Goal: Task Accomplishment & Management: Use online tool/utility

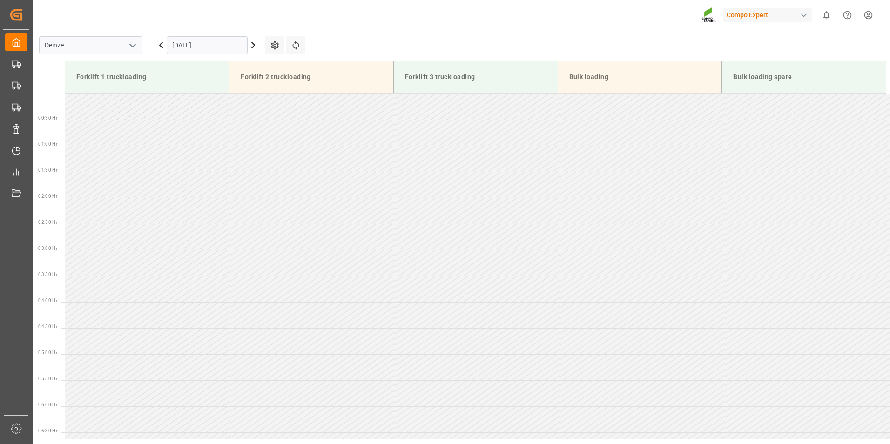
scroll to position [359, 0]
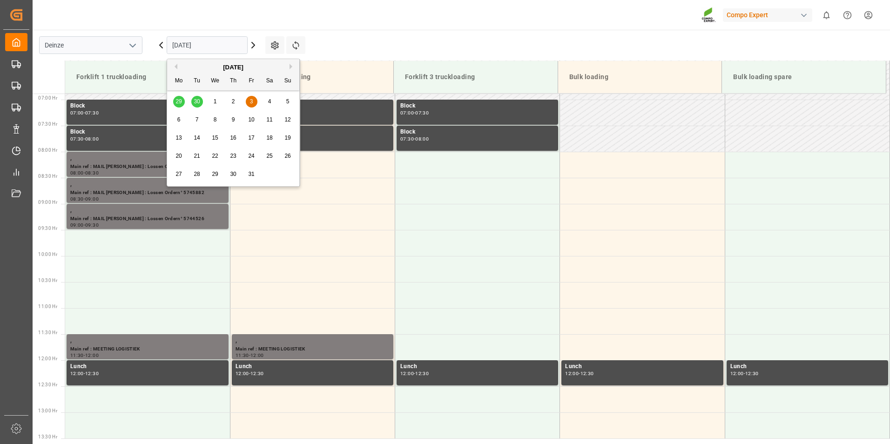
click at [224, 42] on input "[DATE]" at bounding box center [207, 45] width 81 height 18
click at [195, 120] on div "7" at bounding box center [197, 120] width 12 height 11
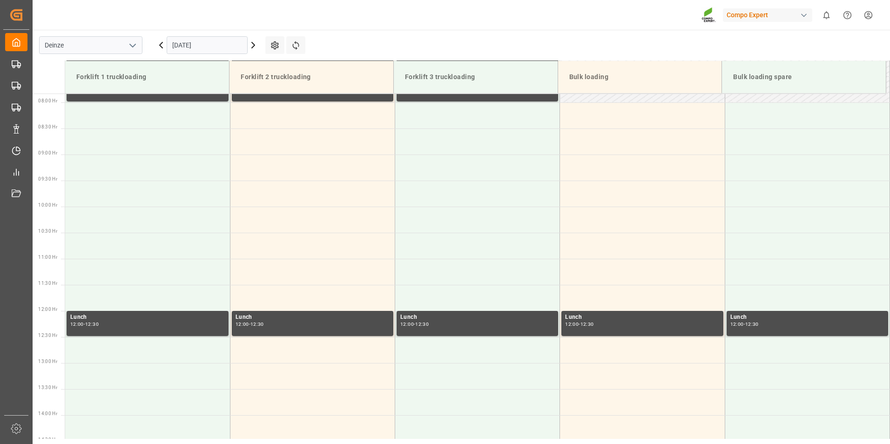
scroll to position [411, 0]
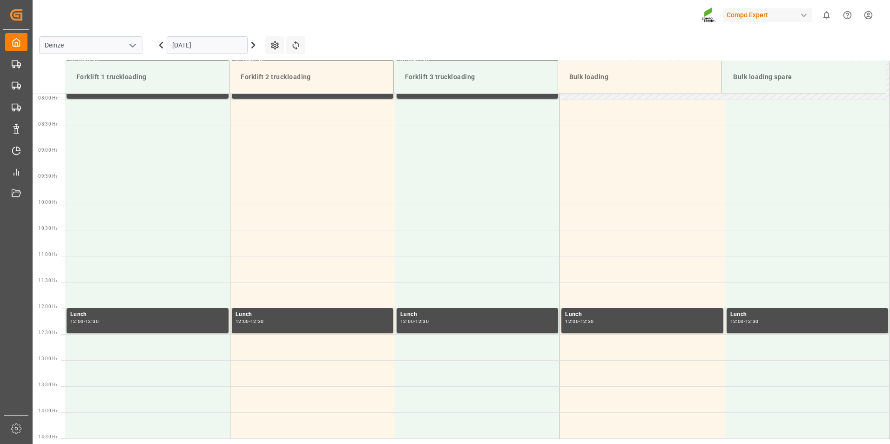
click at [218, 48] on input "[DATE]" at bounding box center [207, 45] width 81 height 18
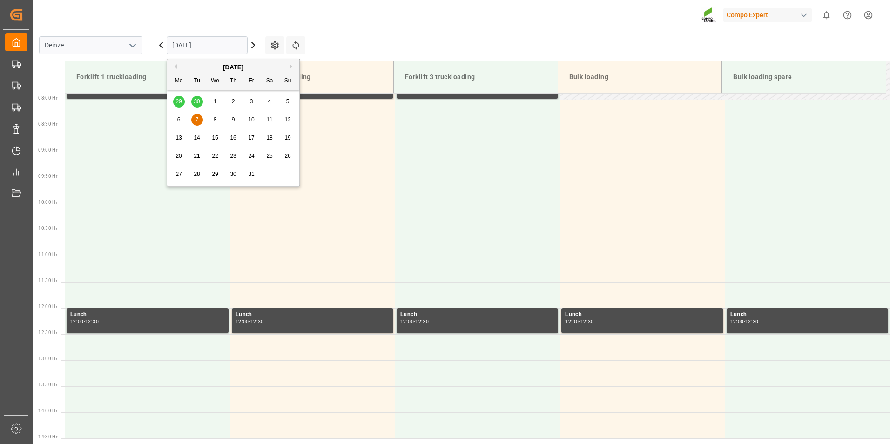
click at [215, 121] on span "8" at bounding box center [215, 119] width 3 height 7
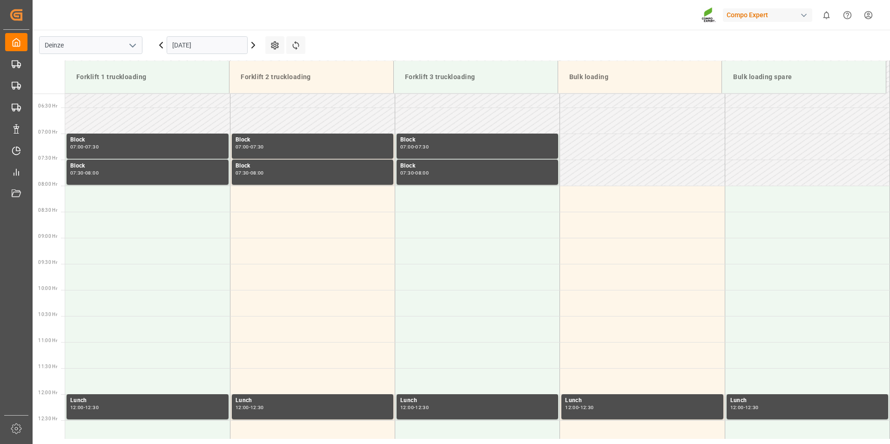
scroll to position [337, 0]
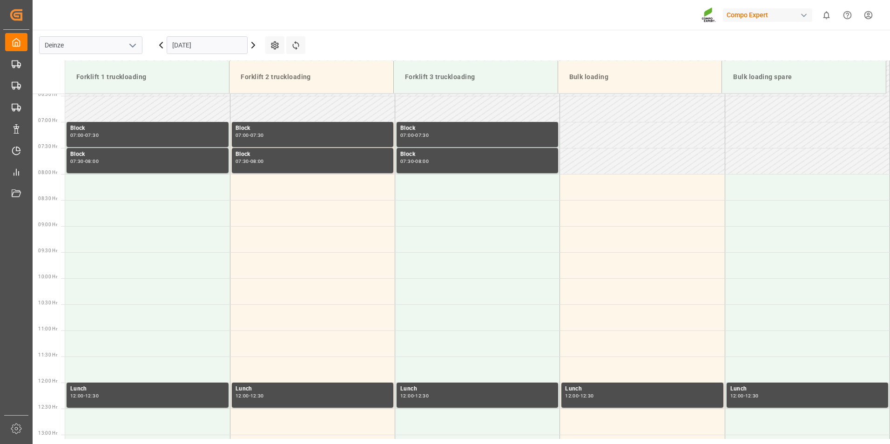
click at [225, 47] on input "[DATE]" at bounding box center [207, 45] width 81 height 18
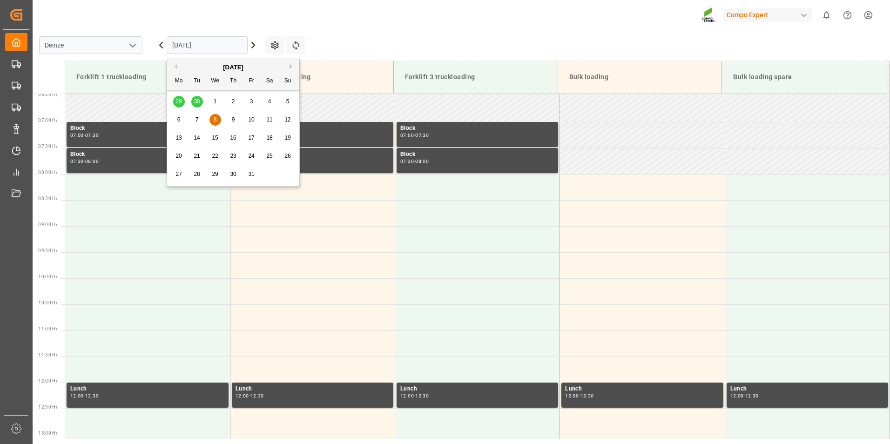
click at [196, 121] on span "7" at bounding box center [197, 119] width 3 height 7
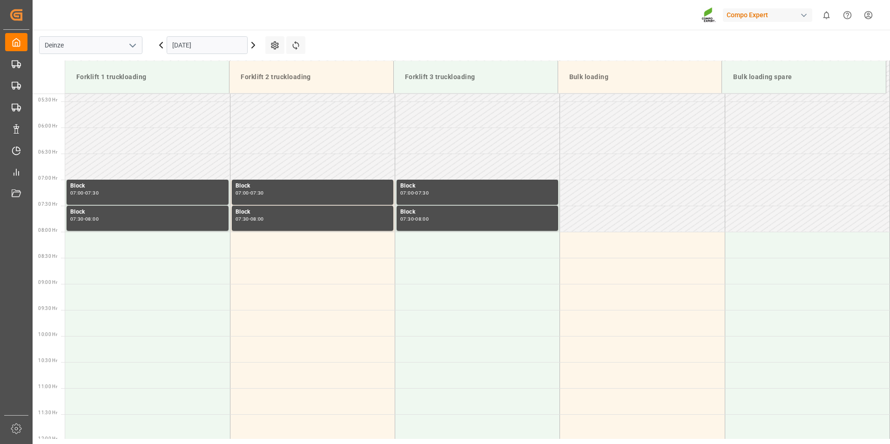
scroll to position [411, 0]
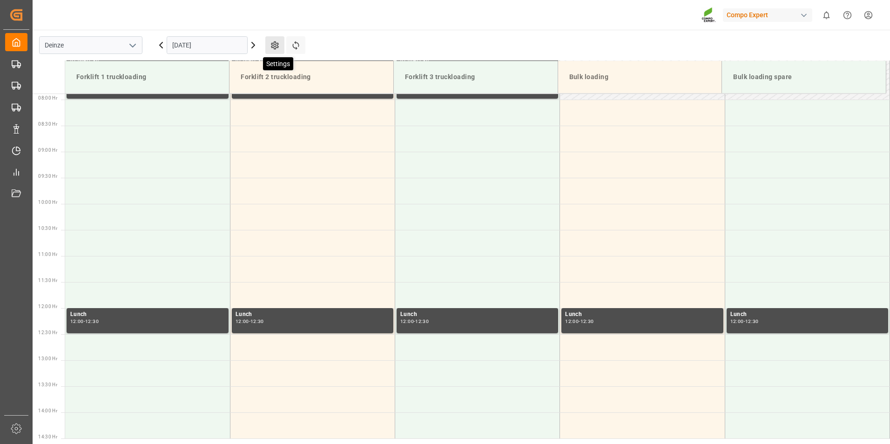
click at [274, 44] on icon at bounding box center [275, 45] width 10 height 10
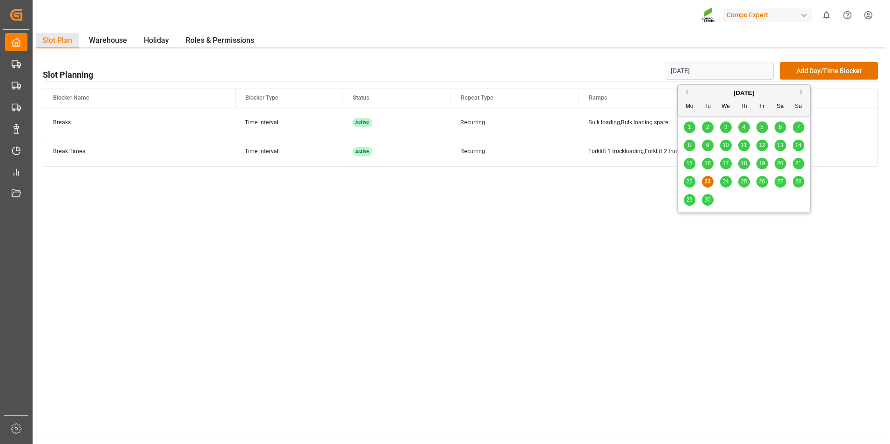
click at [723, 70] on input "[DATE]" at bounding box center [720, 71] width 108 height 18
click at [802, 91] on button "Next Month" at bounding box center [803, 92] width 6 height 6
click at [708, 144] on span "7" at bounding box center [707, 145] width 3 height 7
type input "[DATE]"
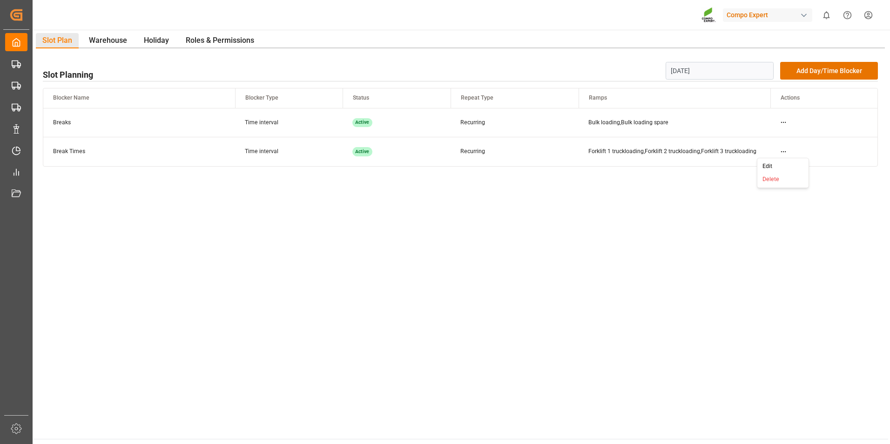
click at [783, 152] on html "Created by potrace 1.15, written by [PERSON_NAME] [DATE]-[DATE] Created by potr…" at bounding box center [445, 222] width 890 height 444
click at [767, 168] on div "Edit" at bounding box center [783, 166] width 48 height 13
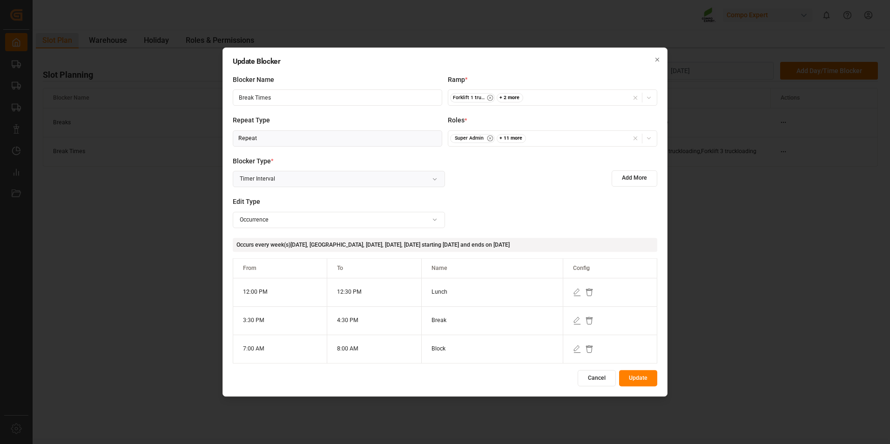
click at [588, 348] on icon at bounding box center [589, 349] width 8 height 8
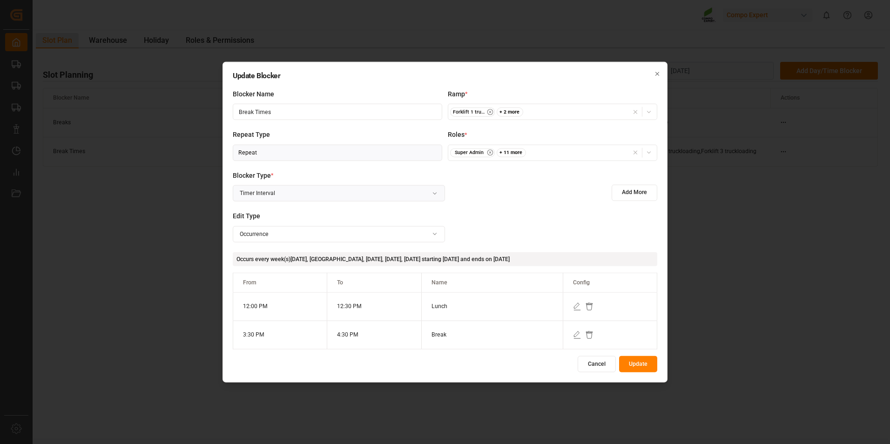
click at [633, 364] on button "Update" at bounding box center [638, 364] width 38 height 16
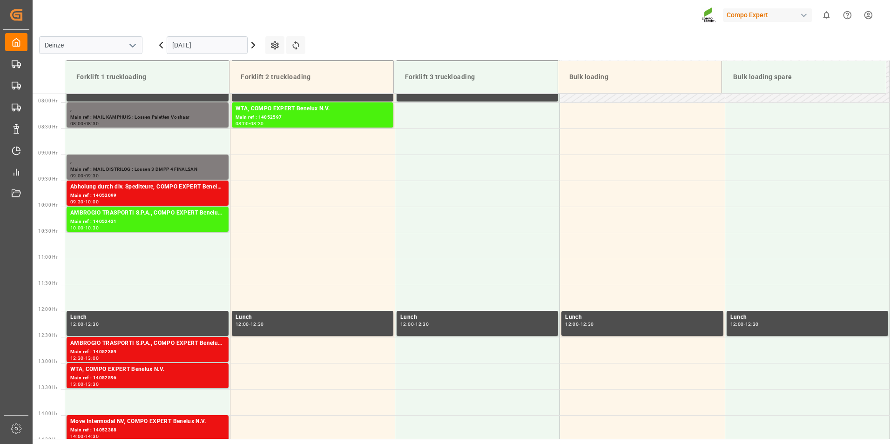
scroll to position [411, 0]
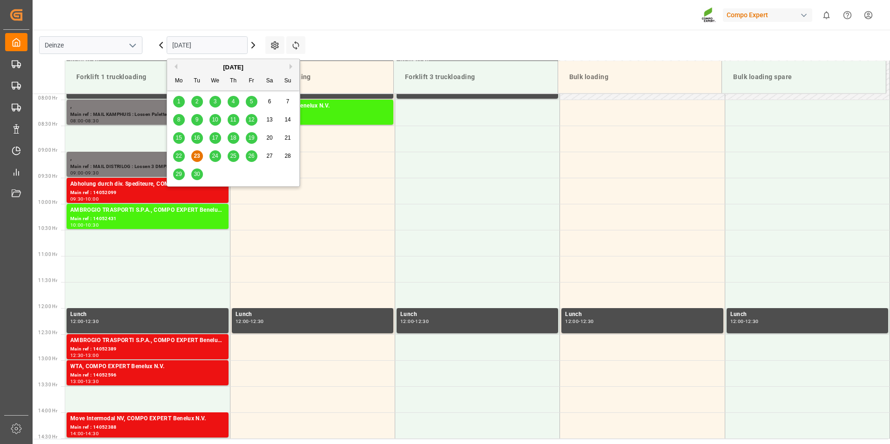
click at [218, 45] on input "[DATE]" at bounding box center [207, 45] width 81 height 18
click at [290, 65] on button "Next Month" at bounding box center [293, 67] width 6 height 6
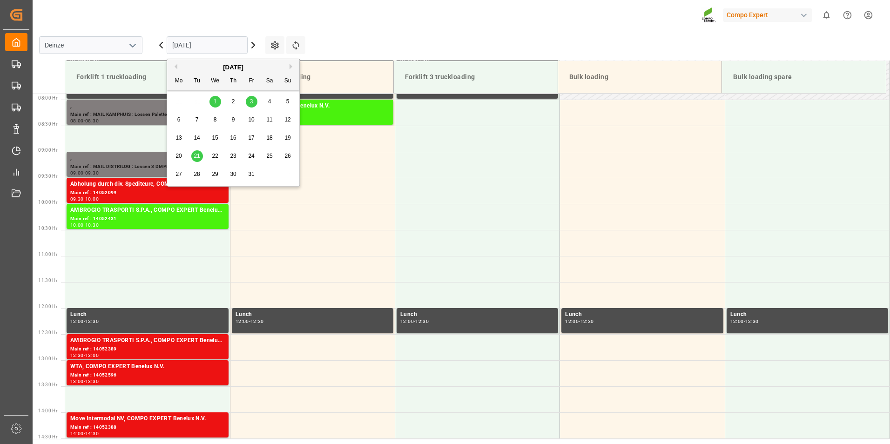
click at [197, 118] on span "7" at bounding box center [197, 119] width 3 height 7
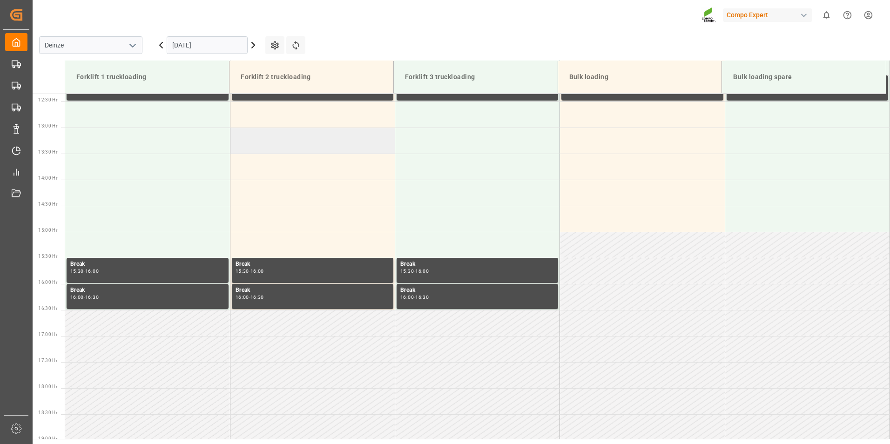
scroll to position [458, 0]
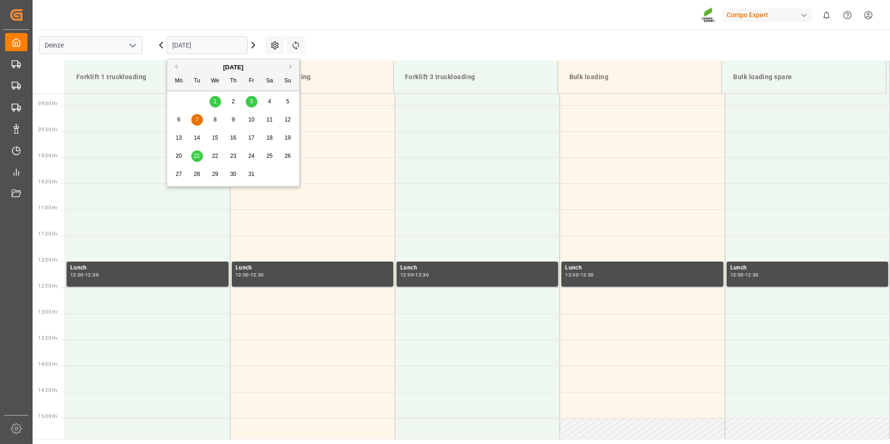
click at [230, 45] on input "[DATE]" at bounding box center [207, 45] width 81 height 18
click at [214, 120] on span "8" at bounding box center [215, 119] width 3 height 7
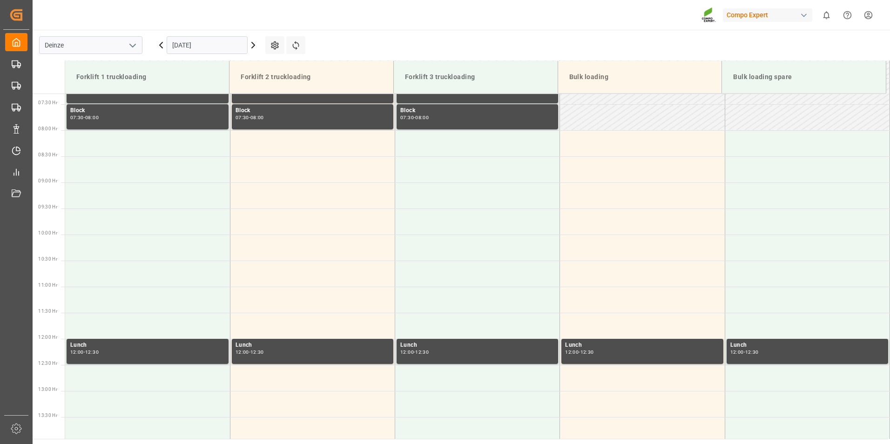
scroll to position [411, 0]
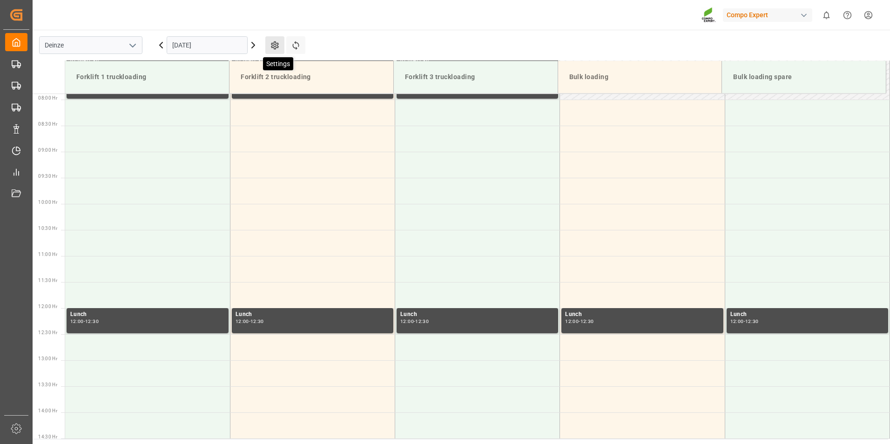
click at [274, 47] on icon at bounding box center [275, 45] width 10 height 10
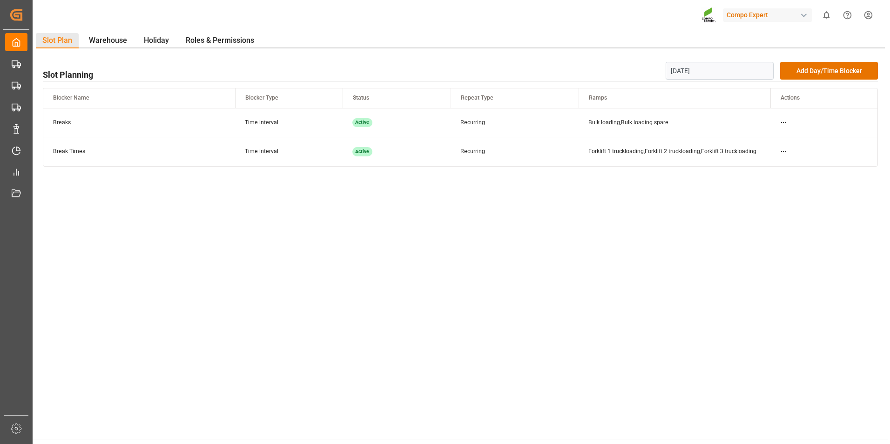
click at [726, 74] on input "[DATE]" at bounding box center [720, 71] width 108 height 18
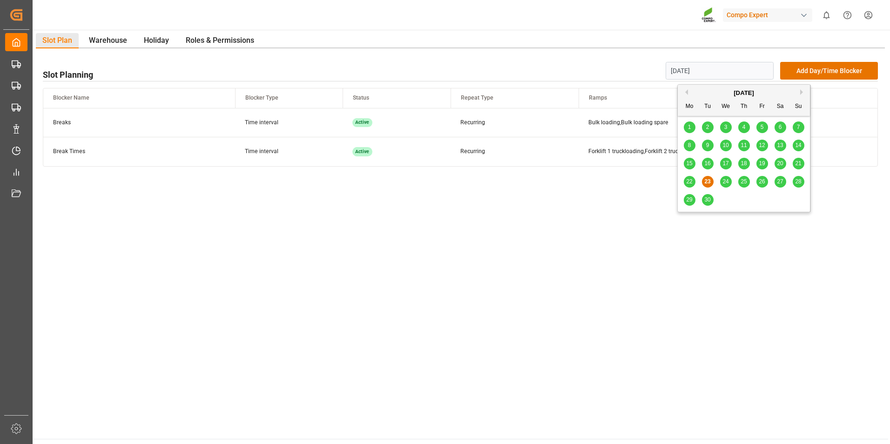
click at [802, 92] on button "Next Month" at bounding box center [803, 92] width 6 height 6
click at [726, 145] on span "8" at bounding box center [725, 145] width 3 height 7
type input "[DATE]"
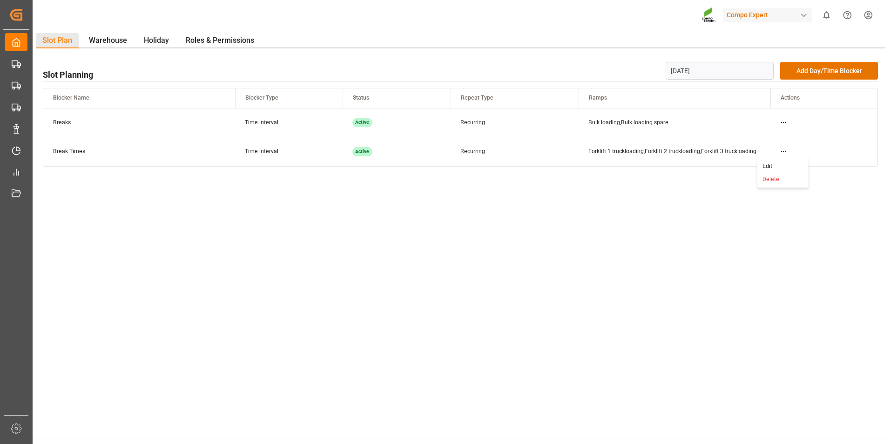
click at [784, 151] on html "Created by potrace 1.15, written by [PERSON_NAME] [DATE]-[DATE] Created by potr…" at bounding box center [445, 222] width 890 height 444
click at [772, 166] on div "Edit" at bounding box center [783, 166] width 48 height 13
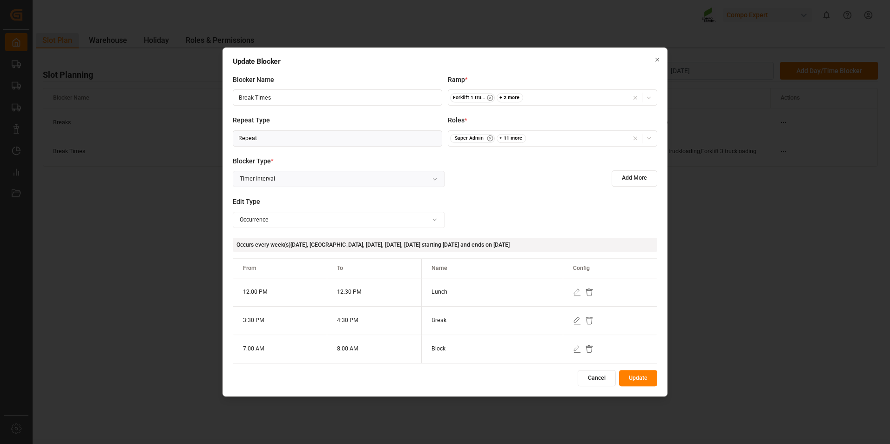
click at [590, 350] on icon at bounding box center [589, 349] width 8 height 8
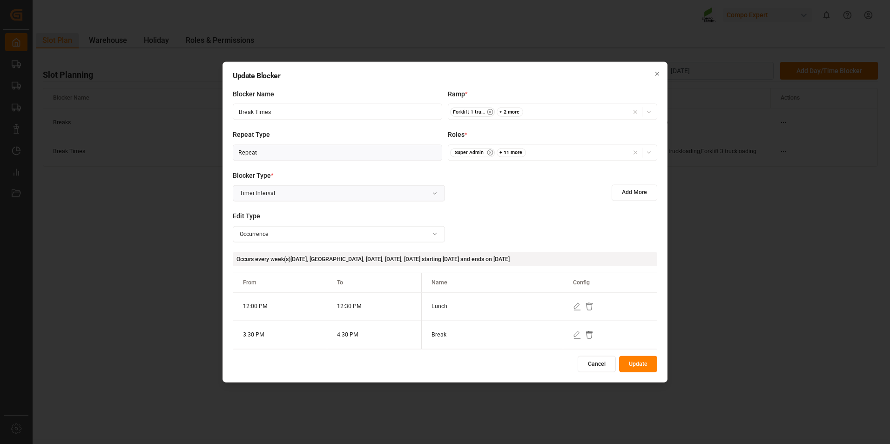
click at [637, 368] on button "Update" at bounding box center [638, 364] width 38 height 16
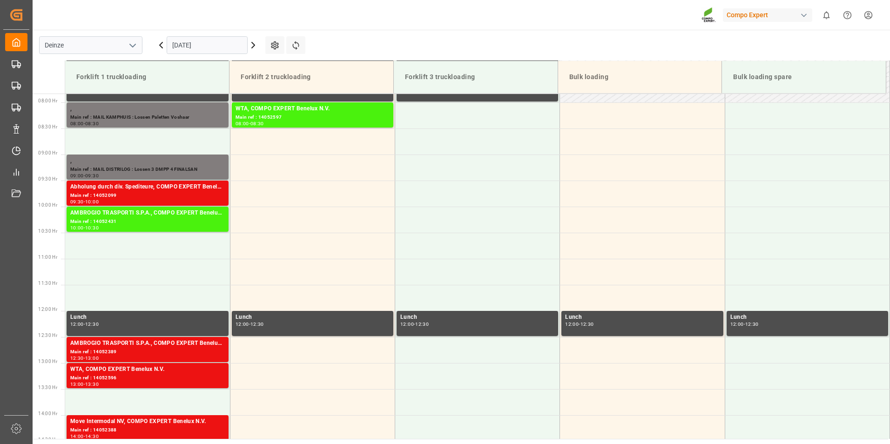
scroll to position [411, 0]
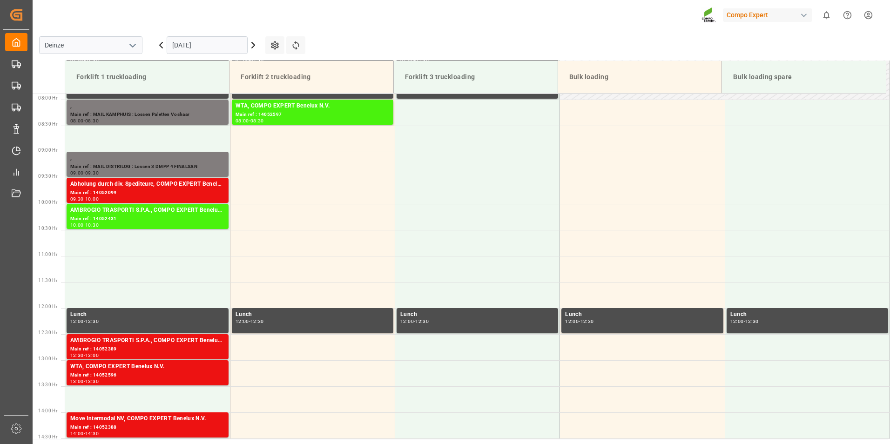
click at [216, 48] on input "[DATE]" at bounding box center [207, 45] width 81 height 18
click at [254, 47] on icon at bounding box center [253, 45] width 11 height 11
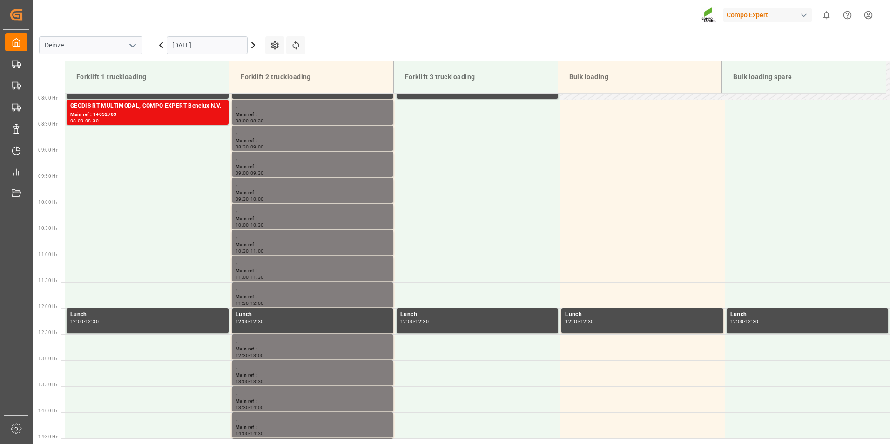
click at [229, 44] on input "[DATE]" at bounding box center [207, 45] width 81 height 18
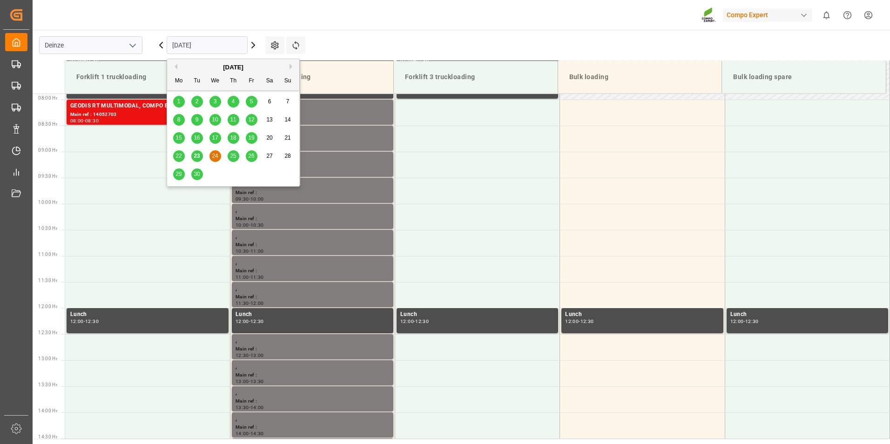
click at [293, 67] on button "Next Month" at bounding box center [293, 67] width 6 height 6
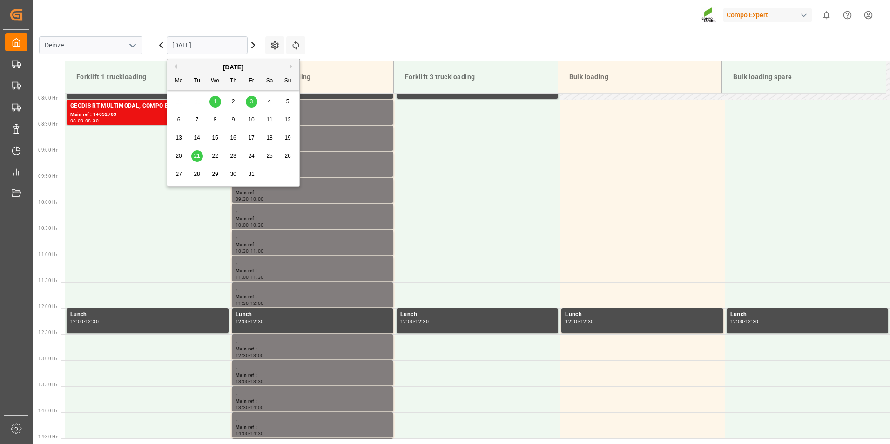
click at [196, 118] on span "7" at bounding box center [197, 119] width 3 height 7
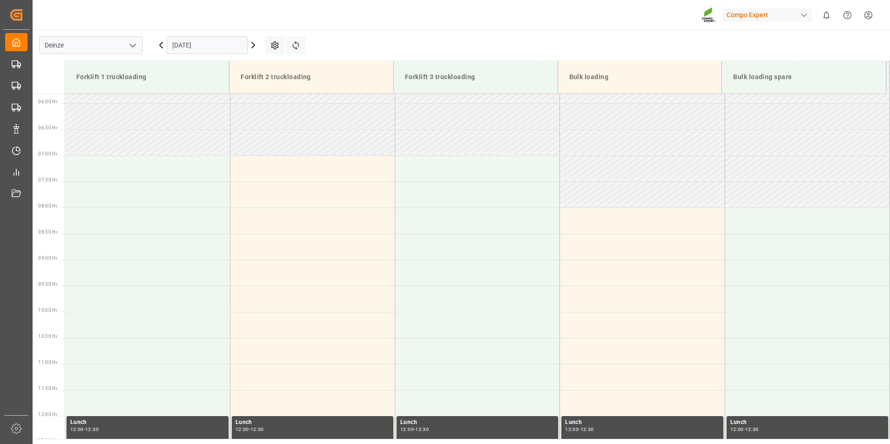
scroll to position [296, 0]
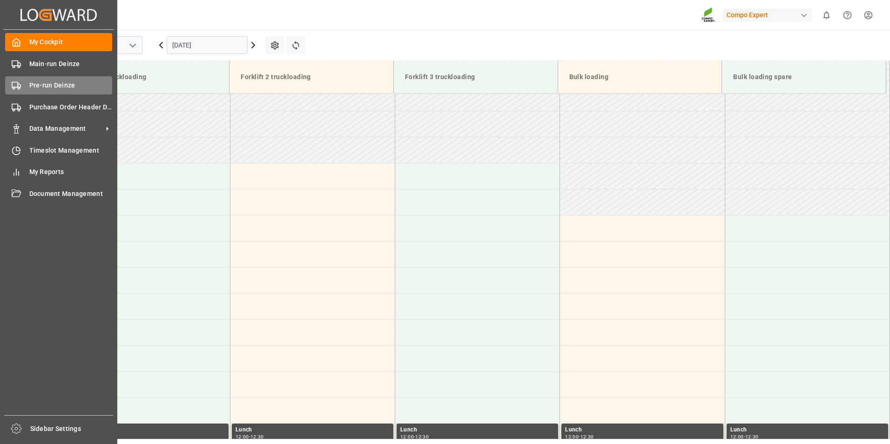
click at [14, 88] on circle at bounding box center [14, 89] width 2 height 2
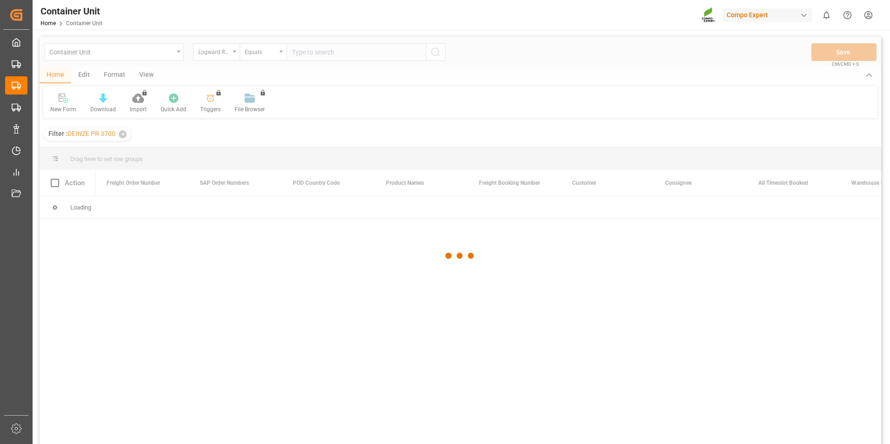
click at [236, 53] on div at bounding box center [461, 256] width 842 height 439
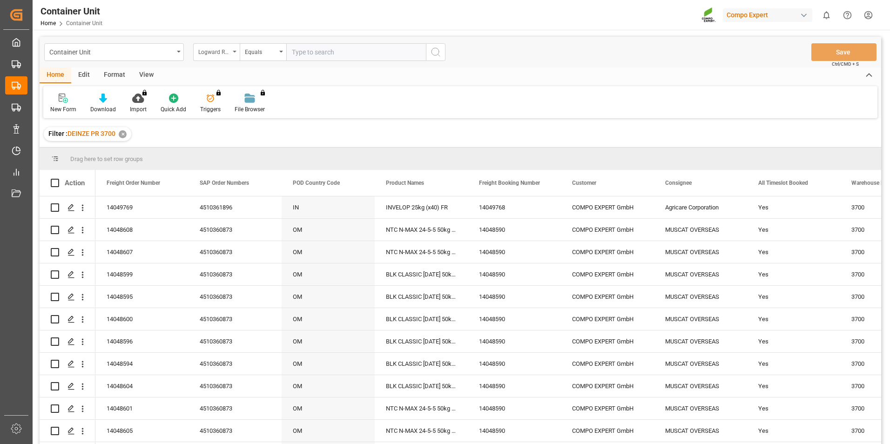
click at [233, 49] on div "Logward Reference" at bounding box center [216, 52] width 47 height 18
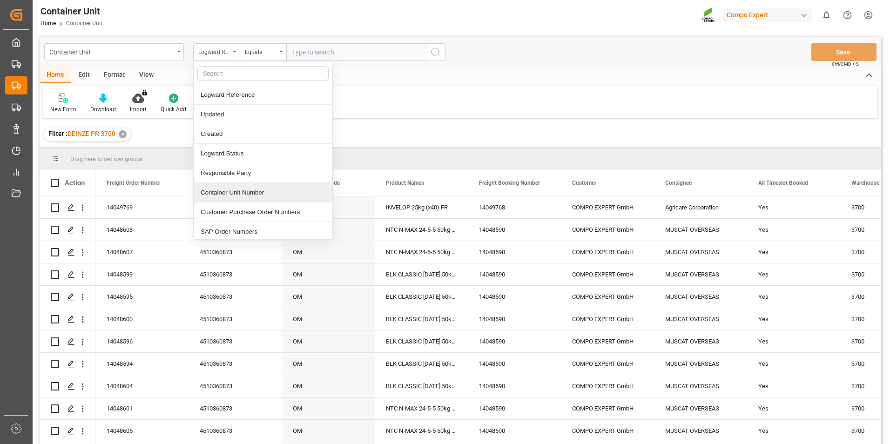
click at [215, 195] on div "Container Unit Number" at bounding box center [263, 193] width 139 height 20
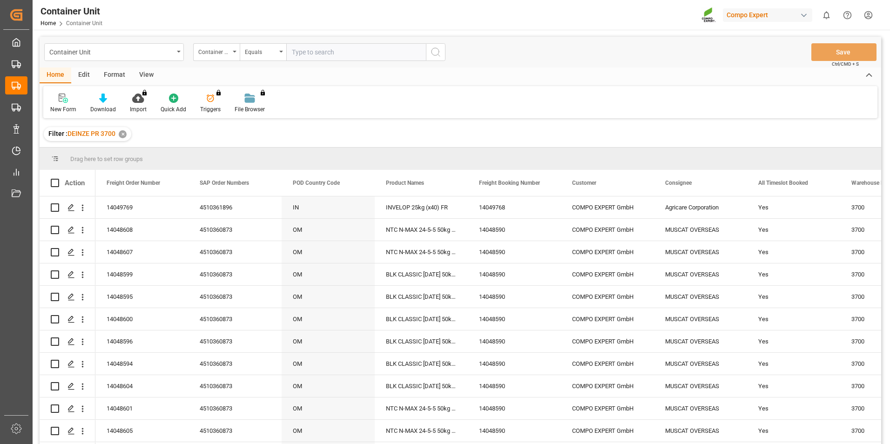
click at [301, 54] on input "text" at bounding box center [356, 52] width 140 height 18
type input "14051909"
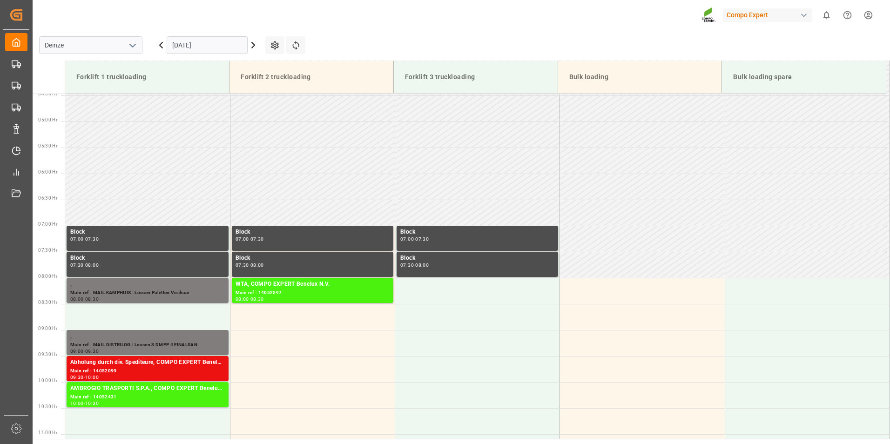
scroll to position [411, 0]
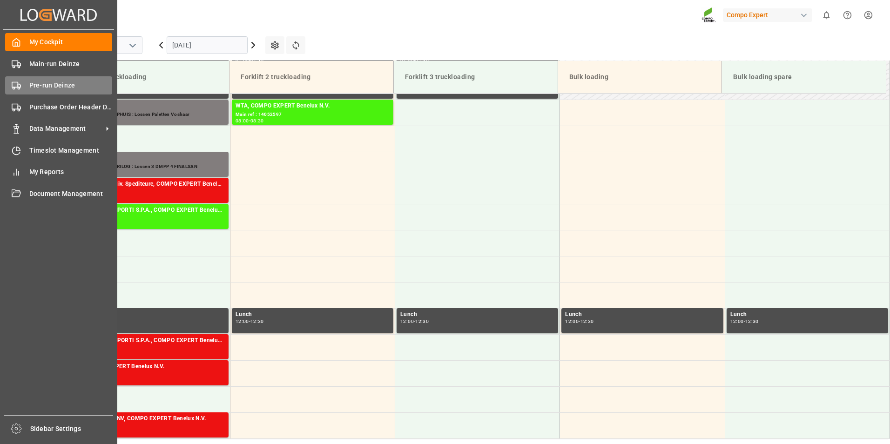
click at [13, 86] on icon at bounding box center [16, 85] width 9 height 9
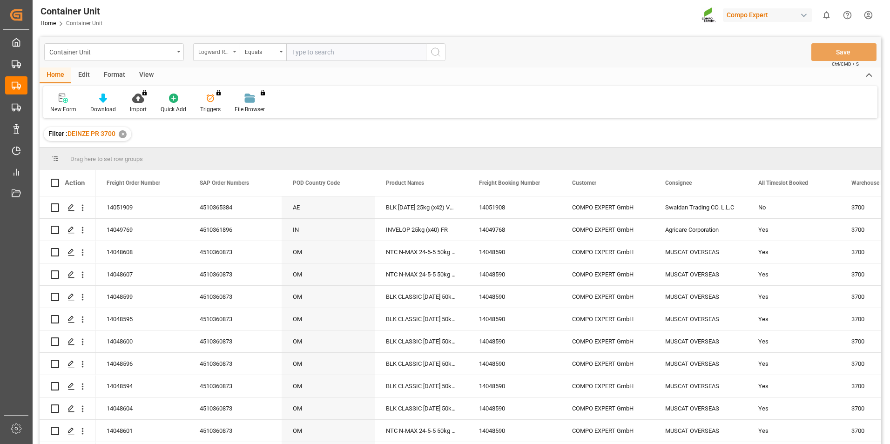
click at [235, 52] on icon "open menu" at bounding box center [235, 52] width 4 height 2
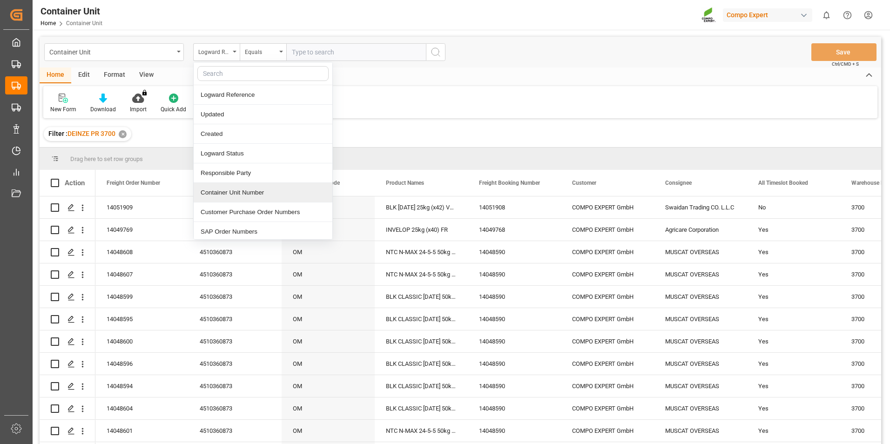
click at [219, 196] on div "Container Unit Number" at bounding box center [263, 193] width 139 height 20
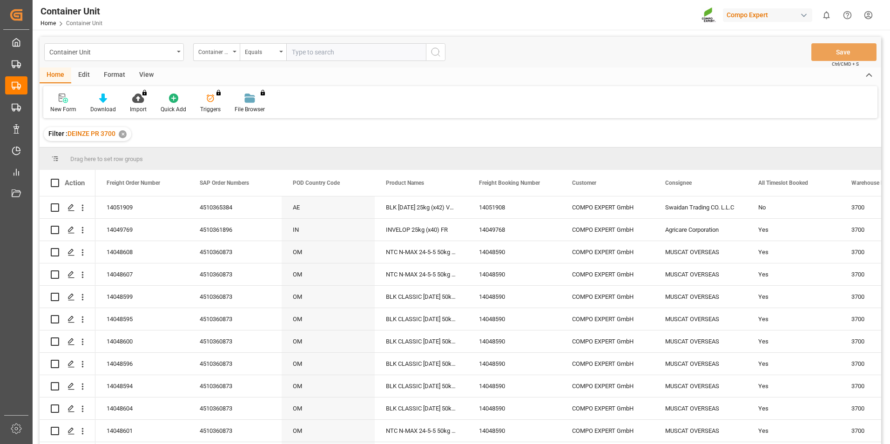
click at [303, 54] on input "text" at bounding box center [356, 52] width 140 height 18
type input "14051909"
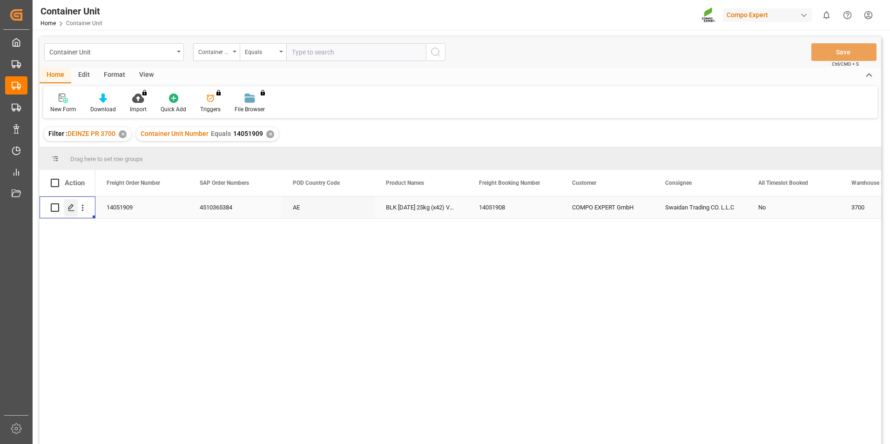
click at [70, 208] on icon "Press SPACE to select this row." at bounding box center [70, 207] width 7 height 7
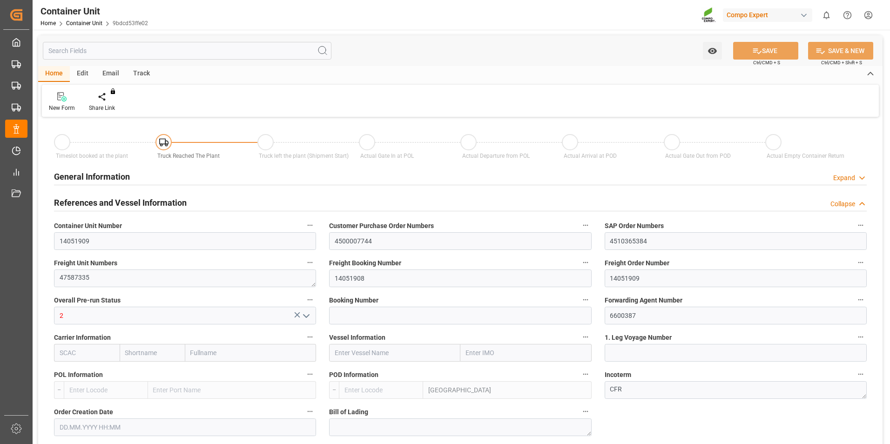
type input "BEANR"
type input "AEJEA"
type input "0"
type input "480"
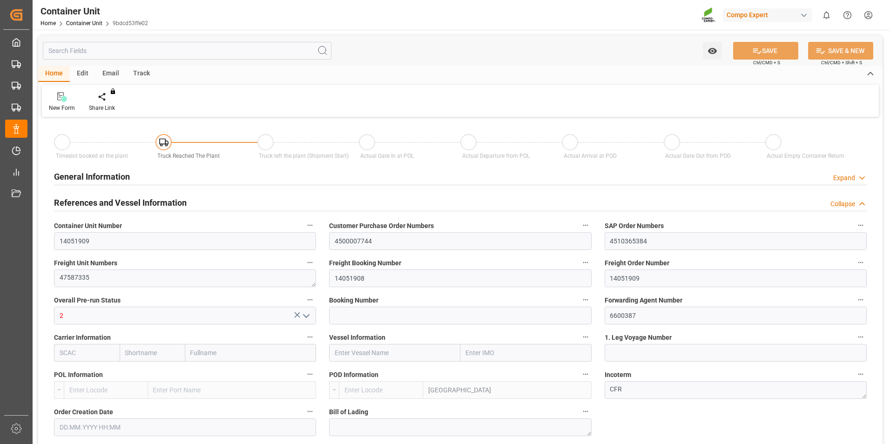
type input "21252"
type input "[DATE] 10:06"
type input "[DATE]"
click at [109, 95] on icon at bounding box center [109, 96] width 7 height 8
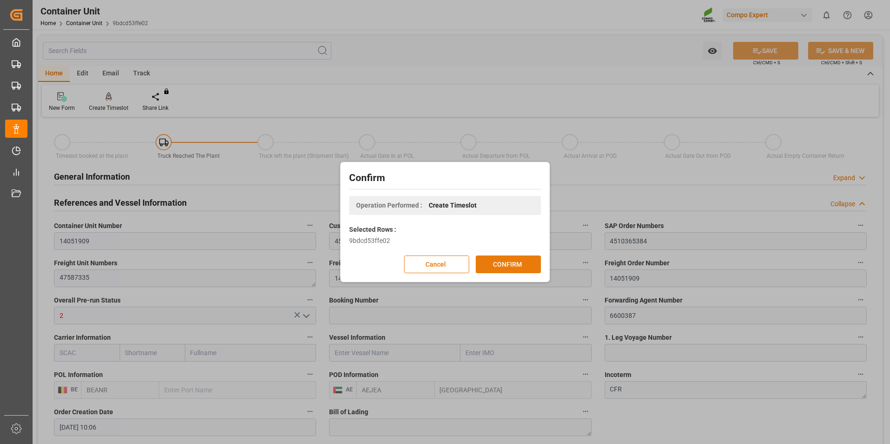
click at [525, 260] on button "CONFIRM" at bounding box center [508, 265] width 65 height 18
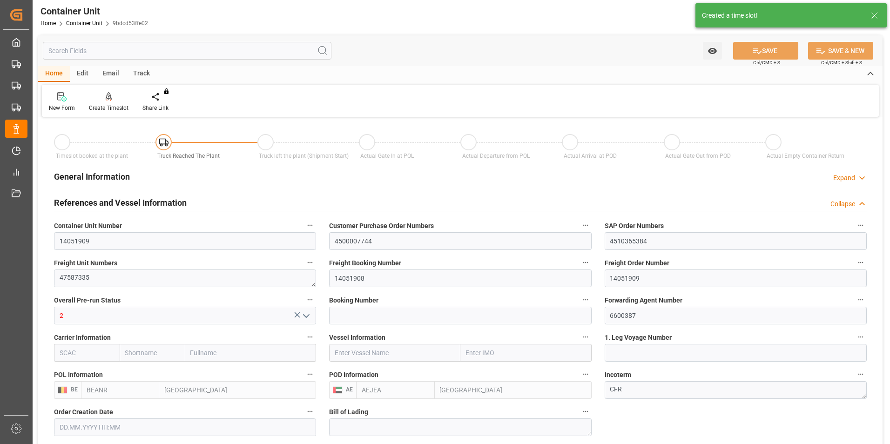
type input "[DATE] 10:06"
type input "[DATE]"
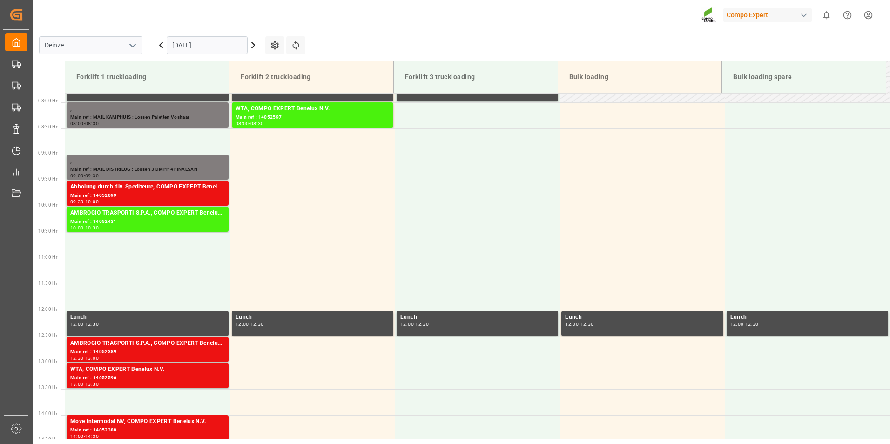
scroll to position [411, 0]
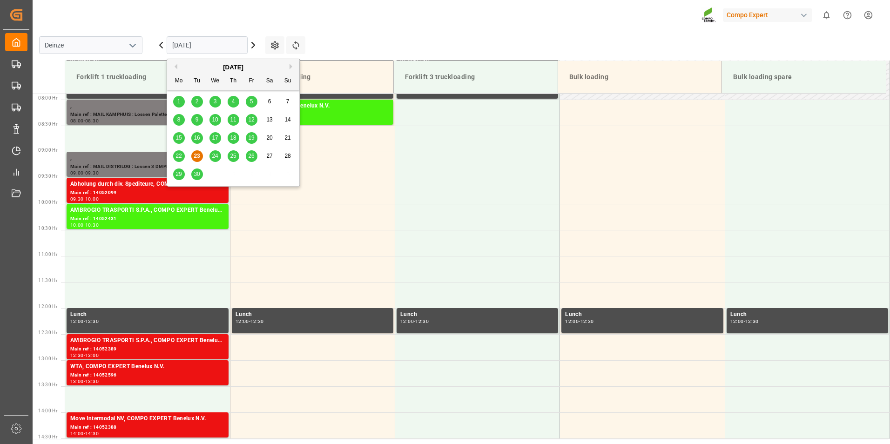
click at [226, 44] on input "[DATE]" at bounding box center [207, 45] width 81 height 18
click at [255, 45] on icon at bounding box center [253, 45] width 3 height 6
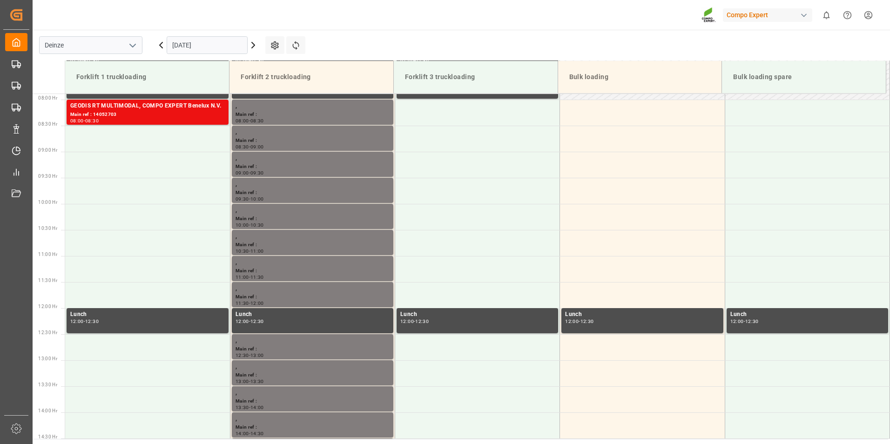
click at [231, 42] on input "[DATE]" at bounding box center [207, 45] width 81 height 18
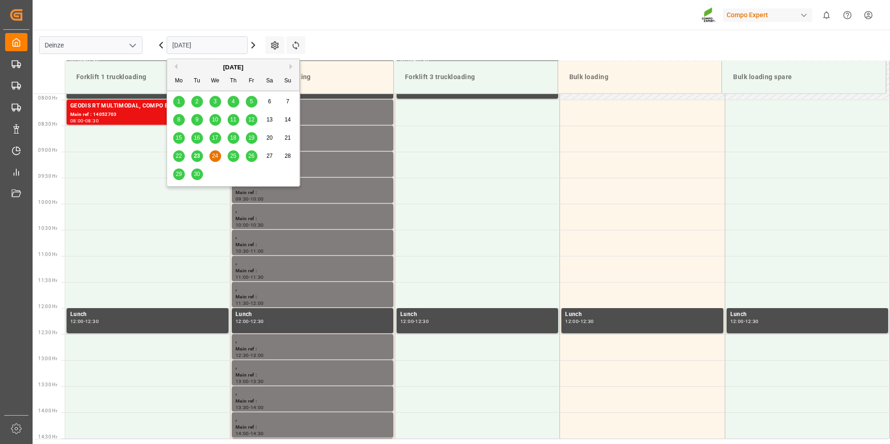
click at [290, 65] on button "Next Month" at bounding box center [293, 67] width 6 height 6
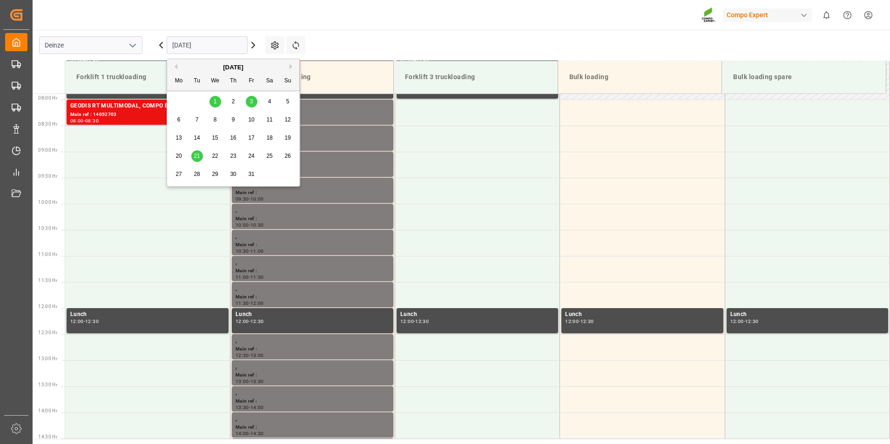
click at [196, 119] on span "7" at bounding box center [197, 119] width 3 height 7
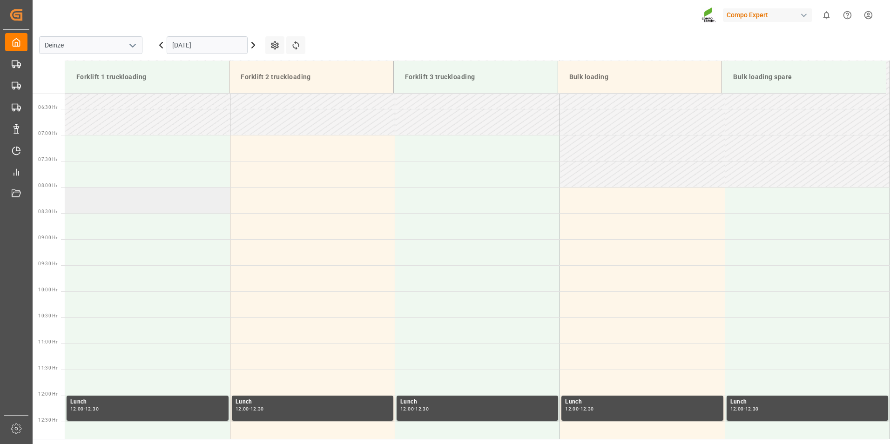
scroll to position [271, 0]
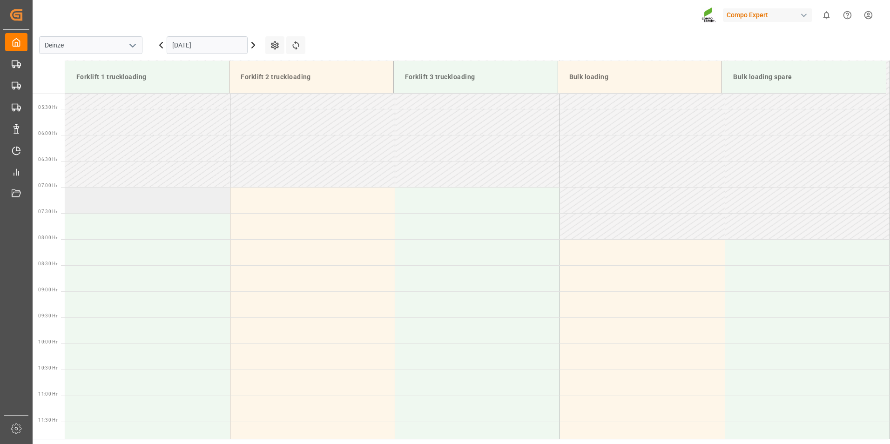
click at [83, 202] on td at bounding box center [147, 200] width 165 height 26
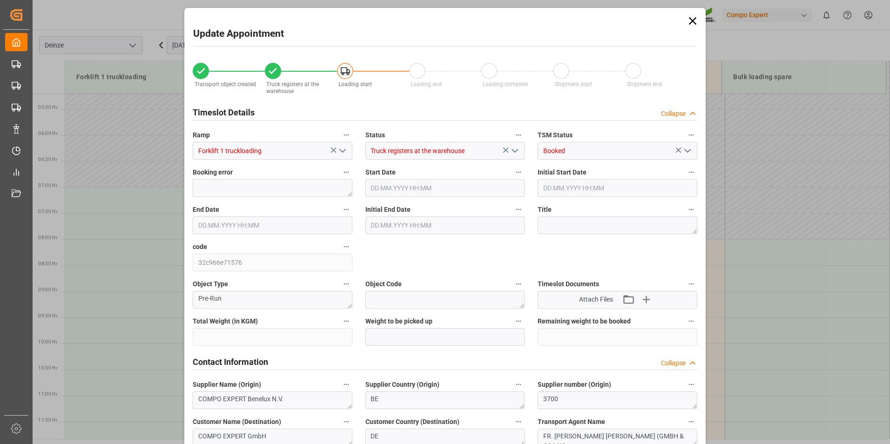
type input "21252"
type input "480"
type input "07.10.2025 07:00"
type input "07.10.2025 07:30"
type input "[DATE] 10:06"
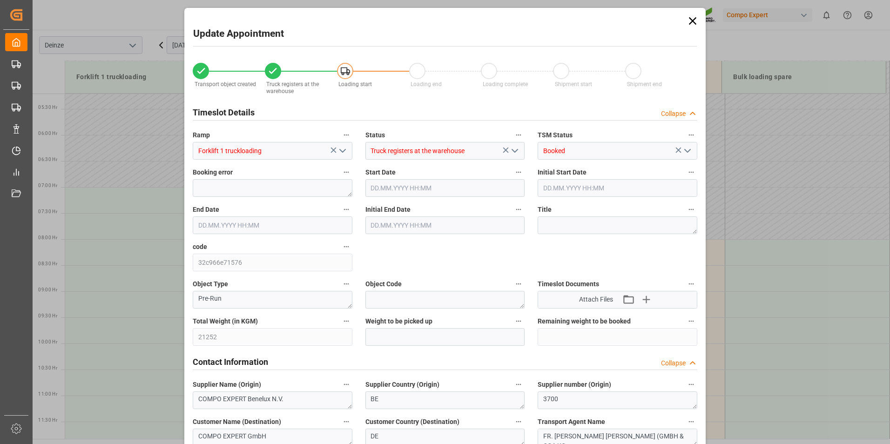
type input "23.09.2025 09:13"
type input "[DATE] 07:13"
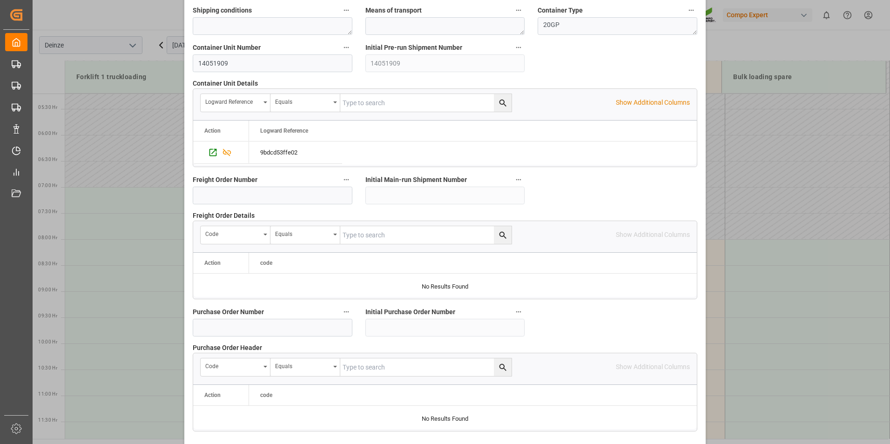
scroll to position [848, 0]
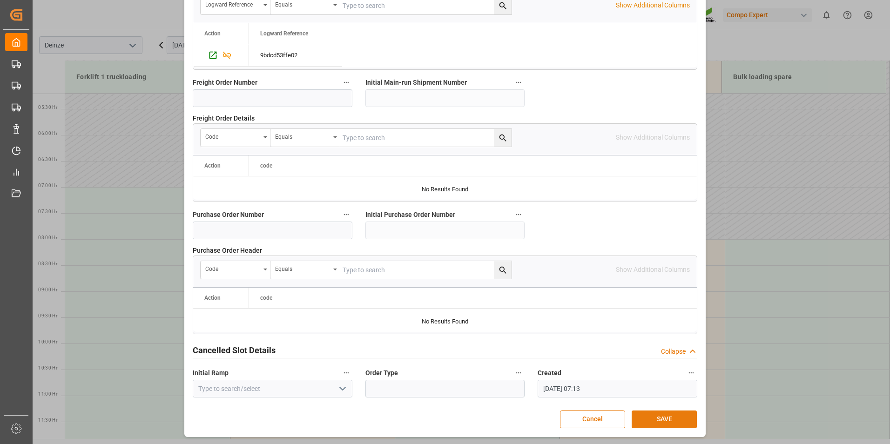
click at [648, 421] on button "SAVE" at bounding box center [664, 420] width 65 height 18
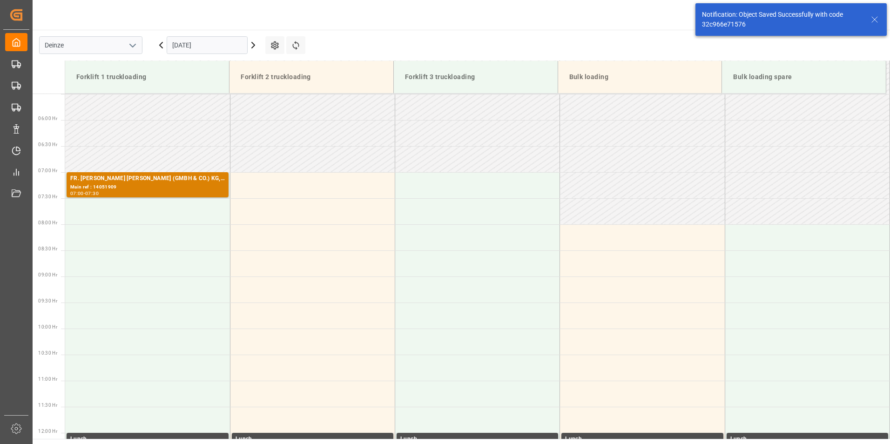
scroll to position [307, 0]
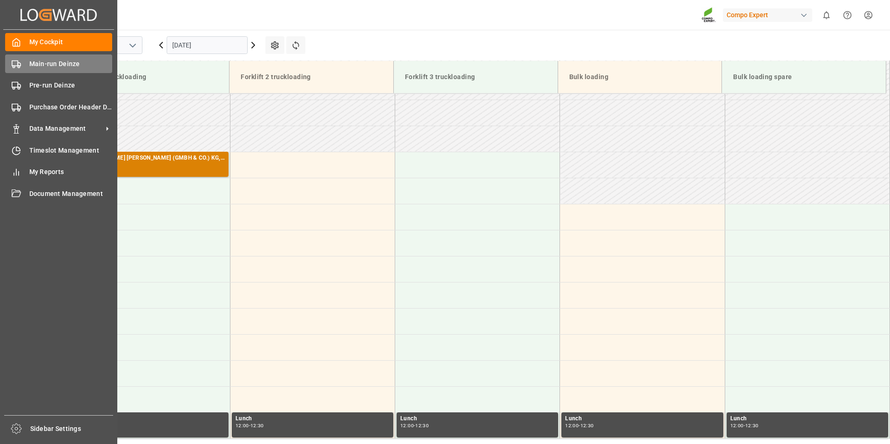
click at [17, 61] on rect at bounding box center [15, 63] width 6 height 5
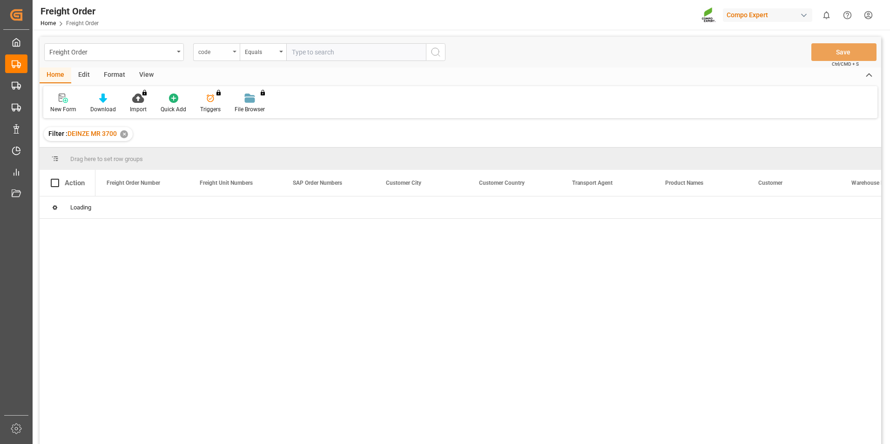
click at [236, 52] on icon "open menu" at bounding box center [235, 52] width 4 height 2
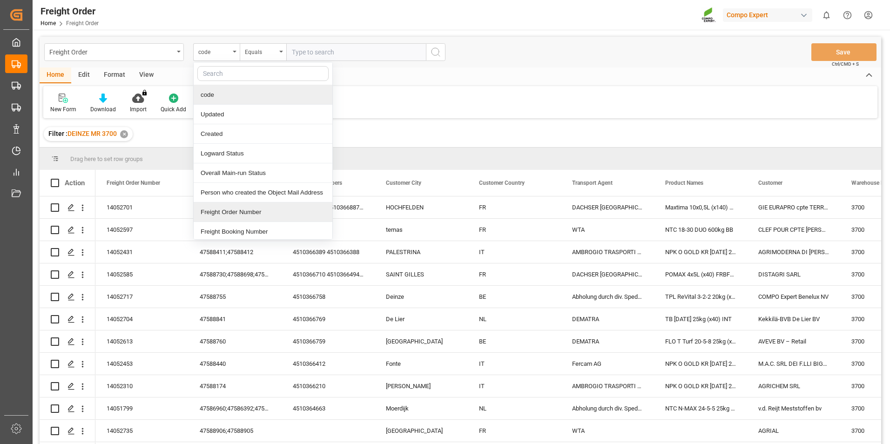
drag, startPoint x: 216, startPoint y: 215, endPoint x: 306, endPoint y: 134, distance: 120.6
click at [216, 215] on div "Freight Order Number" at bounding box center [263, 212] width 139 height 20
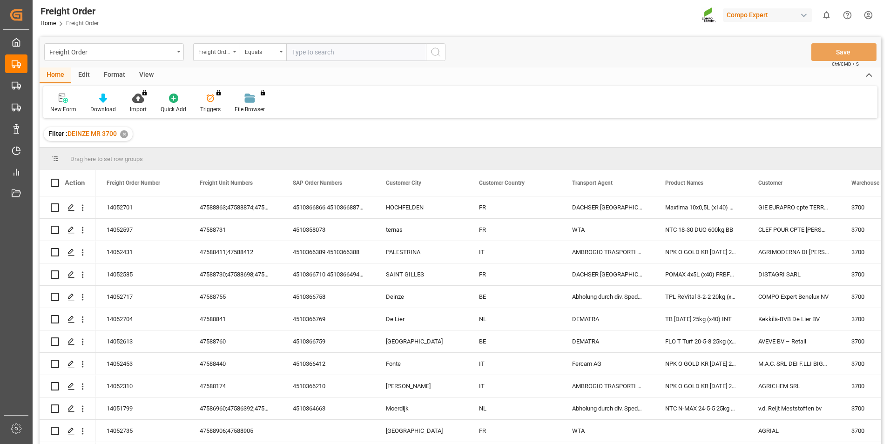
click at [310, 48] on input "text" at bounding box center [356, 52] width 140 height 18
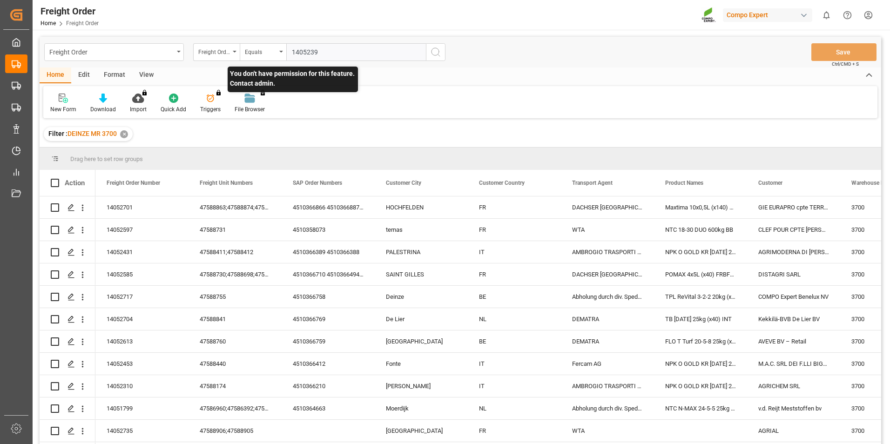
type input "14052392"
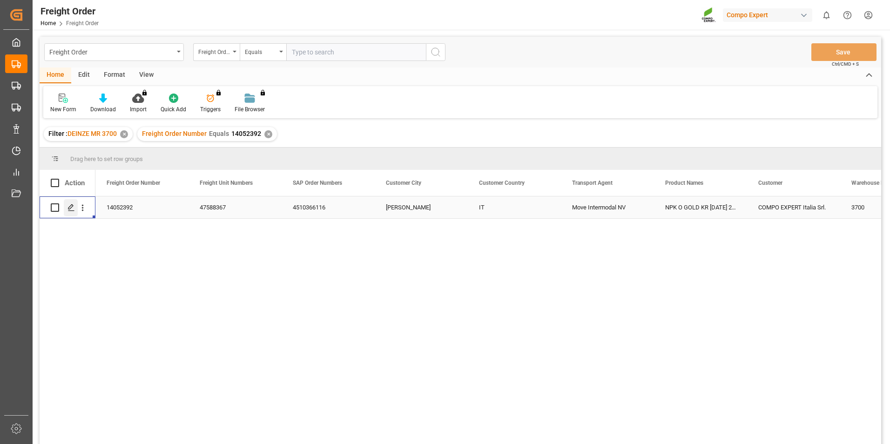
click at [69, 209] on polygon "Press SPACE to select this row." at bounding box center [70, 207] width 5 height 5
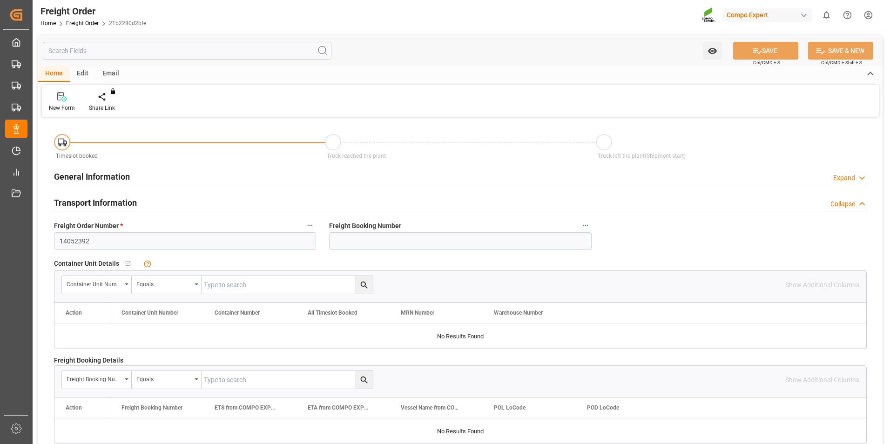
type input "22.09.2025 00:00"
type input "15.09.2025 16:13"
click at [104, 100] on div at bounding box center [109, 97] width 40 height 10
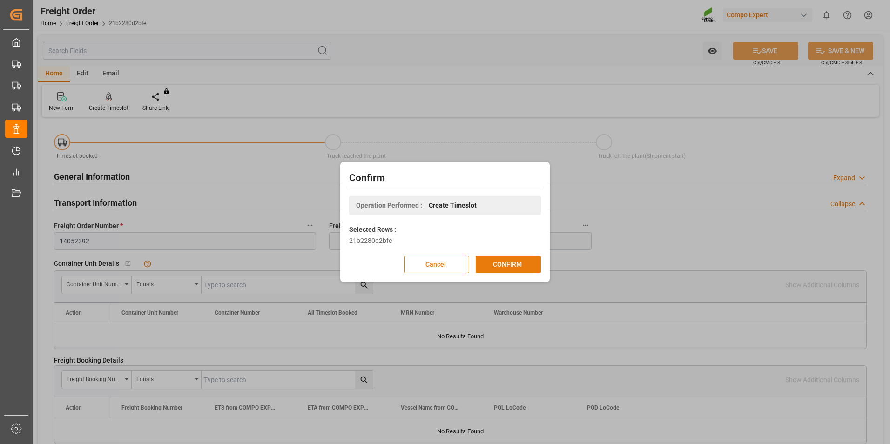
click at [508, 266] on button "CONFIRM" at bounding box center [508, 265] width 65 height 18
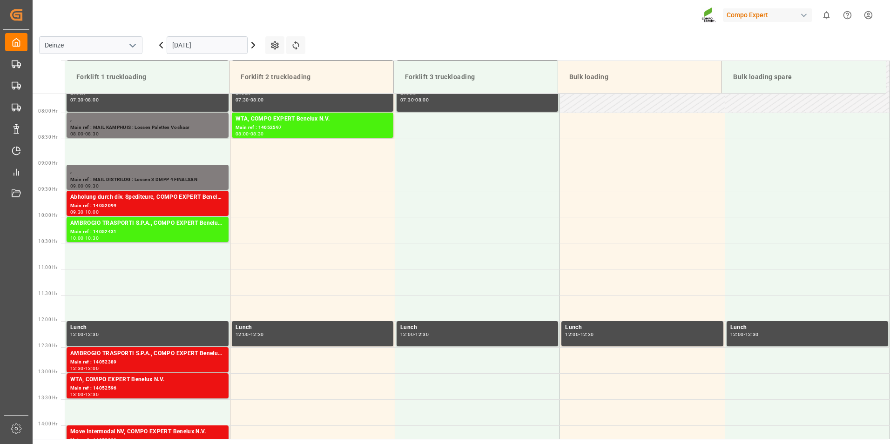
scroll to position [411, 0]
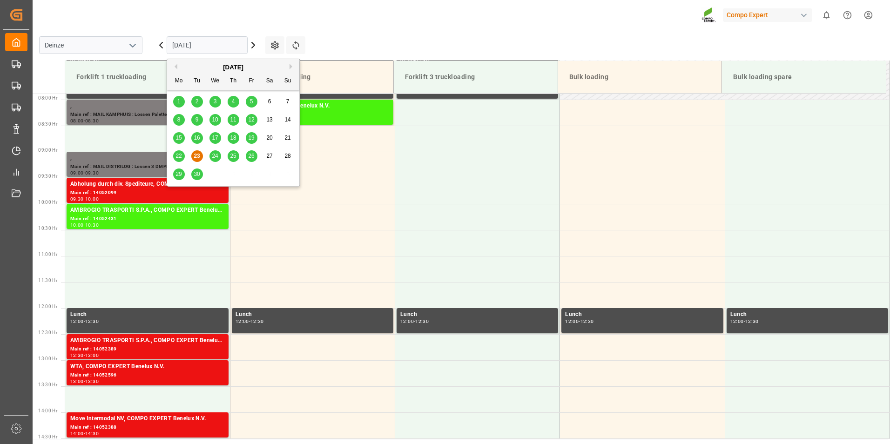
click at [219, 49] on input "[DATE]" at bounding box center [207, 45] width 81 height 18
click at [215, 155] on span "24" at bounding box center [215, 156] width 6 height 7
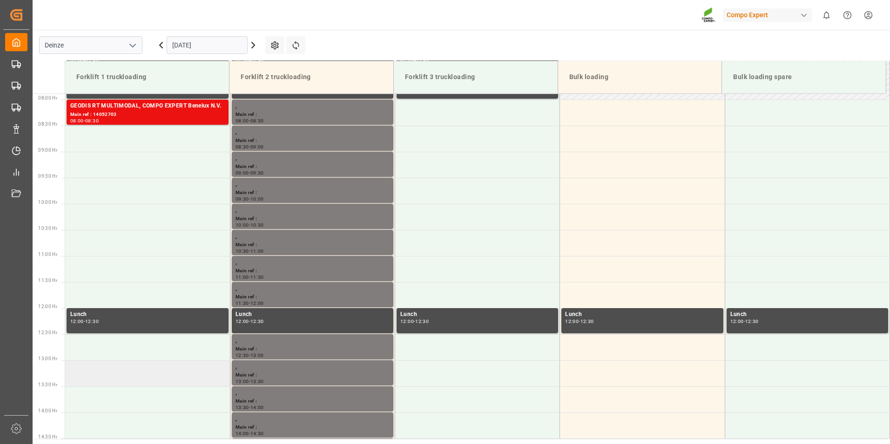
click at [81, 376] on td at bounding box center [147, 373] width 165 height 26
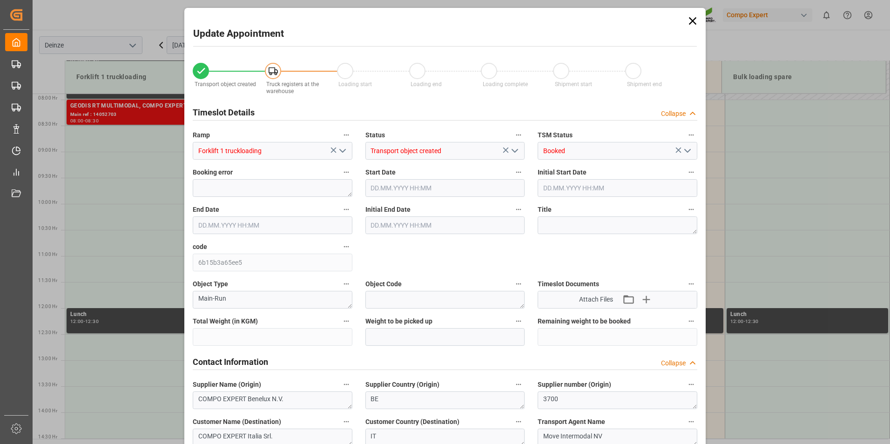
type input "27324"
type input "0"
type input "18"
type input "24.09.2025 13:00"
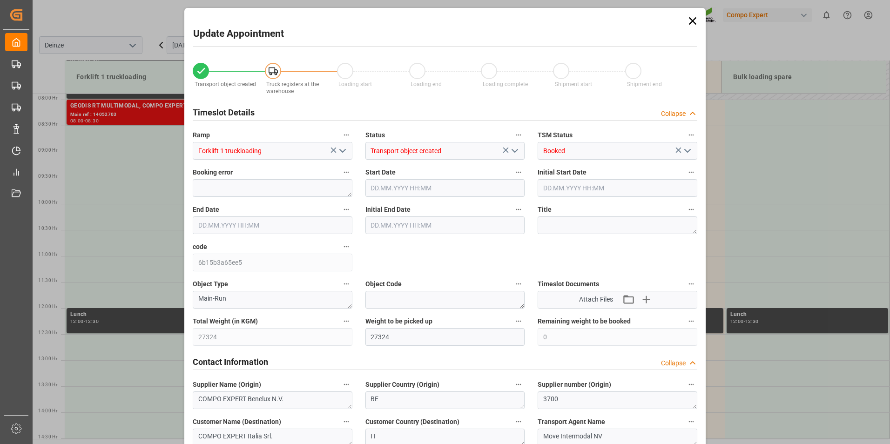
type input "24.09.2025 13:30"
type input "15.09.2025 16:13"
type input "23.09.2025 07:15"
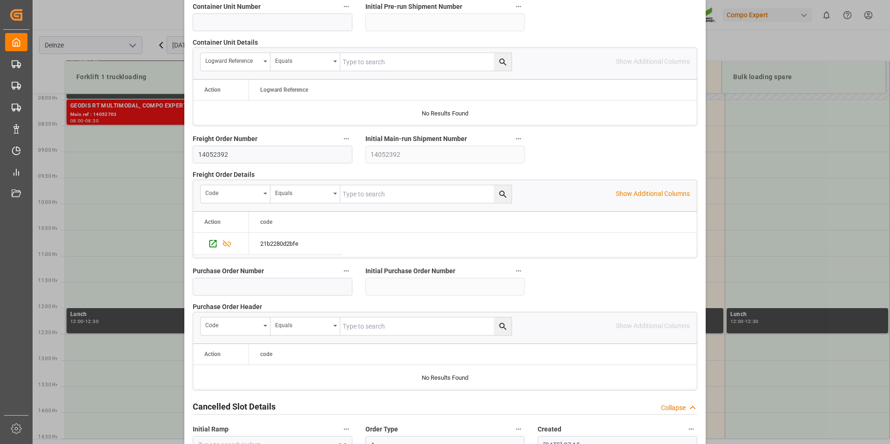
scroll to position [848, 0]
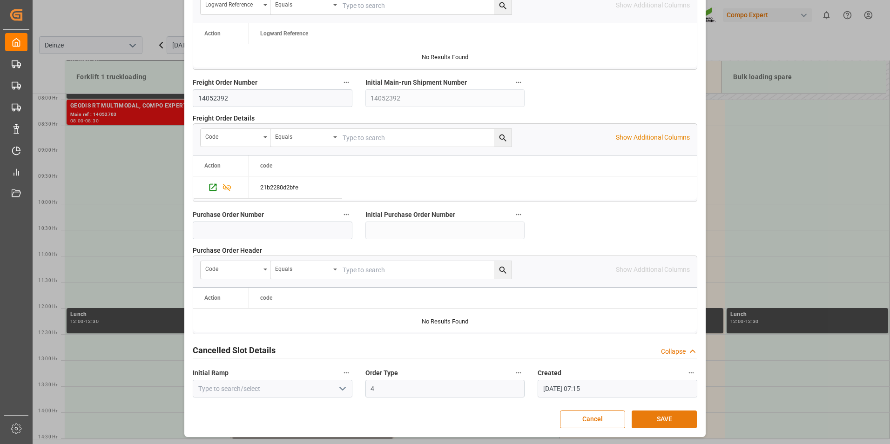
click at [665, 419] on button "SAVE" at bounding box center [664, 420] width 65 height 18
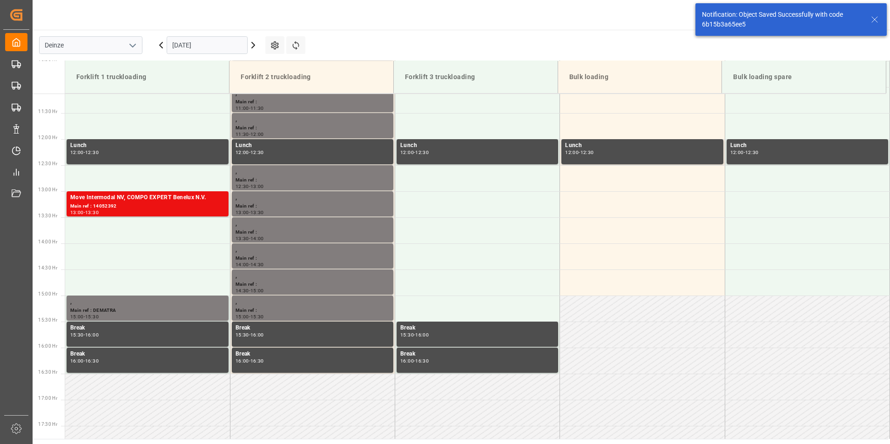
scroll to position [620, 0]
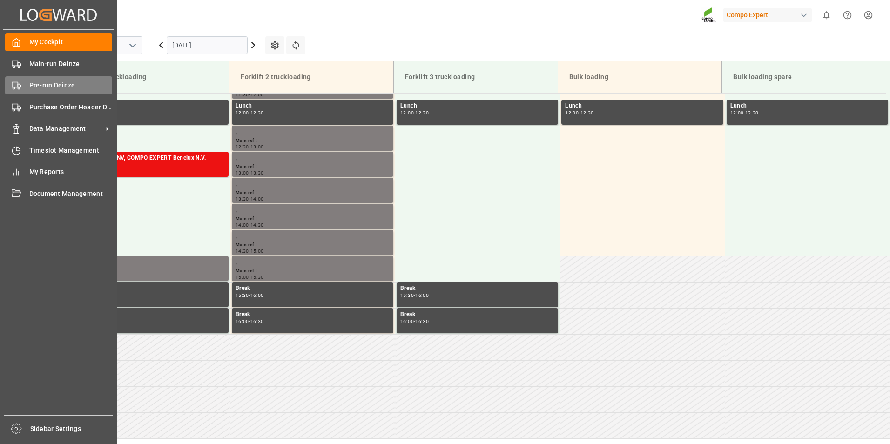
click at [19, 88] on circle at bounding box center [19, 89] width 2 height 2
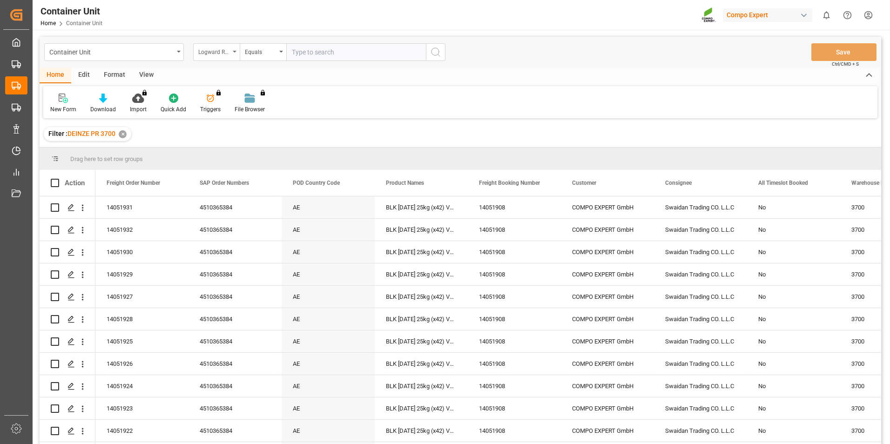
click at [236, 52] on icon "open menu" at bounding box center [235, 52] width 4 height 2
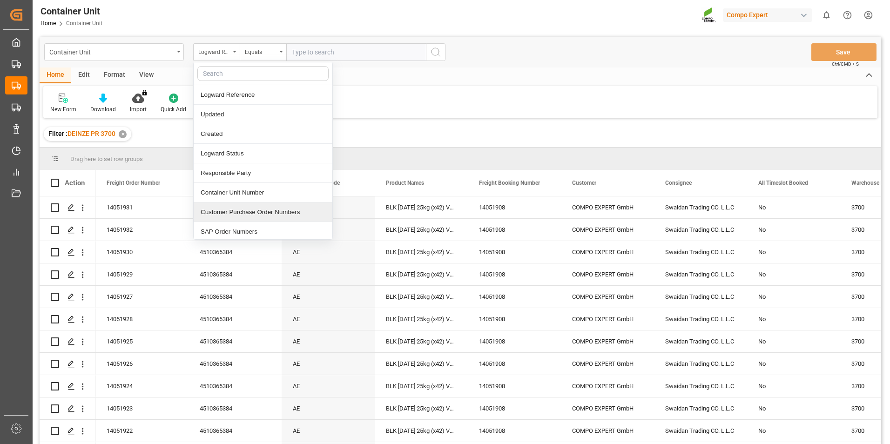
click at [209, 216] on div "Customer Purchase Order Numbers" at bounding box center [263, 212] width 139 height 20
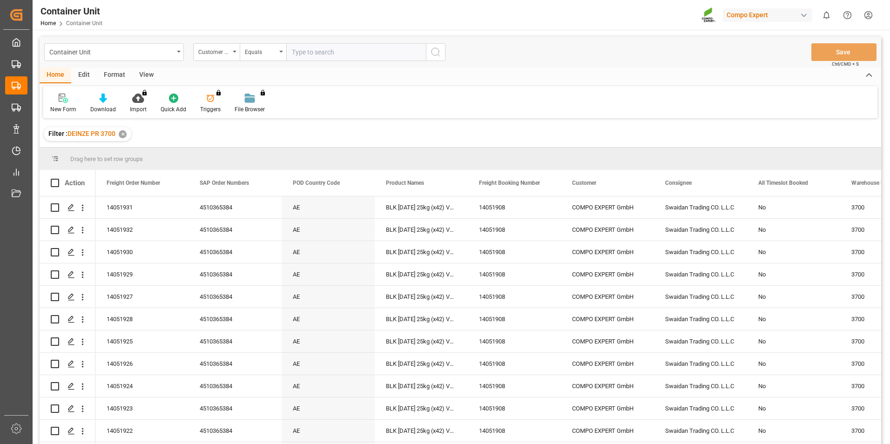
click at [299, 54] on input "text" at bounding box center [356, 52] width 140 height 18
type input "14051910"
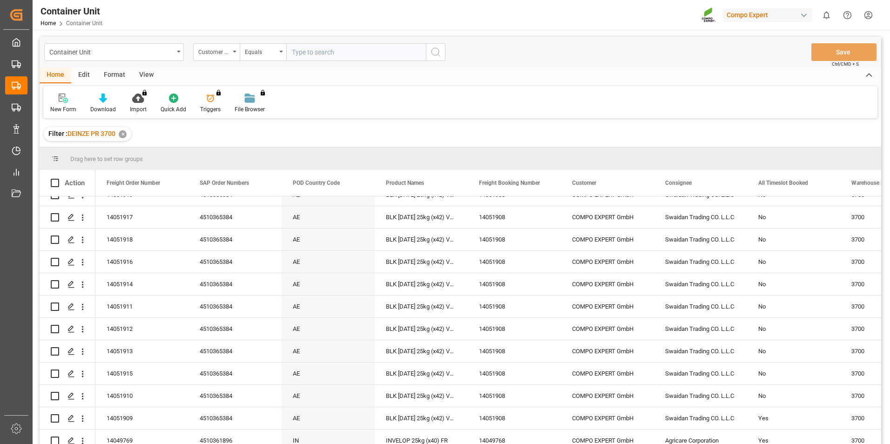
scroll to position [316, 0]
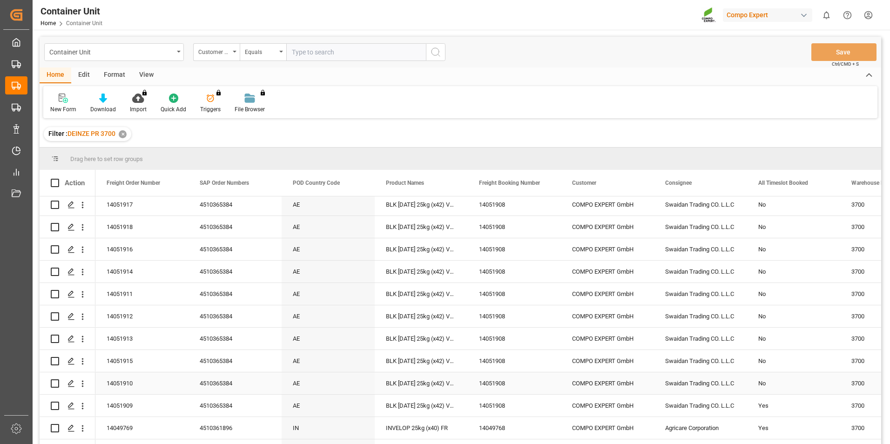
click at [54, 383] on input "Press Space to toggle row selection (unchecked)" at bounding box center [55, 383] width 8 height 8
checkbox input "true"
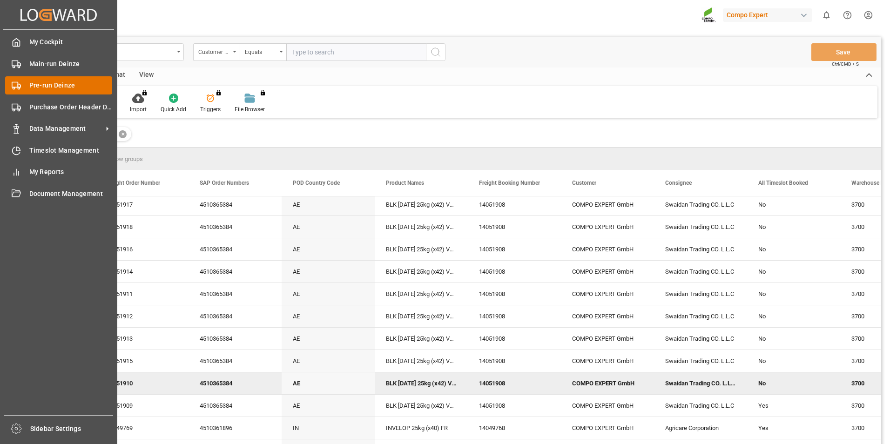
click at [14, 86] on icon at bounding box center [16, 85] width 9 height 9
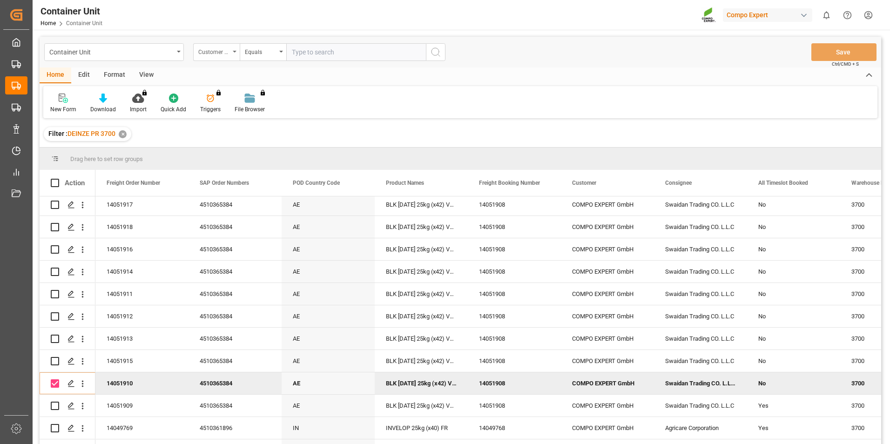
click at [234, 51] on icon "open menu" at bounding box center [235, 52] width 4 height 2
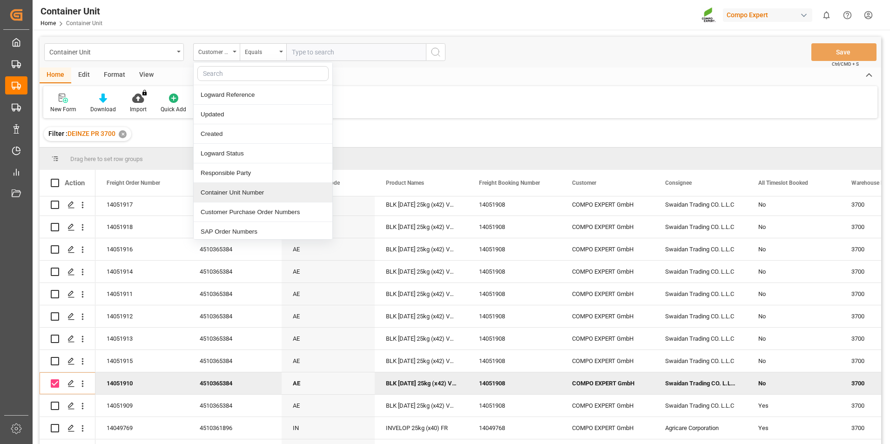
click at [222, 195] on div "Container Unit Number" at bounding box center [263, 193] width 139 height 20
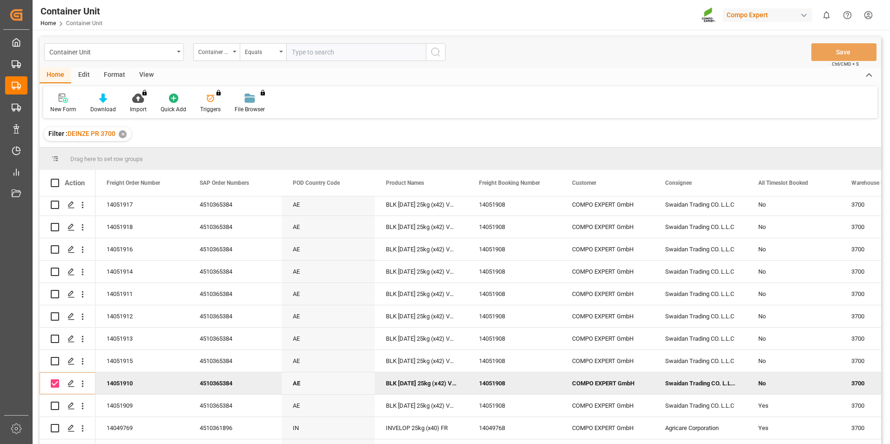
click at [304, 52] on input "text" at bounding box center [356, 52] width 140 height 18
type input "14051910"
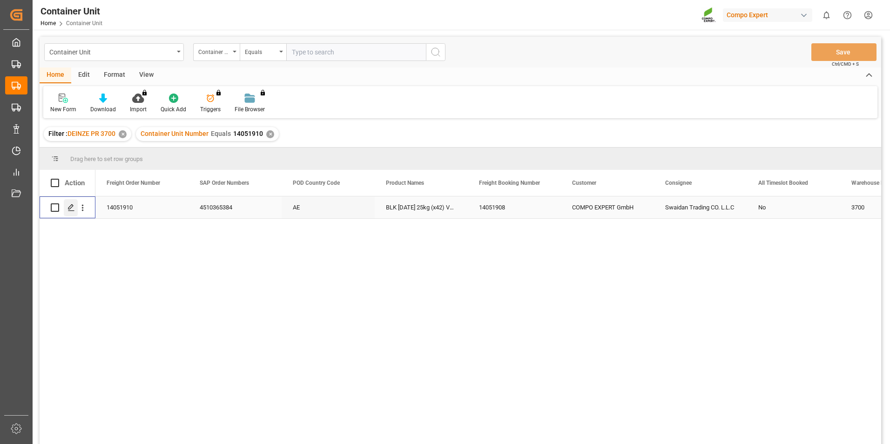
click at [71, 208] on polygon "Press SPACE to select this row." at bounding box center [70, 207] width 5 height 5
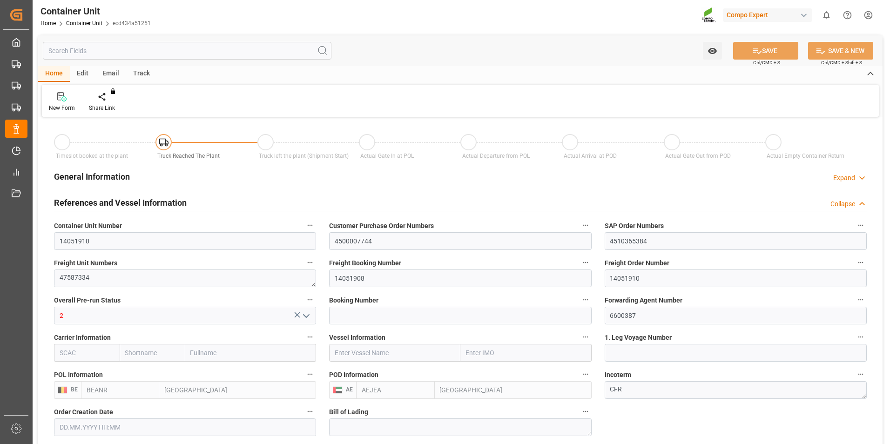
type input "BEANR"
type input "AEJEA"
type input "7"
type input "0"
type input "8"
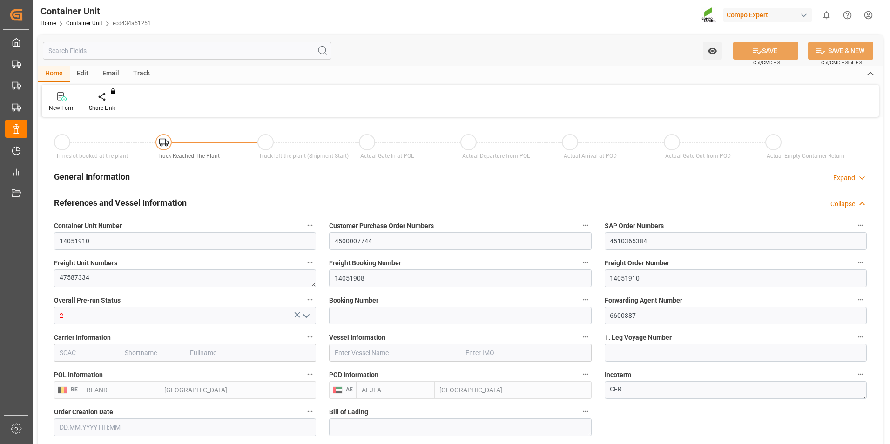
type input "0"
type input "480"
type input "21252"
type input "[DATE] 10:06"
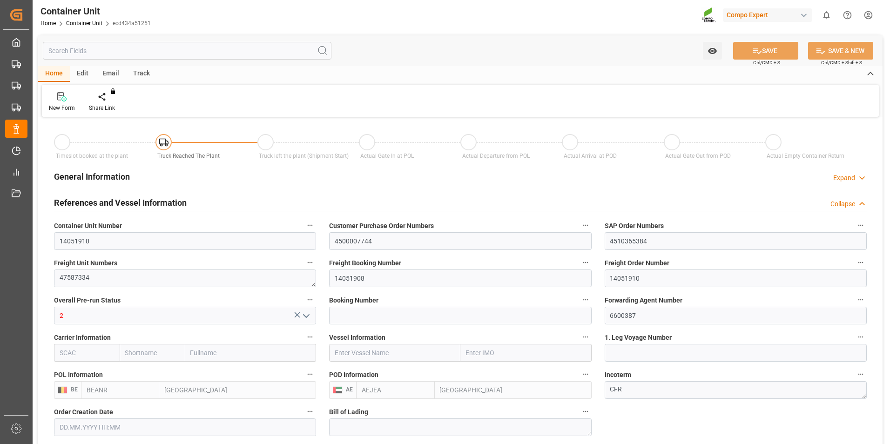
type input "[DATE]"
click at [109, 99] on icon at bounding box center [109, 96] width 7 height 9
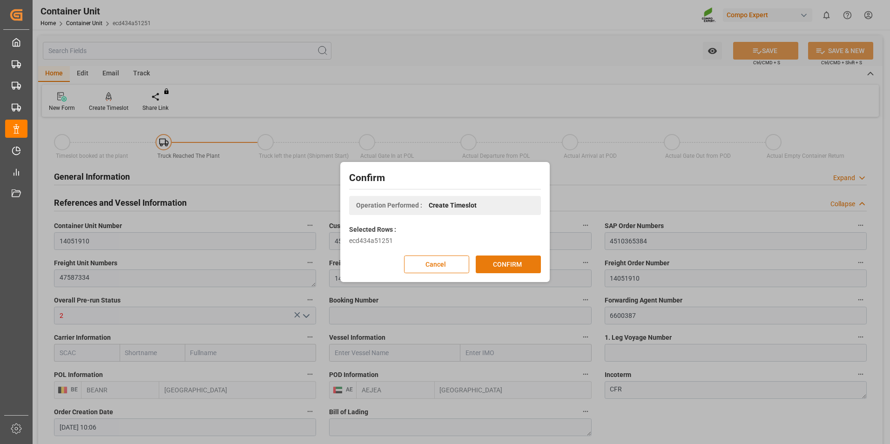
click at [507, 263] on button "CONFIRM" at bounding box center [508, 265] width 65 height 18
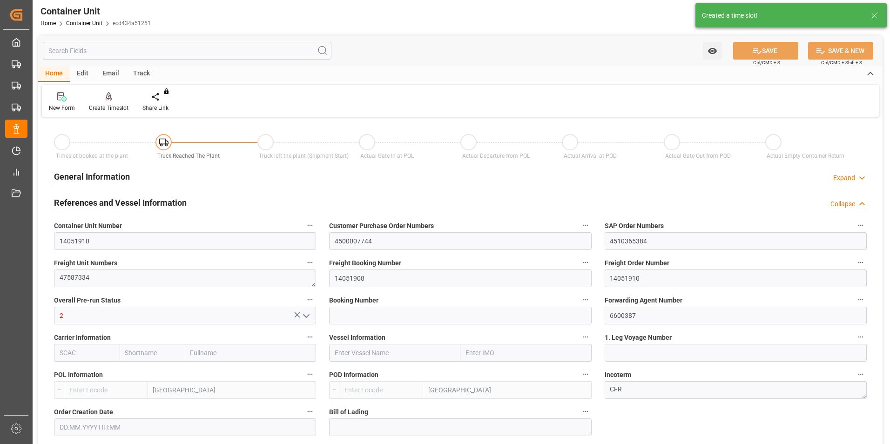
type input "BEANR"
type input "AEJEA"
type input "7"
type input "0"
type input "8"
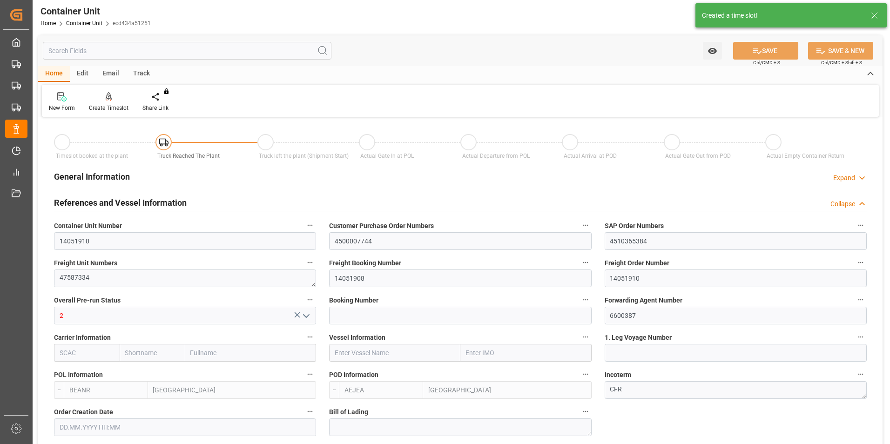
type input "0"
type input "480"
type input "21252"
type input "[DATE] 10:06"
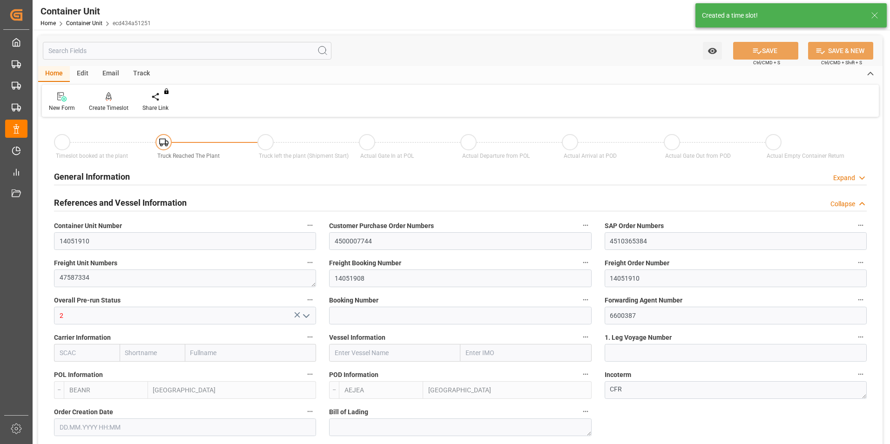
type input "[DATE]"
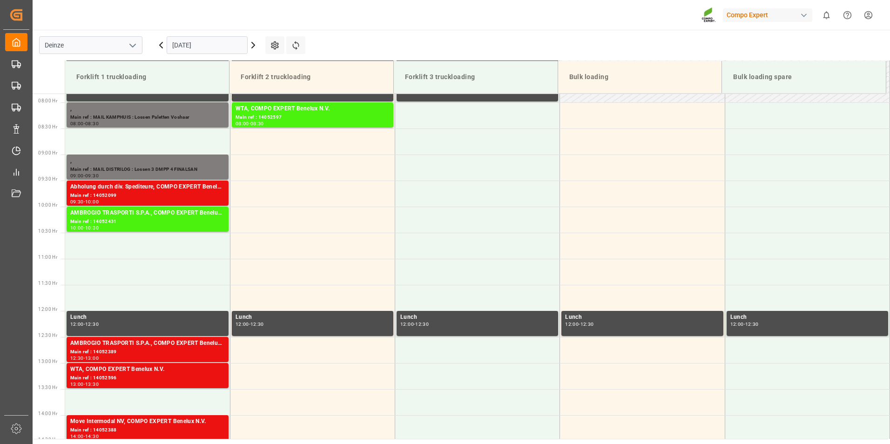
scroll to position [411, 0]
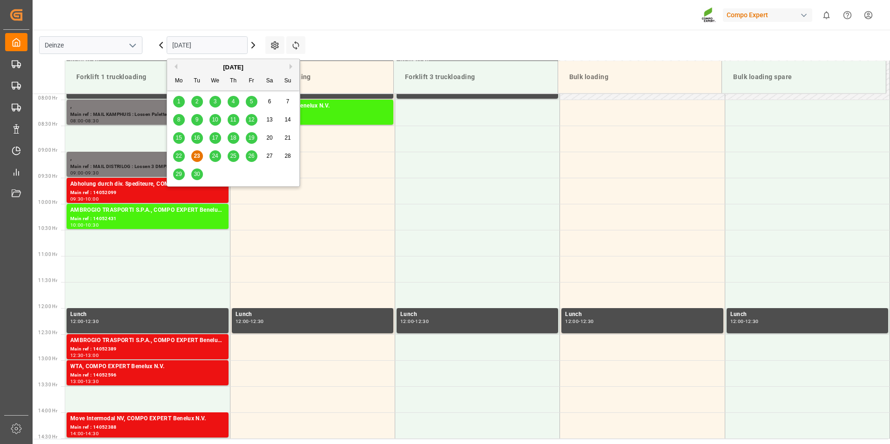
click at [228, 49] on input "[DATE]" at bounding box center [207, 45] width 81 height 18
click at [290, 66] on button "Next Month" at bounding box center [293, 67] width 6 height 6
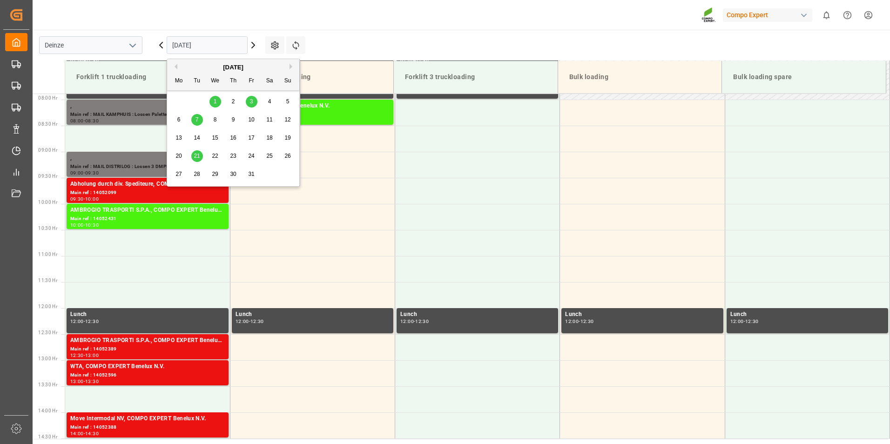
click at [198, 120] on span "7" at bounding box center [197, 119] width 3 height 7
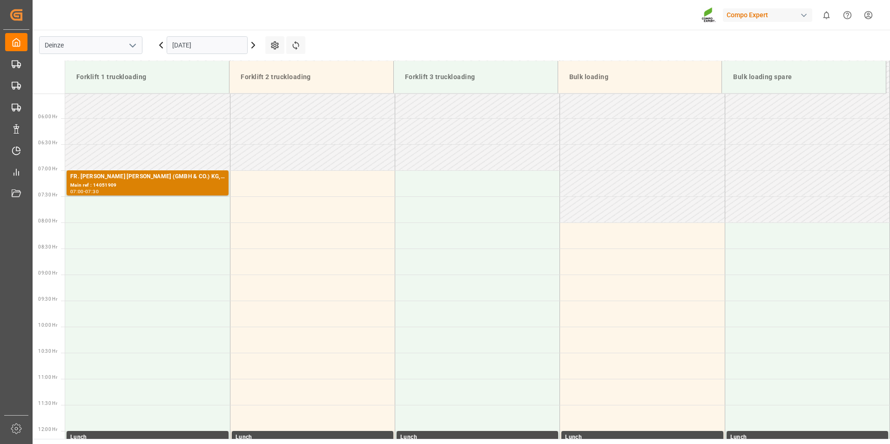
scroll to position [271, 0]
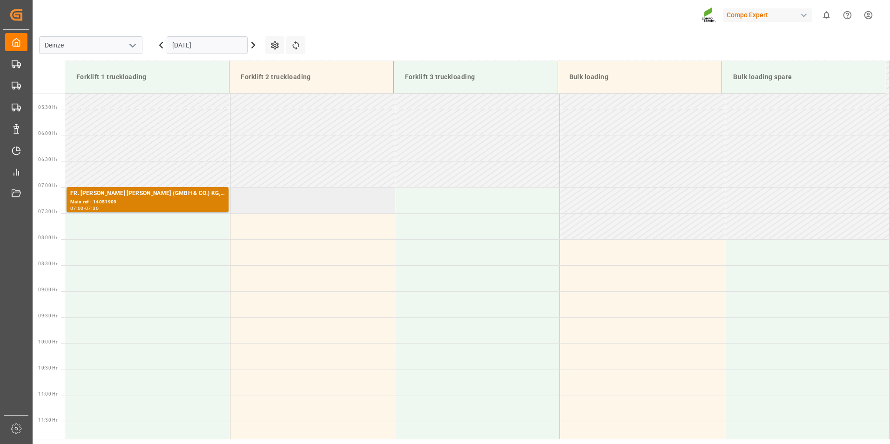
click at [241, 198] on td at bounding box center [312, 200] width 165 height 26
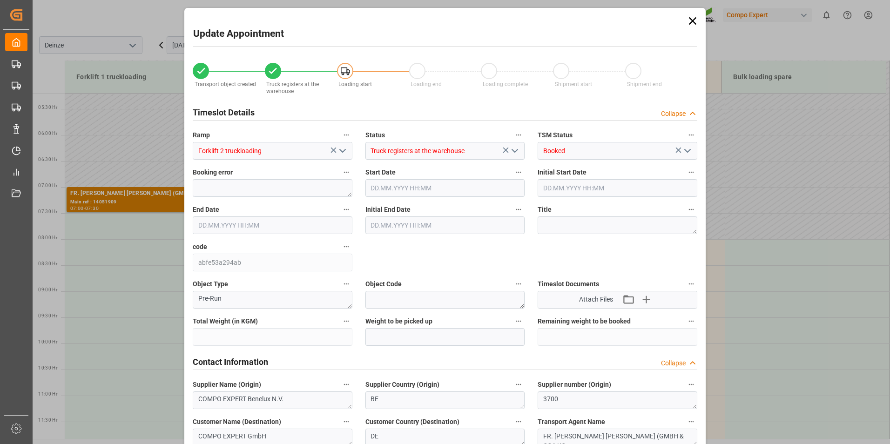
type input "21252"
type input "480"
type input "07.10.2025 07:00"
type input "07.10.2025 07:30"
type input "[DATE] 10:06"
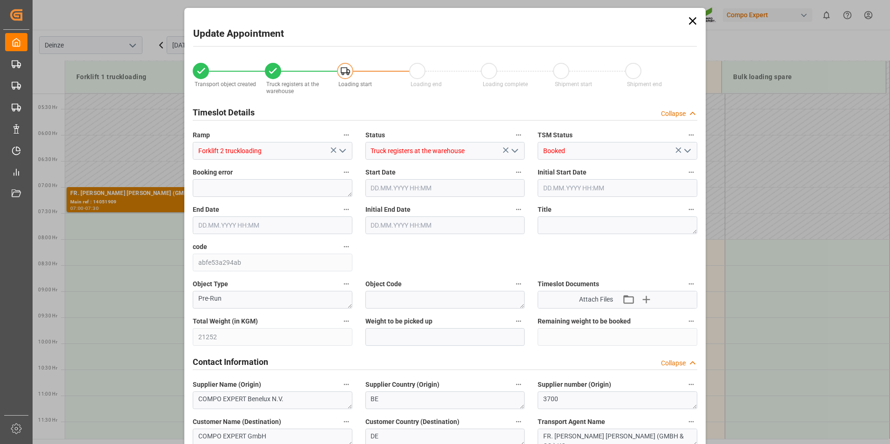
type input "23.09.2025 09:19"
type input "23.09.2025 07:25"
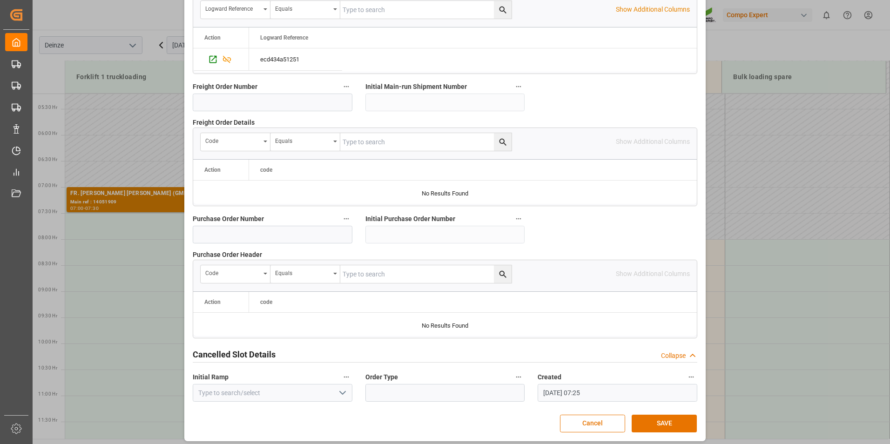
scroll to position [848, 0]
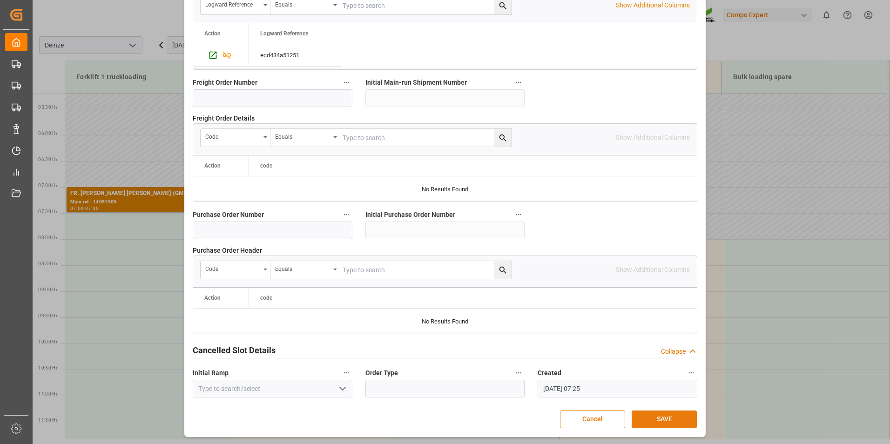
click at [648, 417] on button "SAVE" at bounding box center [664, 420] width 65 height 18
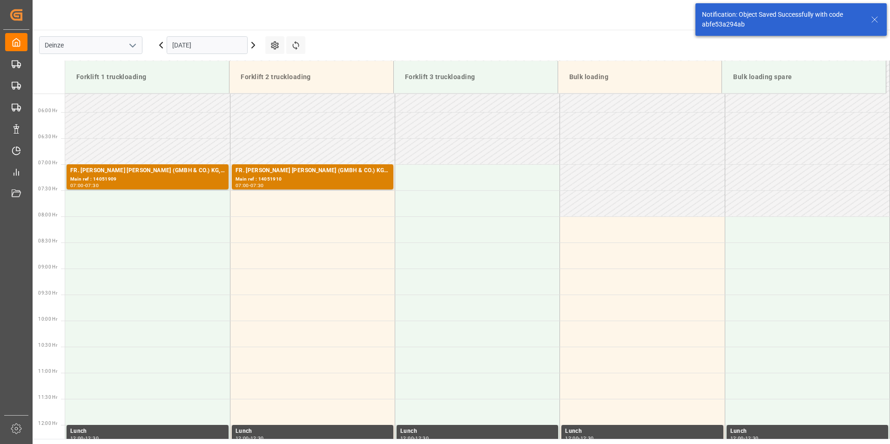
scroll to position [307, 0]
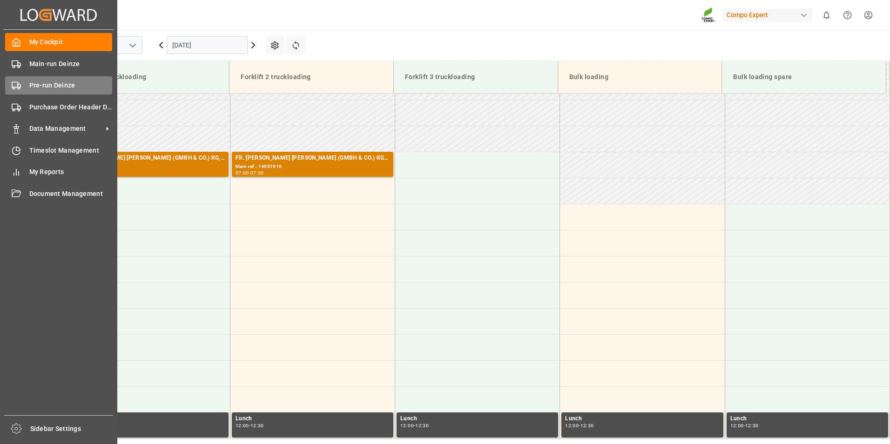
click at [12, 88] on icon at bounding box center [16, 85] width 9 height 9
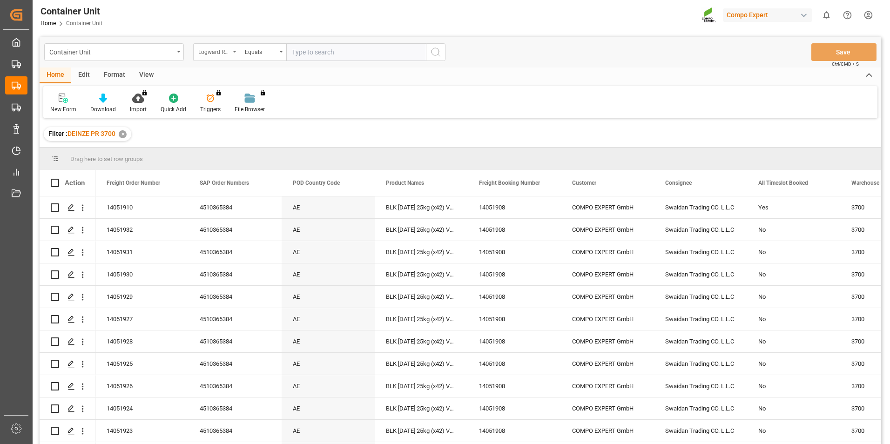
click at [236, 50] on div "Logward Reference" at bounding box center [216, 52] width 47 height 18
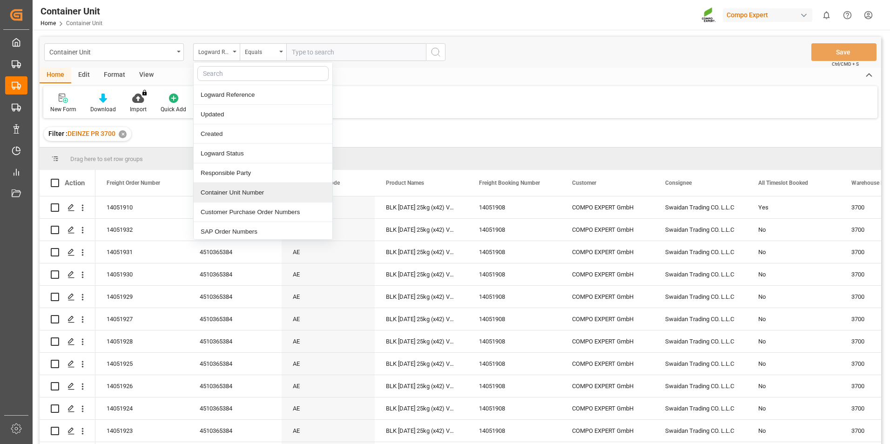
drag, startPoint x: 209, startPoint y: 196, endPoint x: 214, endPoint y: 189, distance: 9.0
click at [209, 196] on div "Container Unit Number" at bounding box center [263, 193] width 139 height 20
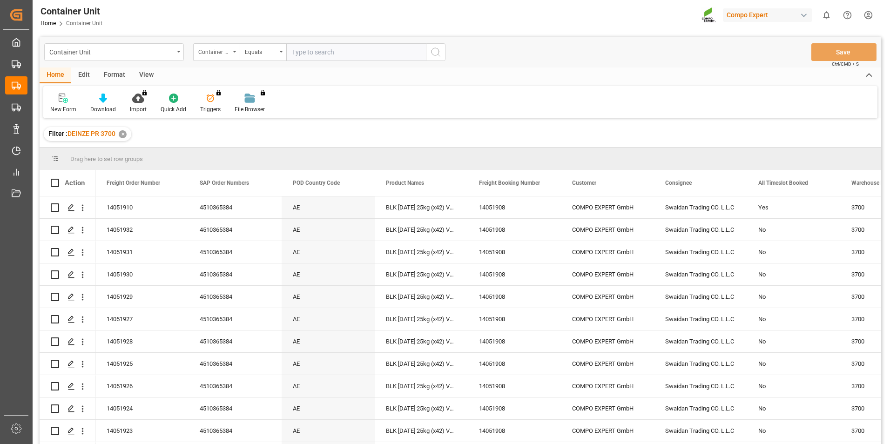
click at [306, 53] on input "text" at bounding box center [356, 52] width 140 height 18
type input "14051915"
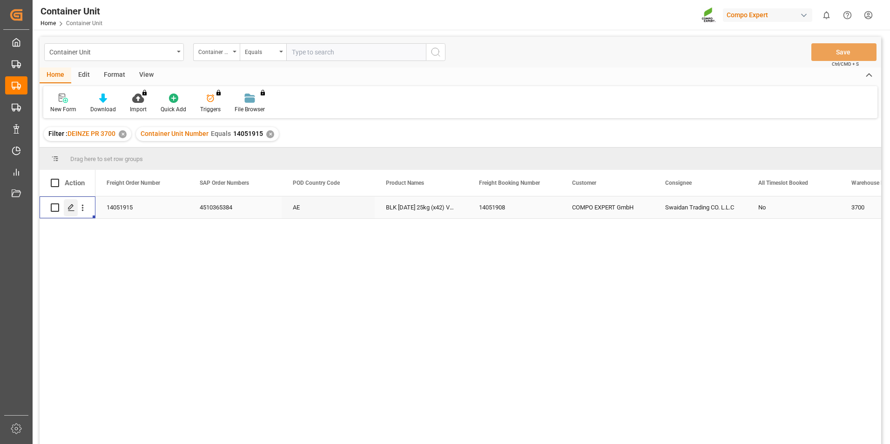
click at [68, 209] on polygon "Press SPACE to select this row." at bounding box center [70, 207] width 5 height 5
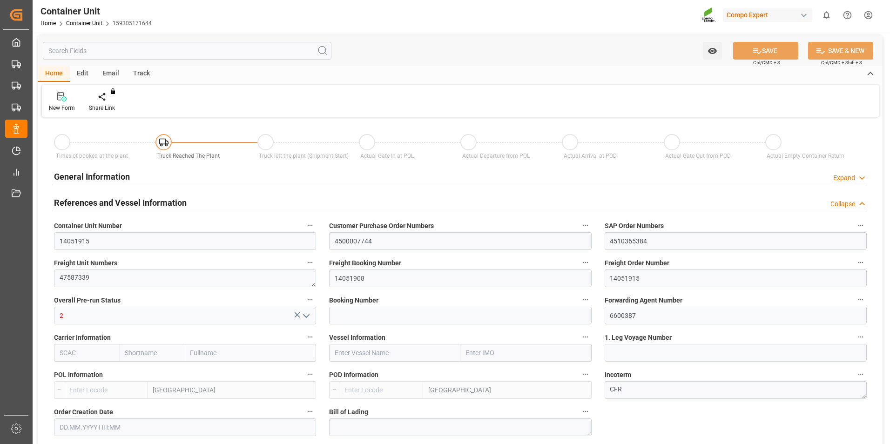
type input "BEANR"
type input "AEJEA"
type input "7"
type input "0"
type input "8"
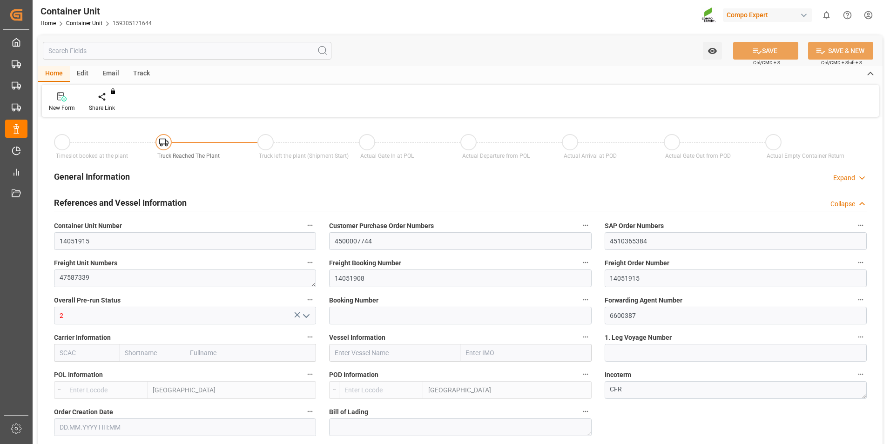
type input "0"
type input "480"
type input "21252"
type input "[DATE] 10:06"
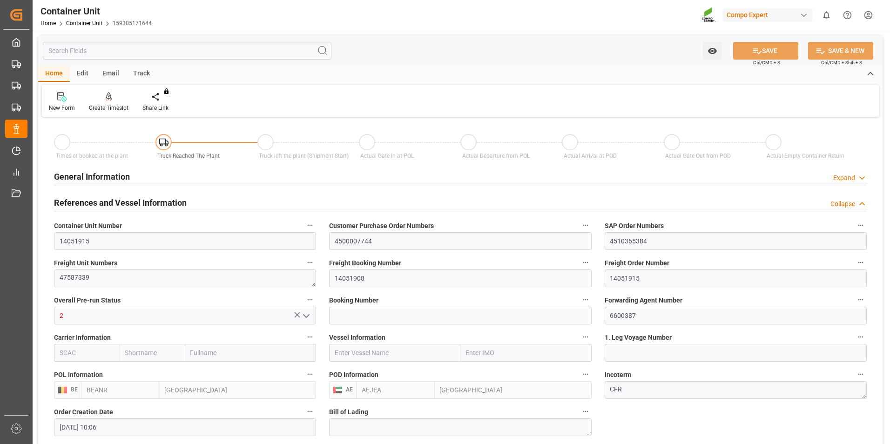
type input "[DATE]"
click at [106, 101] on icon at bounding box center [109, 96] width 7 height 9
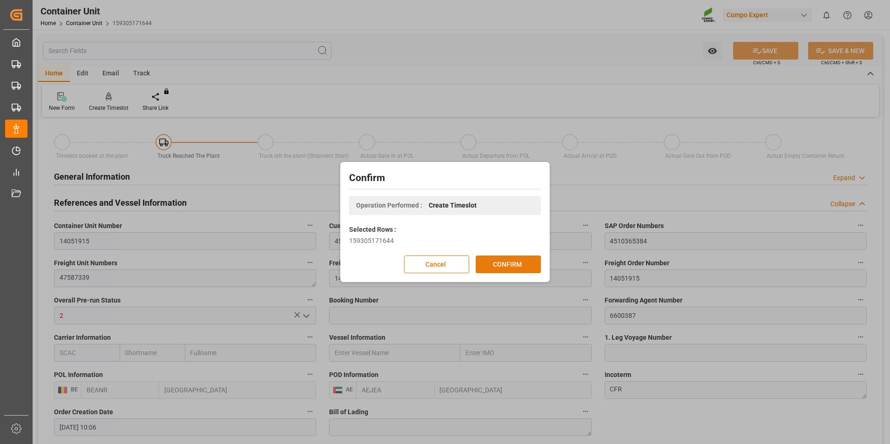
click at [506, 263] on button "CONFIRM" at bounding box center [508, 265] width 65 height 18
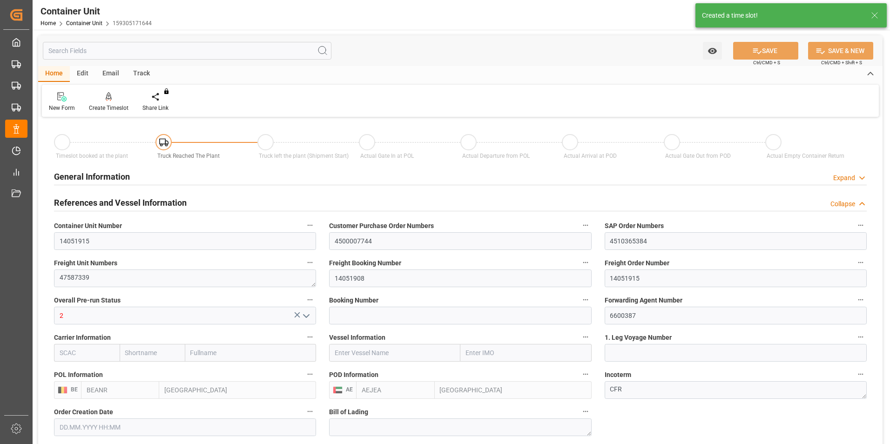
type input "[DATE] 10:06"
type input "[DATE]"
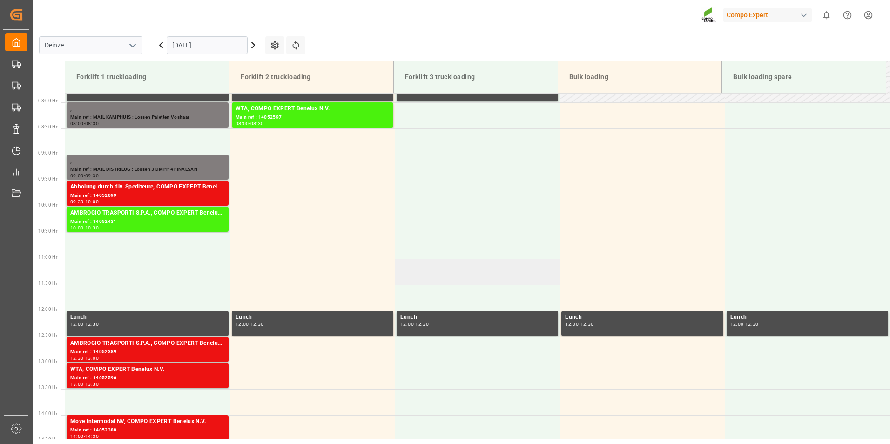
scroll to position [411, 0]
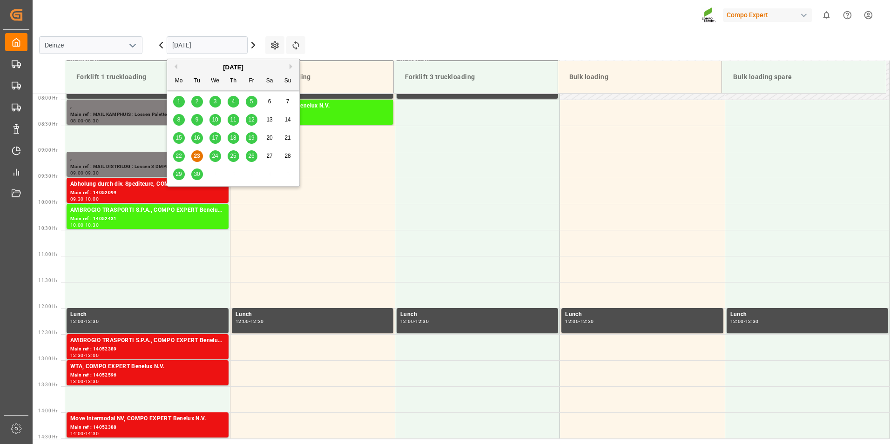
click at [226, 45] on input "[DATE]" at bounding box center [207, 45] width 81 height 18
click at [288, 66] on div "[DATE]" at bounding box center [233, 67] width 132 height 9
click at [291, 66] on button "Next Month" at bounding box center [293, 67] width 6 height 6
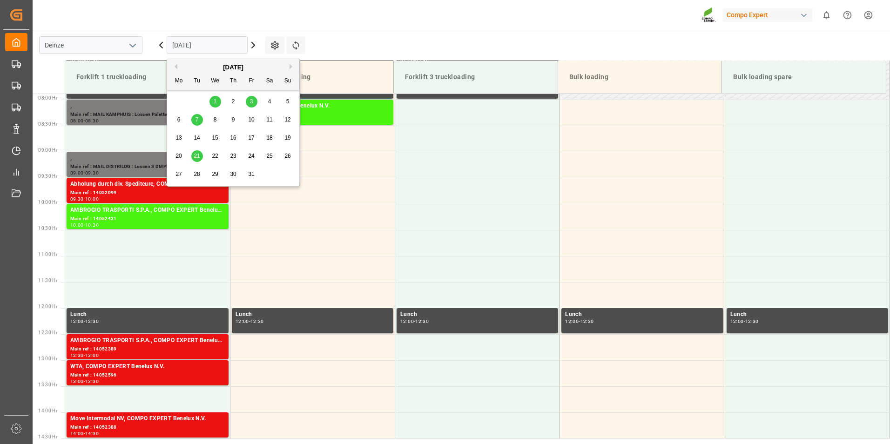
click at [197, 120] on span "7" at bounding box center [197, 119] width 3 height 7
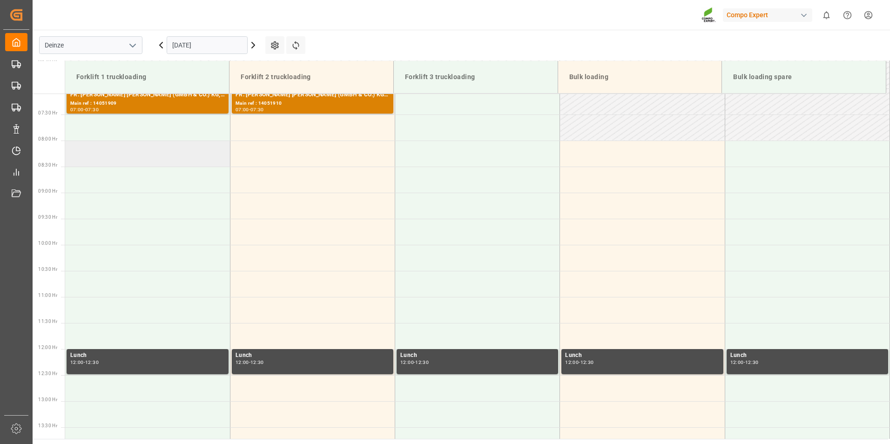
scroll to position [318, 0]
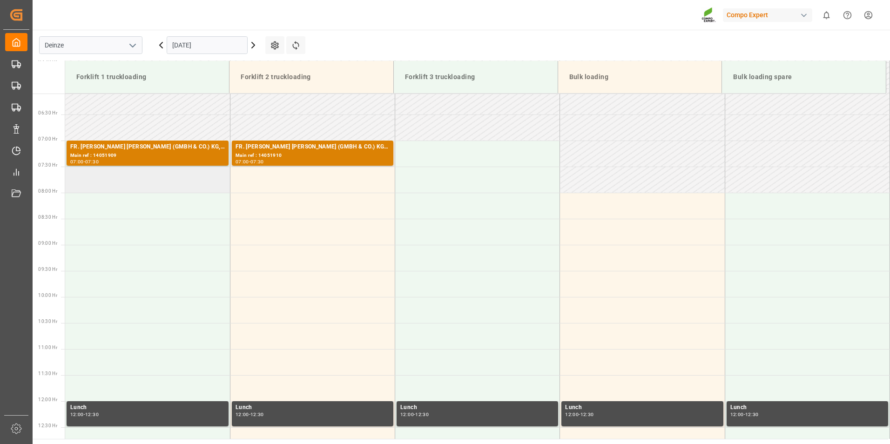
click at [87, 175] on td at bounding box center [147, 180] width 165 height 26
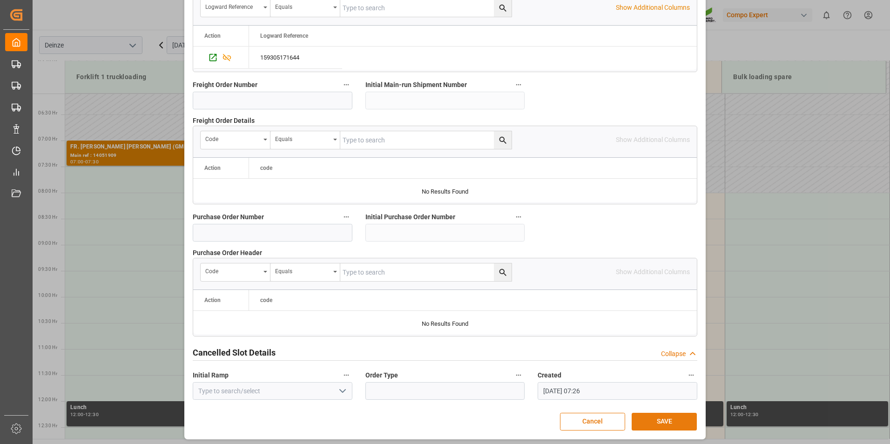
scroll to position [848, 0]
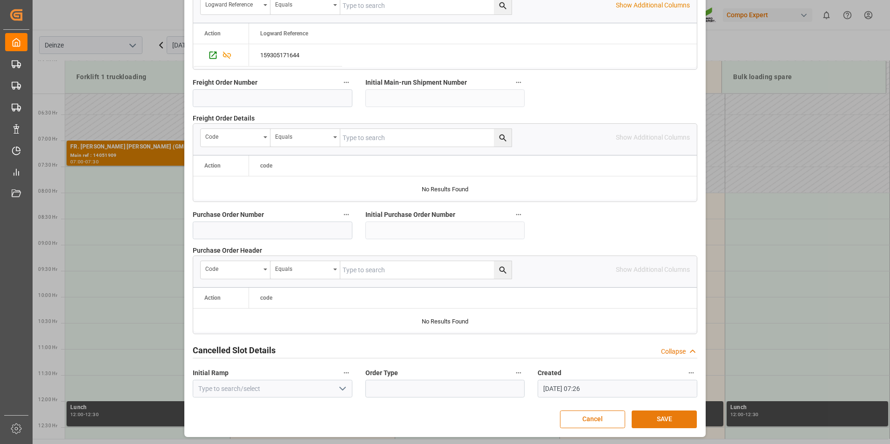
click at [663, 419] on button "SAVE" at bounding box center [664, 420] width 65 height 18
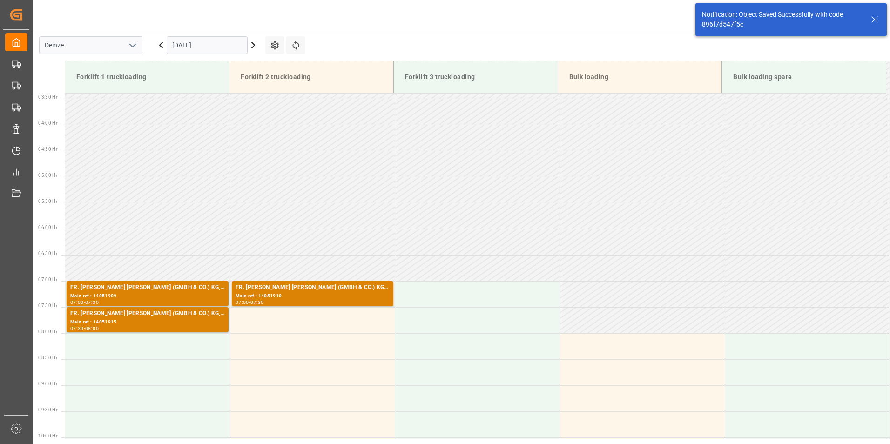
scroll to position [307, 0]
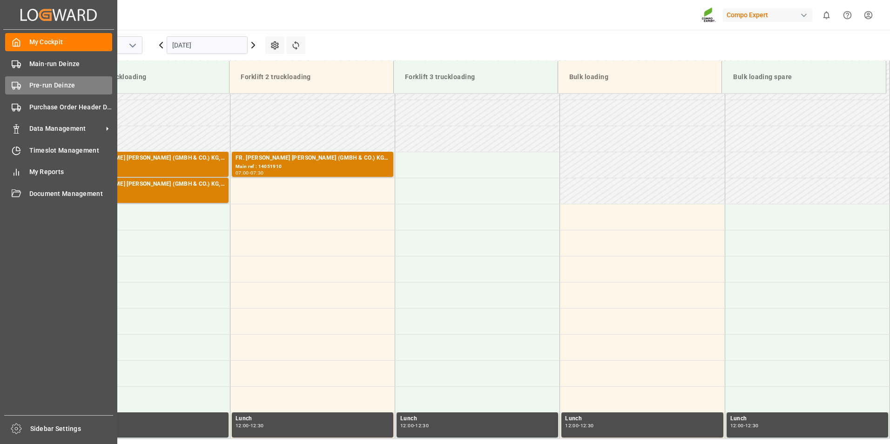
click at [16, 85] on icon at bounding box center [16, 85] width 9 height 9
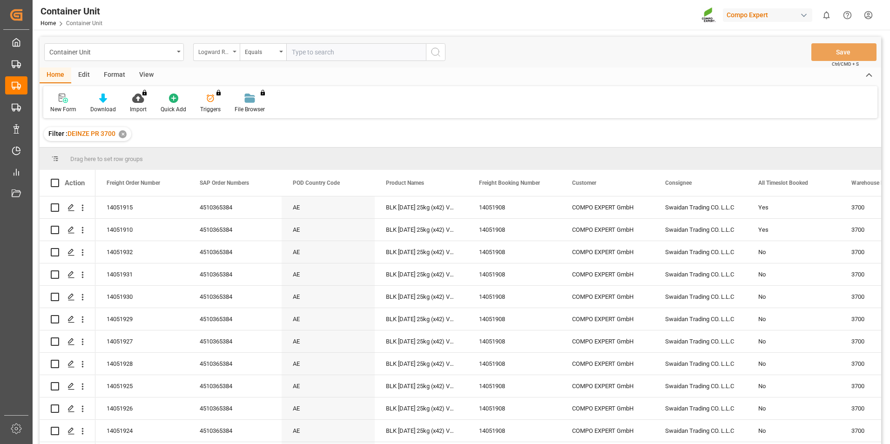
click at [234, 51] on icon "open menu" at bounding box center [235, 52] width 4 height 2
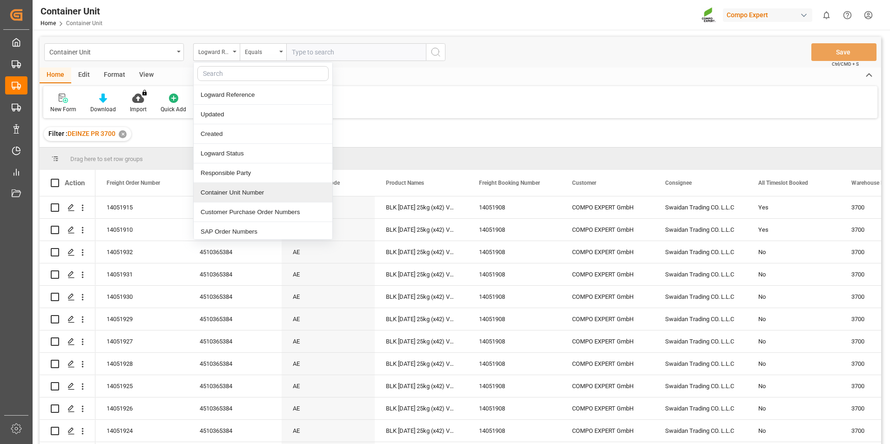
click at [217, 192] on div "Container Unit Number" at bounding box center [263, 193] width 139 height 20
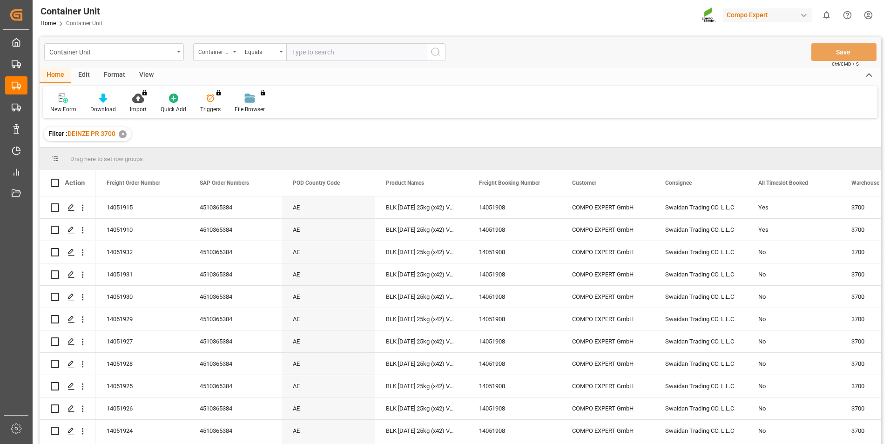
click at [303, 55] on input "text" at bounding box center [356, 52] width 140 height 18
type input "14051913"
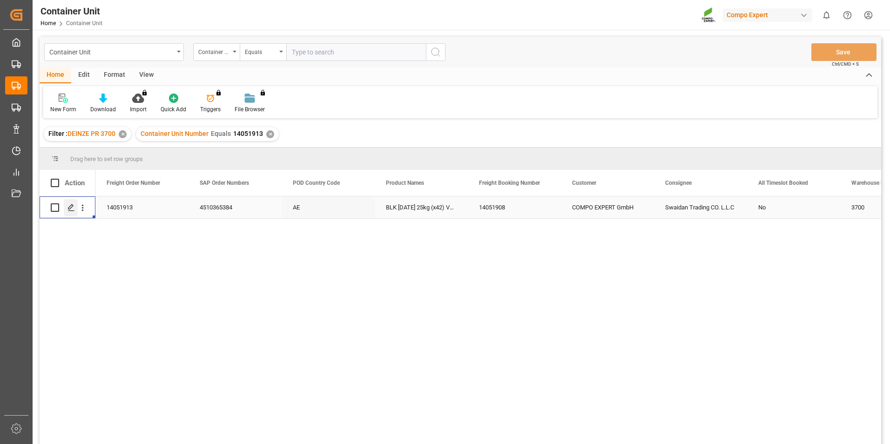
click at [71, 205] on icon "Press SPACE to select this row." at bounding box center [70, 207] width 7 height 7
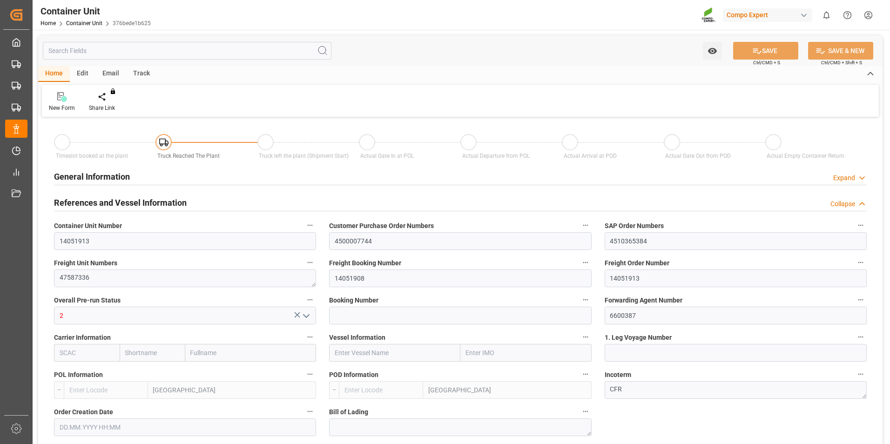
type input "BEANR"
type input "AEJEA"
type input "7"
type input "0"
type input "8"
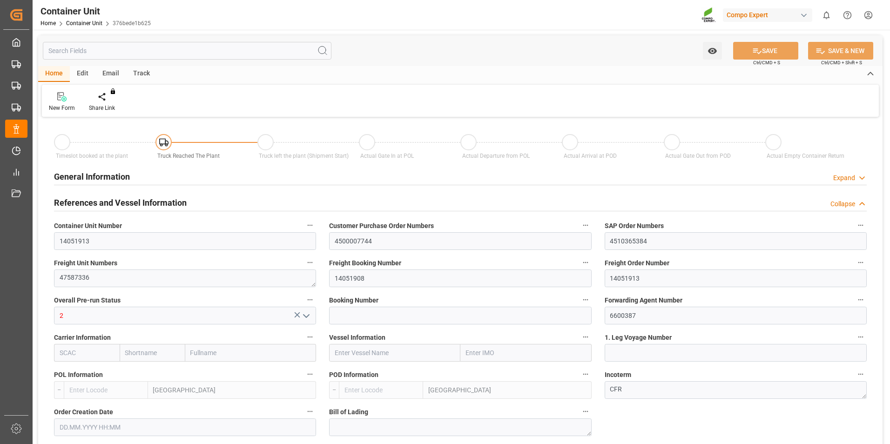
type input "0"
type input "480"
type input "21252"
type input "[DATE] 10:06"
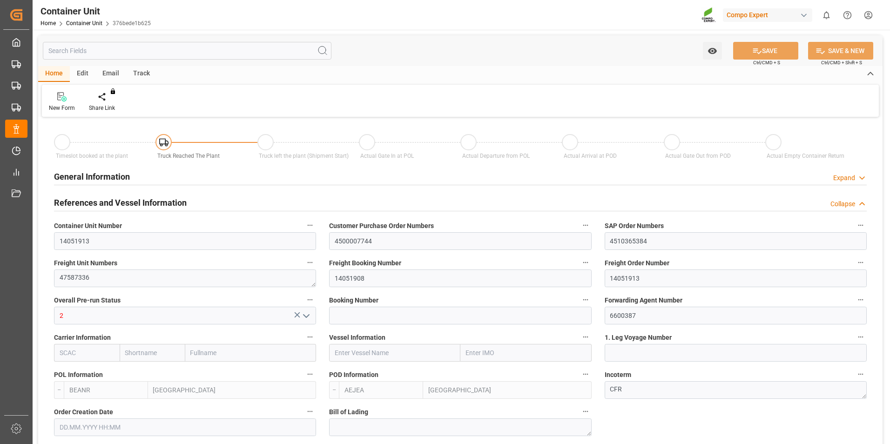
type input "[DATE]"
click at [111, 96] on icon at bounding box center [109, 96] width 7 height 9
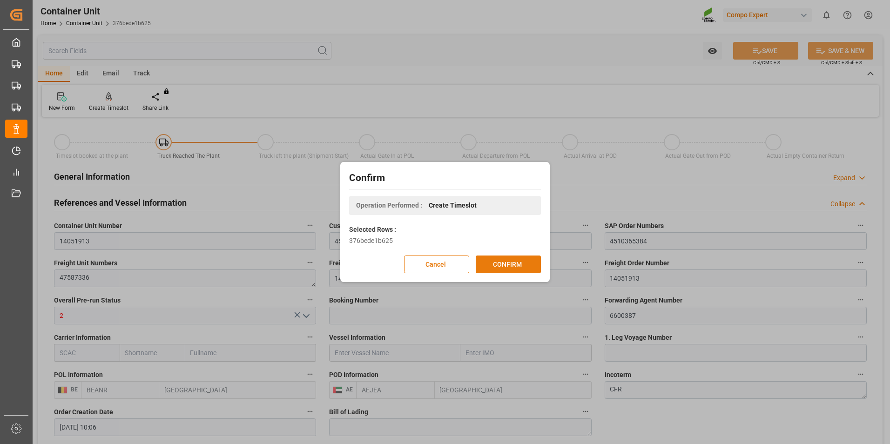
click at [488, 263] on button "CONFIRM" at bounding box center [508, 265] width 65 height 18
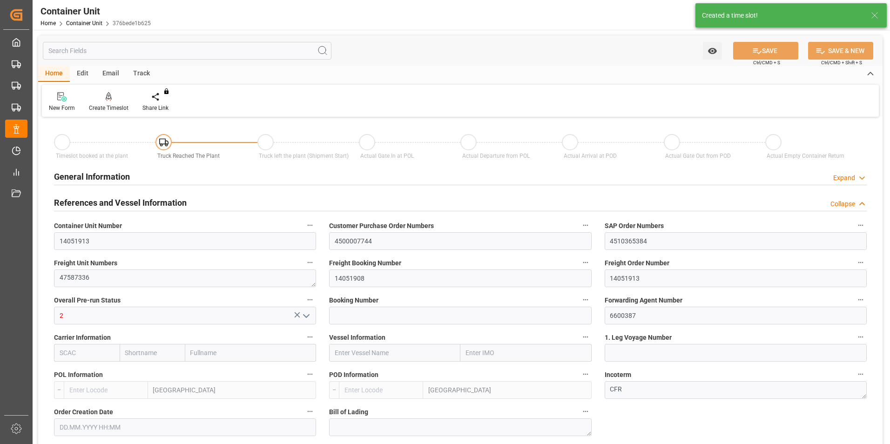
type input "BEANR"
type input "AEJEA"
type input "7"
type input "0"
type input "8"
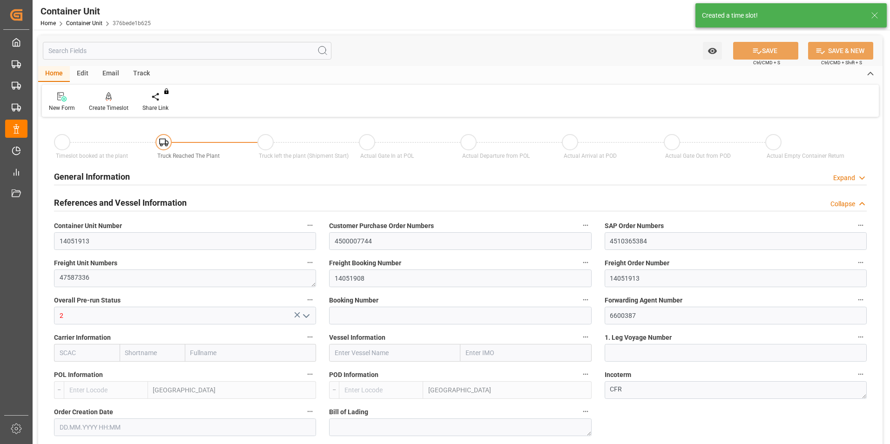
type input "0"
type input "480"
type input "21252"
type input "[DATE] 10:06"
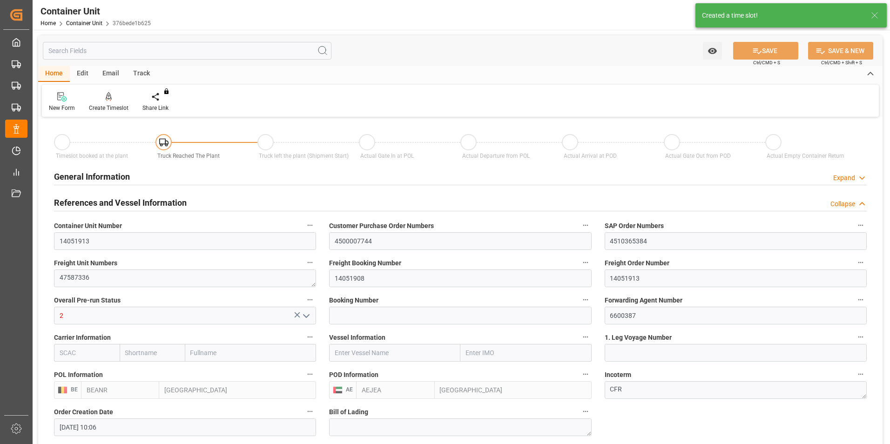
type input "[DATE]"
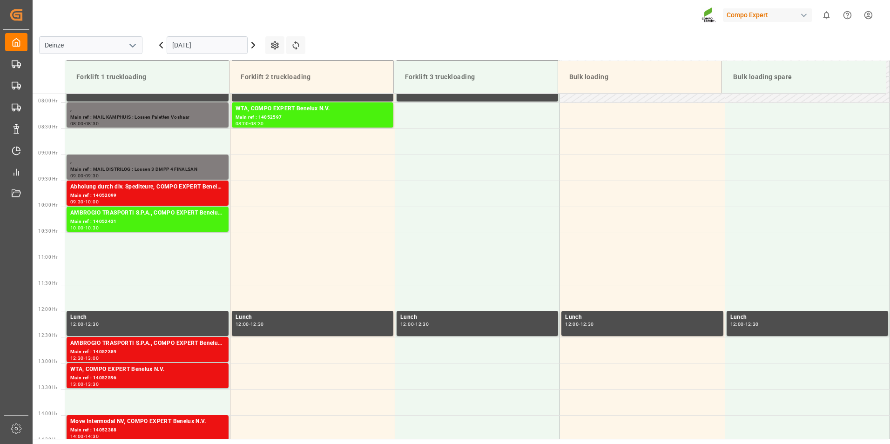
scroll to position [411, 0]
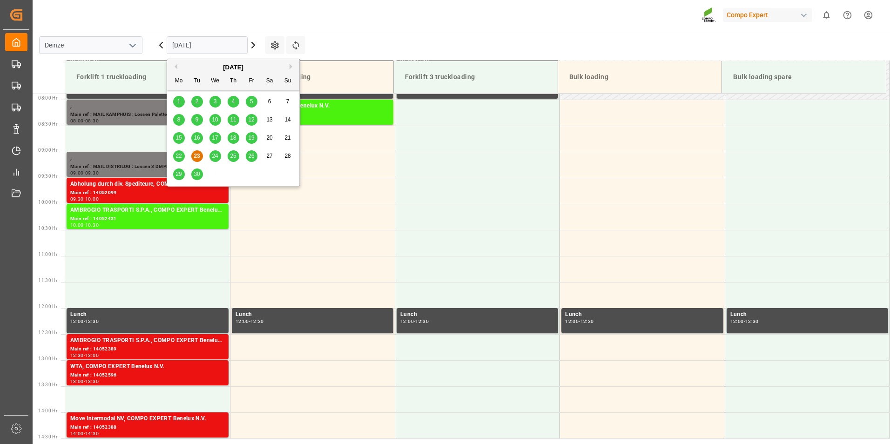
click at [223, 46] on input "[DATE]" at bounding box center [207, 45] width 81 height 18
click at [290, 65] on button "Next Month" at bounding box center [293, 67] width 6 height 6
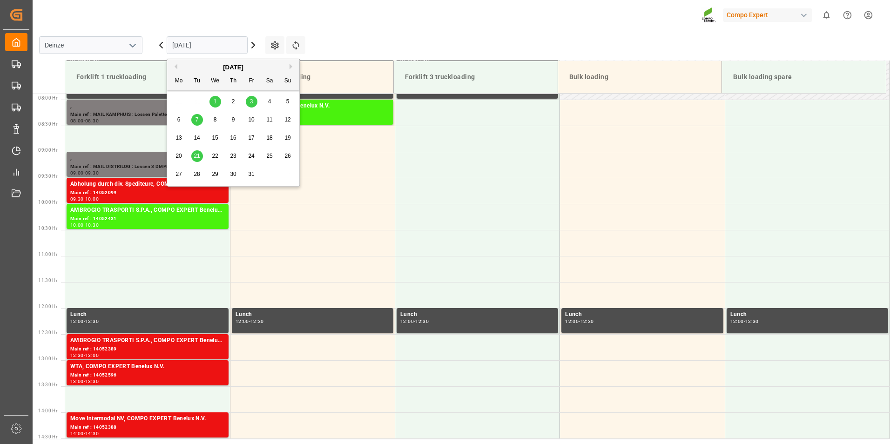
click at [197, 120] on span "7" at bounding box center [197, 119] width 3 height 7
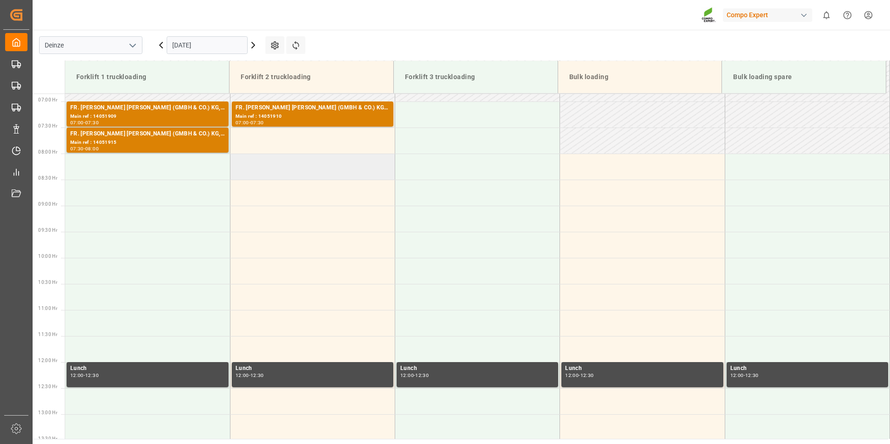
scroll to position [271, 0]
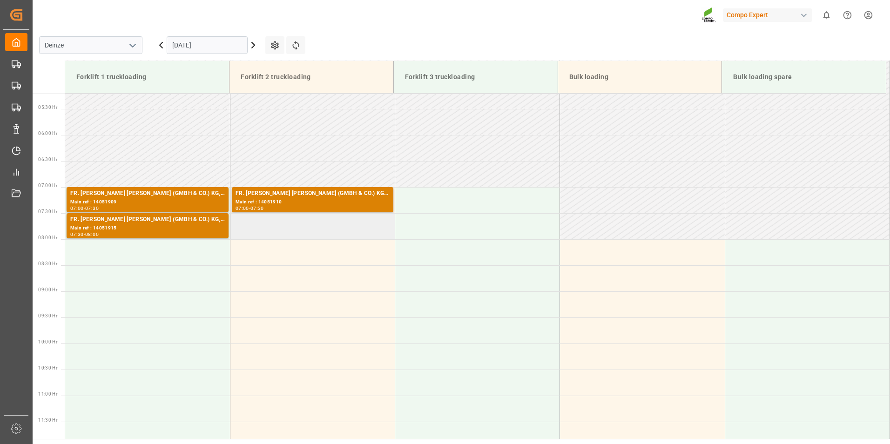
click at [261, 228] on td at bounding box center [312, 226] width 165 height 26
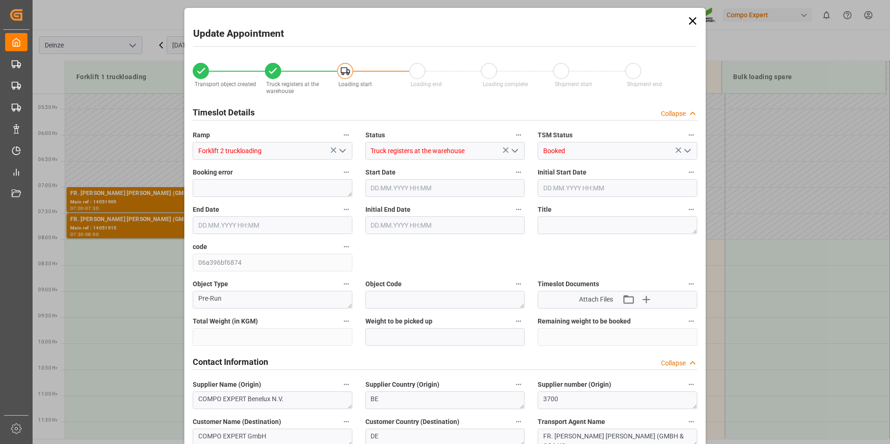
type input "21252"
type input "480"
type input "[DATE] 07:30"
type input "[DATE] 08:00"
type input "[DATE] 10:06"
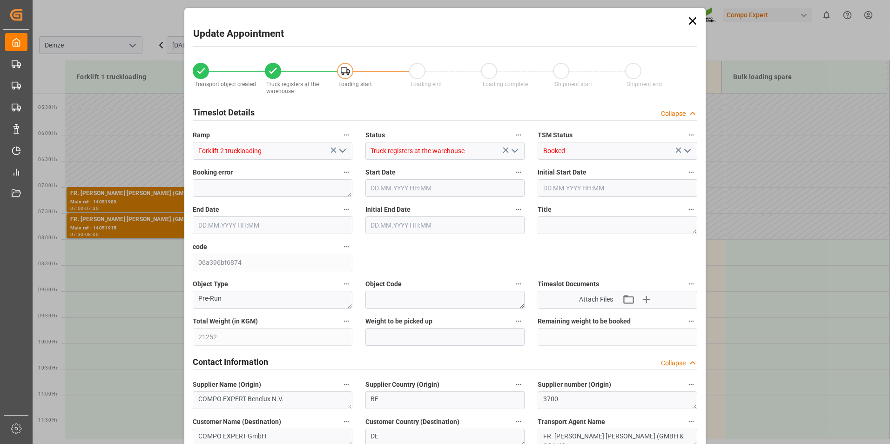
type input "[DATE] 09:19"
type input "[DATE] 07:27"
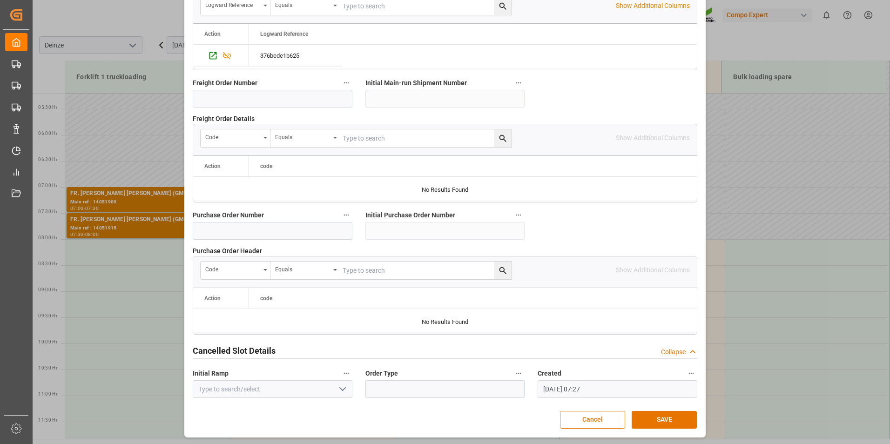
scroll to position [848, 0]
click at [663, 419] on button "SAVE" at bounding box center [664, 420] width 65 height 18
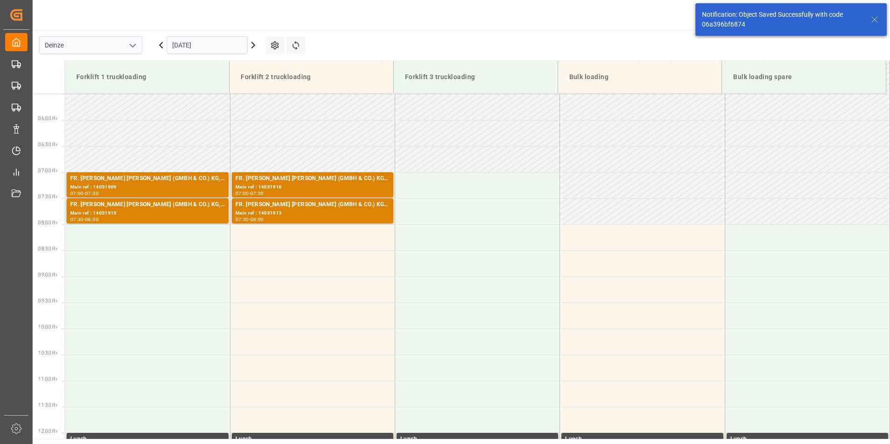
scroll to position [307, 0]
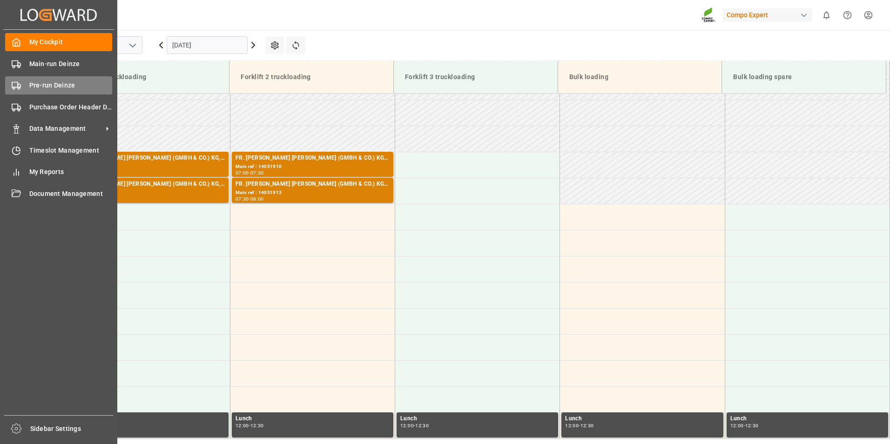
click at [14, 83] on icon at bounding box center [16, 85] width 9 height 9
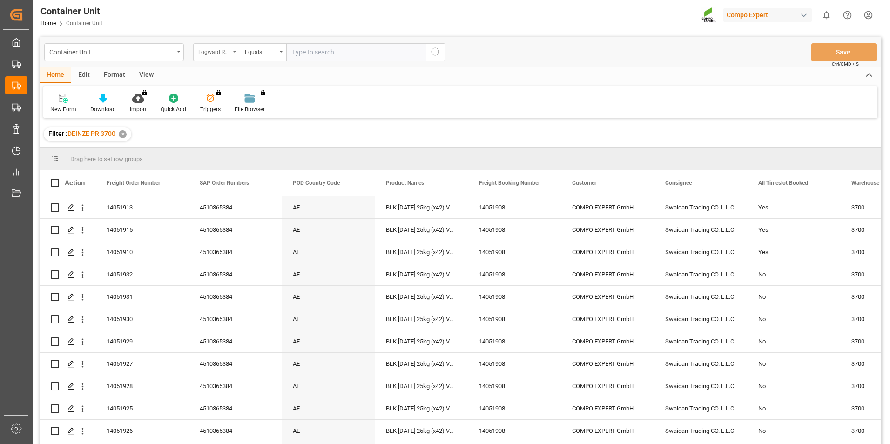
click at [235, 53] on div "Logward Reference" at bounding box center [216, 52] width 47 height 18
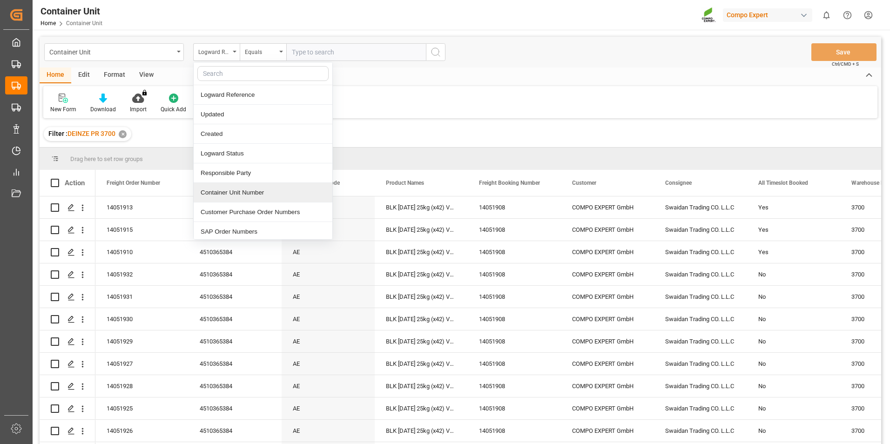
click at [215, 195] on div "Container Unit Number" at bounding box center [263, 193] width 139 height 20
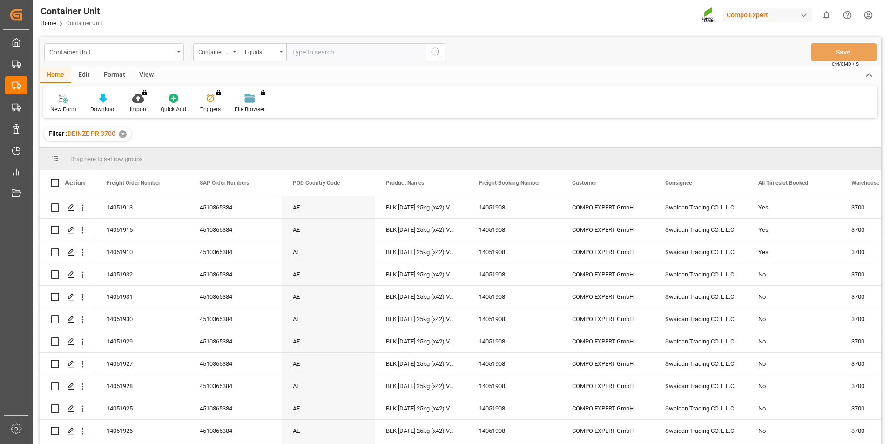
click at [301, 55] on input "text" at bounding box center [356, 52] width 140 height 18
type input "14051912"
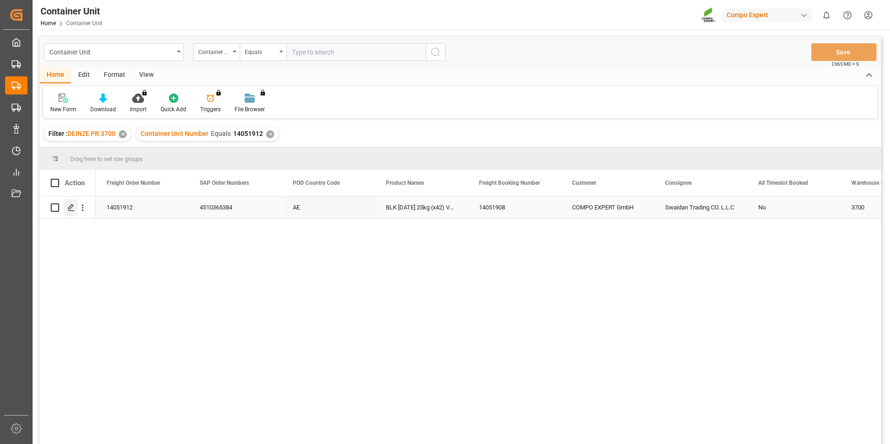
click at [70, 210] on icon "Press SPACE to select this row." at bounding box center [70, 207] width 7 height 7
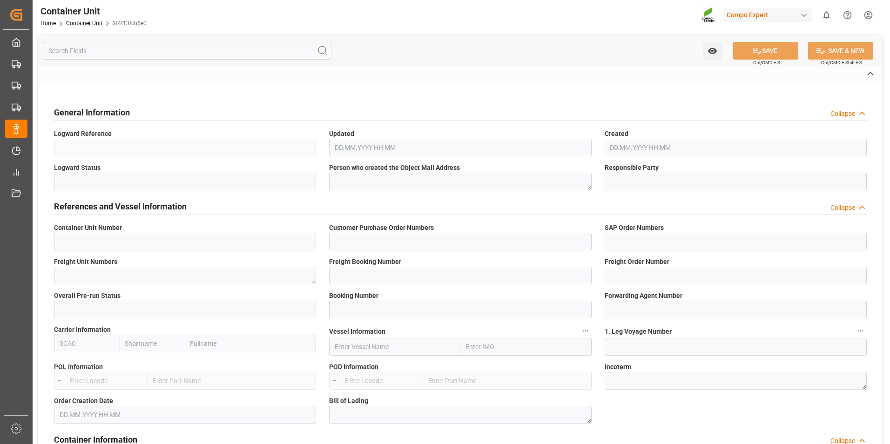
type input "14051912"
type input "4500007744"
type input "4510365384"
type textarea "47587332"
type input "14051908"
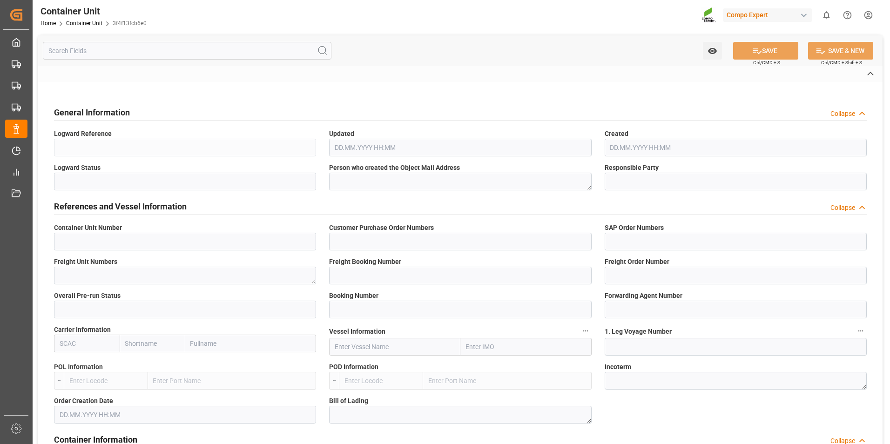
type input "14051912"
type input "2"
type input "6600387"
type input "[GEOGRAPHIC_DATA]"
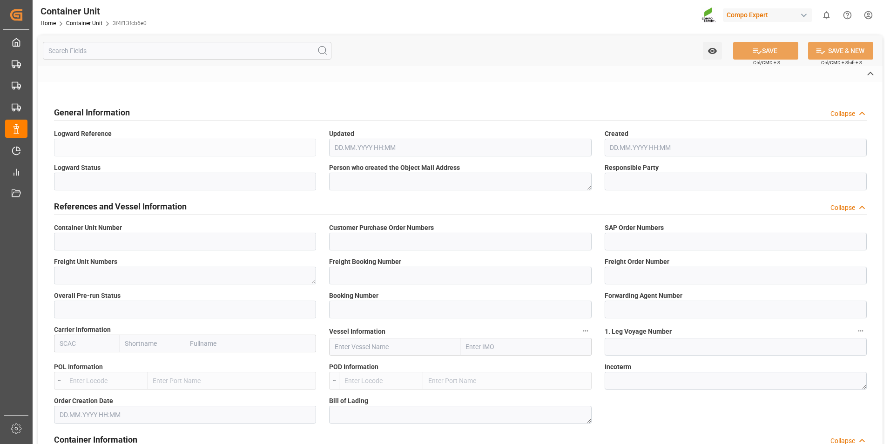
type textarea "CFR"
type input "No"
type input "20GP"
type input "2"
type textarea "30"
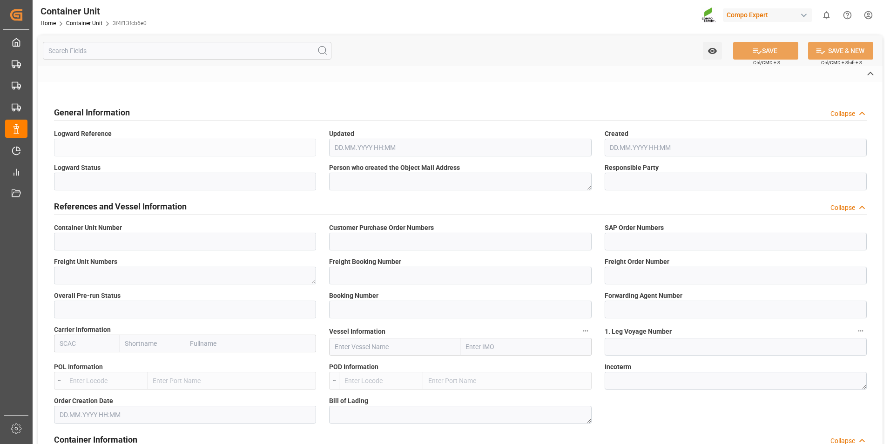
type textarea "Z3"
type input "CB01"
type textarea "COMPO EXPERT Benelux NV"
type textarea "9800"
type input "[GEOGRAPHIC_DATA]"
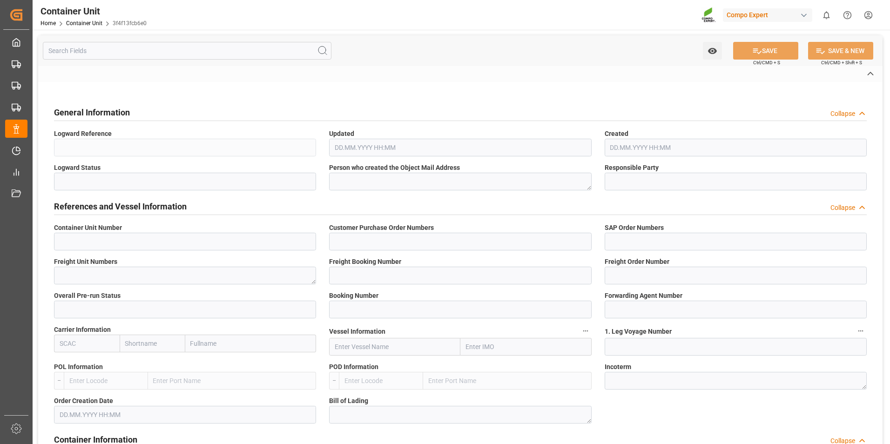
type input "[GEOGRAPHIC_DATA]"
type input "EUR"
type textarea "CB31"
type textarea "BLK [DATE] 25kg (x42) VAE MTO"
type textarea "4331802647"
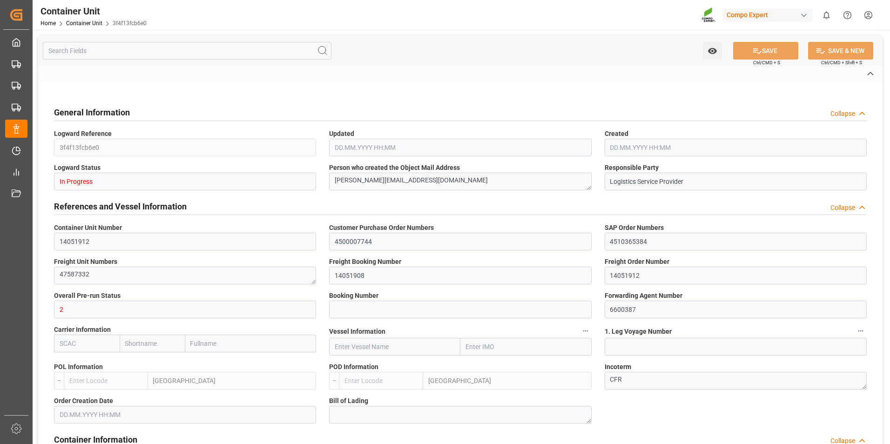
type input "BEANR"
type input "AEJEA"
type input "7"
type input "0"
type input "8"
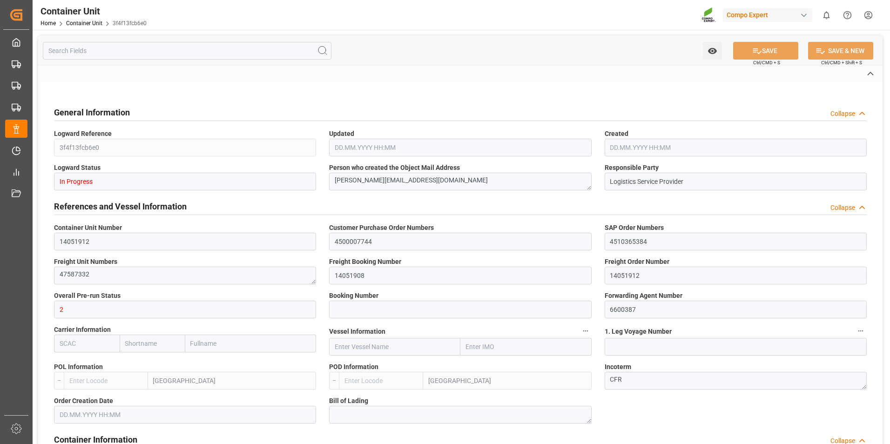
type input "0"
type input "480"
type input "21252"
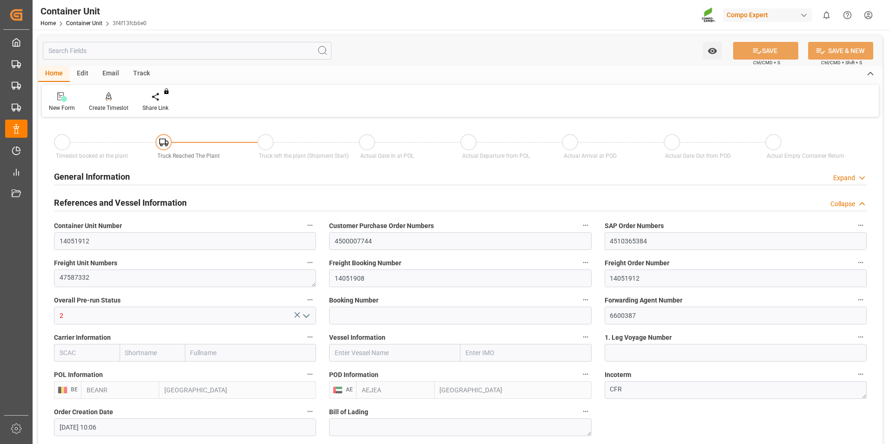
type input "[DATE] 10:06"
type input "[DATE]"
click at [108, 98] on icon at bounding box center [109, 96] width 7 height 8
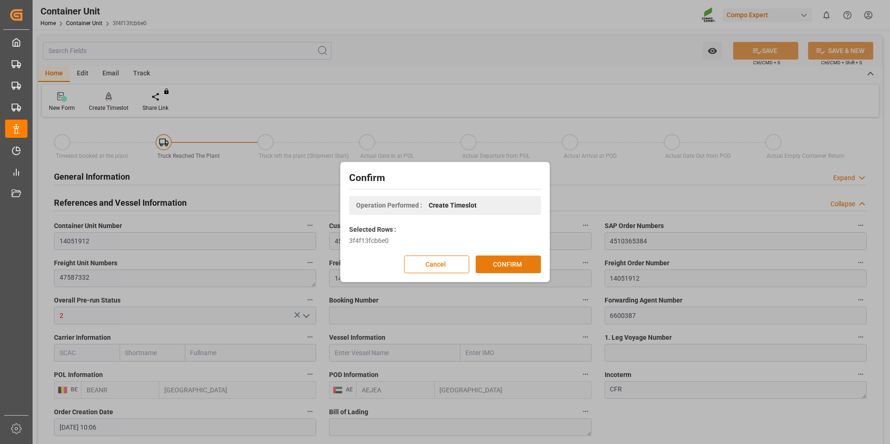
click at [499, 259] on button "CONFIRM" at bounding box center [508, 265] width 65 height 18
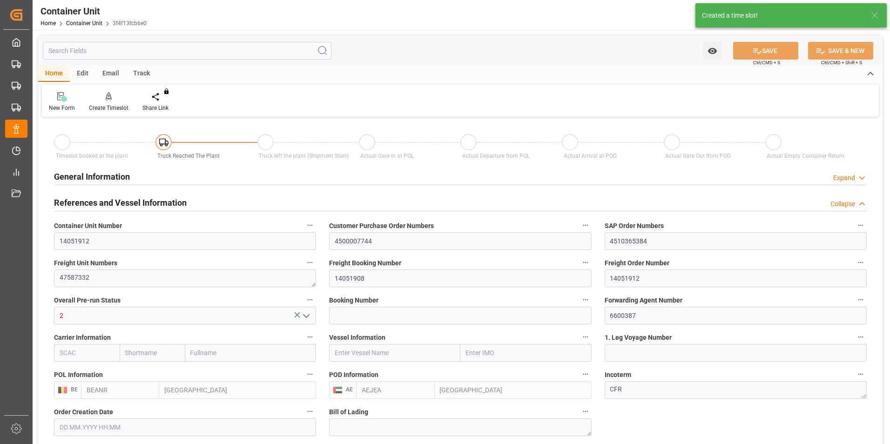
type input "[DATE] 10:06"
type input "[DATE]"
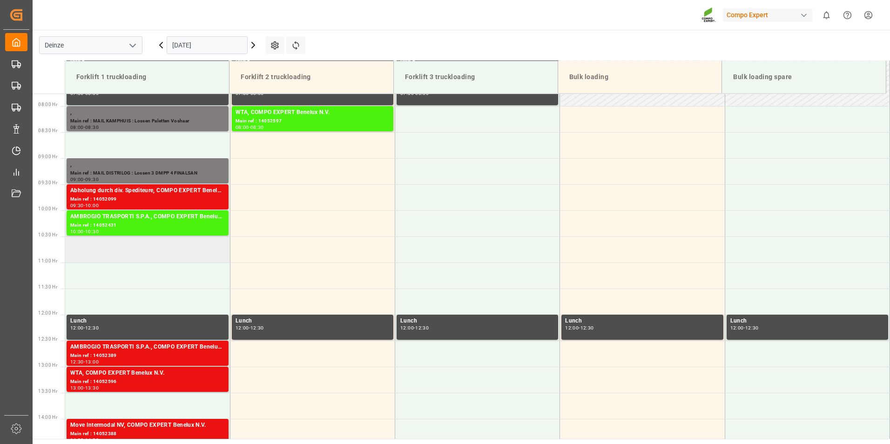
scroll to position [411, 0]
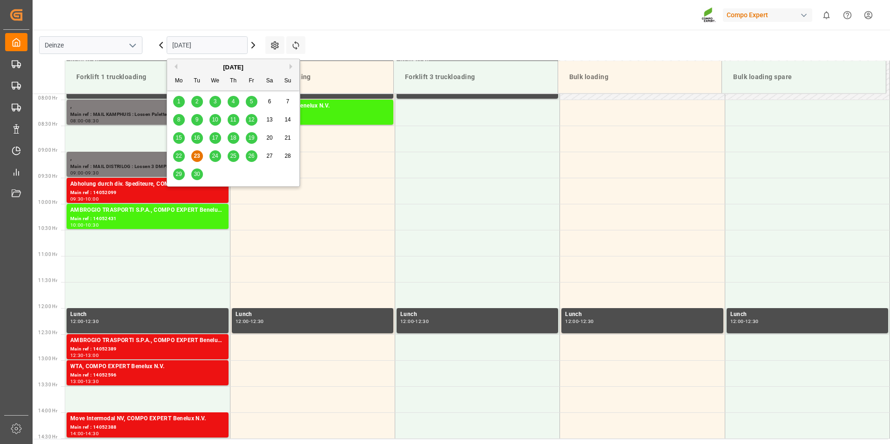
click at [222, 48] on input "[DATE]" at bounding box center [207, 45] width 81 height 18
click at [287, 68] on div "[DATE]" at bounding box center [233, 67] width 132 height 9
click at [290, 67] on button "Next Month" at bounding box center [293, 67] width 6 height 6
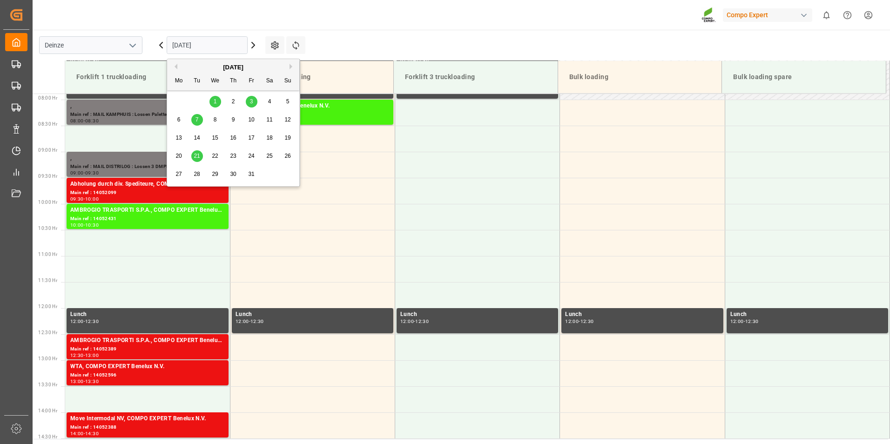
click at [198, 121] on span "7" at bounding box center [197, 119] width 3 height 7
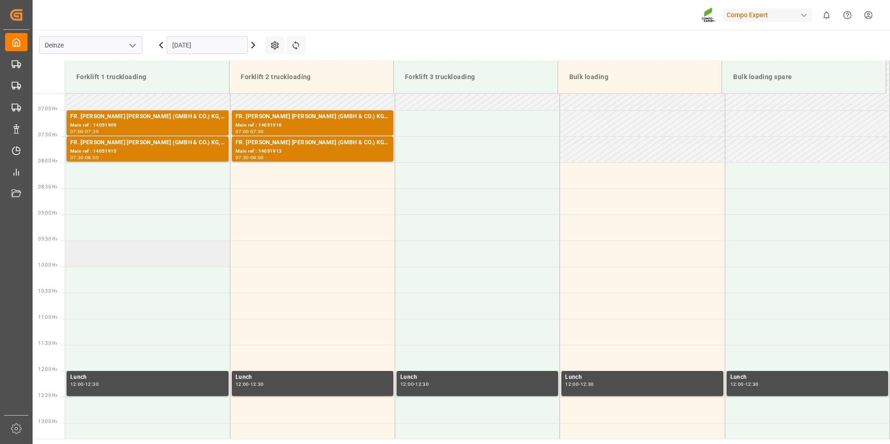
scroll to position [225, 0]
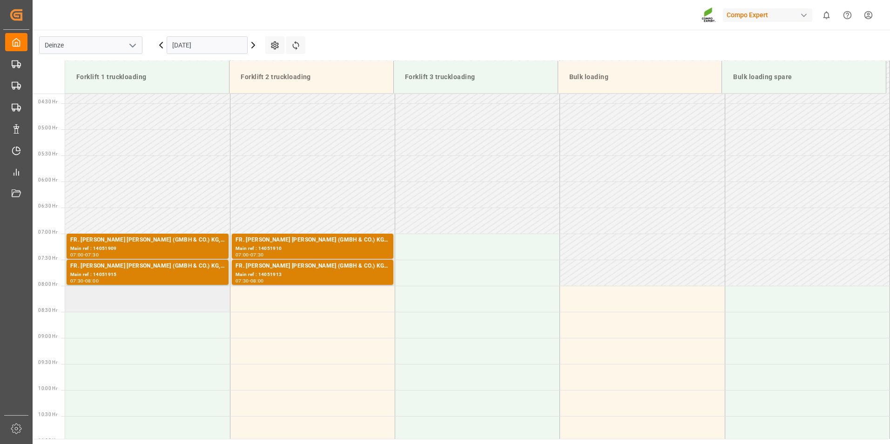
click at [91, 301] on td at bounding box center [147, 299] width 165 height 26
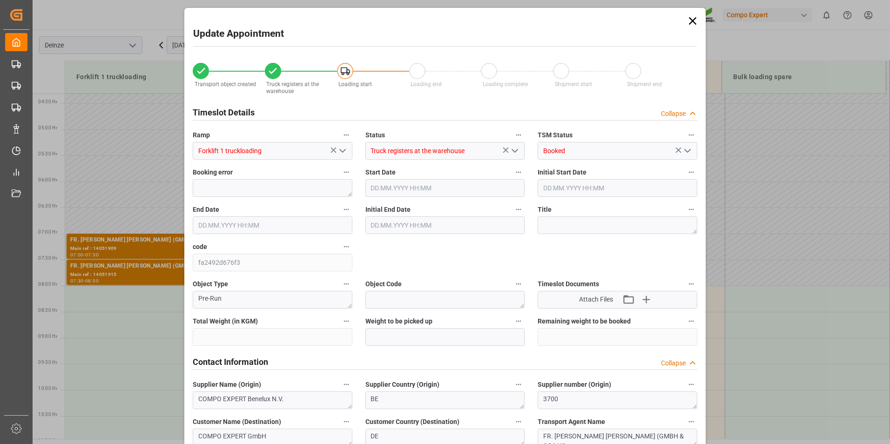
type input "21252"
type input "480"
type input "07.10.2025 08:00"
type input "07.10.2025 08:30"
type input "[DATE] 10:06"
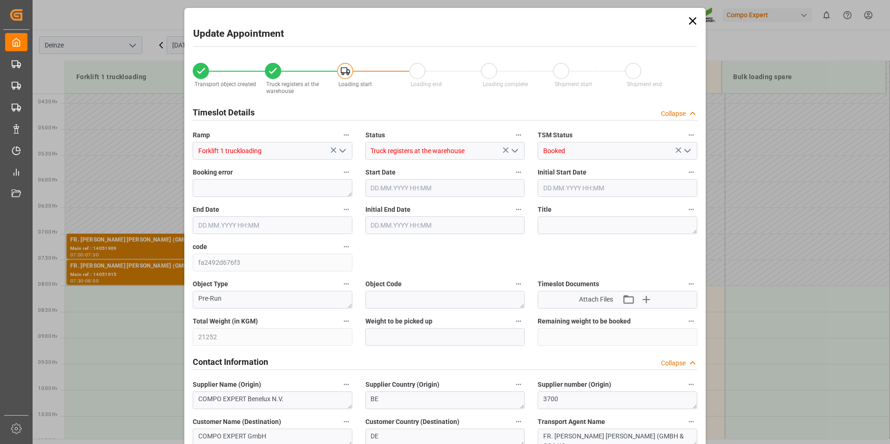
type input "[DATE] 09:19"
type input "23.09.2025 07:28"
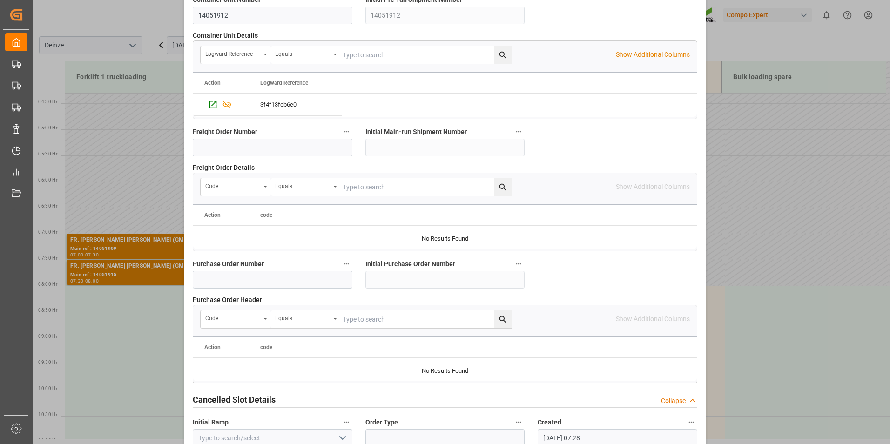
scroll to position [848, 0]
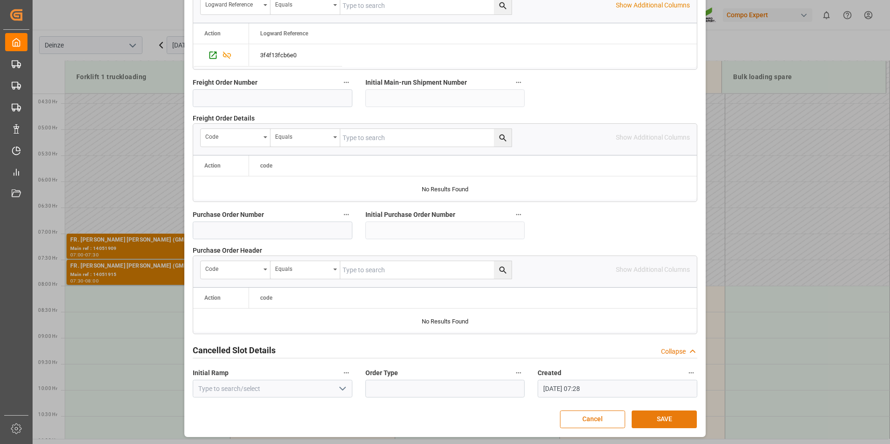
click at [668, 423] on button "SAVE" at bounding box center [664, 420] width 65 height 18
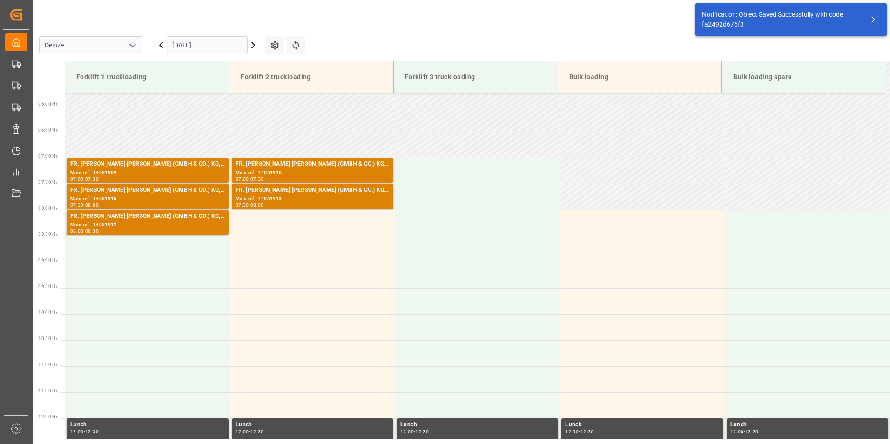
scroll to position [359, 0]
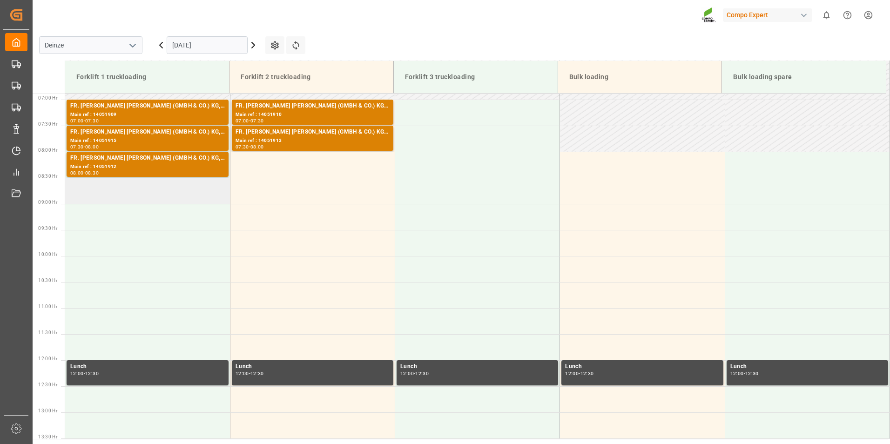
click at [74, 195] on td at bounding box center [147, 191] width 165 height 26
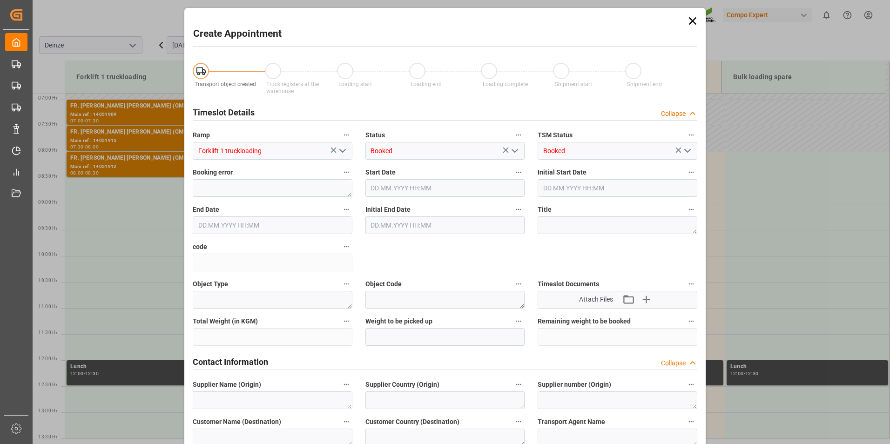
type input "07.10.2025 08:30"
type input "07.10.2025 09:00"
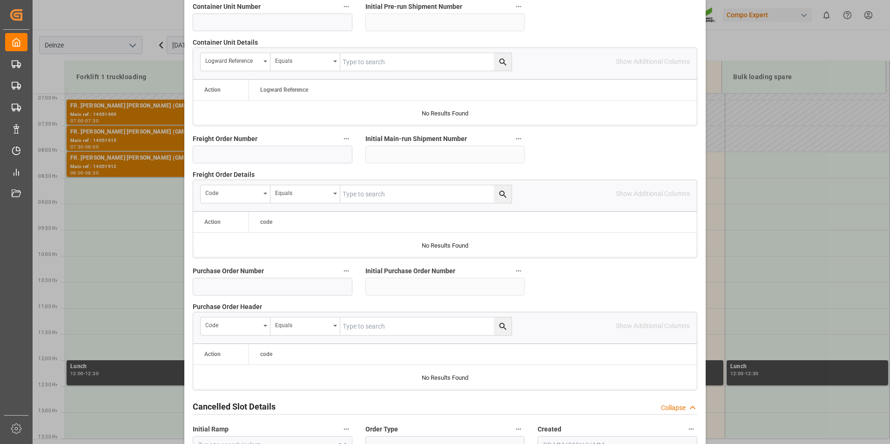
scroll to position [848, 0]
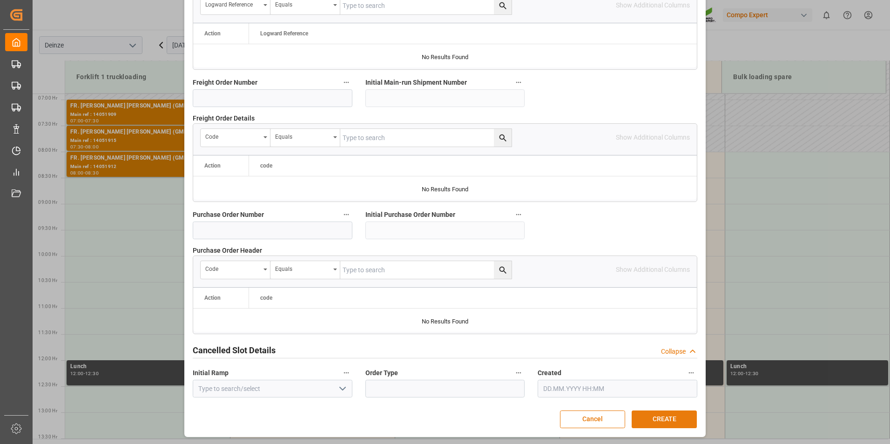
click at [653, 416] on button "CREATE" at bounding box center [664, 420] width 65 height 18
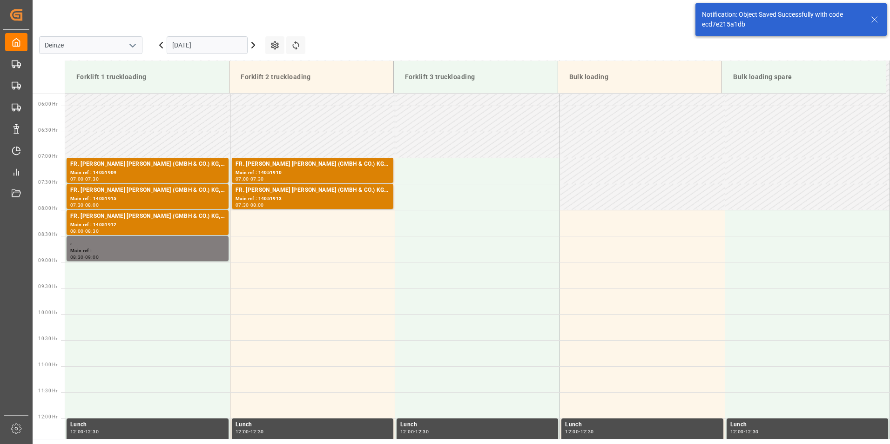
scroll to position [359, 0]
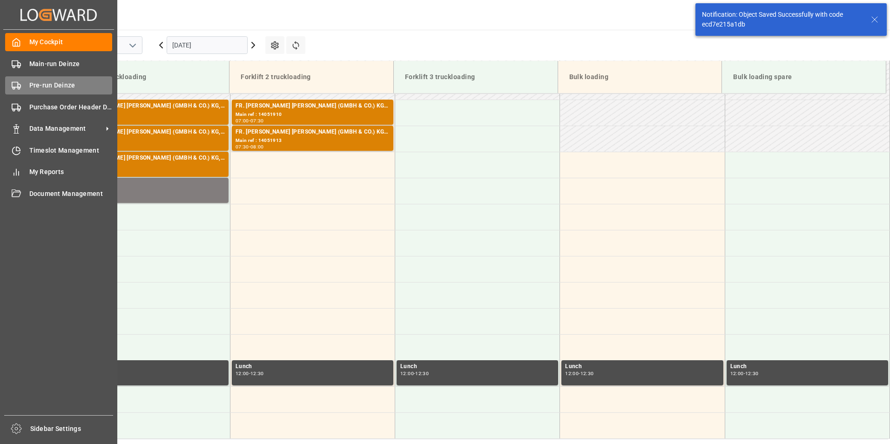
click at [15, 86] on icon at bounding box center [16, 85] width 9 height 9
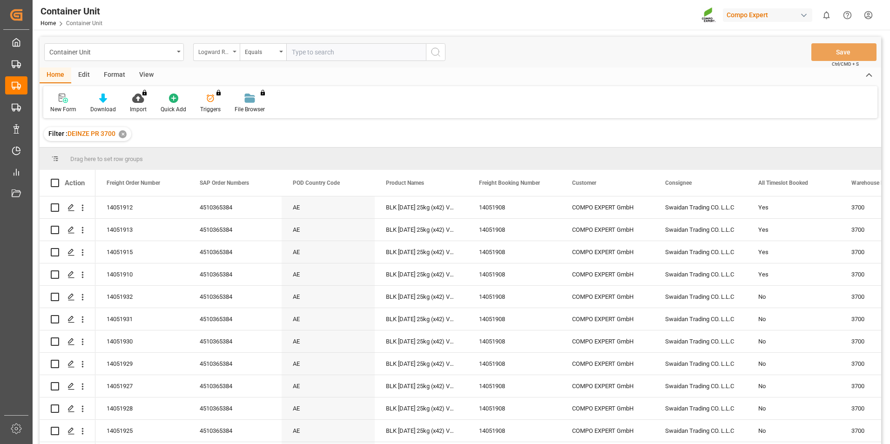
click at [236, 52] on icon "open menu" at bounding box center [235, 52] width 4 height 2
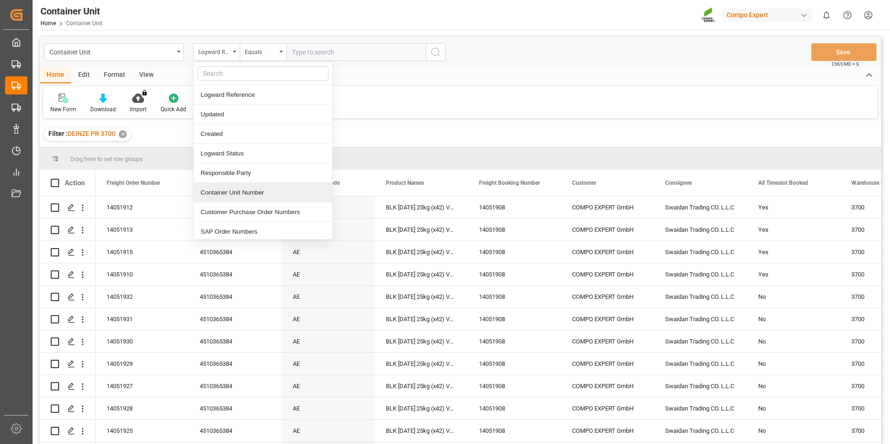
click at [223, 193] on div "Container Unit Number" at bounding box center [263, 193] width 139 height 20
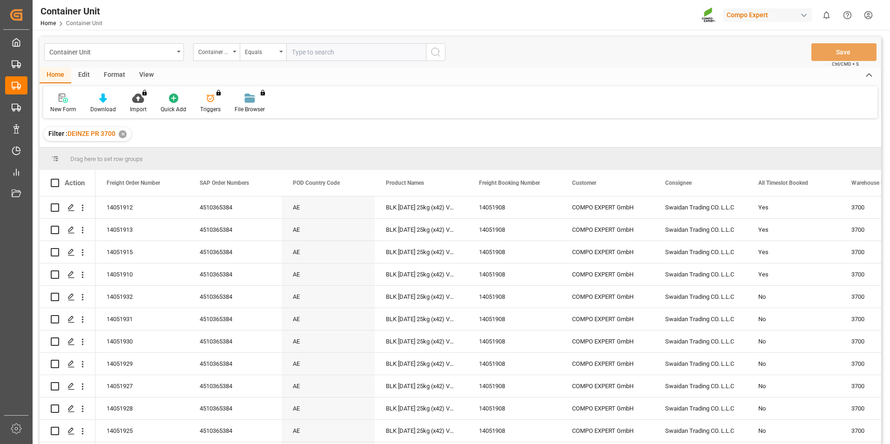
click at [308, 54] on input "text" at bounding box center [356, 52] width 140 height 18
type input "14051911"
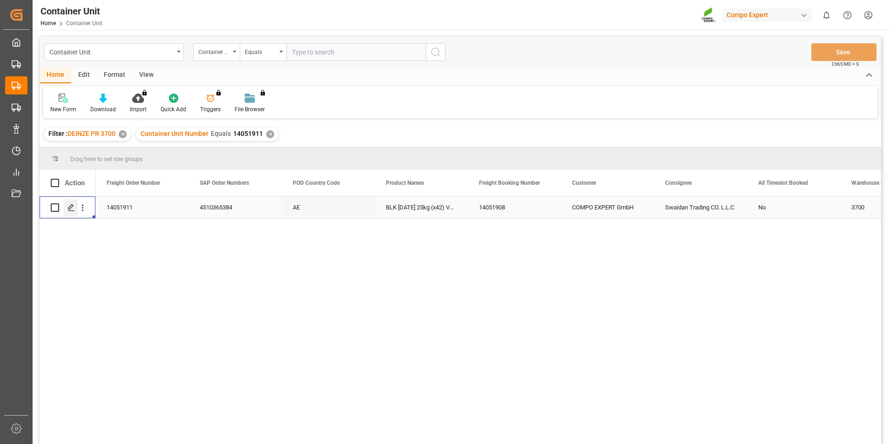
click at [70, 204] on icon "Press SPACE to select this row." at bounding box center [70, 207] width 7 height 7
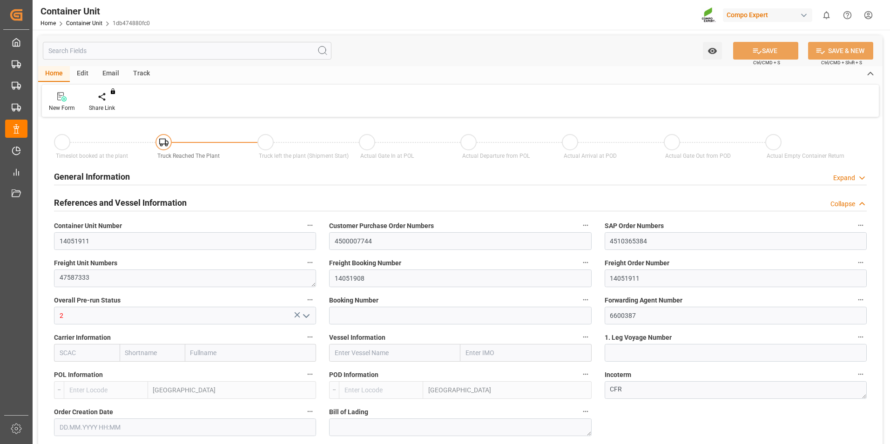
type input "BEANR"
type input "AEJEA"
type input "7"
type input "0"
type input "8"
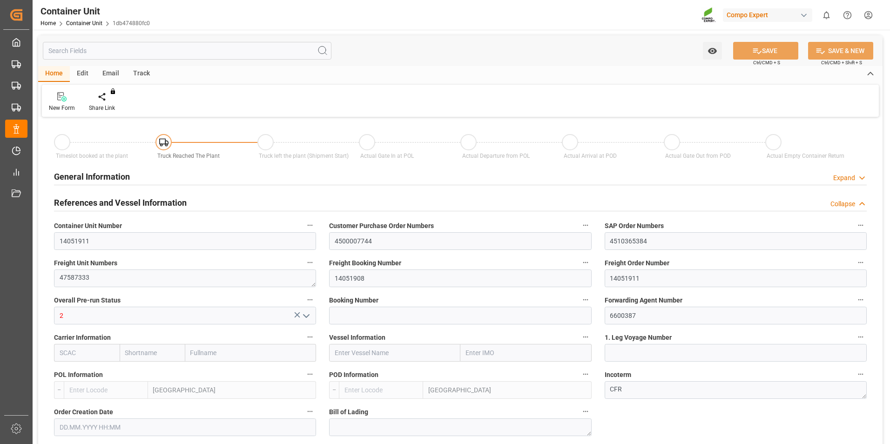
type input "0"
type input "480"
type input "21252"
type input "[DATE] 10:06"
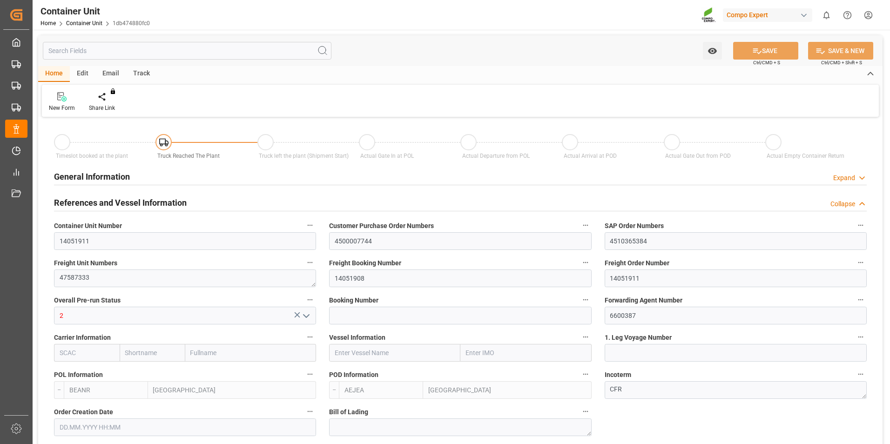
type input "[DATE]"
click at [109, 101] on icon at bounding box center [109, 96] width 7 height 9
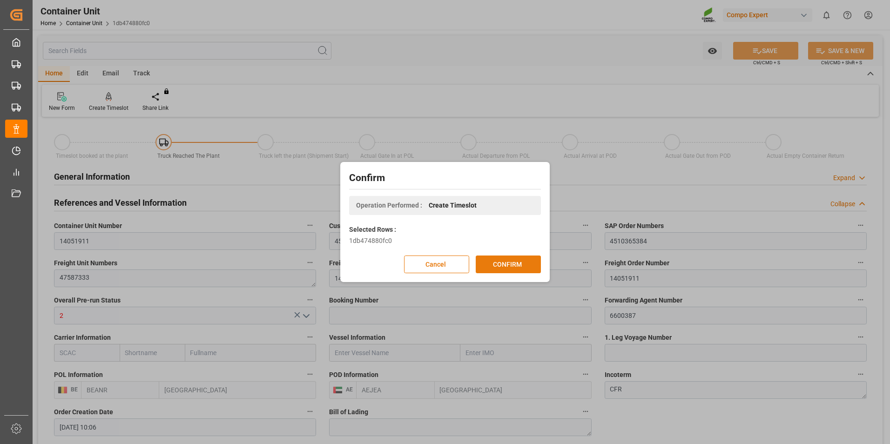
click at [506, 261] on button "CONFIRM" at bounding box center [508, 265] width 65 height 18
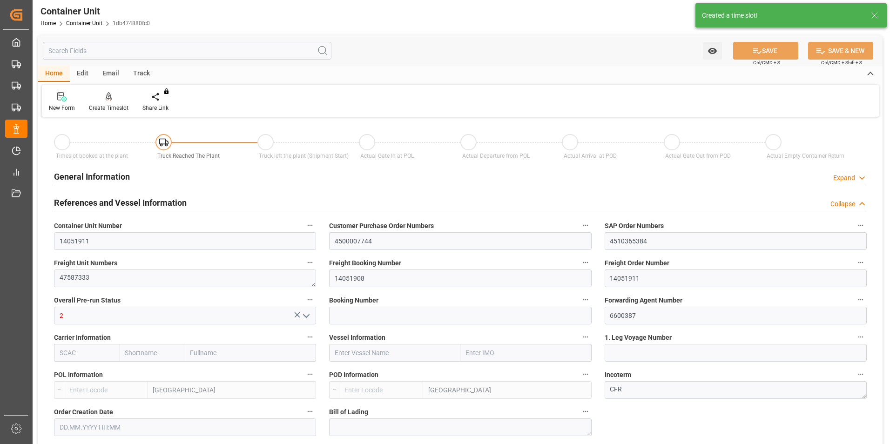
type input "BEANR"
type input "AEJEA"
type input "7"
type input "0"
type input "8"
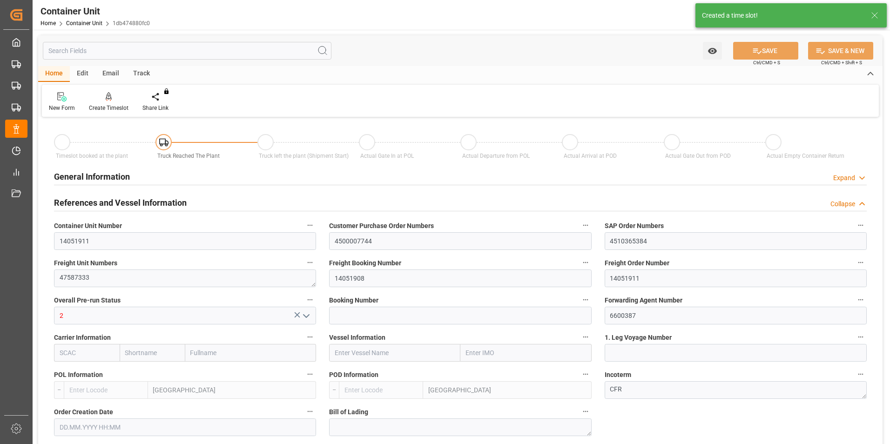
type input "0"
type input "480"
type input "21252"
type input "[DATE] 10:06"
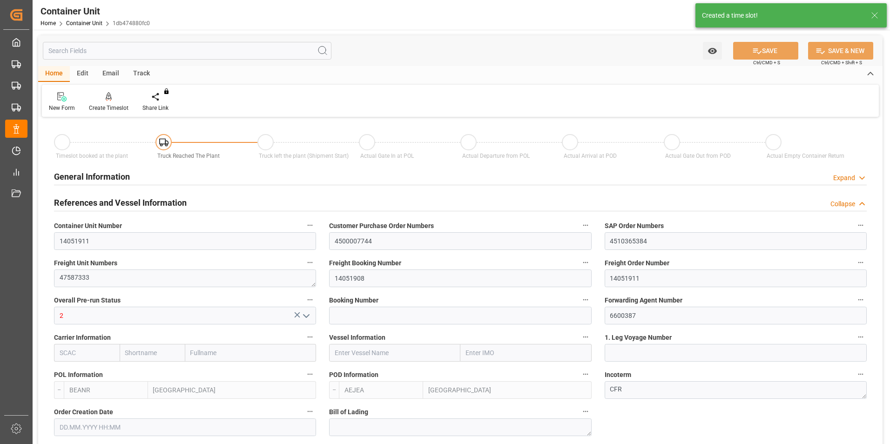
type input "[DATE]"
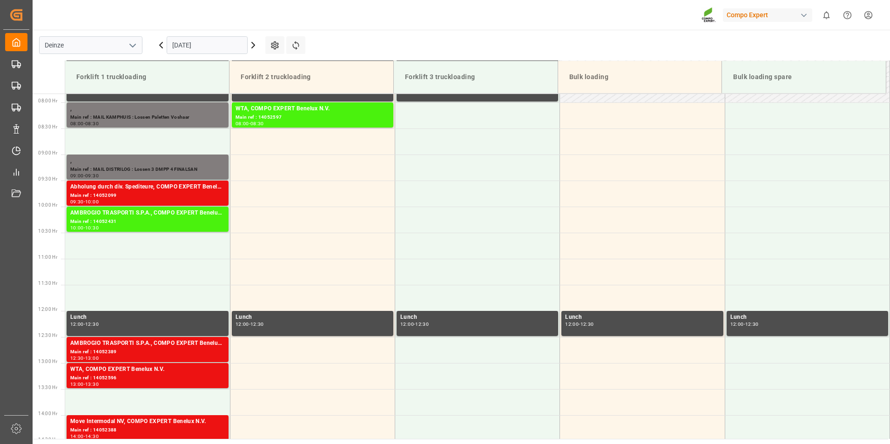
scroll to position [411, 0]
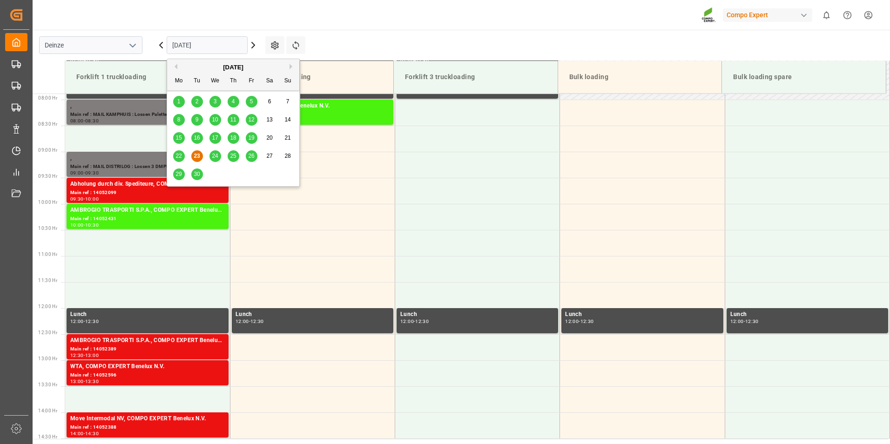
click at [213, 44] on input "[DATE]" at bounding box center [207, 45] width 81 height 18
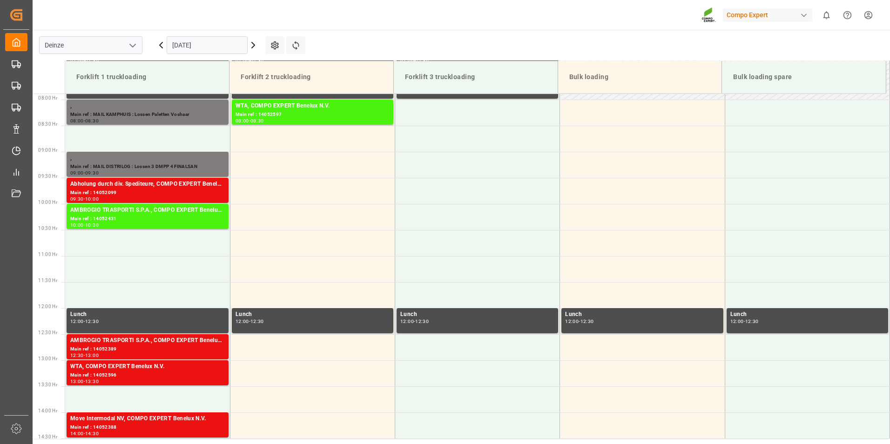
click at [252, 46] on icon at bounding box center [253, 45] width 11 height 11
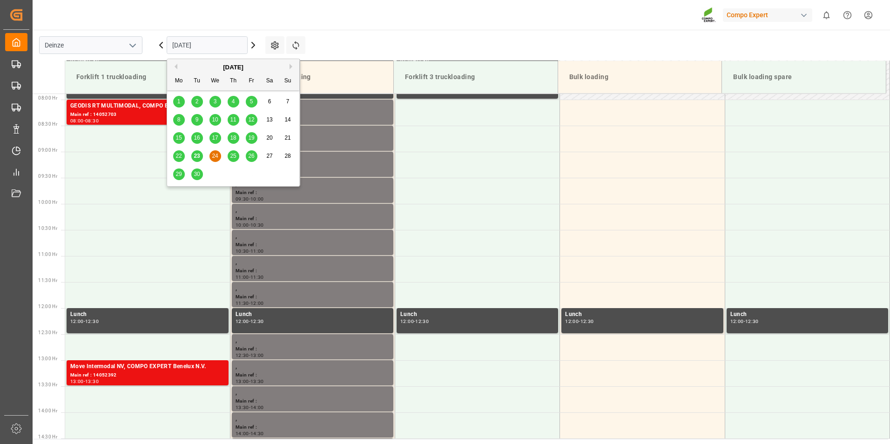
click at [236, 46] on input "24.09.2025" at bounding box center [207, 45] width 81 height 18
click at [291, 67] on button "Next Month" at bounding box center [293, 67] width 6 height 6
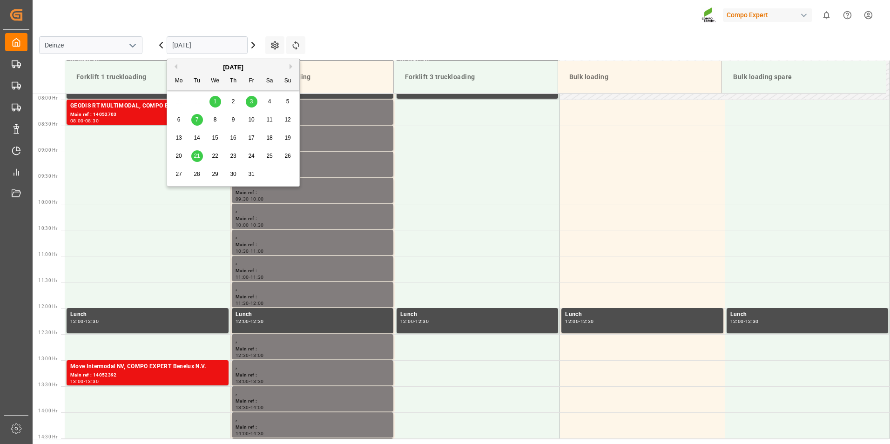
click at [193, 120] on div "7" at bounding box center [197, 120] width 12 height 11
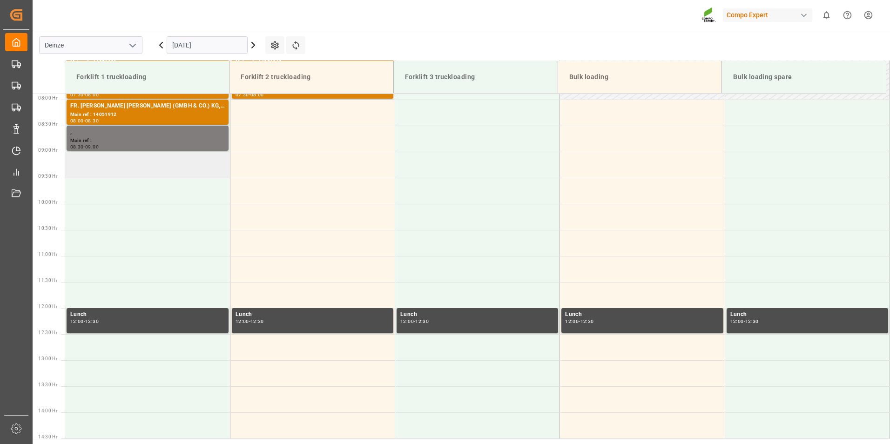
click at [84, 168] on td at bounding box center [147, 165] width 165 height 26
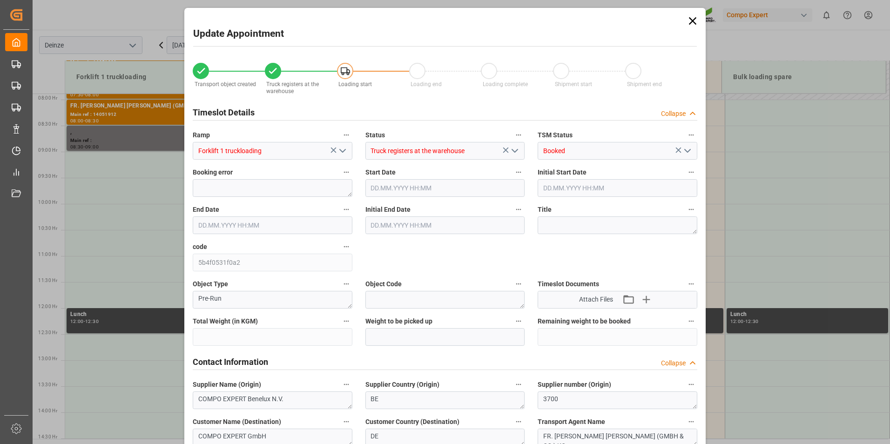
type input "21252"
type input "480"
type input "07.10.2025 09:00"
type input "07.10.2025 09:30"
type input "[DATE] 10:06"
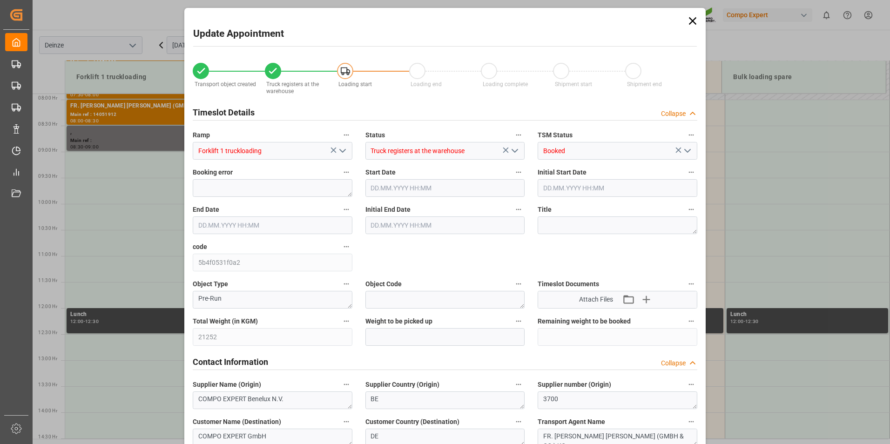
type input "23.09.2025 09:19"
type input "23.09.2025 07:29"
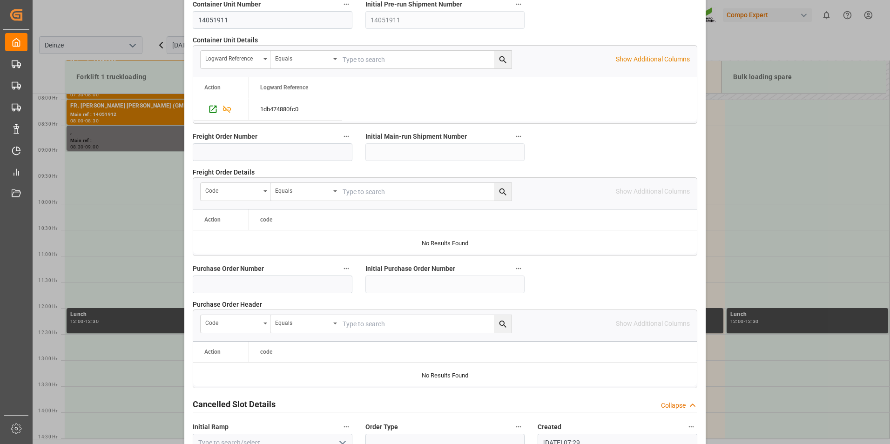
scroll to position [848, 0]
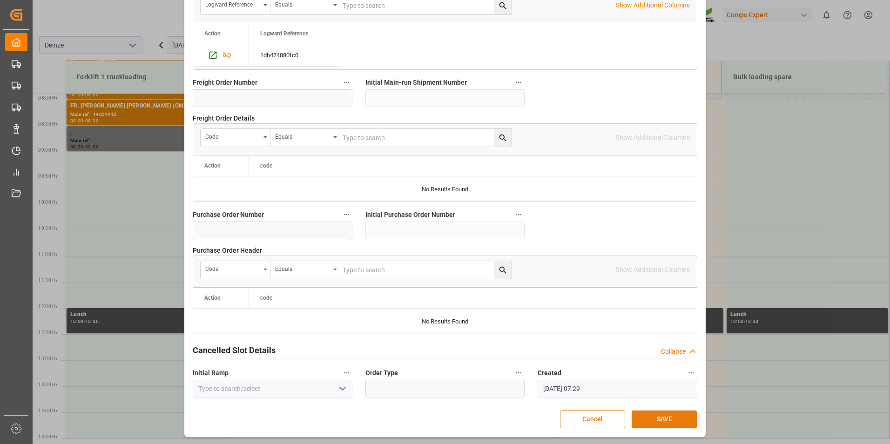
click at [658, 413] on button "SAVE" at bounding box center [664, 420] width 65 height 18
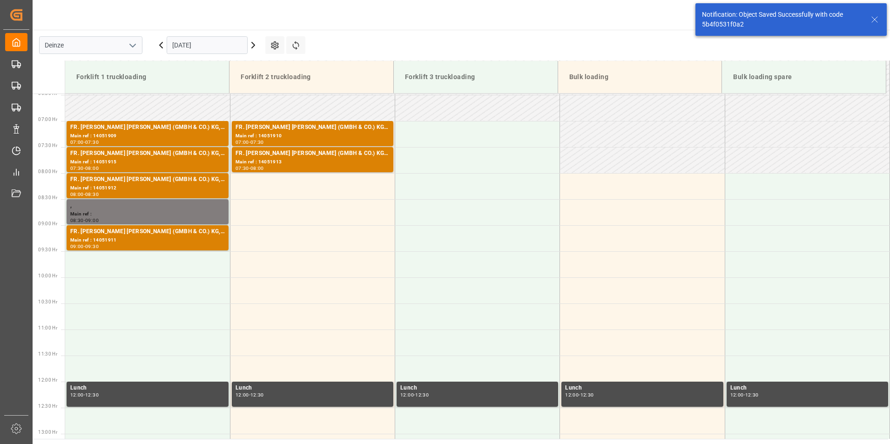
scroll to position [411, 0]
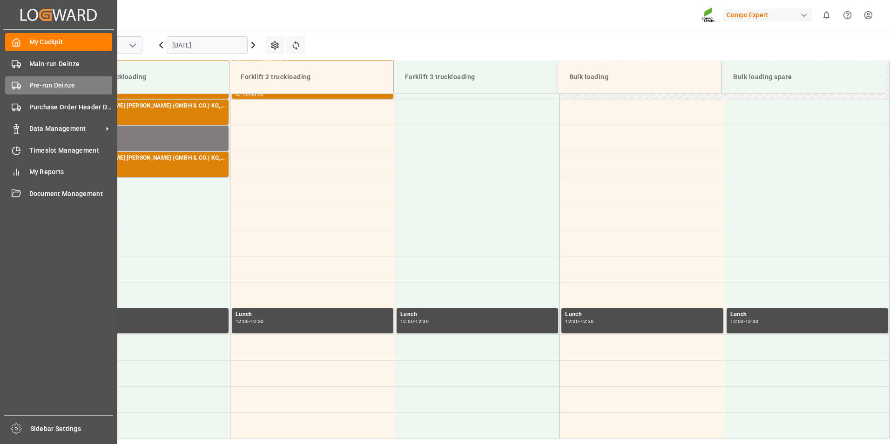
click at [14, 86] on icon at bounding box center [16, 85] width 9 height 9
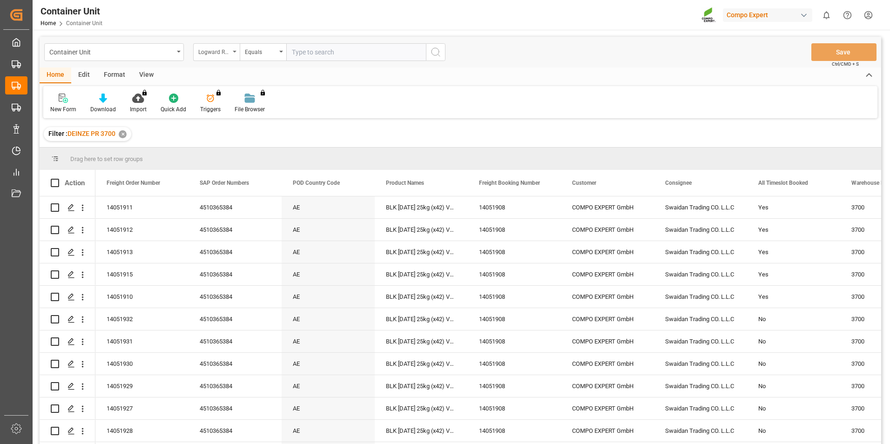
click at [234, 50] on div "Logward Reference" at bounding box center [216, 52] width 47 height 18
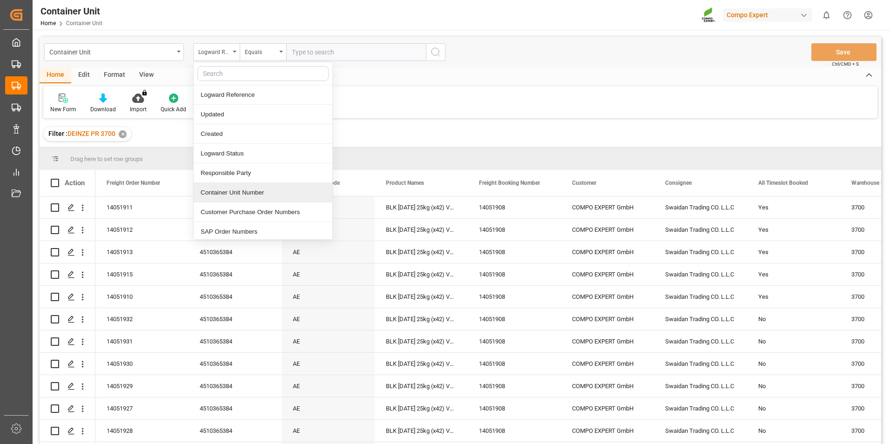
click at [226, 195] on div "Container Unit Number" at bounding box center [263, 193] width 139 height 20
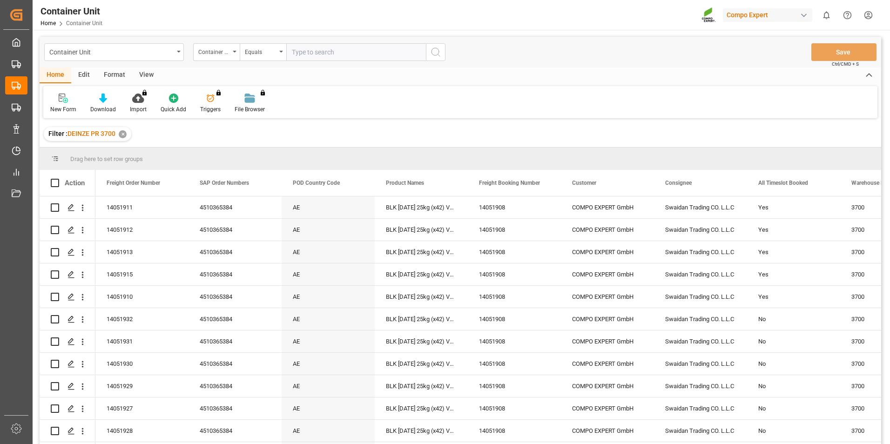
click at [308, 57] on input "text" at bounding box center [356, 52] width 140 height 18
type input "14051914"
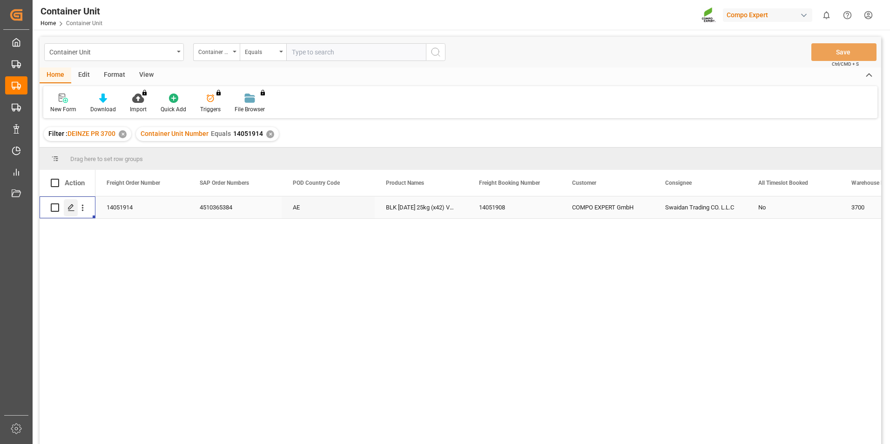
click at [73, 206] on polygon "Press SPACE to select this row." at bounding box center [70, 207] width 5 height 5
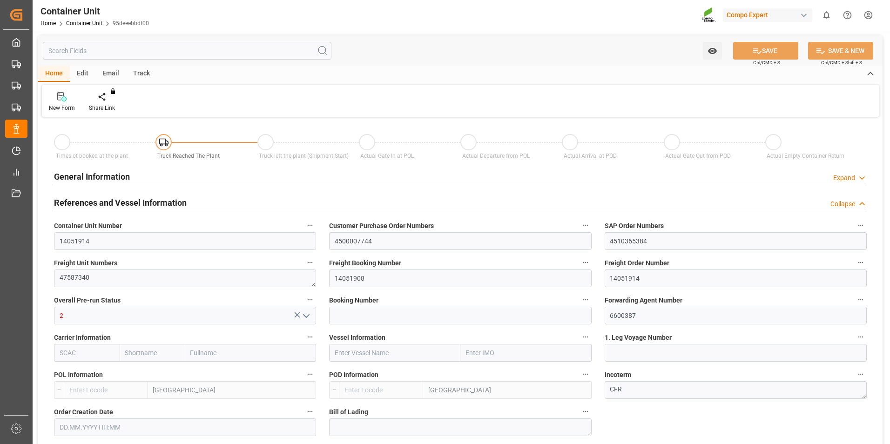
type input "BEANR"
type input "AEJEA"
type input "7"
type input "0"
type input "8"
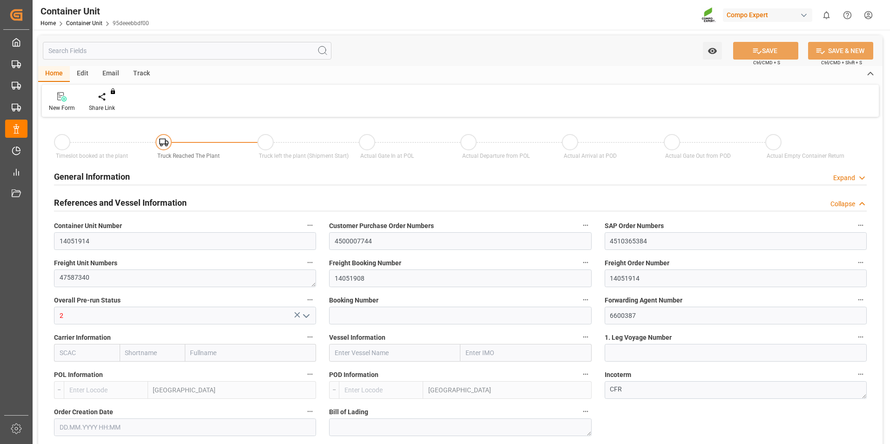
type input "0"
type input "480"
type input "21252"
type input "[DATE] 10:06"
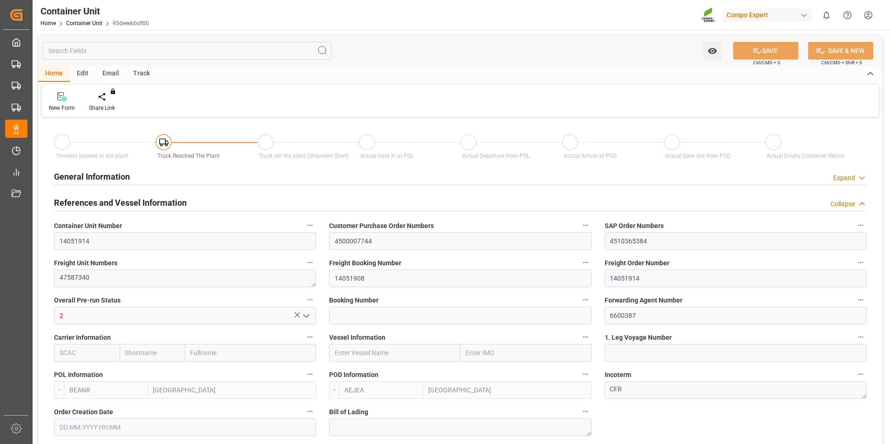
type input "[DATE]"
click at [108, 92] on icon at bounding box center [109, 96] width 7 height 9
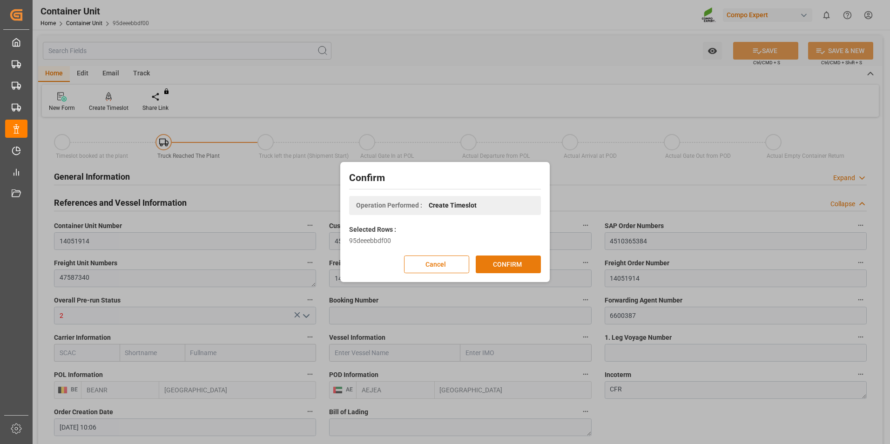
click at [506, 266] on button "CONFIRM" at bounding box center [508, 265] width 65 height 18
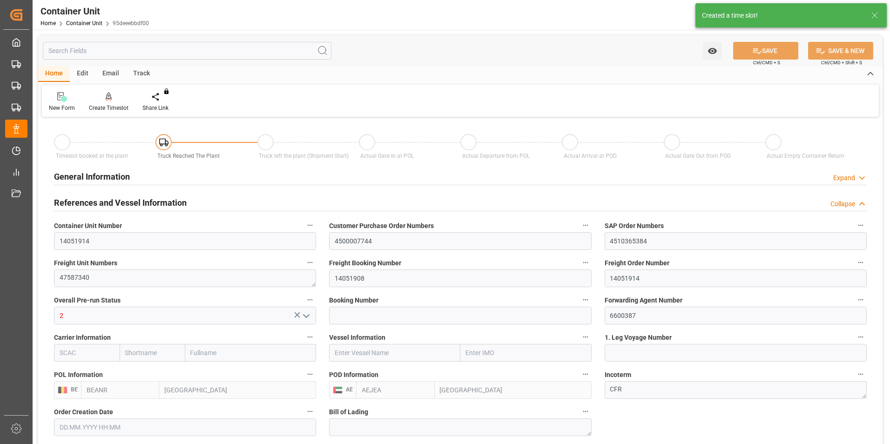
type input "BEANR"
type input "AEJEA"
type input "7"
type input "0"
type input "8"
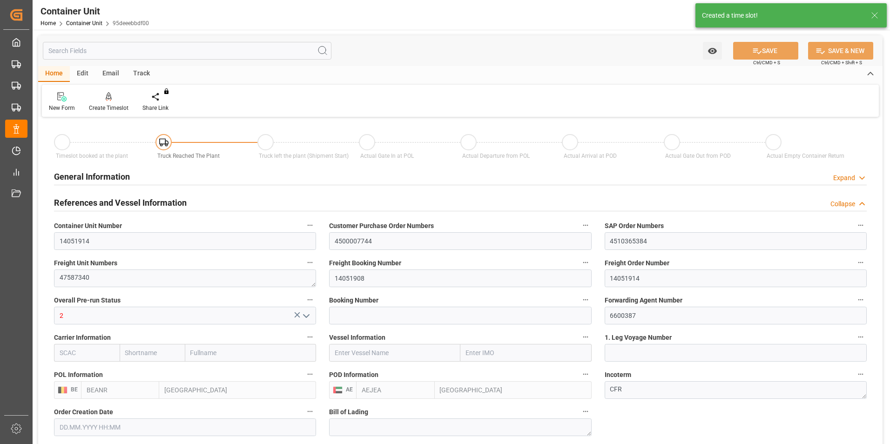
type input "0"
type input "480"
type input "21252"
type input "[DATE] 10:06"
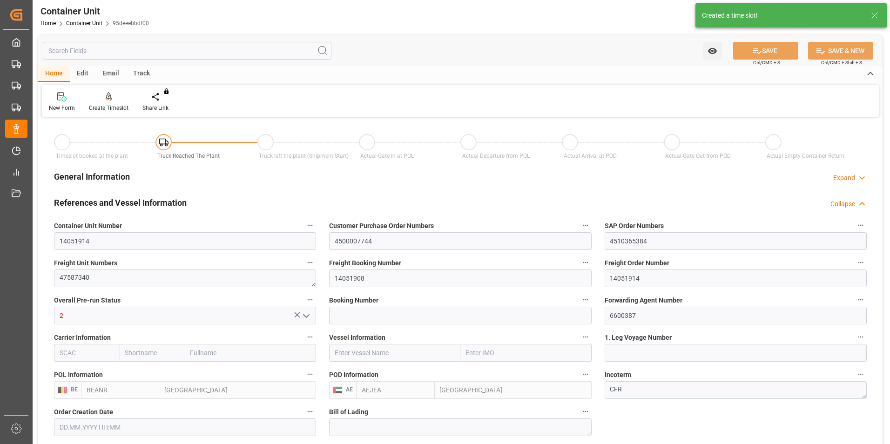
type input "[DATE]"
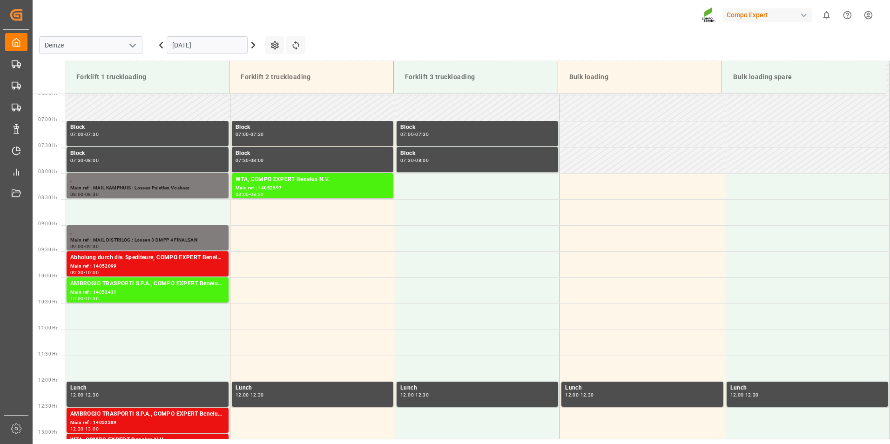
scroll to position [411, 0]
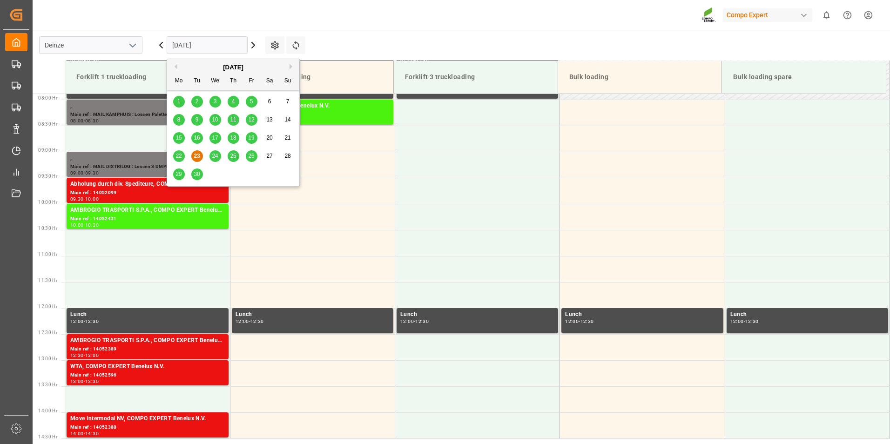
click at [228, 44] on input "[DATE]" at bounding box center [207, 45] width 81 height 18
click at [293, 67] on button "Next Month" at bounding box center [293, 67] width 6 height 6
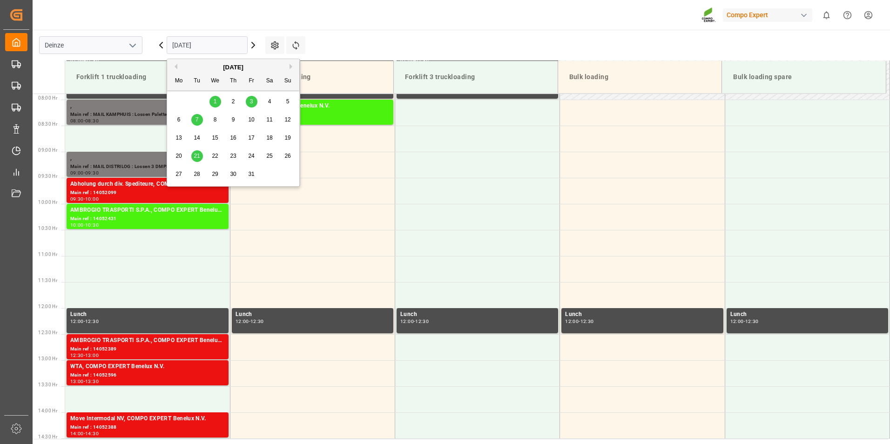
click at [195, 119] on div "7" at bounding box center [197, 120] width 12 height 11
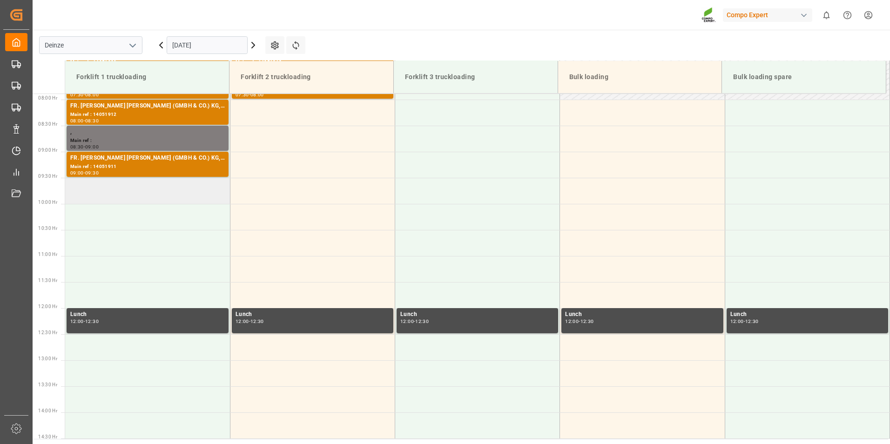
click at [94, 192] on td at bounding box center [147, 191] width 165 height 26
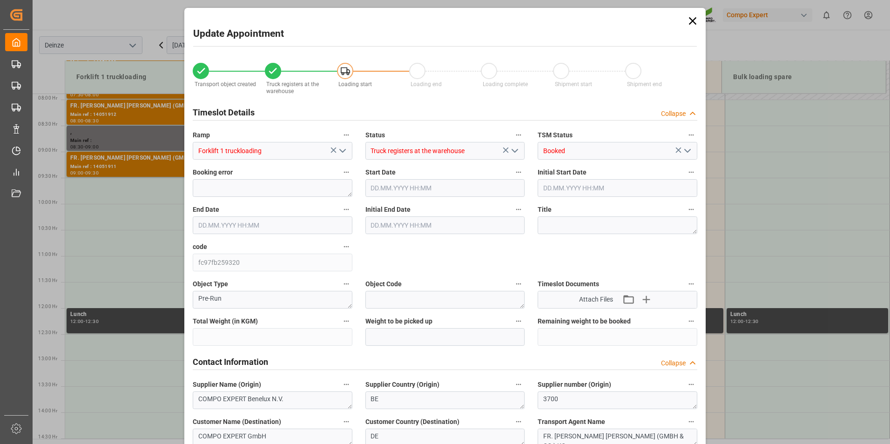
type input "21252"
type input "480"
type input "[DATE] 09:30"
type input "[DATE] 10:00"
type input "[DATE] 10:06"
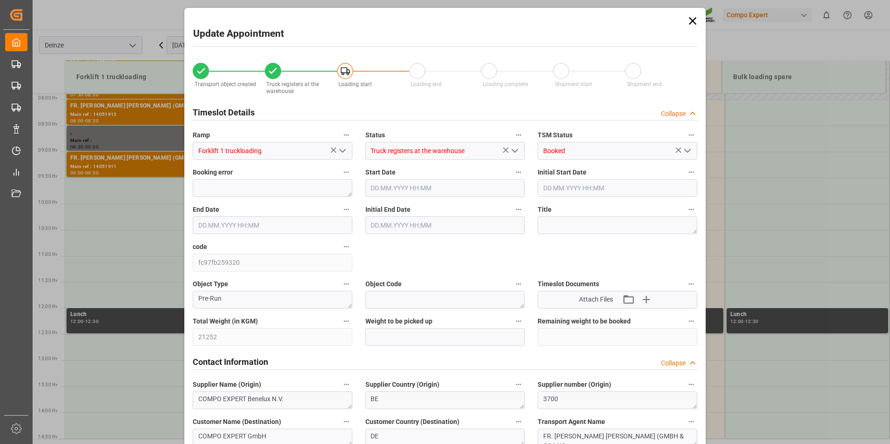
type input "[DATE] 09:19"
type input "[DATE] 07:30"
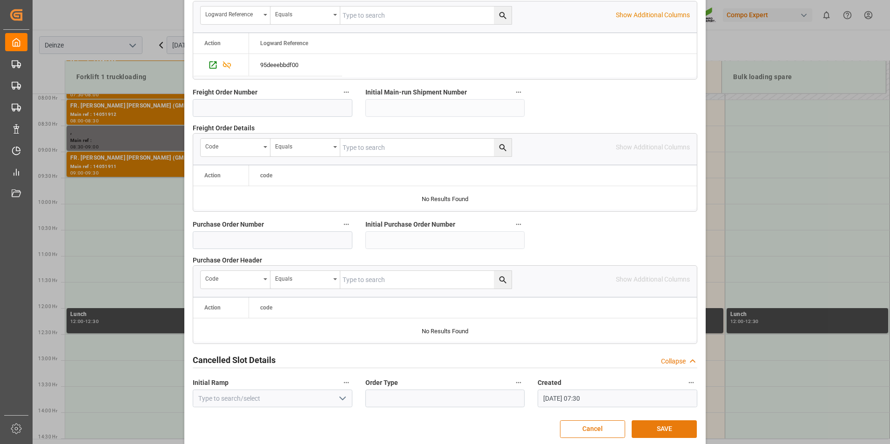
scroll to position [848, 0]
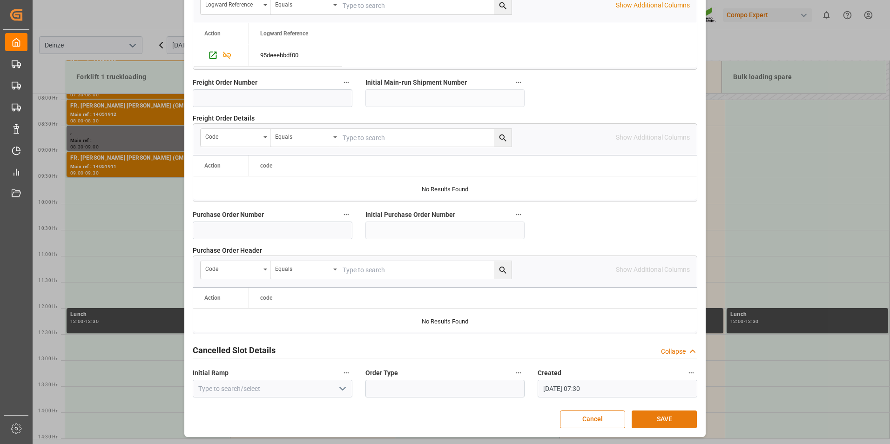
click at [672, 419] on button "SAVE" at bounding box center [664, 420] width 65 height 18
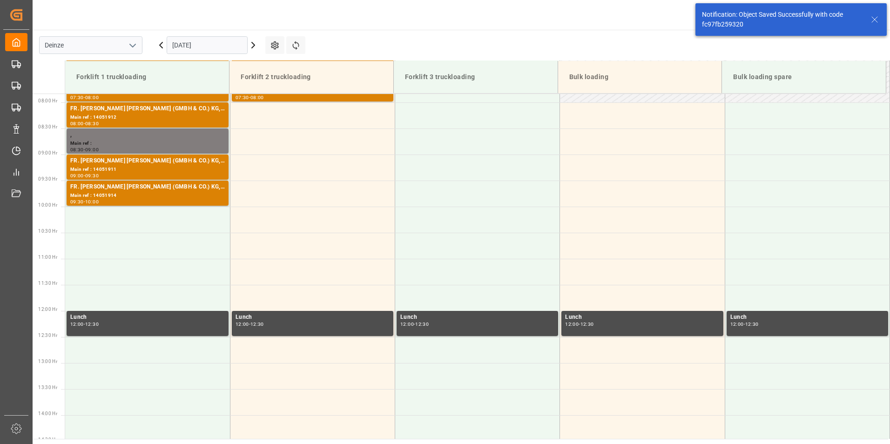
scroll to position [411, 0]
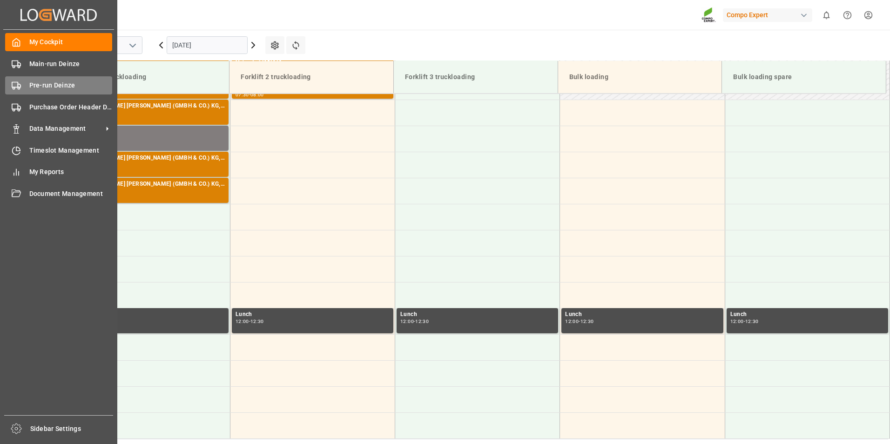
click at [18, 84] on polygon at bounding box center [19, 85] width 3 height 3
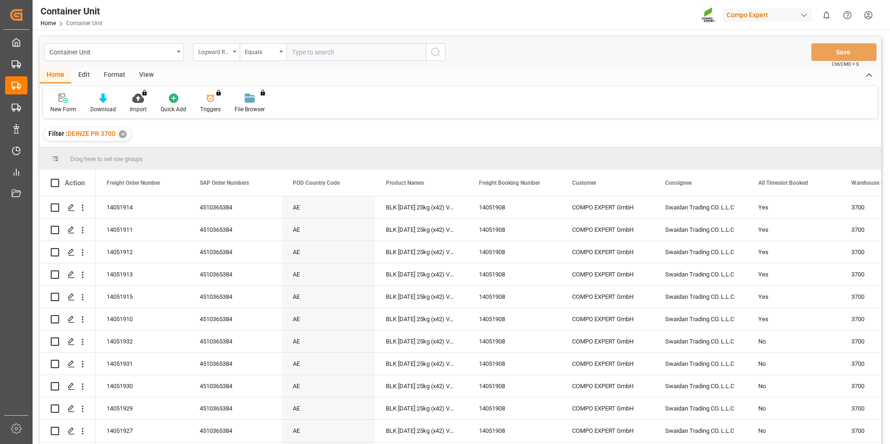
click at [233, 53] on div "Logward Reference" at bounding box center [216, 52] width 47 height 18
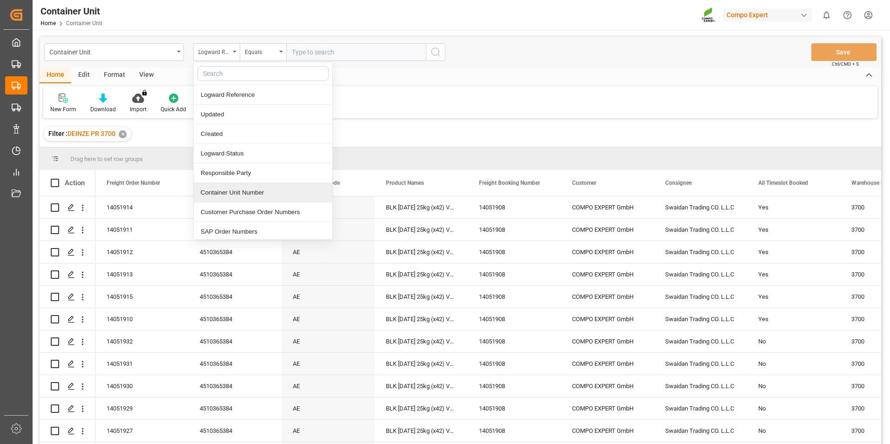
click at [228, 194] on div "Container Unit Number" at bounding box center [263, 193] width 139 height 20
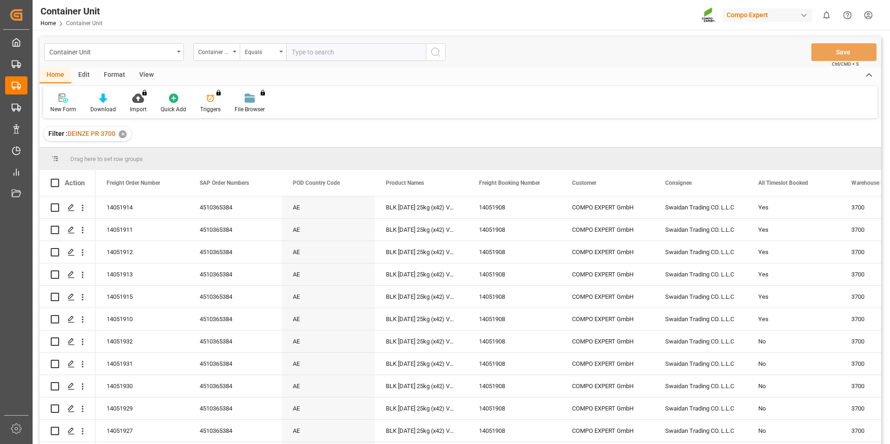
click at [304, 56] on input "text" at bounding box center [356, 52] width 140 height 18
type input "14051916"
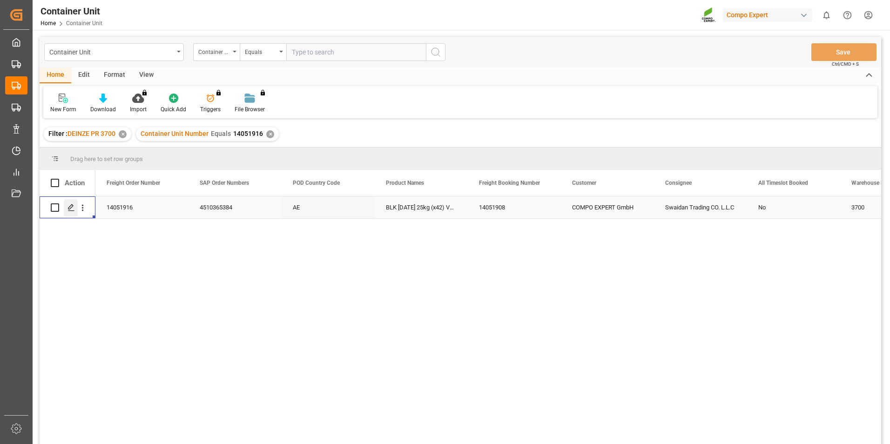
click at [74, 209] on icon "Press SPACE to select this row." at bounding box center [70, 207] width 7 height 7
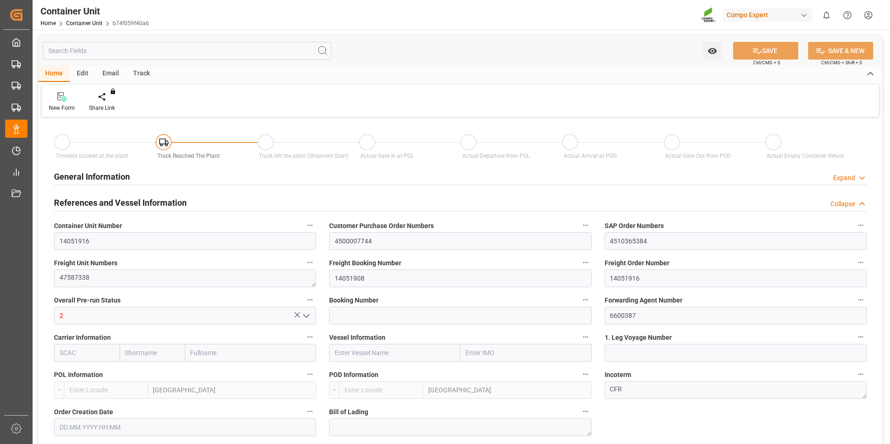
type input "BEANR"
type input "AEJEA"
type input "7"
type input "0"
type input "8"
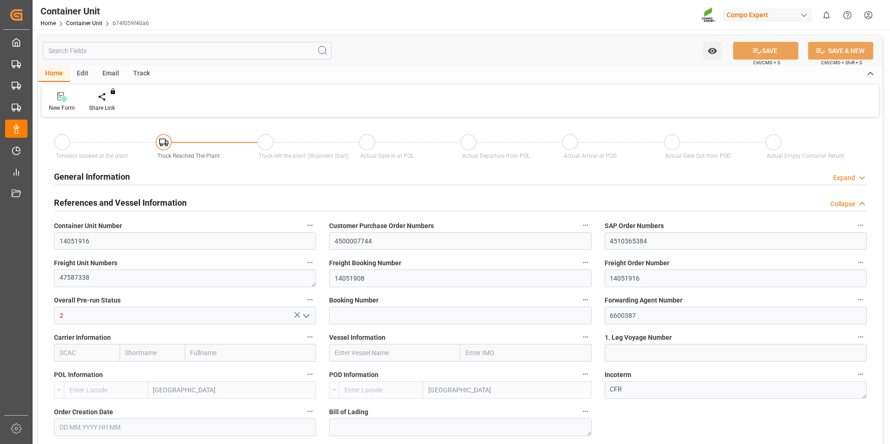
type input "0"
type input "480"
type input "21252"
type input "[DATE] 10:06"
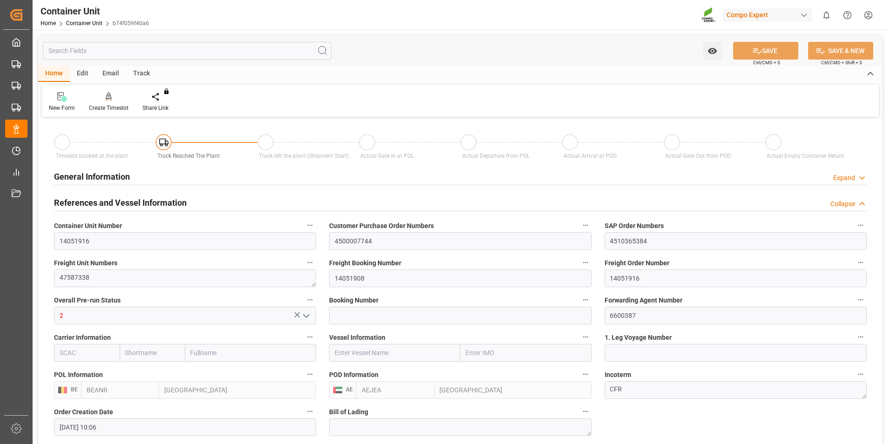
type input "[DATE]"
click at [107, 98] on icon at bounding box center [109, 96] width 7 height 9
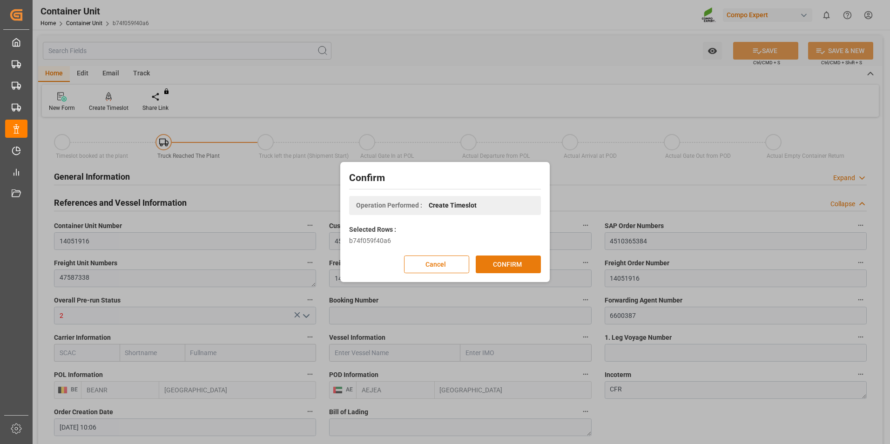
click at [514, 265] on button "CONFIRM" at bounding box center [508, 265] width 65 height 18
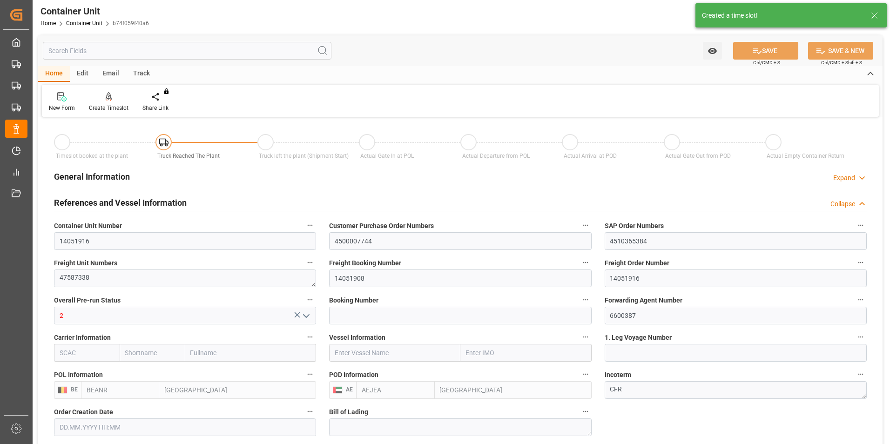
type input "[DATE] 10:06"
type input "[DATE]"
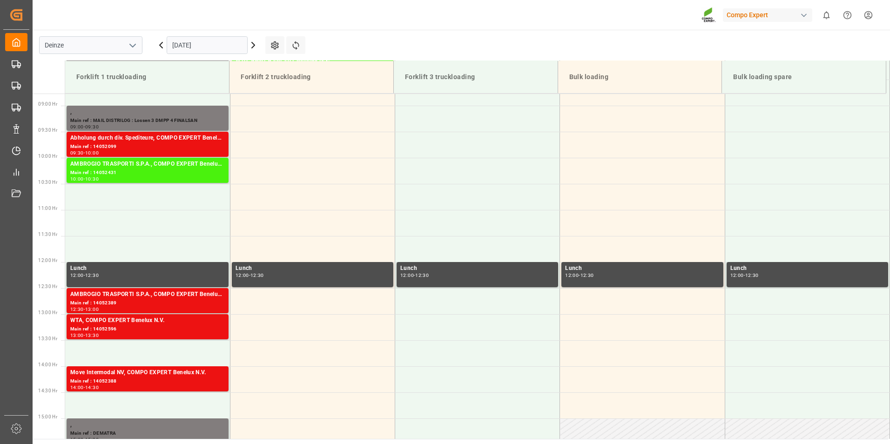
scroll to position [463, 0]
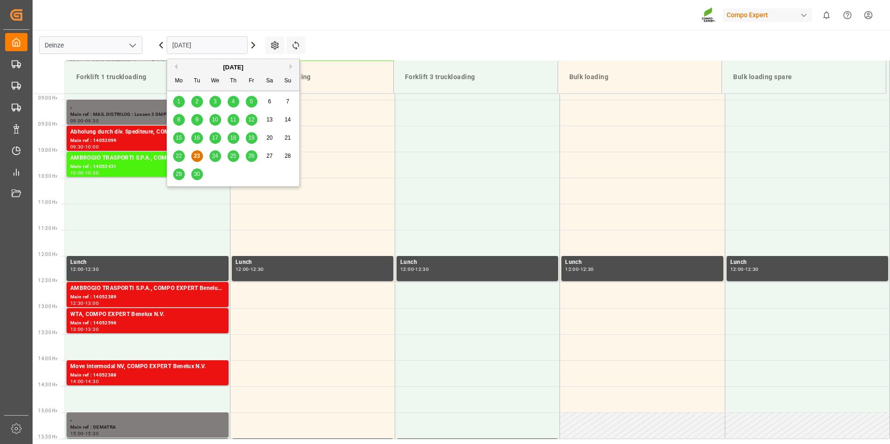
click at [230, 46] on input "[DATE]" at bounding box center [207, 45] width 81 height 18
click at [290, 66] on button "Next Month" at bounding box center [293, 67] width 6 height 6
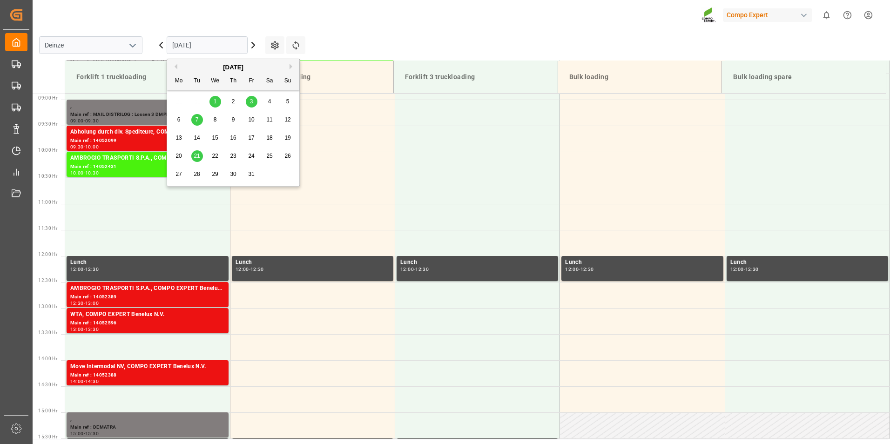
click at [194, 120] on div "7" at bounding box center [197, 120] width 12 height 11
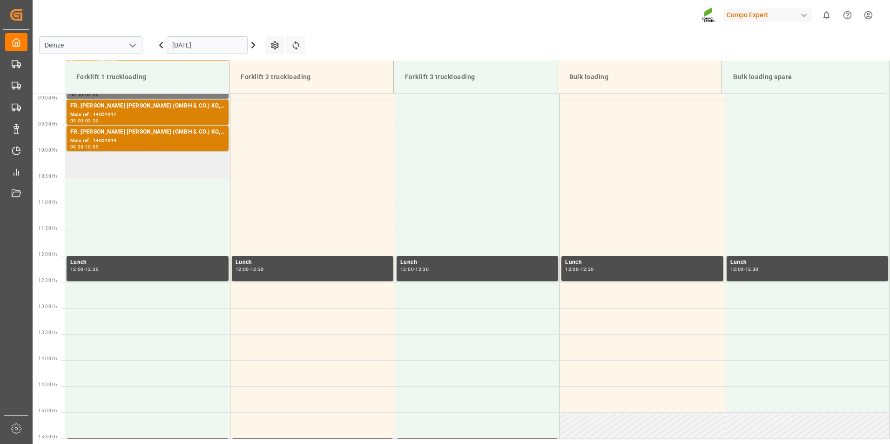
click at [94, 164] on td at bounding box center [147, 165] width 165 height 26
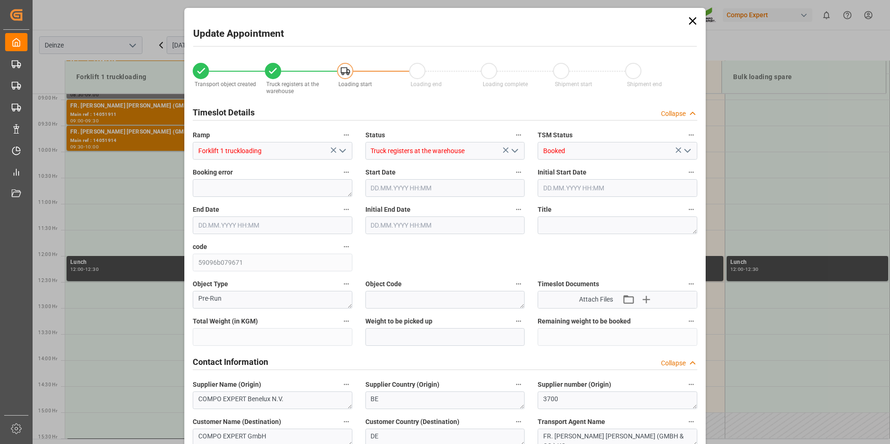
type input "21252"
type input "480"
type input "[DATE] 10:00"
type input "[DATE] 10:30"
type input "[DATE] 10:06"
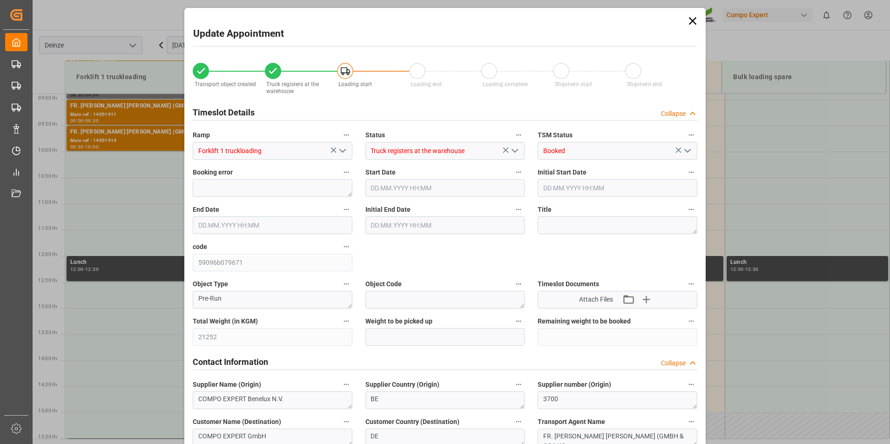
type input "[DATE] 09:20"
type input "[DATE] 07:31"
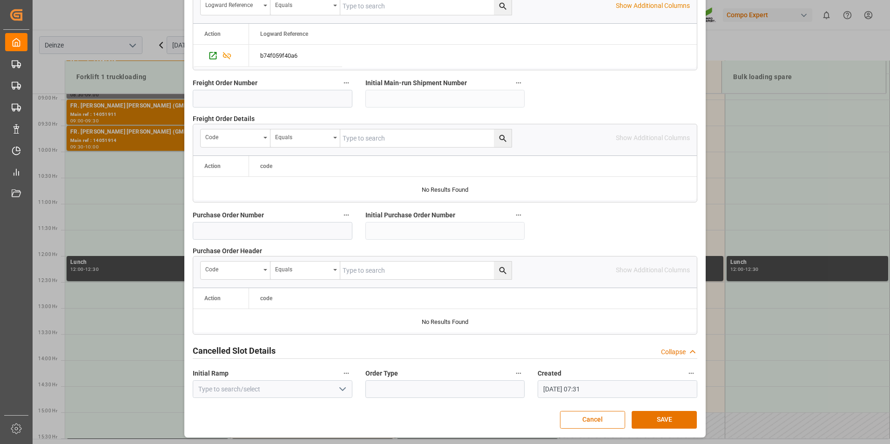
scroll to position [848, 0]
click at [664, 419] on button "SAVE" at bounding box center [664, 420] width 65 height 18
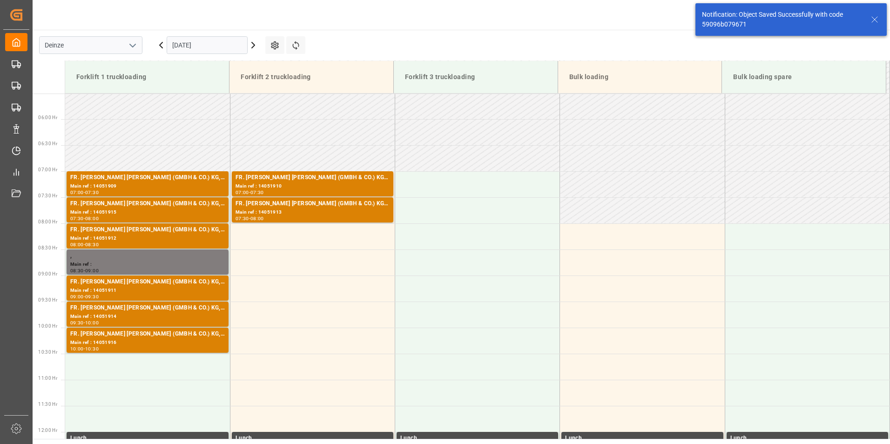
scroll to position [463, 0]
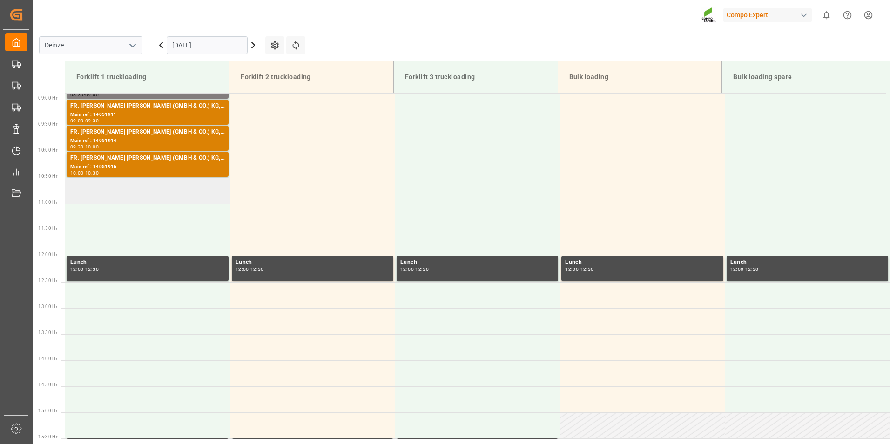
click at [89, 195] on td at bounding box center [147, 191] width 165 height 26
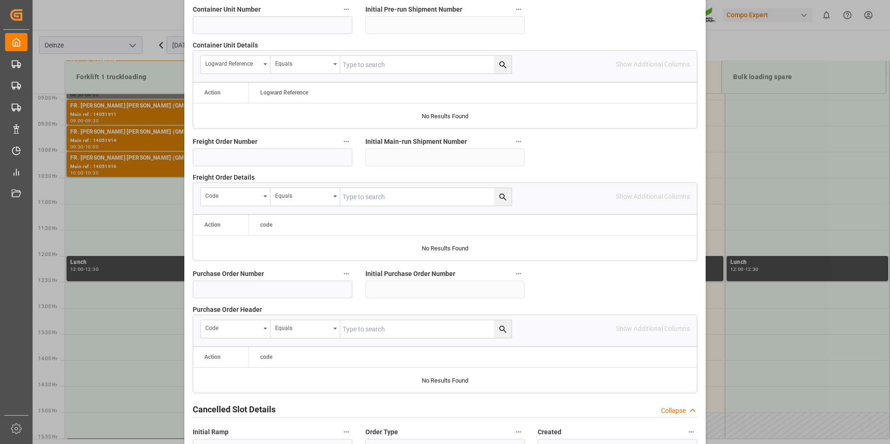
scroll to position [848, 0]
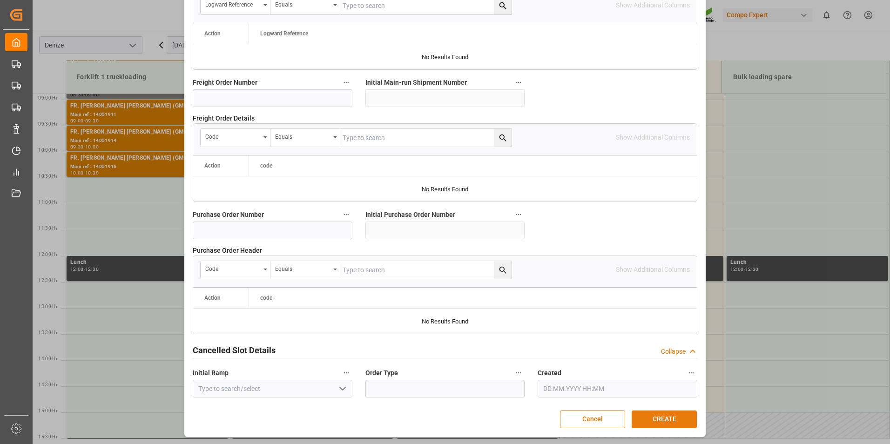
click at [661, 417] on button "CREATE" at bounding box center [664, 420] width 65 height 18
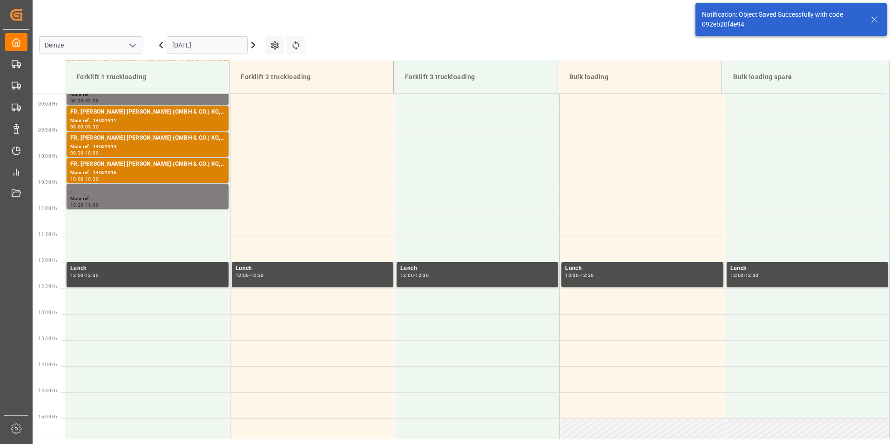
scroll to position [463, 0]
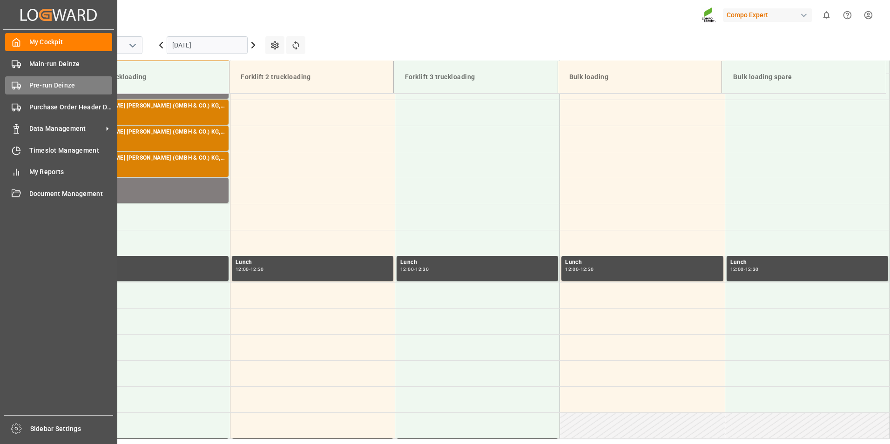
click at [19, 87] on icon at bounding box center [16, 85] width 9 height 9
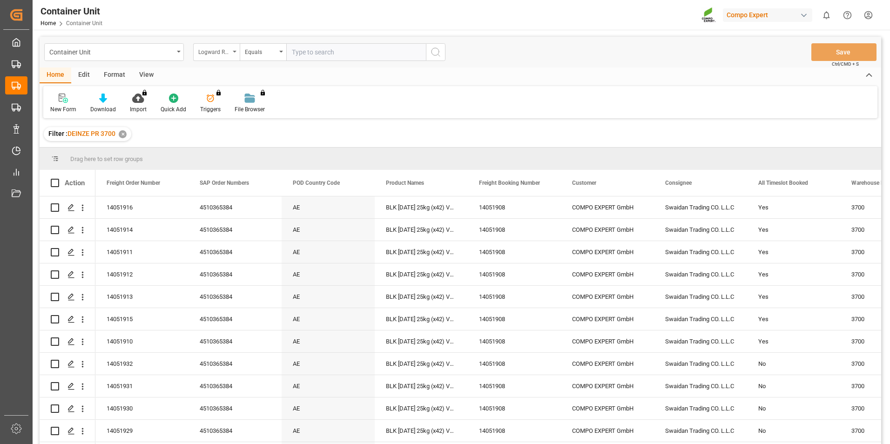
click at [236, 53] on div "Logward Reference" at bounding box center [216, 52] width 47 height 18
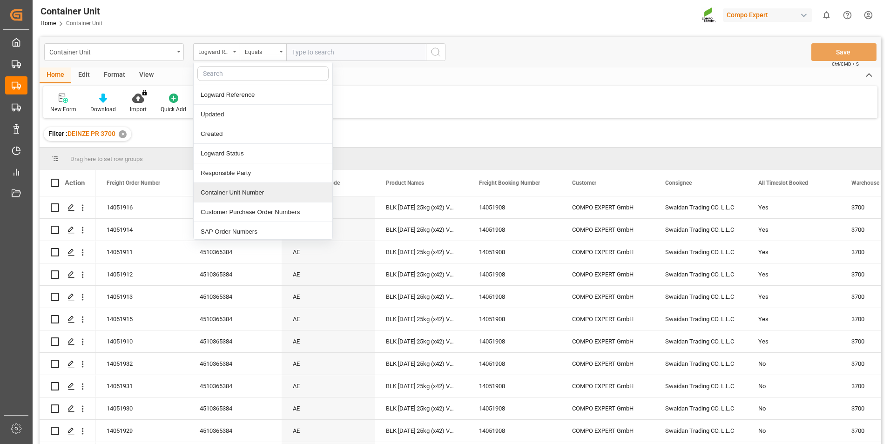
click at [219, 195] on div "Container Unit Number" at bounding box center [263, 193] width 139 height 20
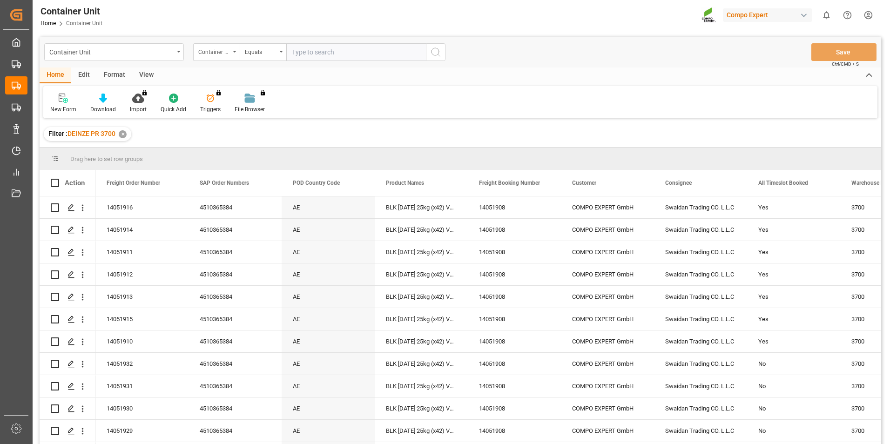
click at [296, 52] on input "text" at bounding box center [356, 52] width 140 height 18
type input "14051918"
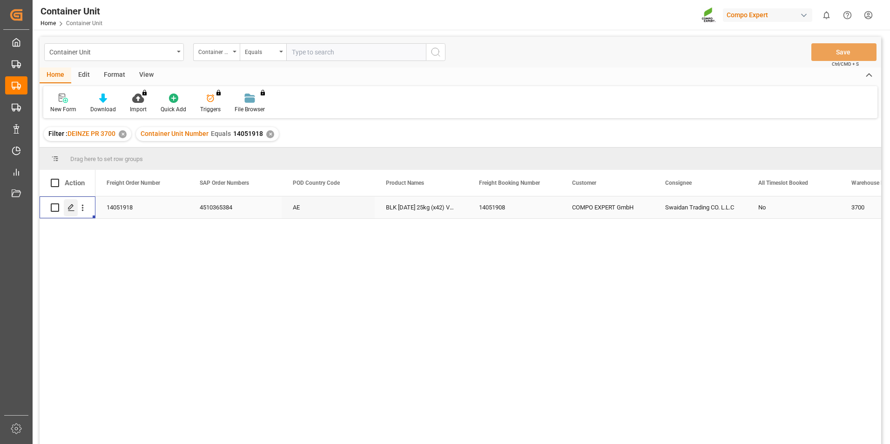
click at [69, 207] on icon "Press SPACE to select this row." at bounding box center [70, 207] width 7 height 7
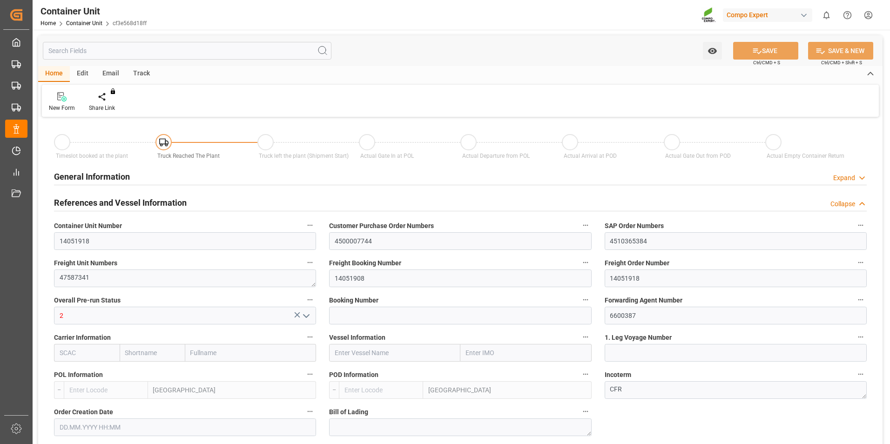
type input "BEANR"
type input "AEJEA"
type input "7"
type input "0"
type input "8"
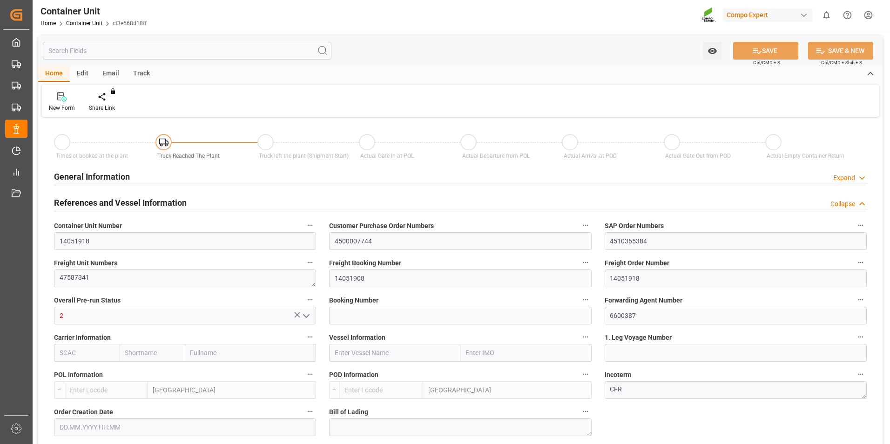
type input "0"
type input "480"
type input "21252"
type input "[DATE] 10:06"
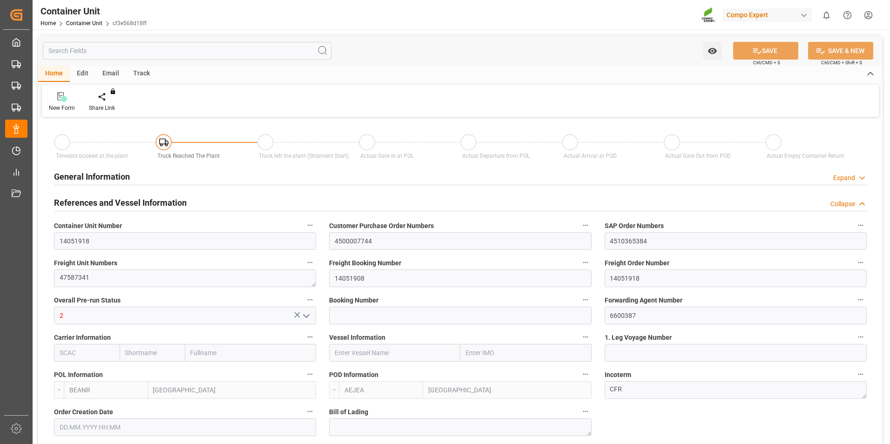
type input "[DATE]"
click at [109, 96] on icon at bounding box center [109, 96] width 7 height 9
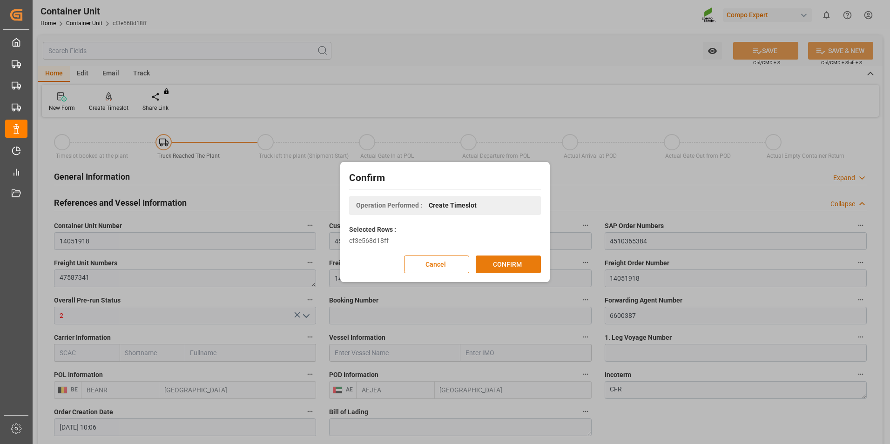
click at [496, 265] on button "CONFIRM" at bounding box center [508, 265] width 65 height 18
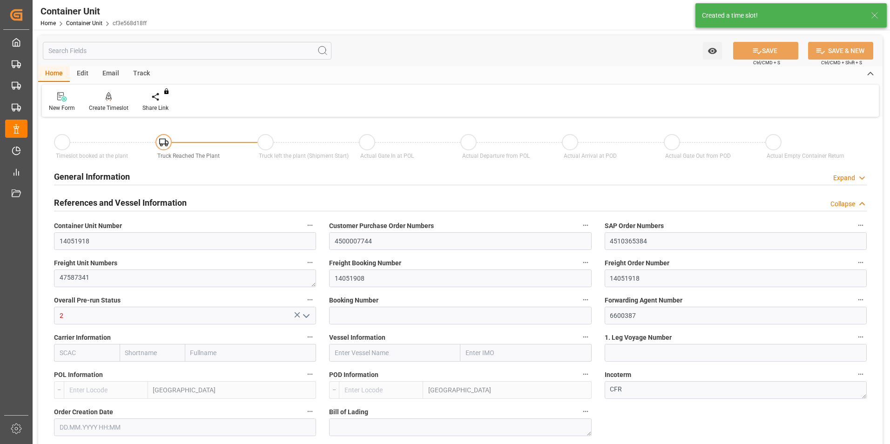
type input "BEANR"
type input "AEJEA"
type input "7"
type input "0"
type input "8"
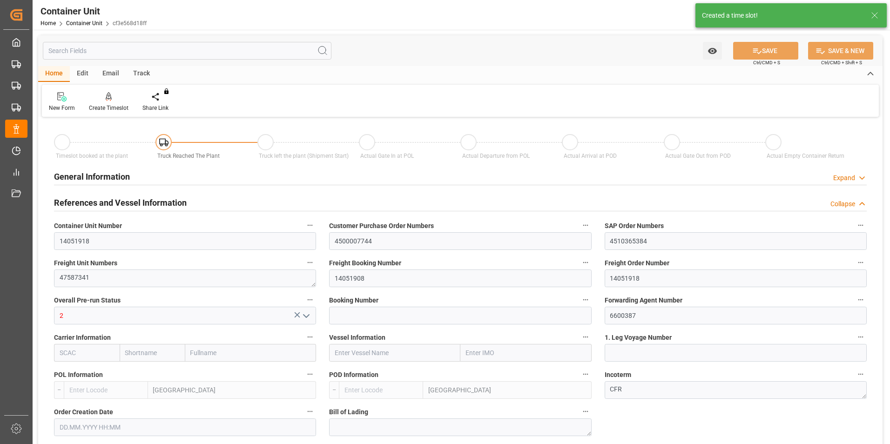
type input "0"
type input "480"
type input "21252"
type input "[DATE] 10:06"
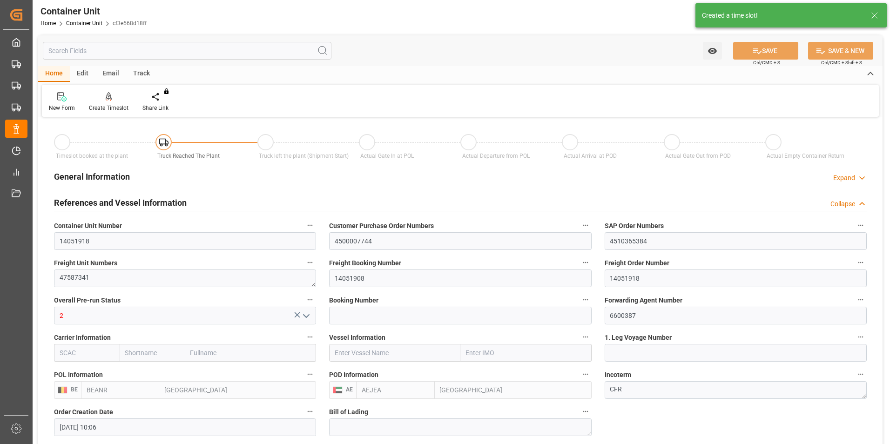
type input "[DATE]"
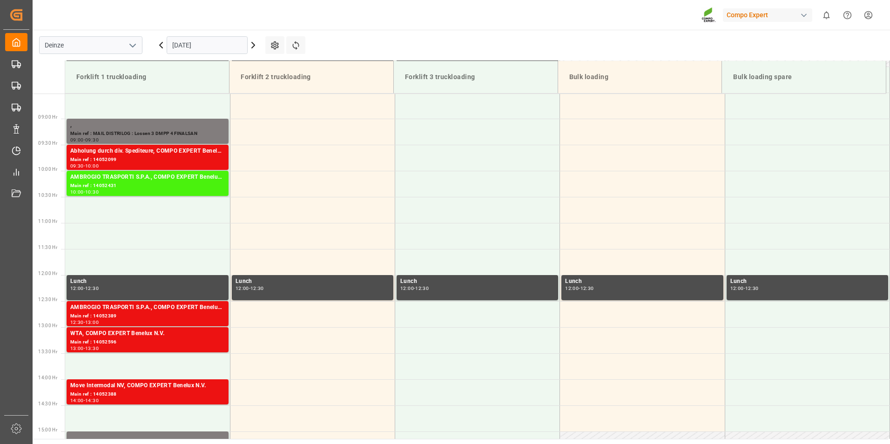
scroll to position [463, 0]
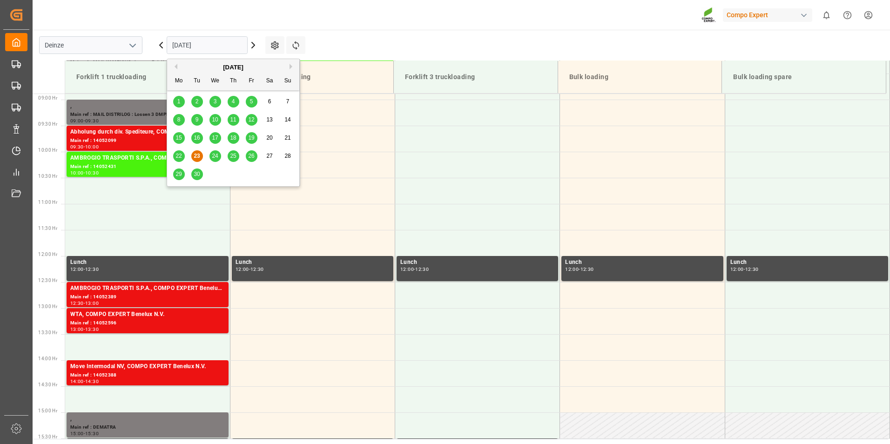
click at [223, 44] on input "[DATE]" at bounding box center [207, 45] width 81 height 18
click at [291, 65] on button "Next Month" at bounding box center [293, 67] width 6 height 6
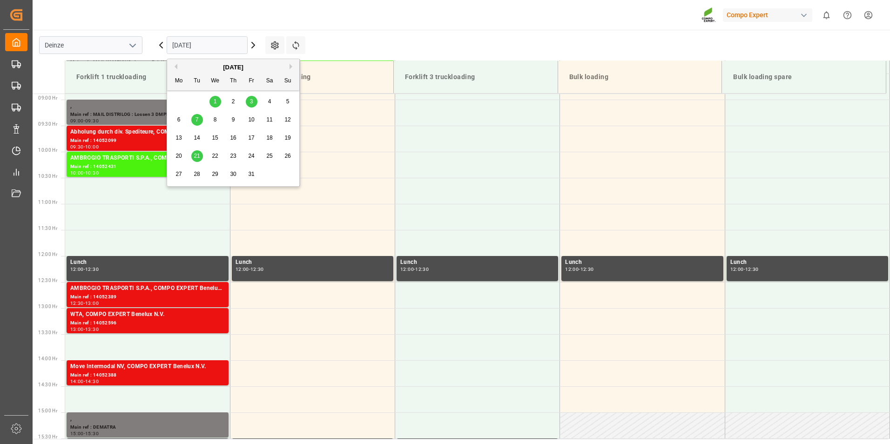
click at [196, 118] on span "7" at bounding box center [197, 119] width 3 height 7
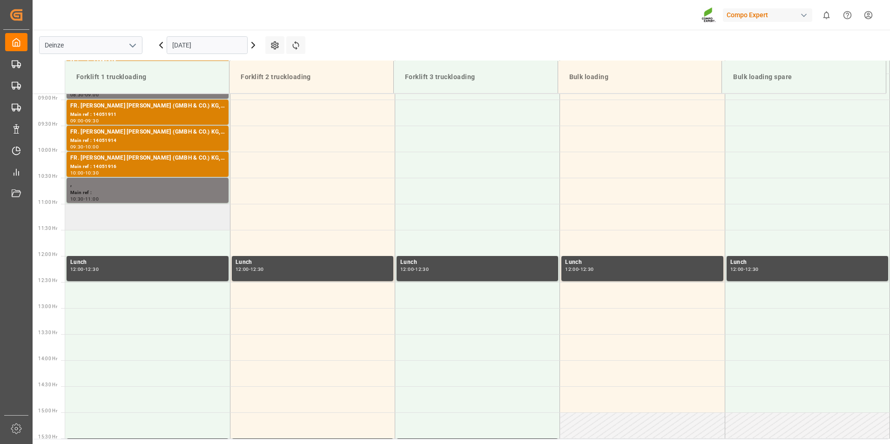
click at [92, 217] on td at bounding box center [147, 217] width 165 height 26
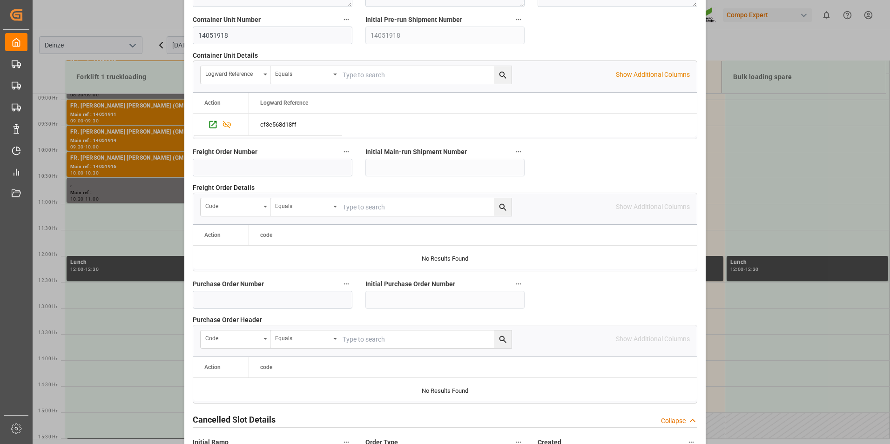
scroll to position [848, 0]
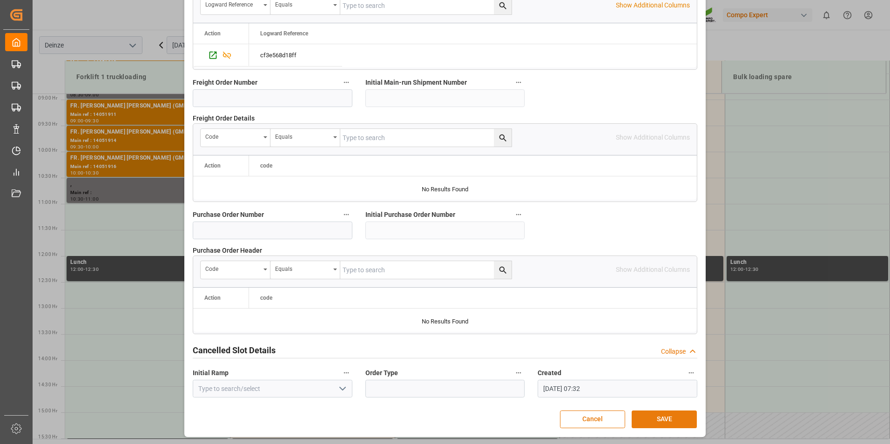
click at [667, 418] on button "SAVE" at bounding box center [664, 420] width 65 height 18
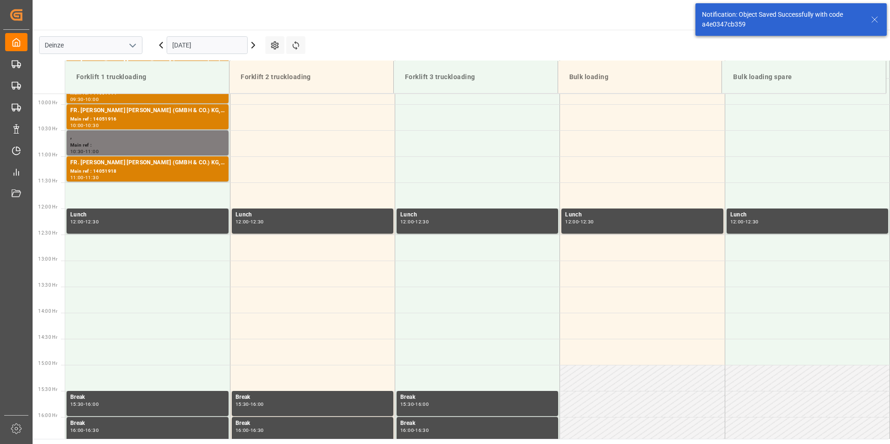
scroll to position [515, 0]
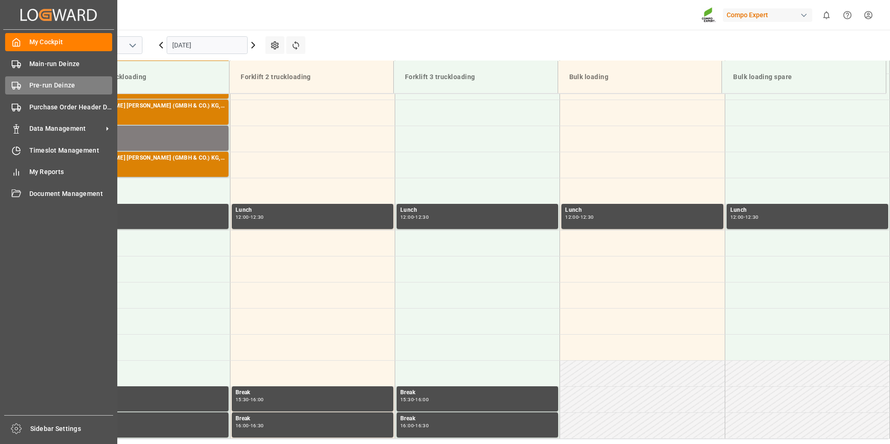
click at [13, 85] on icon at bounding box center [16, 85] width 9 height 9
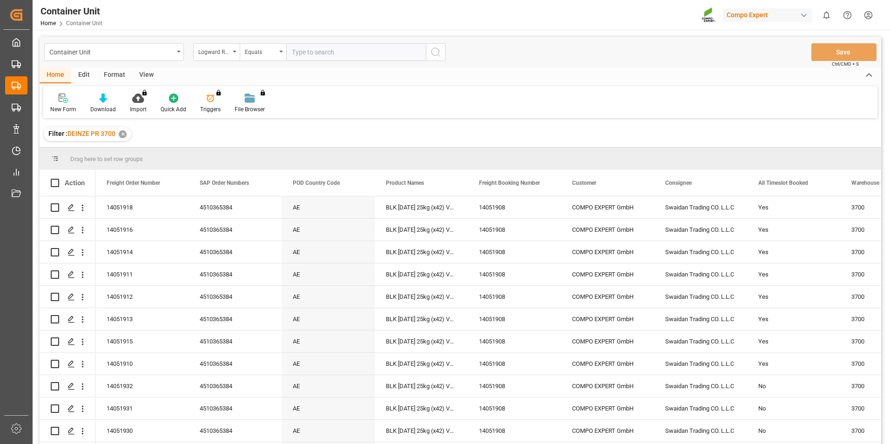
click at [236, 52] on icon "open menu" at bounding box center [235, 52] width 4 height 2
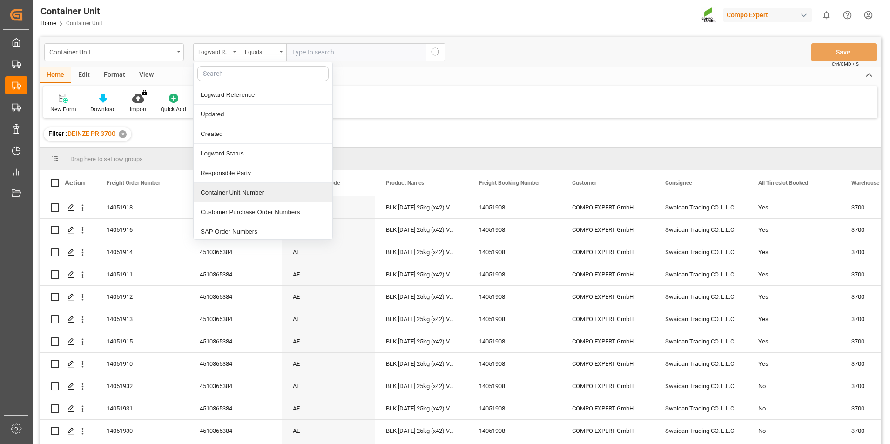
click at [238, 189] on div "Container Unit Number" at bounding box center [263, 193] width 139 height 20
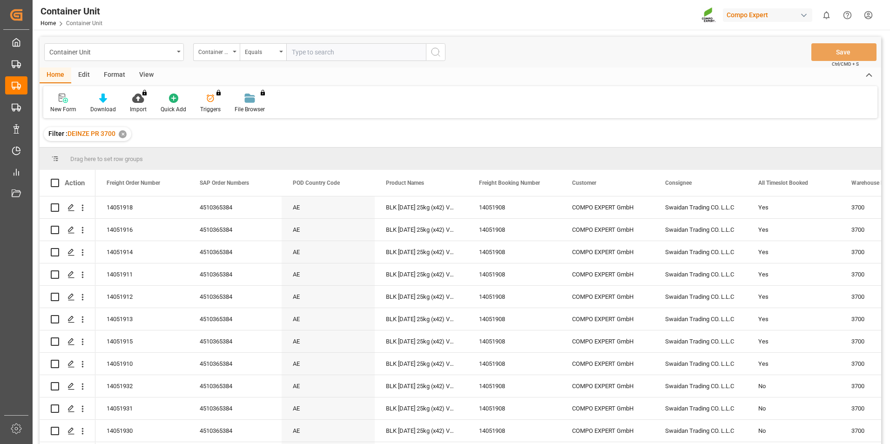
click at [306, 49] on input "text" at bounding box center [356, 52] width 140 height 18
type input "14051917"
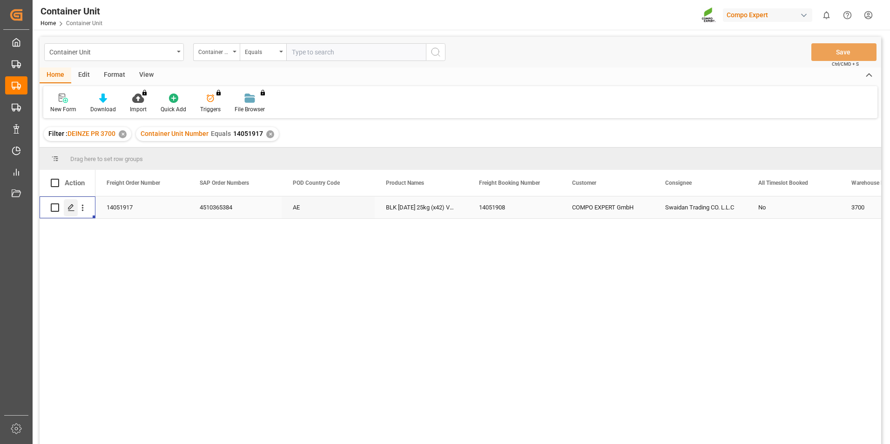
click at [70, 208] on icon "Press SPACE to select this row." at bounding box center [70, 207] width 7 height 7
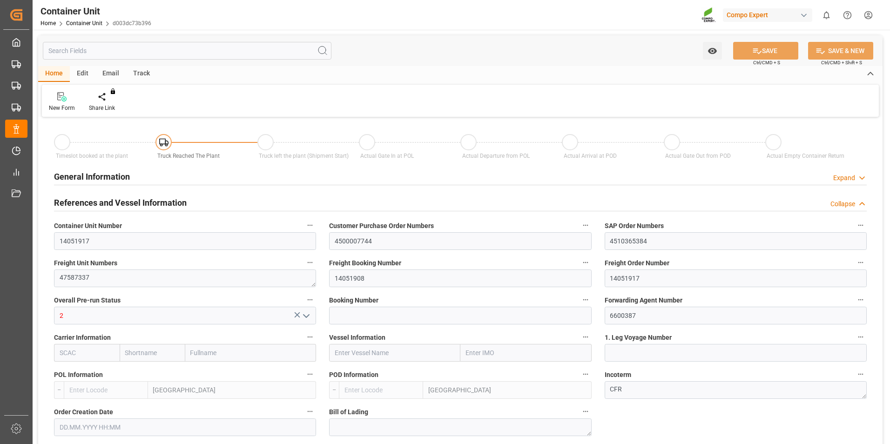
type input "BEANR"
type input "AEJEA"
type input "7"
type input "0"
type input "8"
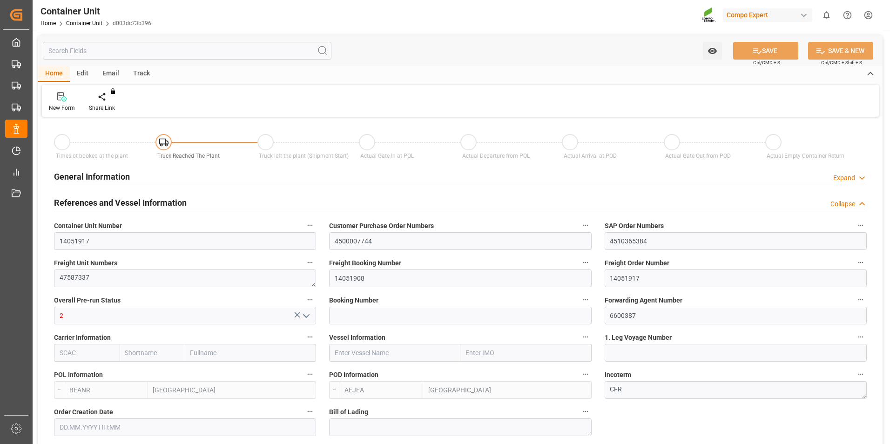
type input "0"
type input "480"
type input "21252"
type input "[DATE] 10:06"
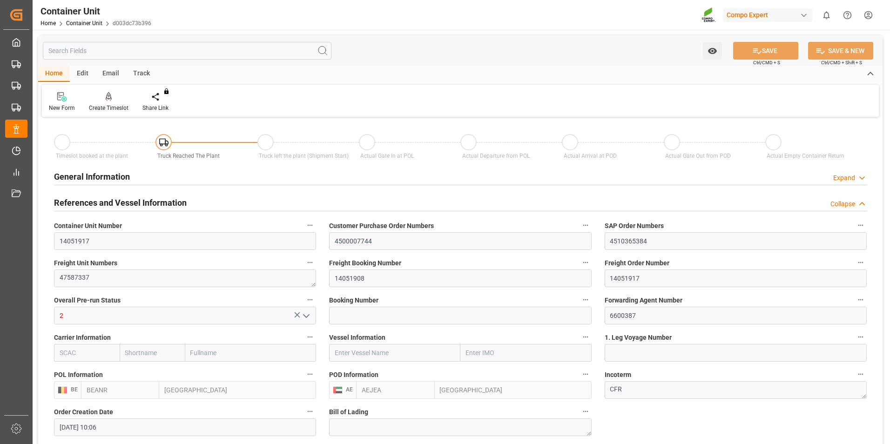
type input "[DATE]"
click at [107, 99] on icon at bounding box center [109, 96] width 7 height 8
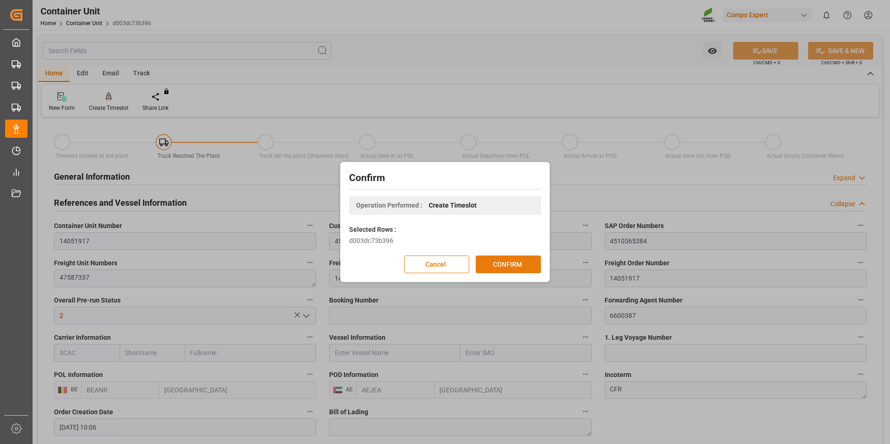
click at [512, 261] on button "CONFIRM" at bounding box center [508, 265] width 65 height 18
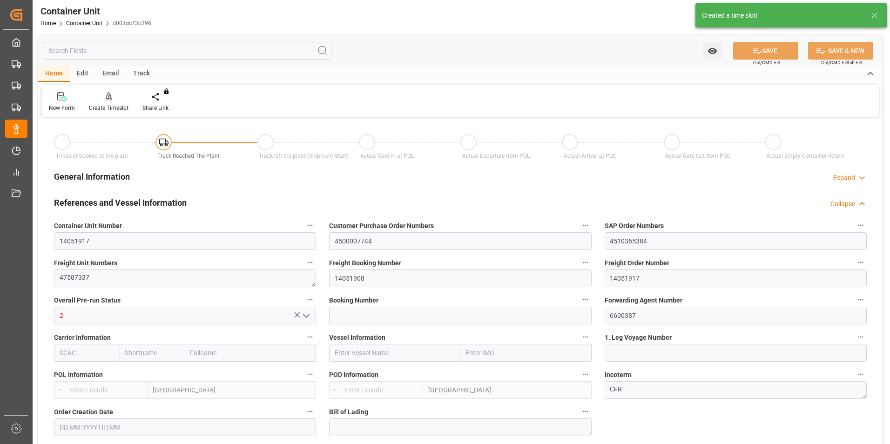
type input "BEANR"
type input "AEJEA"
type input "7"
type input "0"
type input "8"
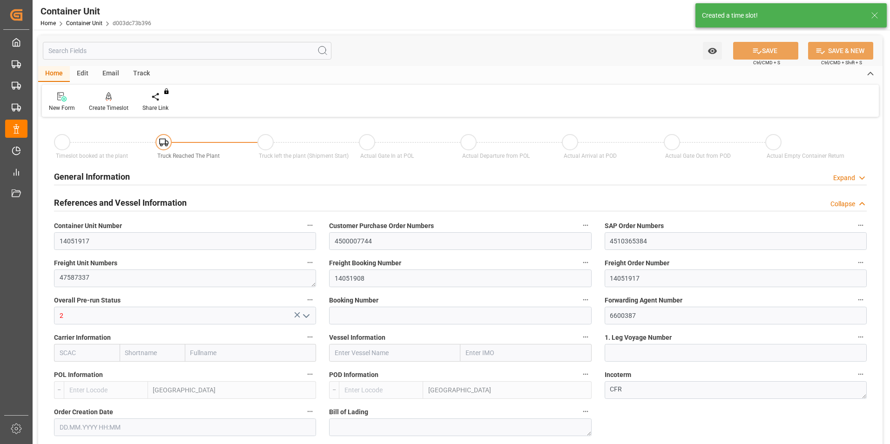
type input "0"
type input "480"
type input "21252"
type input "[DATE] 10:06"
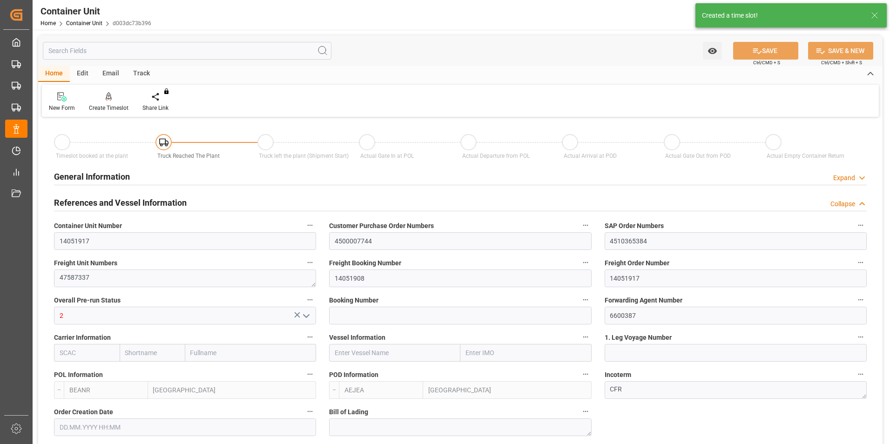
type input "[DATE]"
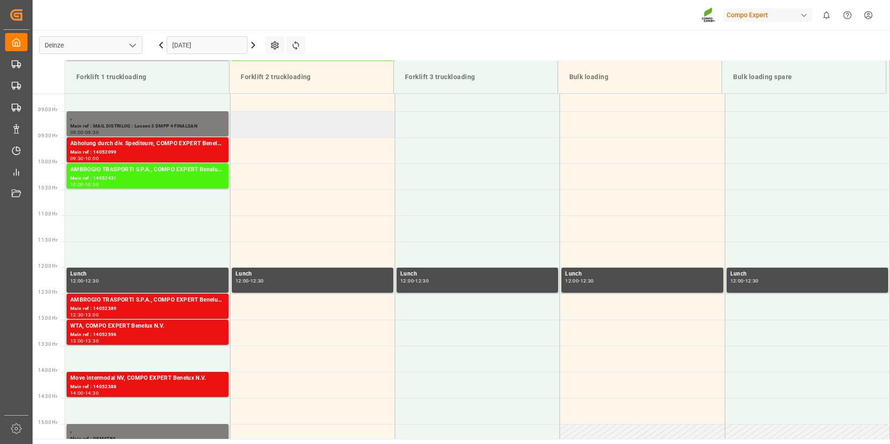
scroll to position [463, 0]
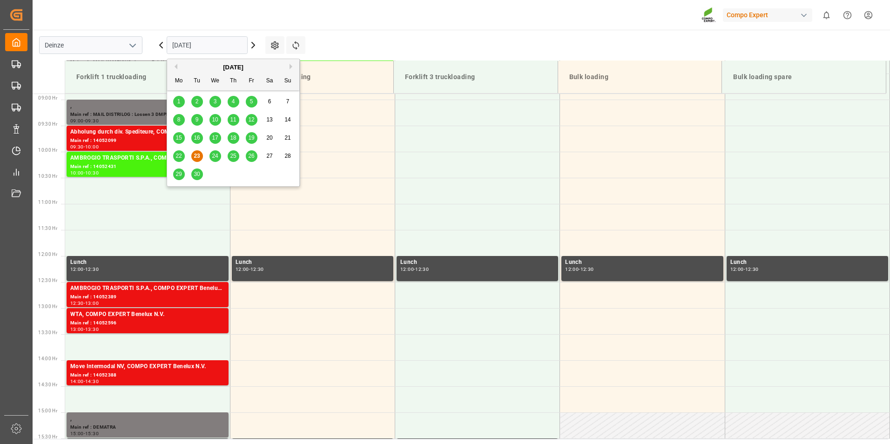
click at [225, 45] on input "[DATE]" at bounding box center [207, 45] width 81 height 18
click at [290, 68] on button "Next Month" at bounding box center [293, 67] width 6 height 6
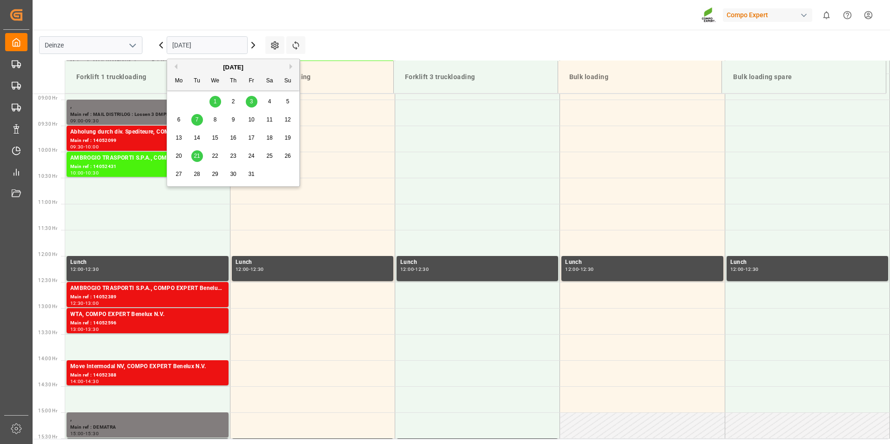
click at [197, 117] on span "7" at bounding box center [197, 119] width 3 height 7
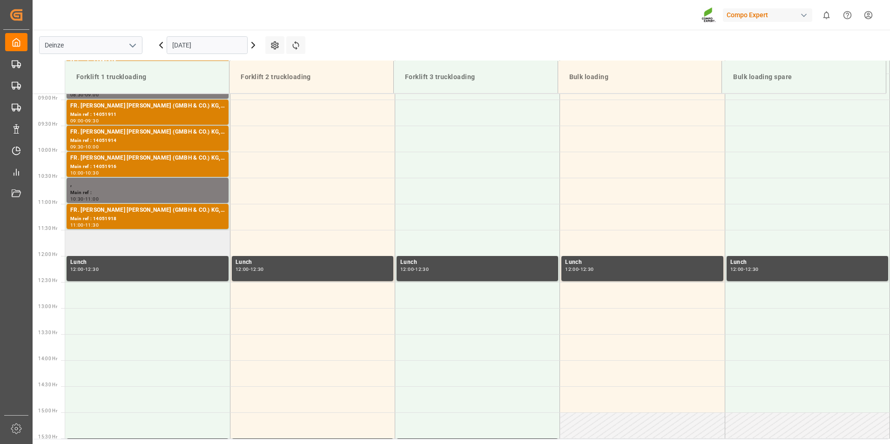
click at [93, 246] on td at bounding box center [147, 243] width 165 height 26
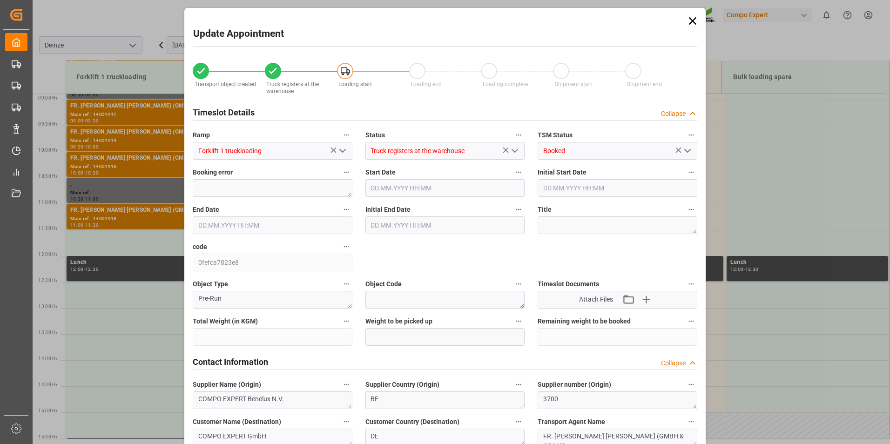
type input "21252"
type input "480"
type input "07.10.2025 11:30"
type input "07.10.2025 12:00"
type input "[DATE] 10:06"
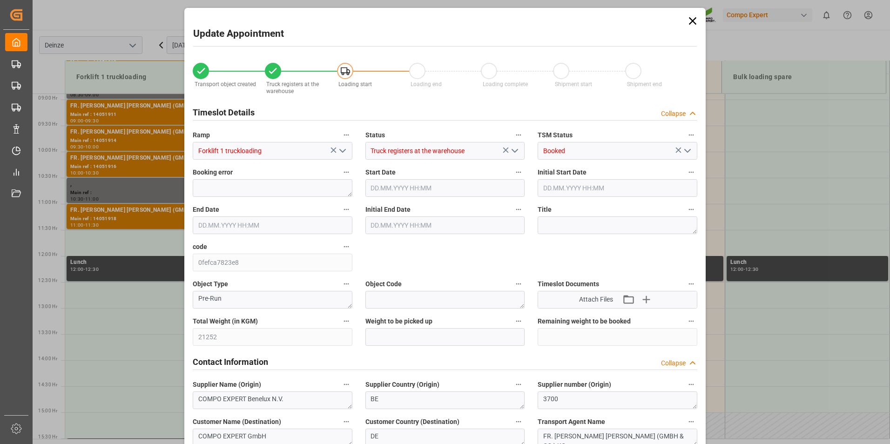
type input "[DATE] 09:20"
type input "23.09.2025 07:33"
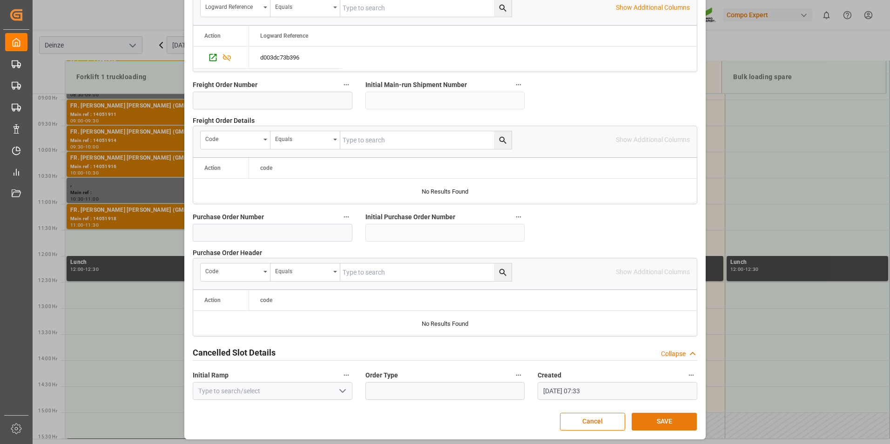
scroll to position [848, 0]
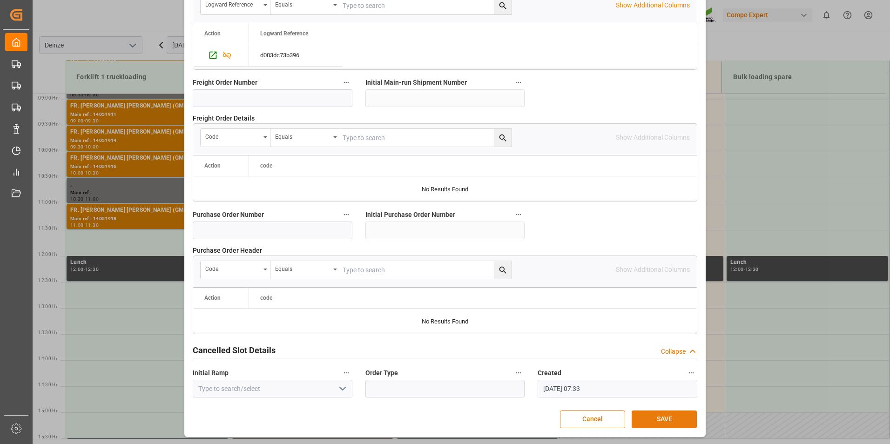
click at [657, 418] on button "SAVE" at bounding box center [664, 420] width 65 height 18
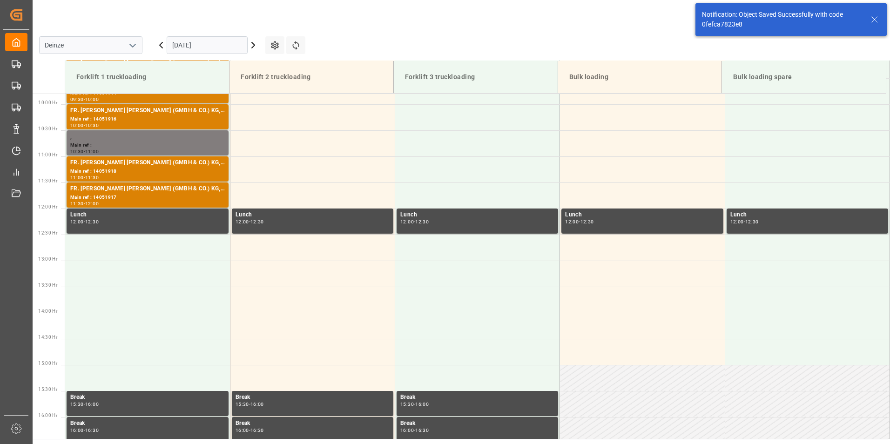
scroll to position [515, 0]
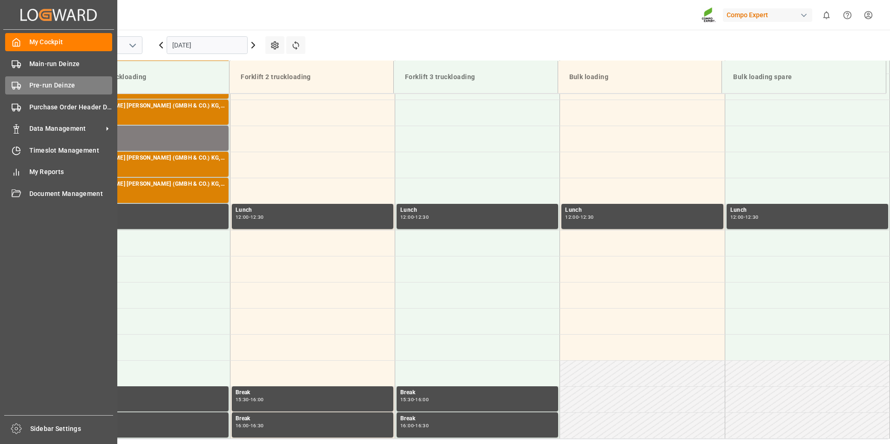
click at [16, 84] on icon at bounding box center [16, 85] width 9 height 9
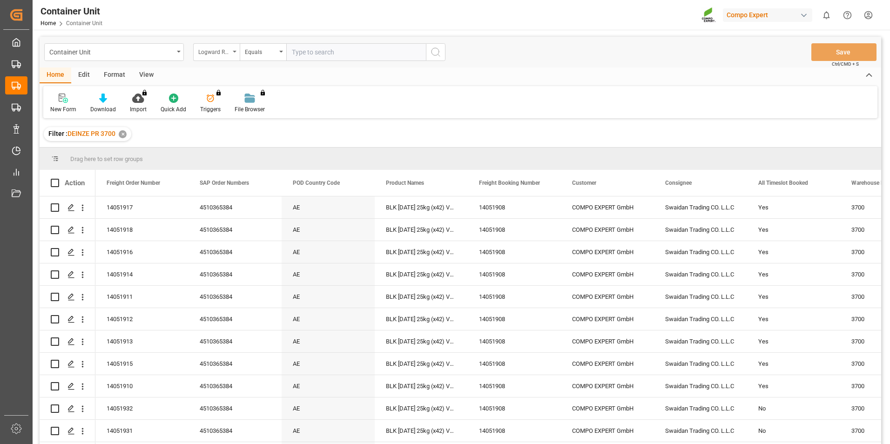
click at [236, 51] on icon "open menu" at bounding box center [235, 52] width 4 height 2
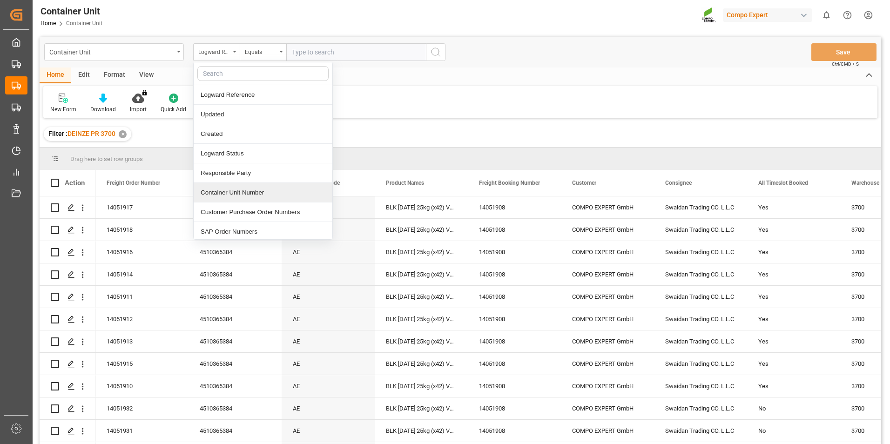
drag, startPoint x: 218, startPoint y: 196, endPoint x: 249, endPoint y: 170, distance: 40.0
click at [218, 195] on div "Container Unit Number" at bounding box center [263, 193] width 139 height 20
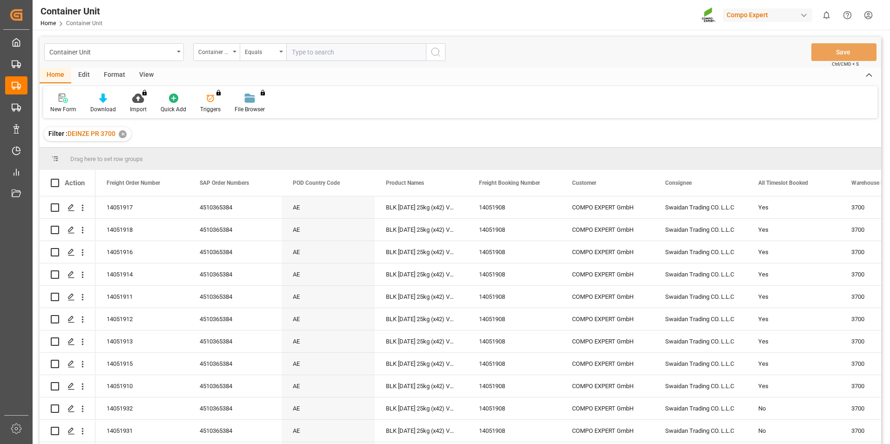
click at [297, 55] on input "text" at bounding box center [356, 52] width 140 height 18
type input "14051919"
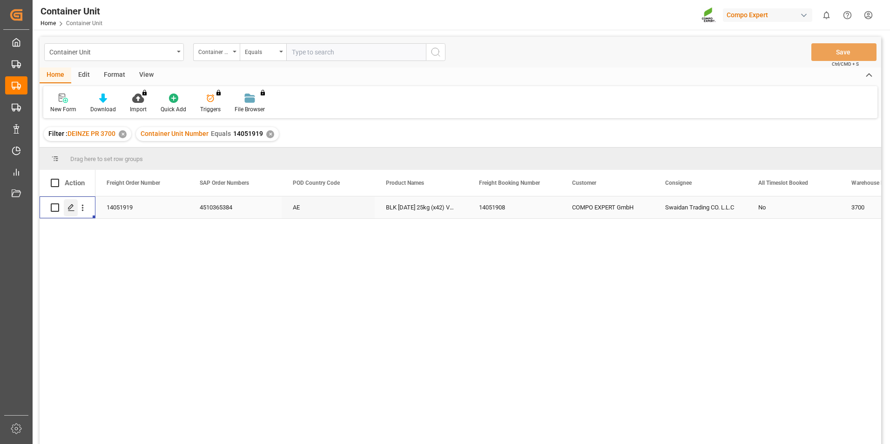
click at [67, 209] on div "Press SPACE to select this row." at bounding box center [71, 207] width 14 height 17
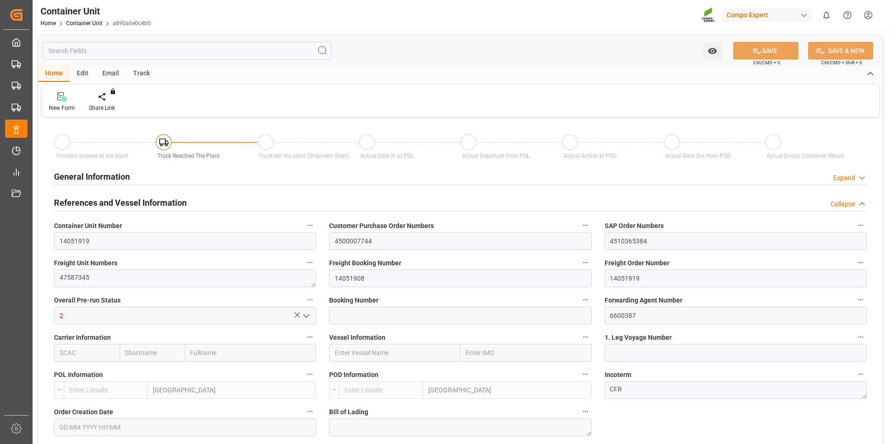
type input "BEANR"
type input "AEJEA"
type input "7"
type input "0"
type input "8"
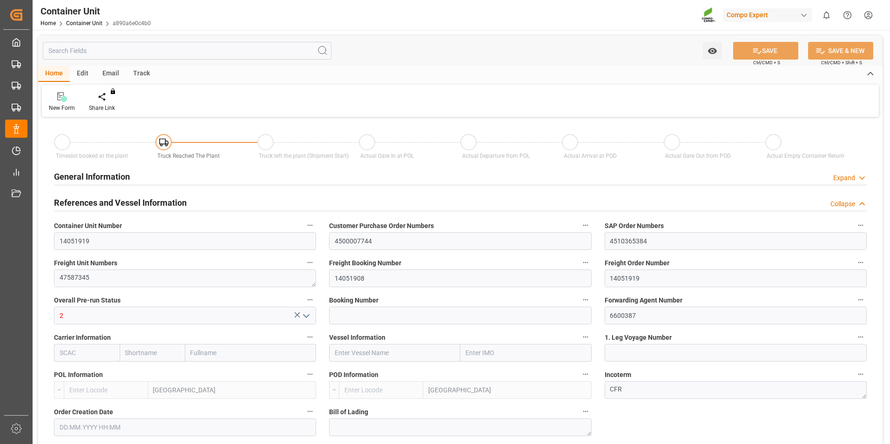
type input "0"
type input "480"
type input "21252"
type input "[DATE] 10:06"
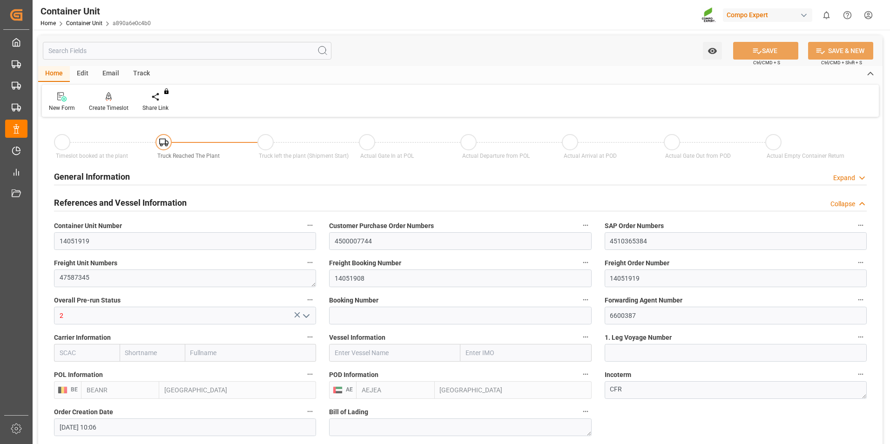
type input "[DATE]"
click at [106, 96] on icon at bounding box center [109, 96] width 7 height 8
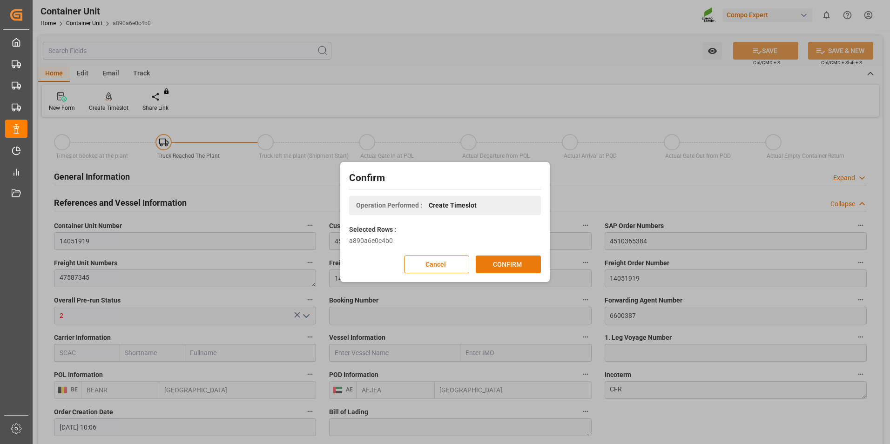
click at [523, 263] on button "CONFIRM" at bounding box center [508, 265] width 65 height 18
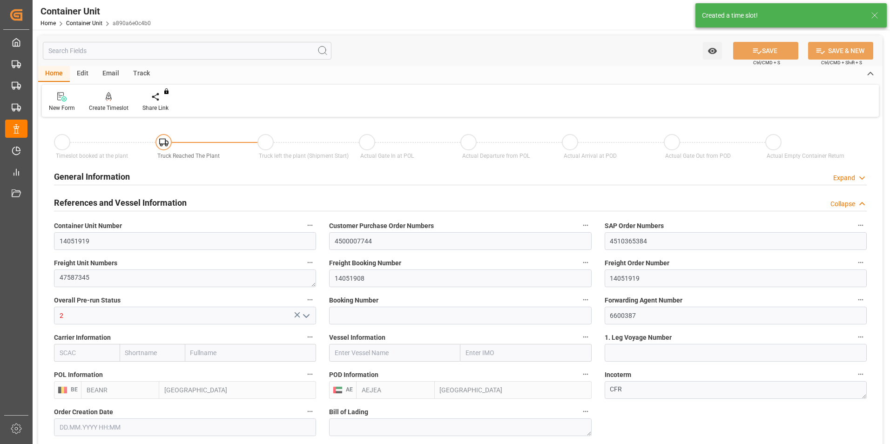
type input "BEANR"
type input "AEJEA"
type input "7"
type input "0"
type input "8"
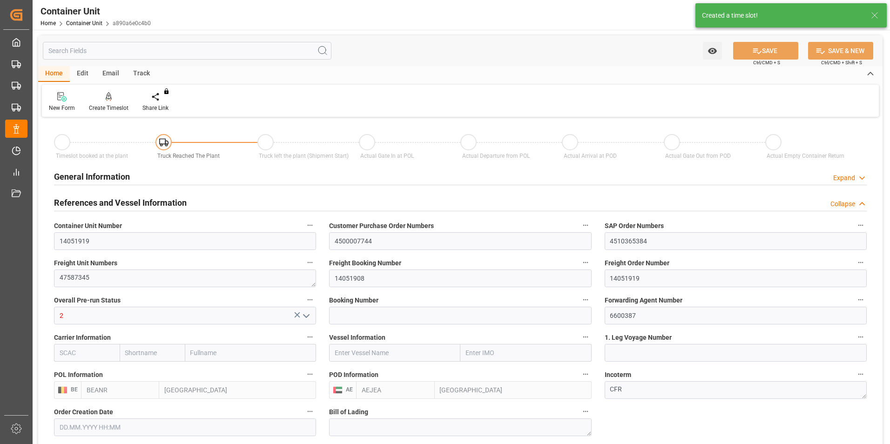
type input "0"
type input "480"
type input "21252"
type input "[DATE] 10:06"
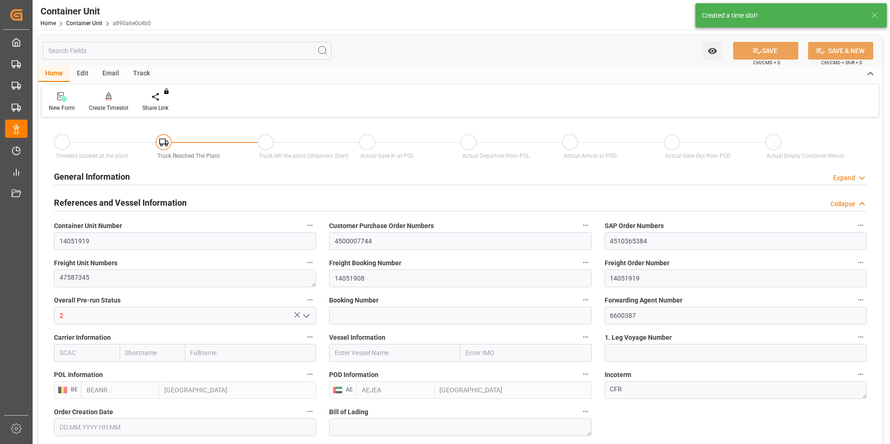
type input "[DATE]"
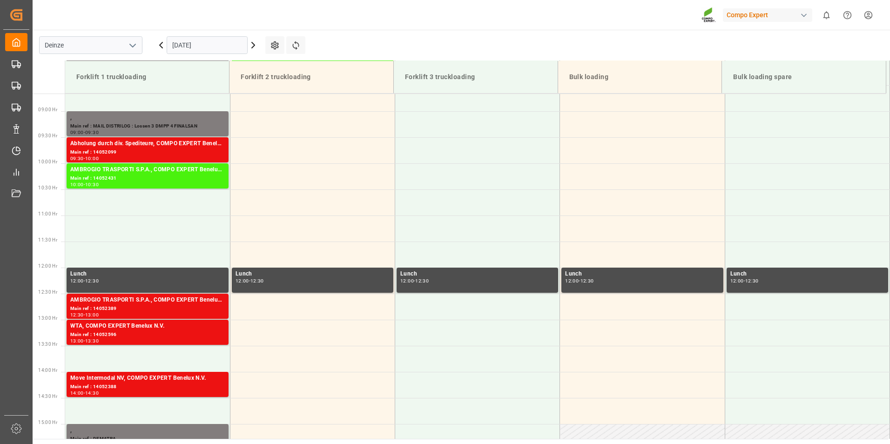
scroll to position [463, 0]
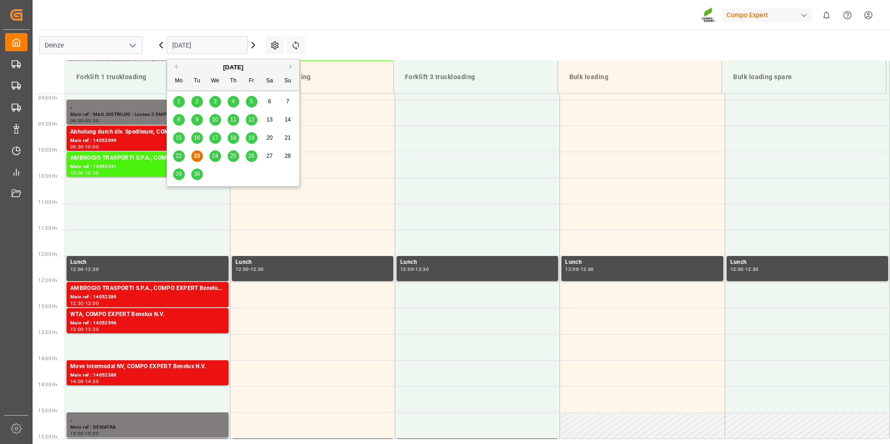
click at [225, 46] on input "[DATE]" at bounding box center [207, 45] width 81 height 18
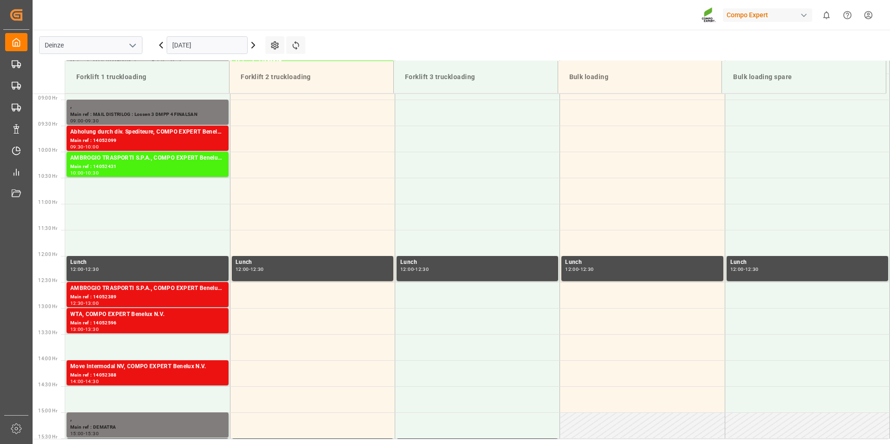
click at [253, 46] on icon at bounding box center [253, 45] width 3 height 6
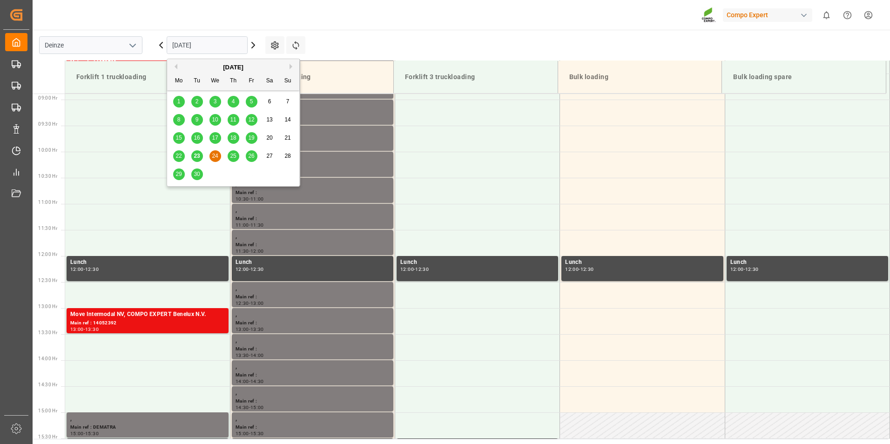
click at [220, 44] on input "[DATE]" at bounding box center [207, 45] width 81 height 18
click at [286, 66] on div "[DATE]" at bounding box center [233, 67] width 132 height 9
click at [288, 66] on div "[DATE]" at bounding box center [233, 67] width 132 height 9
click at [290, 65] on button "Next Month" at bounding box center [293, 67] width 6 height 6
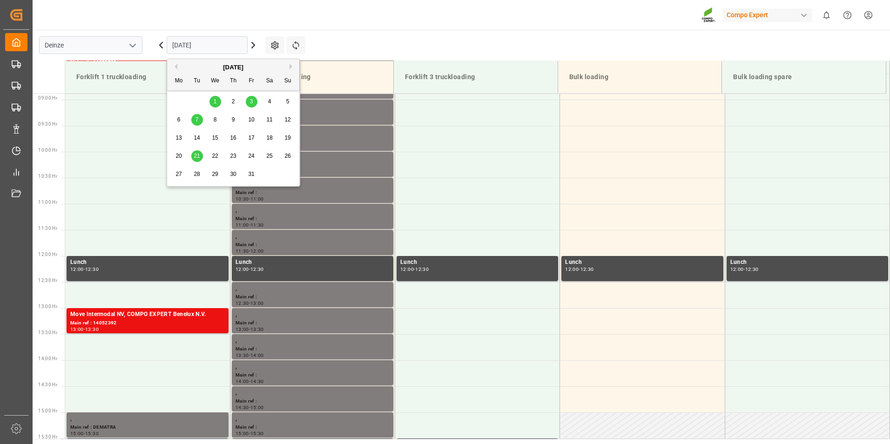
click at [197, 121] on span "7" at bounding box center [197, 119] width 3 height 7
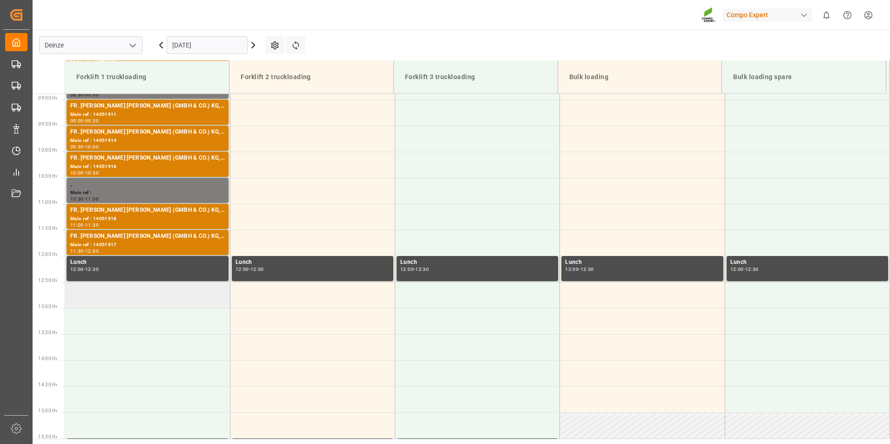
click at [85, 299] on td at bounding box center [147, 295] width 165 height 26
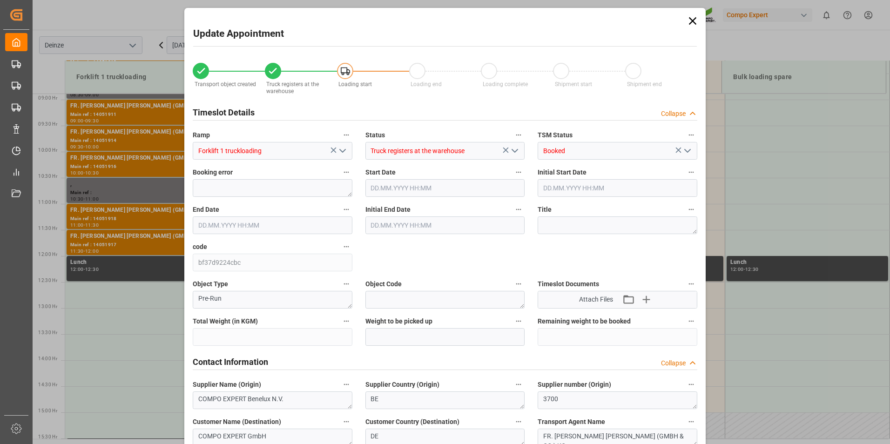
type input "21252"
type input "480"
type input "[DATE] 12:30"
type input "[DATE] 13:00"
type input "[DATE] 10:06"
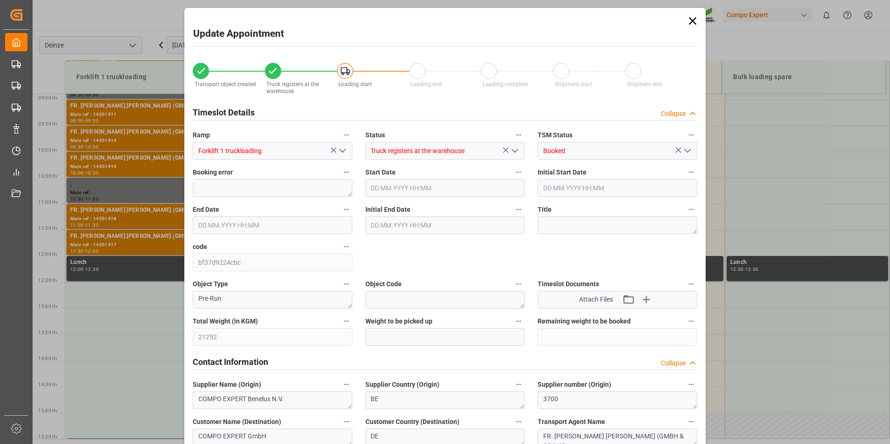
type input "[DATE] 09:20"
type input "[DATE] 07:34"
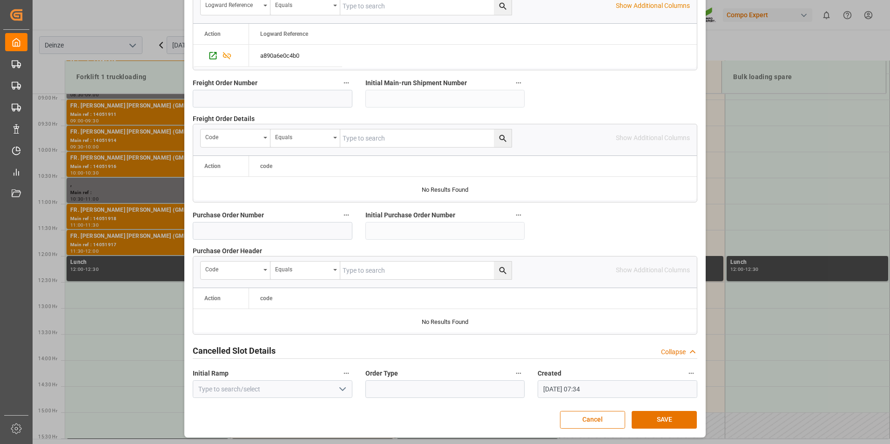
scroll to position [848, 0]
click at [658, 415] on button "SAVE" at bounding box center [664, 420] width 65 height 18
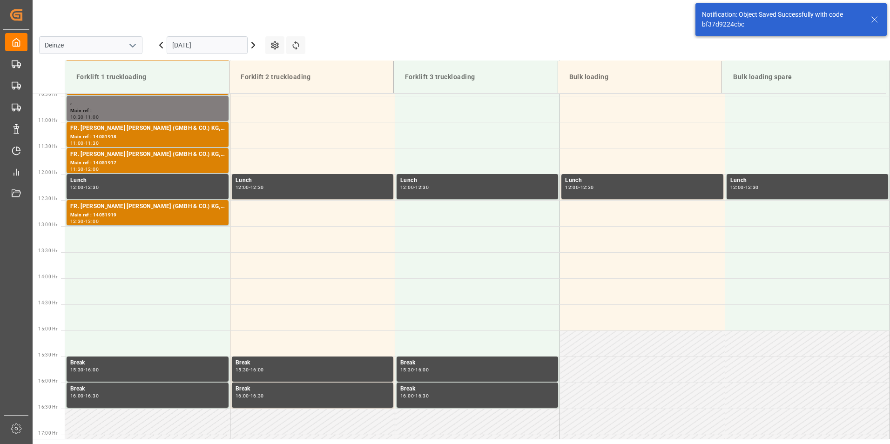
scroll to position [567, 0]
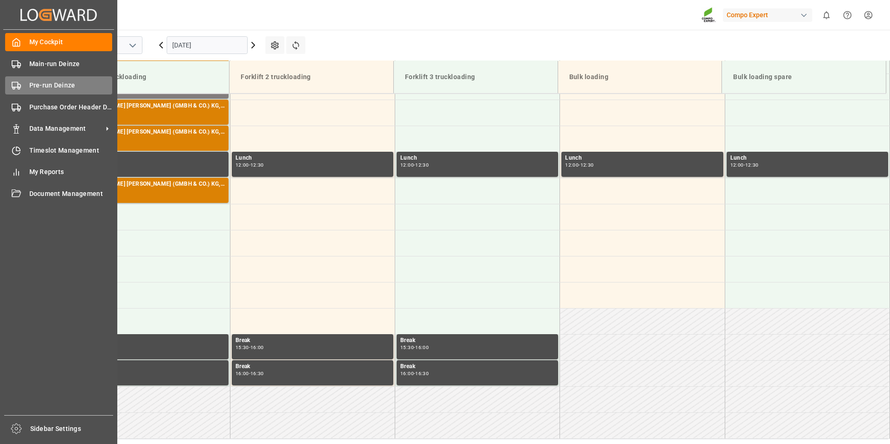
click at [16, 84] on icon at bounding box center [16, 85] width 9 height 9
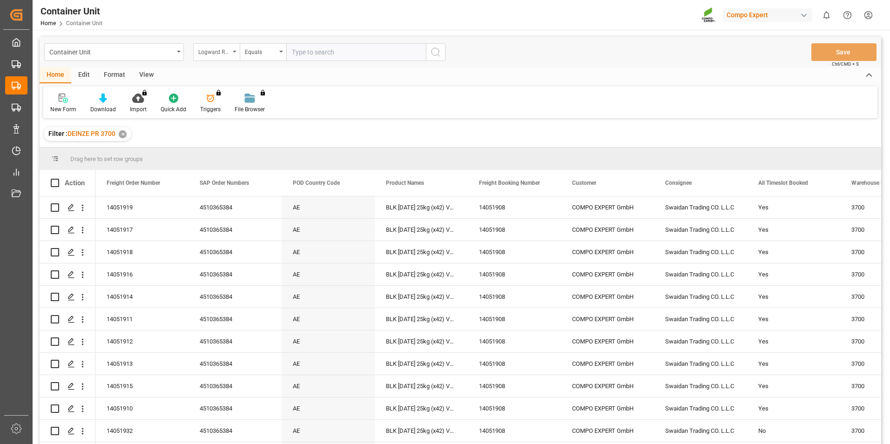
click at [235, 51] on icon "open menu" at bounding box center [235, 52] width 4 height 2
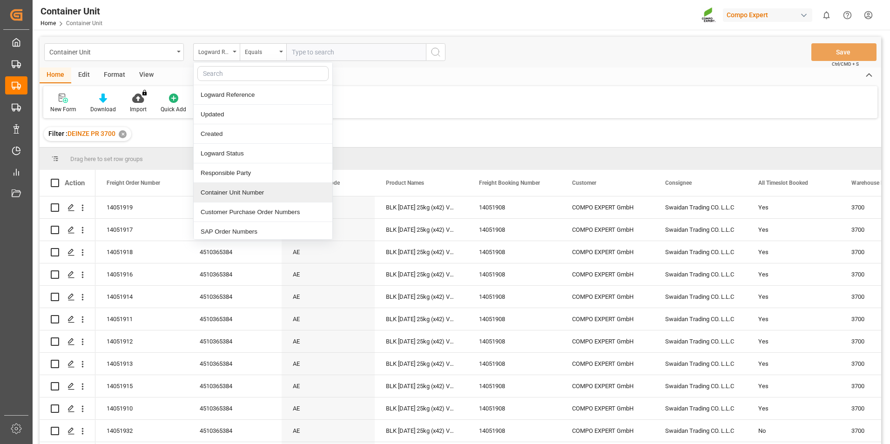
click at [215, 192] on div "Container Unit Number" at bounding box center [263, 193] width 139 height 20
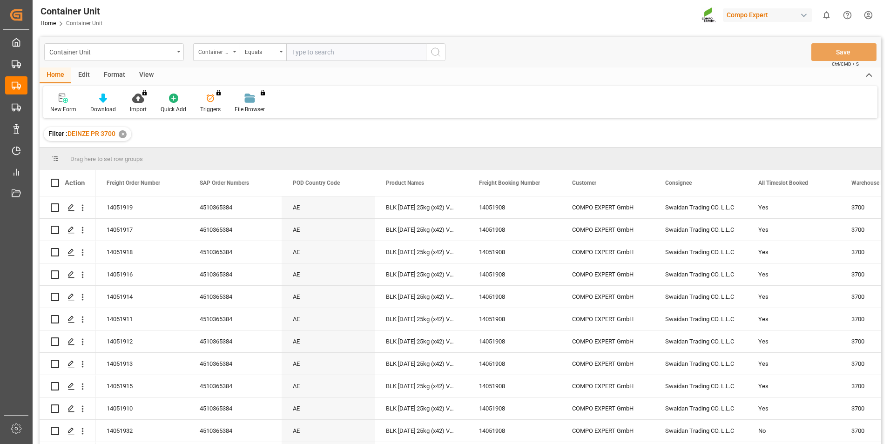
click at [313, 50] on input "text" at bounding box center [356, 52] width 140 height 18
type input "14051920"
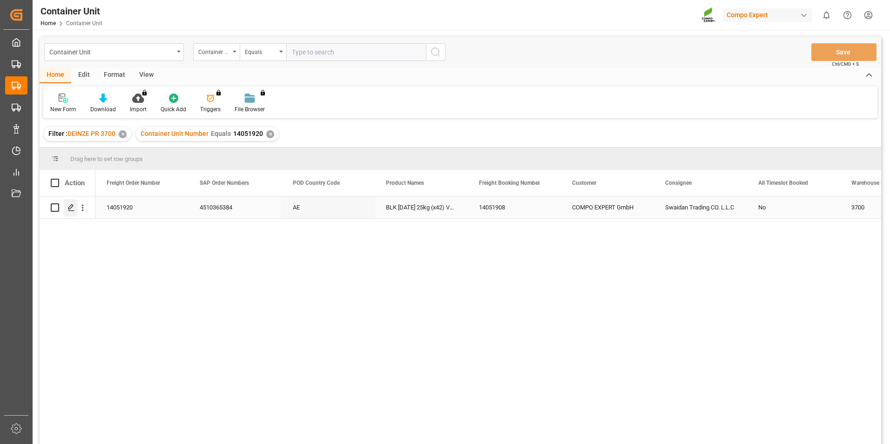
click at [71, 205] on icon "Press SPACE to select this row." at bounding box center [70, 207] width 7 height 7
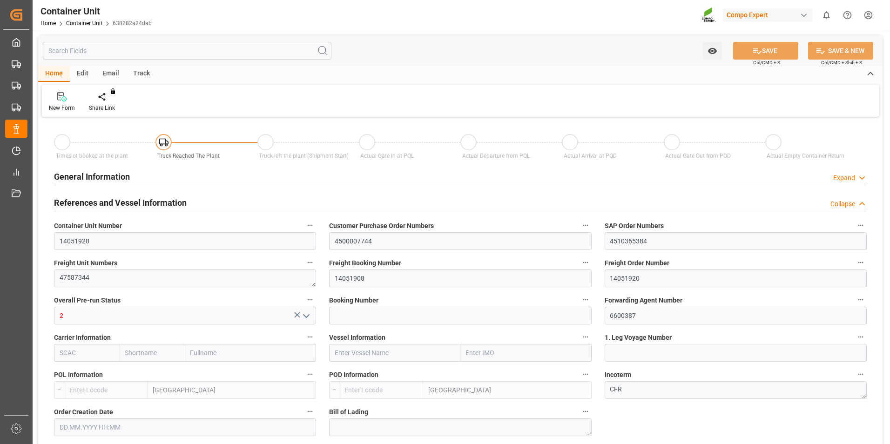
type input "BEANR"
type input "AEJEA"
type input "7"
type input "0"
type input "8"
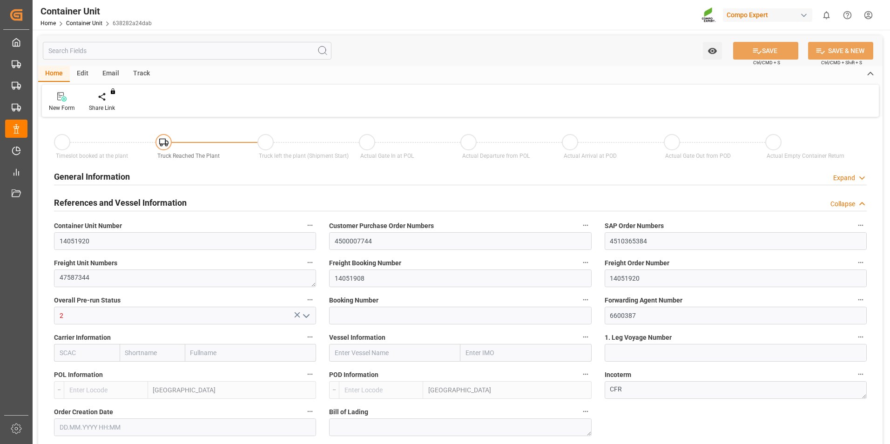
type input "0"
type input "480"
type input "21252"
type input "[DATE] 10:06"
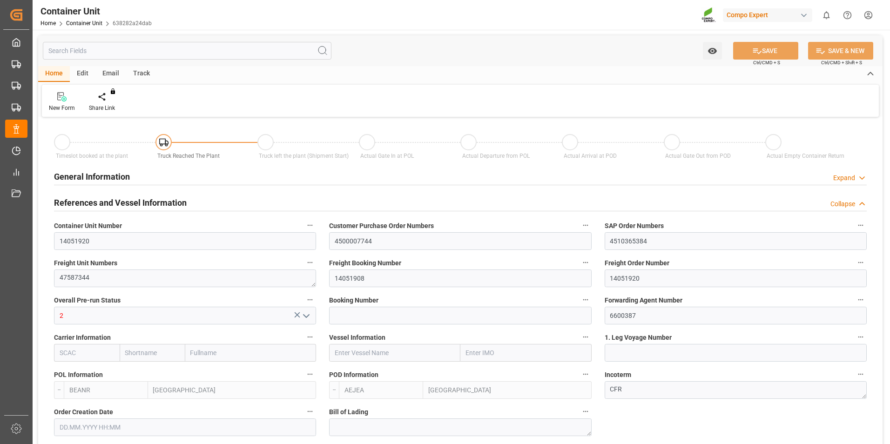
type input "[DATE]"
click at [110, 97] on icon at bounding box center [109, 96] width 7 height 8
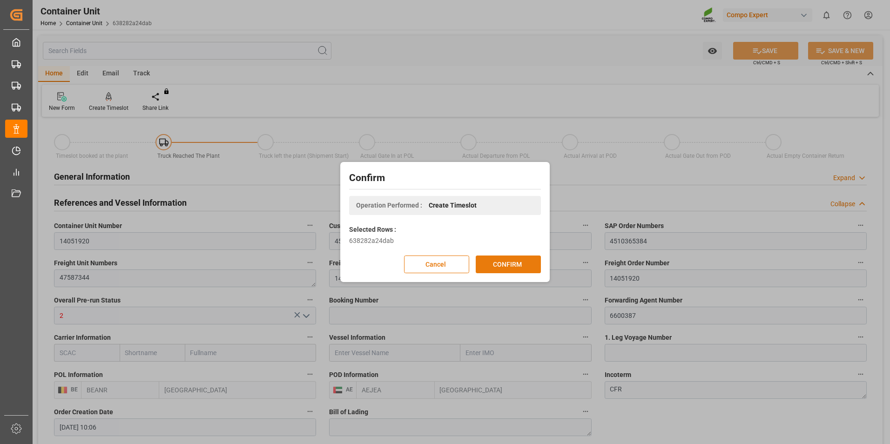
click at [508, 263] on button "CONFIRM" at bounding box center [508, 265] width 65 height 18
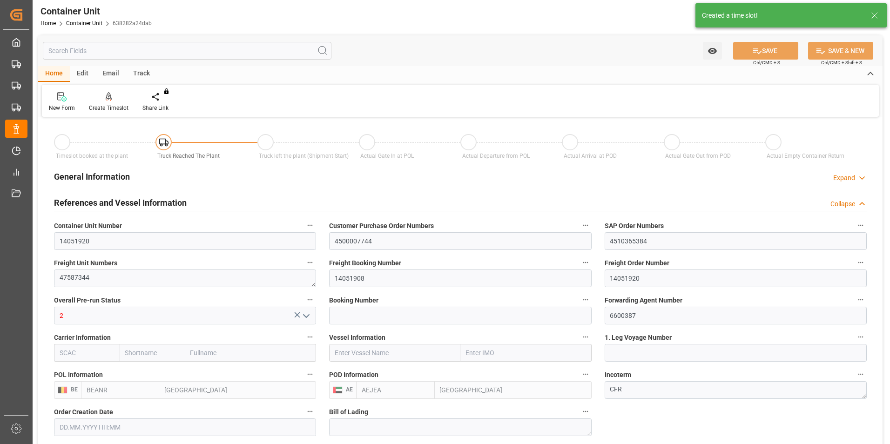
type input "[DATE] 10:06"
type input "[DATE]"
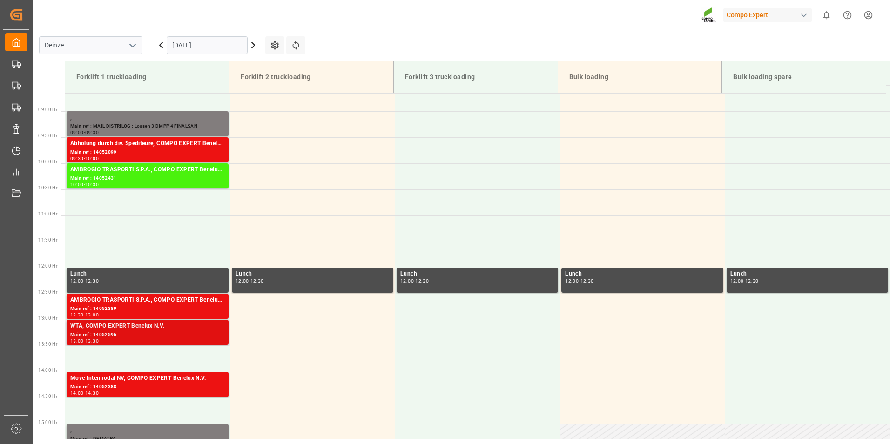
scroll to position [463, 0]
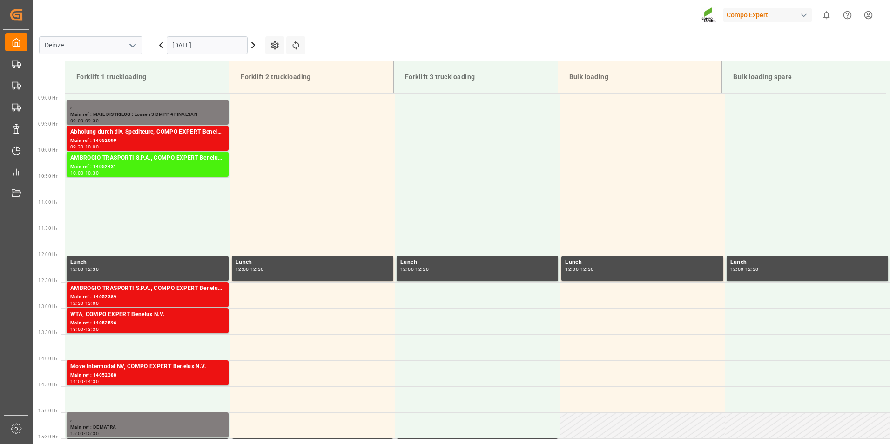
click at [221, 43] on input "[DATE]" at bounding box center [207, 45] width 81 height 18
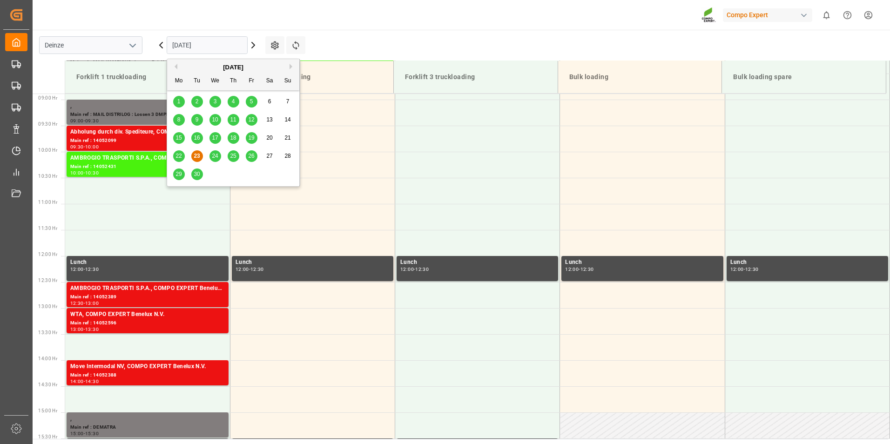
click at [290, 65] on button "Next Month" at bounding box center [293, 67] width 6 height 6
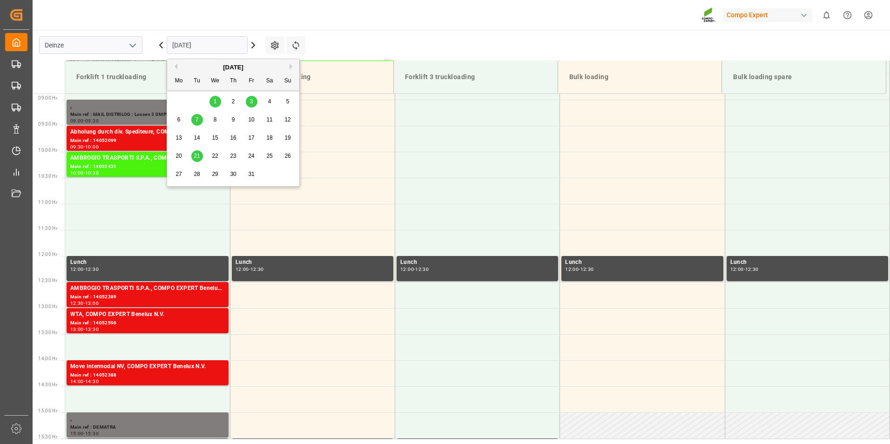
click at [196, 119] on span "7" at bounding box center [197, 119] width 3 height 7
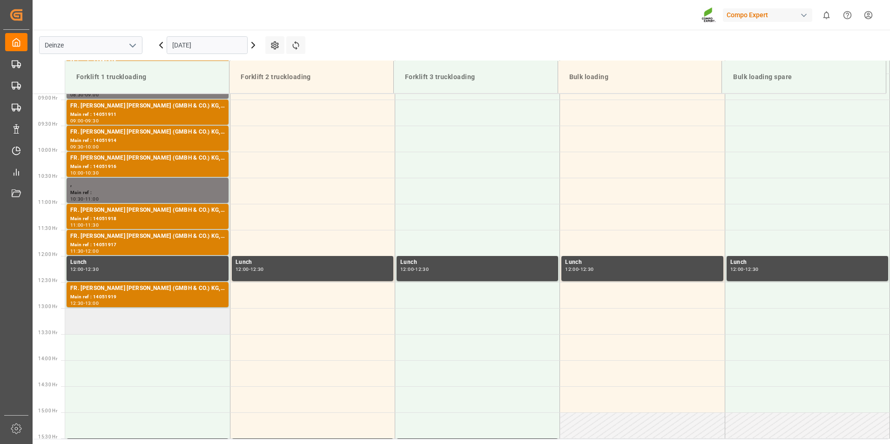
click at [87, 324] on td at bounding box center [147, 321] width 165 height 26
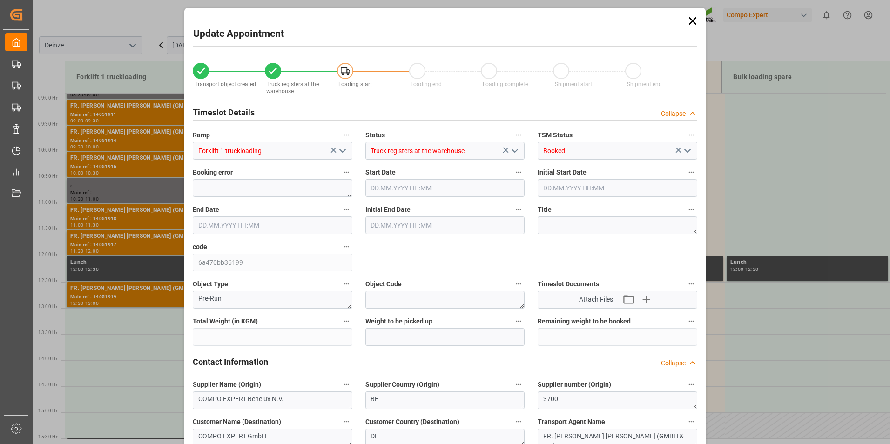
type input "21252"
type input "480"
type input "07.10.2025 13:00"
type input "07.10.2025 13:30"
type input "[DATE] 10:06"
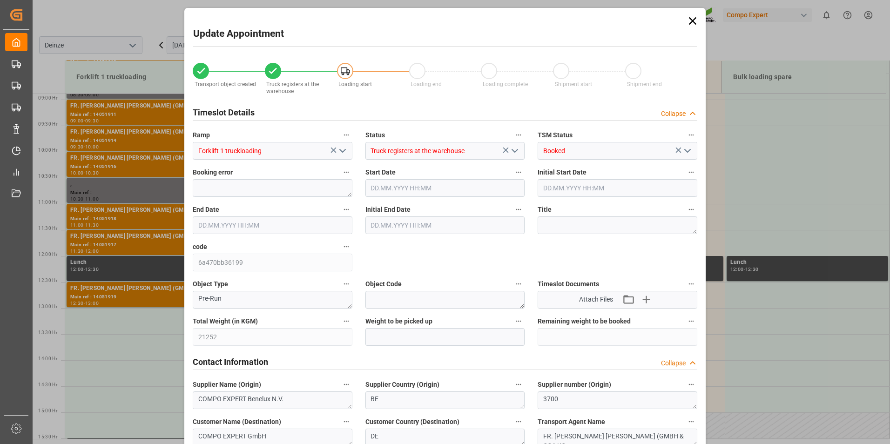
type input "23.09.2025 09:20"
type input "23.09.2025 07:35"
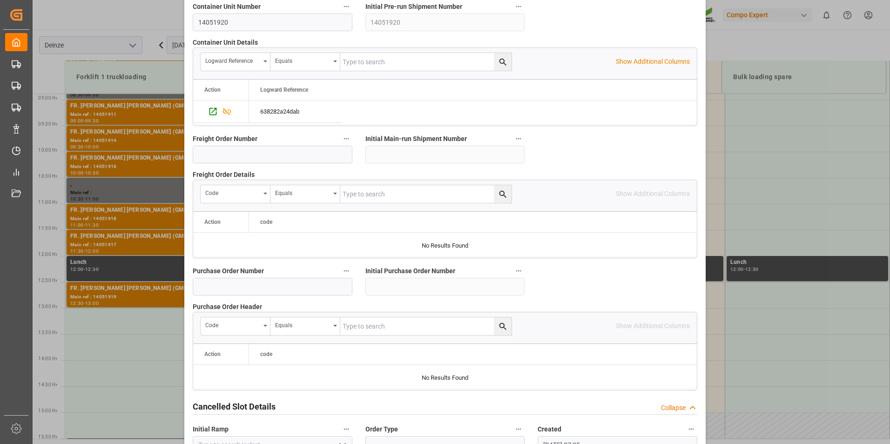
scroll to position [848, 0]
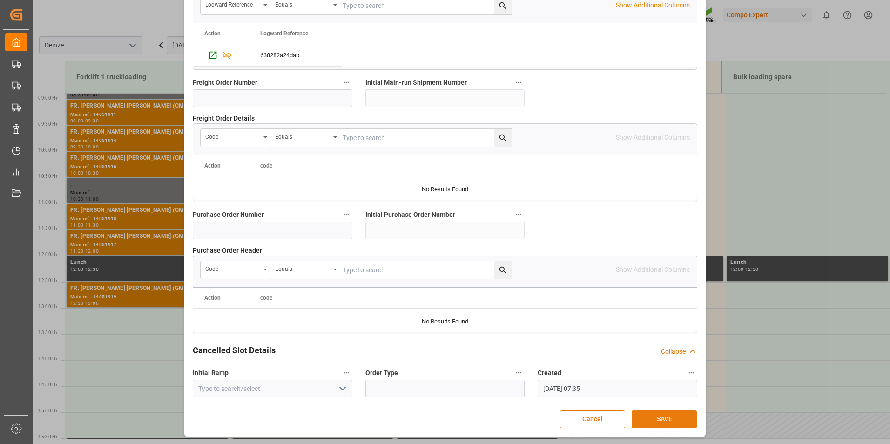
click at [664, 420] on button "SAVE" at bounding box center [664, 420] width 65 height 18
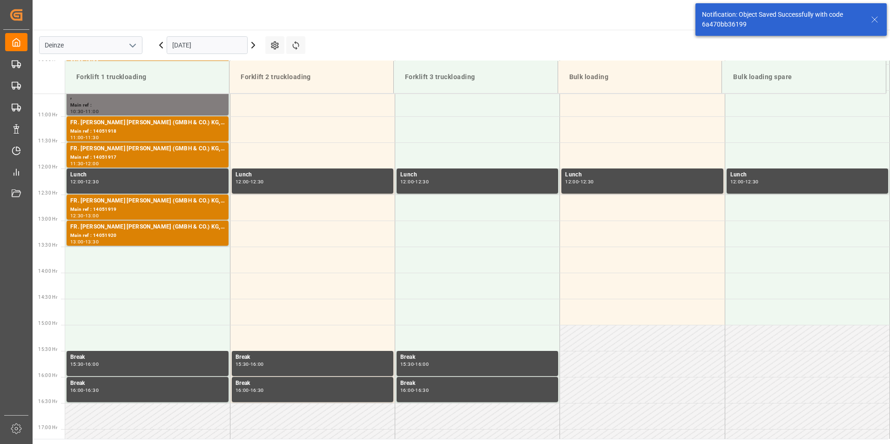
scroll to position [620, 0]
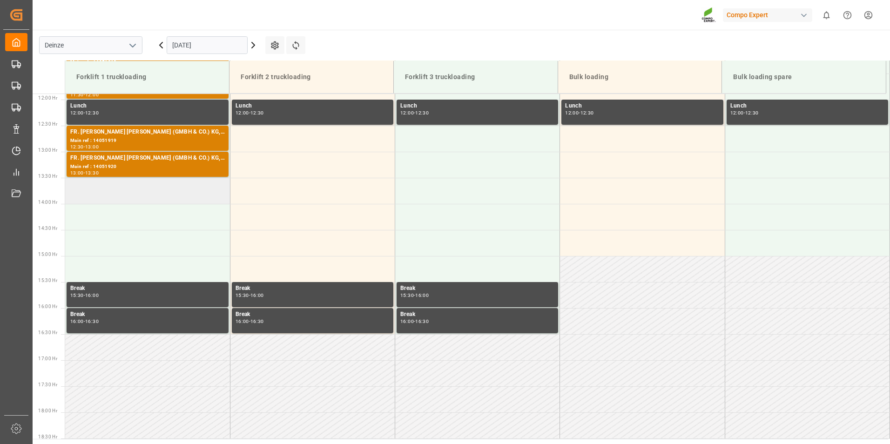
click at [135, 192] on td at bounding box center [147, 191] width 165 height 26
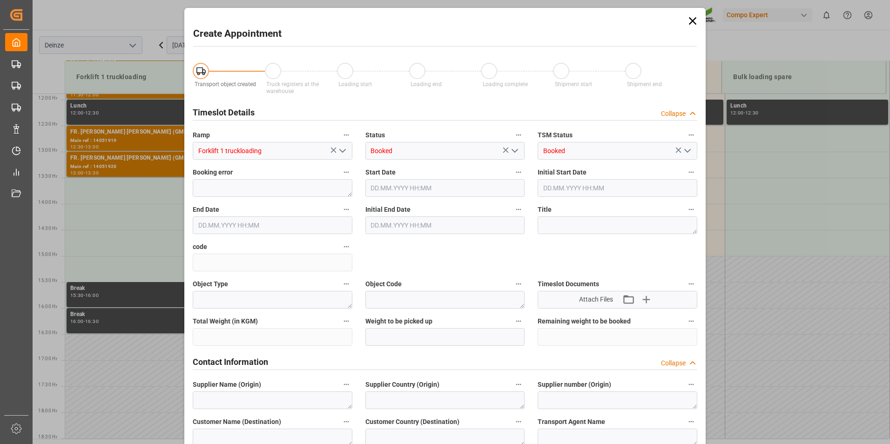
type input "07.10.2025 13:30"
type input "07.10.2025 14:00"
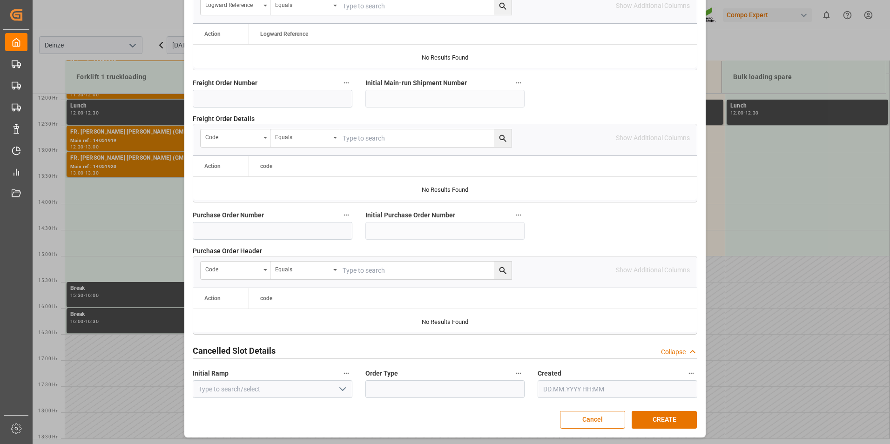
scroll to position [848, 0]
click at [659, 421] on button "CREATE" at bounding box center [664, 420] width 65 height 18
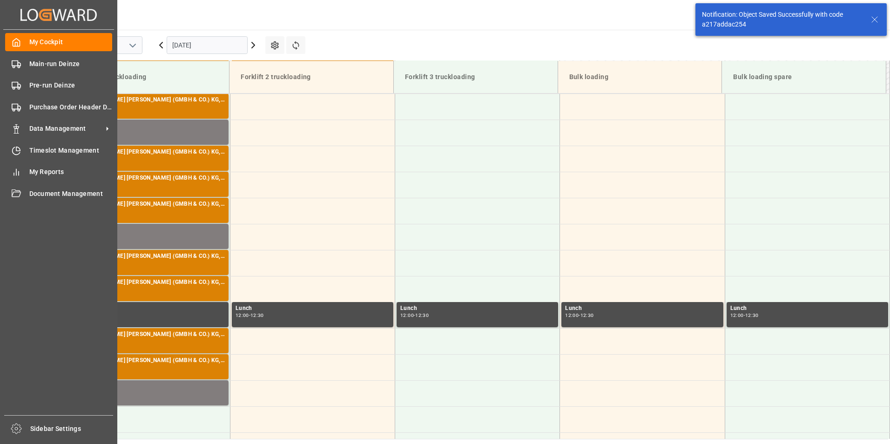
scroll to position [620, 0]
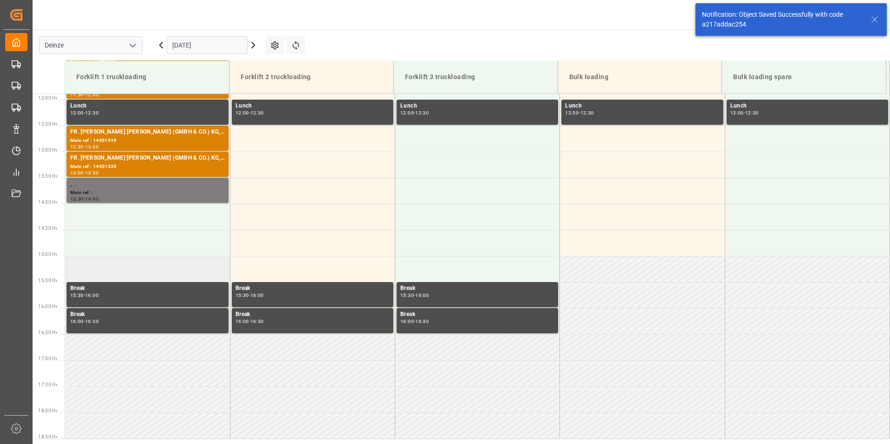
click at [84, 264] on td at bounding box center [147, 269] width 165 height 26
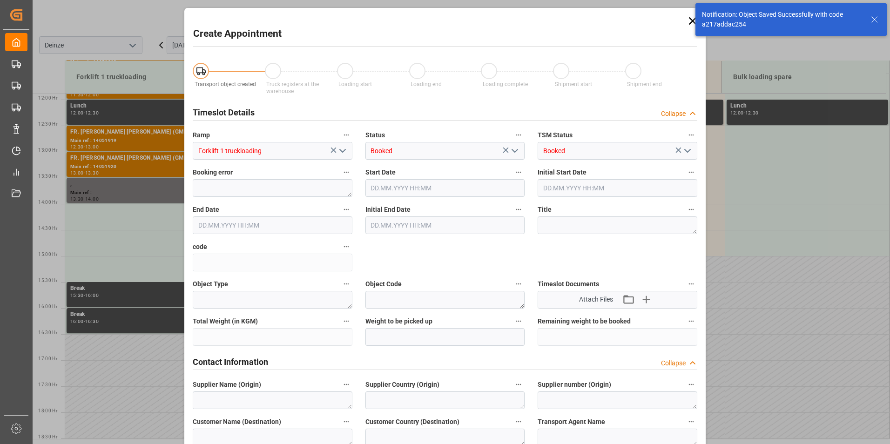
type input "07.10.2025 15:00"
type input "07.10.2025 15:30"
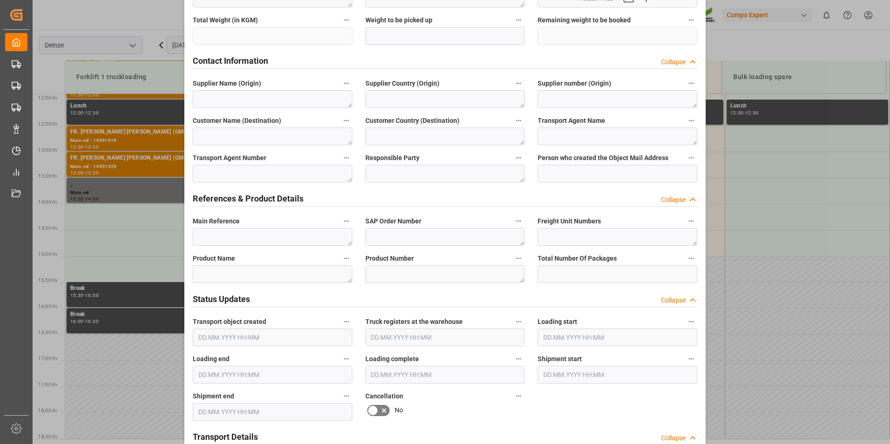
scroll to position [326, 0]
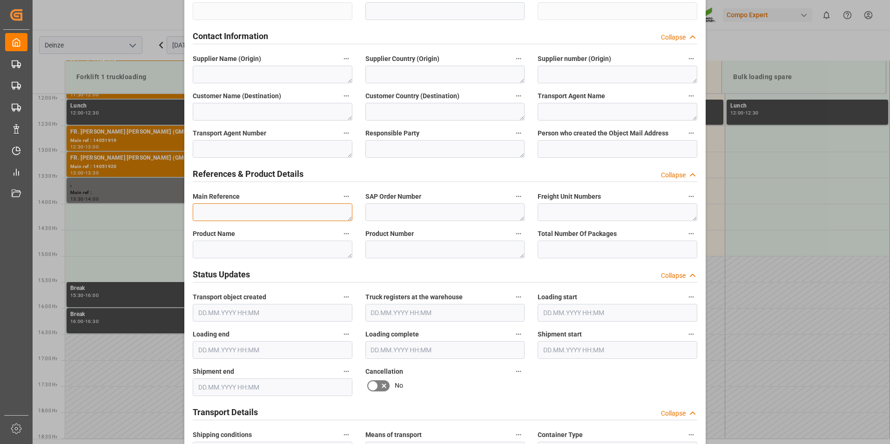
click at [206, 210] on textarea at bounding box center [273, 212] width 160 height 18
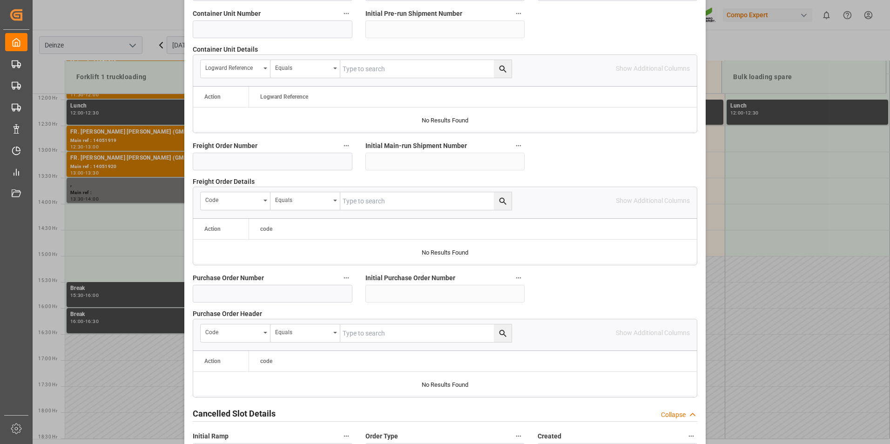
scroll to position [848, 0]
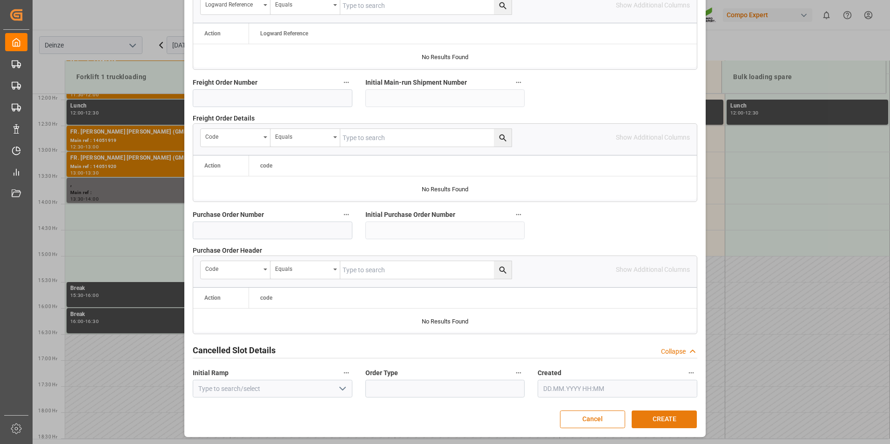
type textarea "DEMATRA"
click at [659, 419] on button "CREATE" at bounding box center [664, 420] width 65 height 18
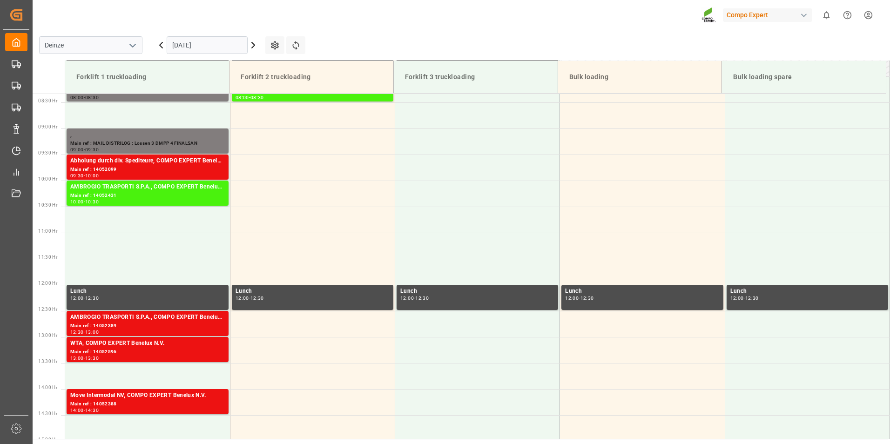
scroll to position [463, 0]
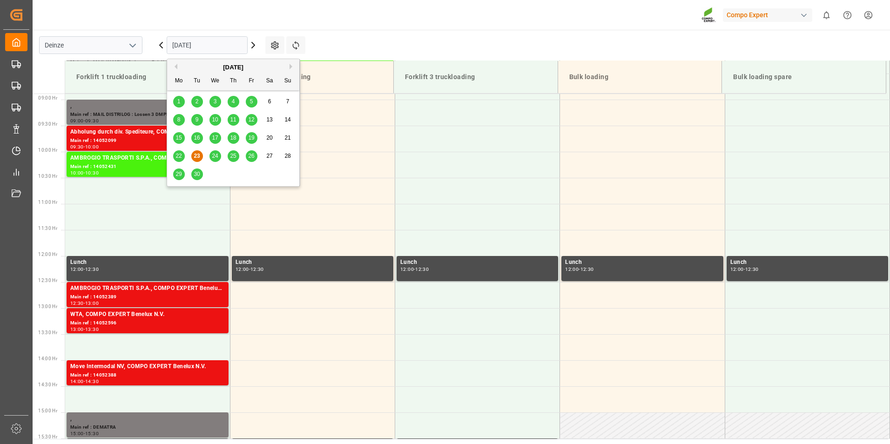
click at [231, 43] on input "[DATE]" at bounding box center [207, 45] width 81 height 18
click at [291, 67] on button "Next Month" at bounding box center [293, 67] width 6 height 6
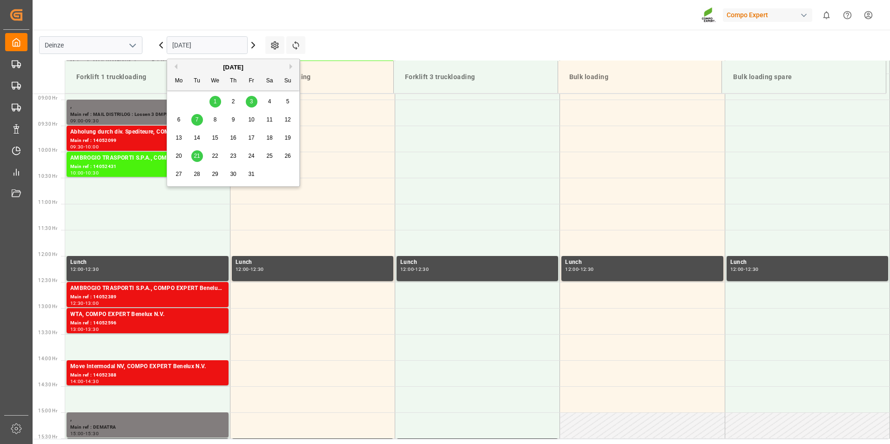
click at [214, 121] on span "8" at bounding box center [215, 119] width 3 height 7
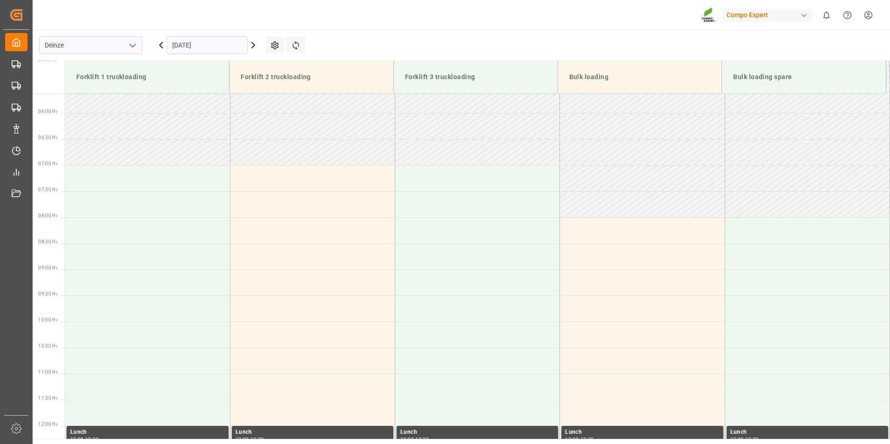
scroll to position [277, 0]
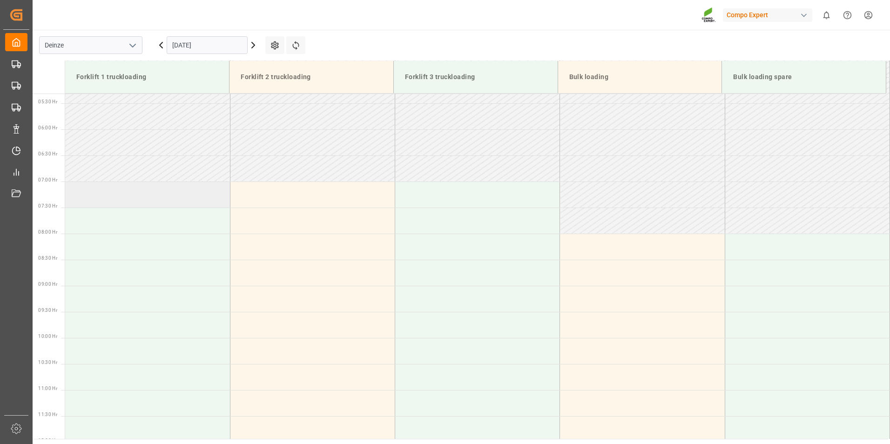
click at [91, 199] on td at bounding box center [147, 195] width 165 height 26
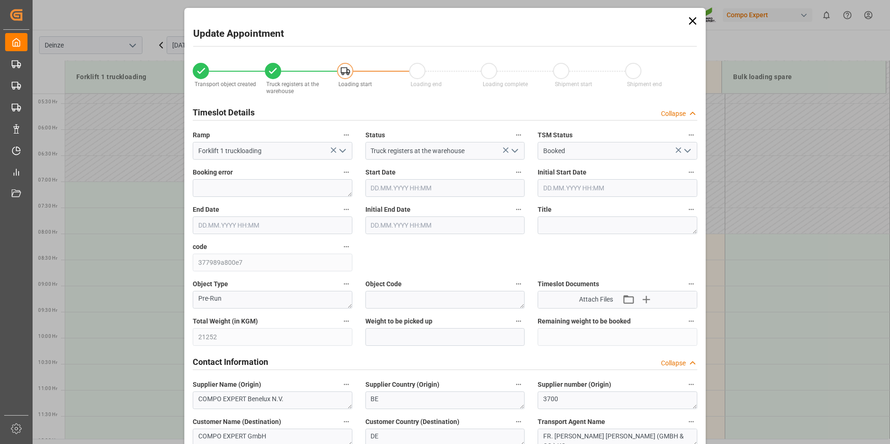
type input "[DATE] 07:00"
type input "[DATE] 07:30"
type input "[DATE] 10:06"
type input "[DATE] 09:20"
type input "[DATE] 07:36"
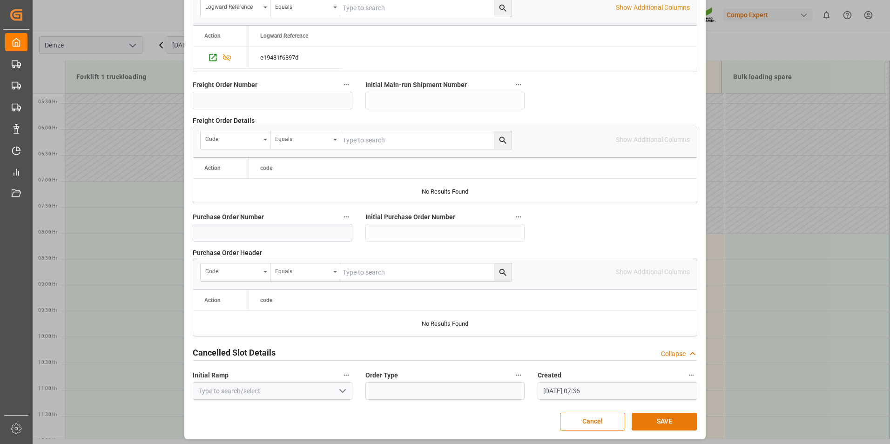
scroll to position [848, 0]
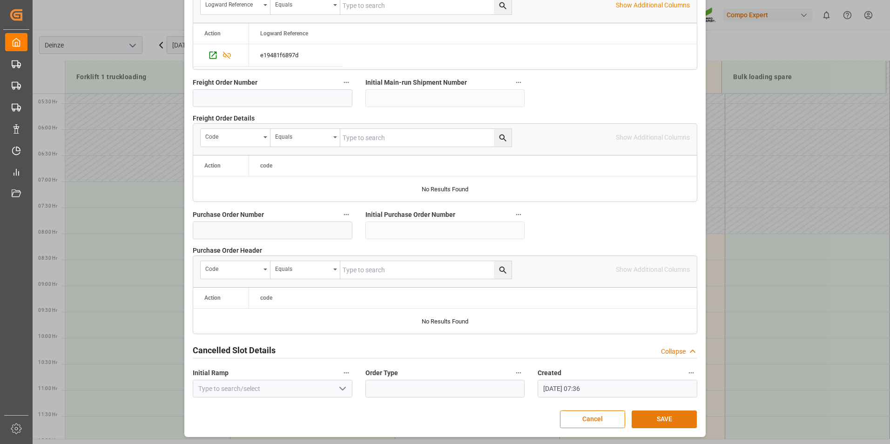
click at [660, 420] on button "SAVE" at bounding box center [664, 420] width 65 height 18
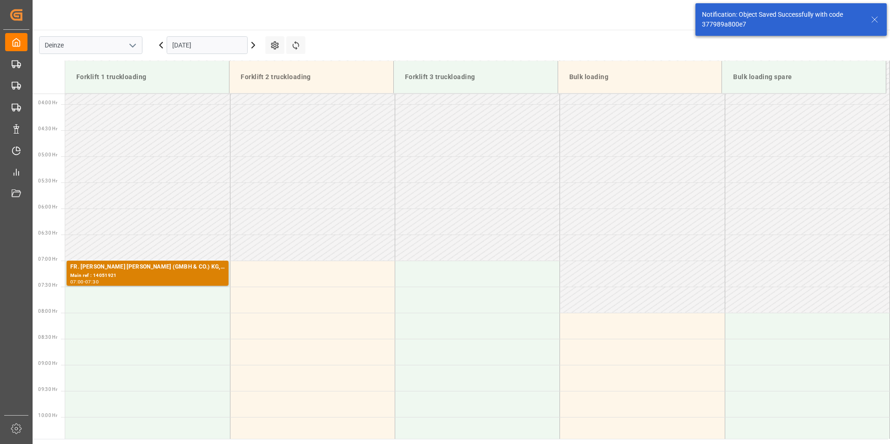
scroll to position [307, 0]
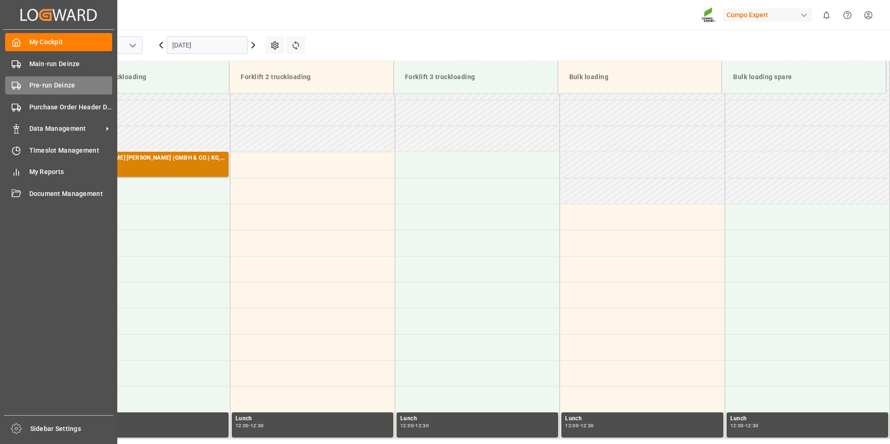
click at [16, 88] on rect at bounding box center [15, 84] width 6 height 5
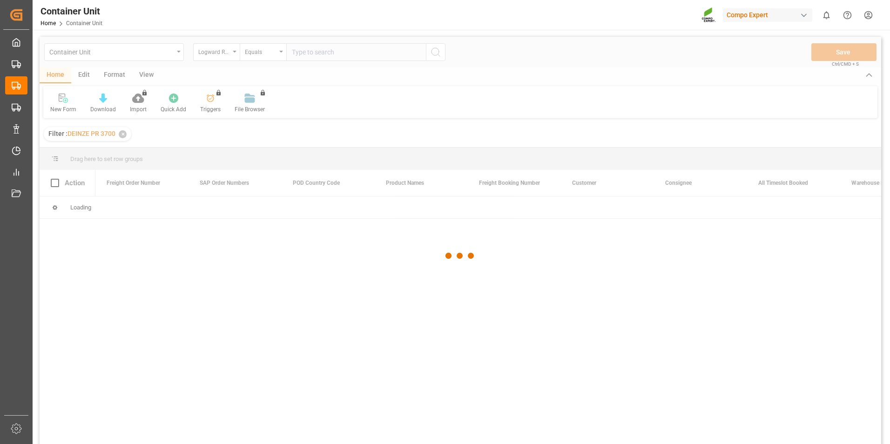
click at [236, 52] on div at bounding box center [461, 256] width 842 height 439
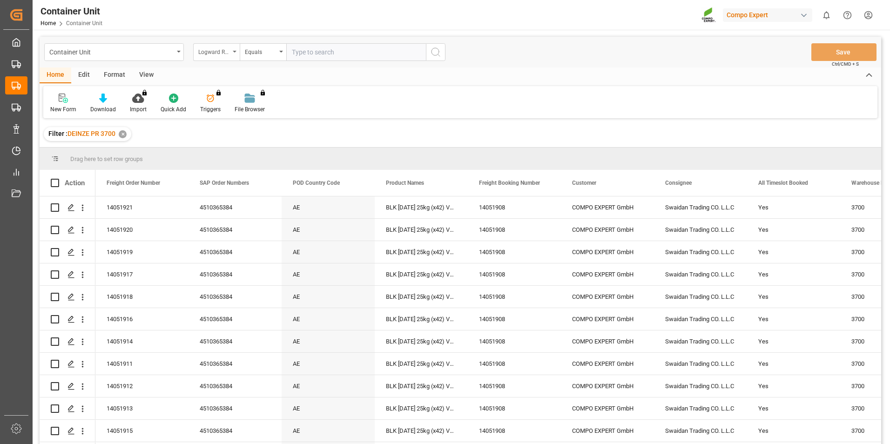
click at [235, 53] on div "Logward Reference" at bounding box center [216, 52] width 47 height 18
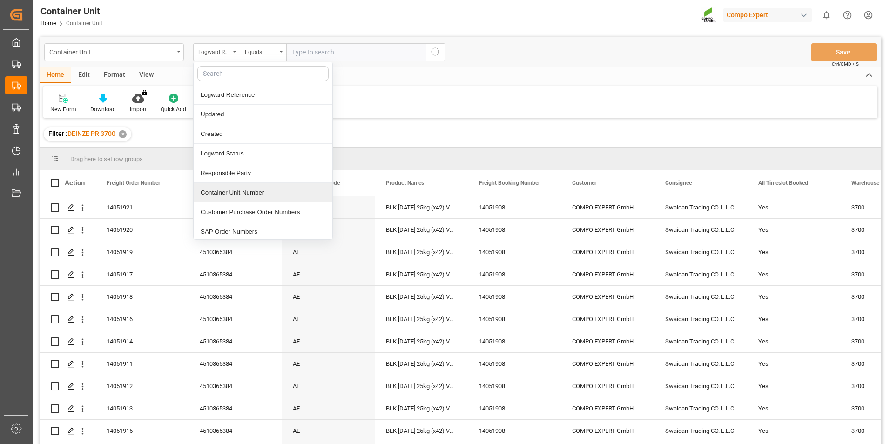
click at [221, 195] on div "Container Unit Number" at bounding box center [263, 193] width 139 height 20
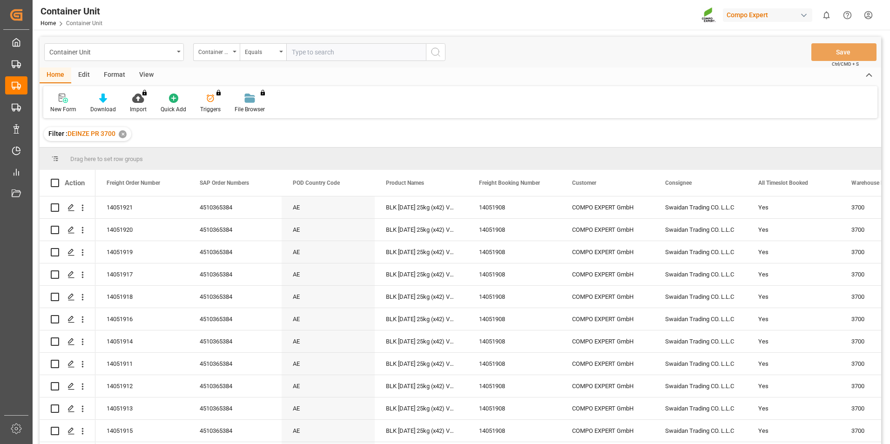
click at [295, 50] on input "text" at bounding box center [356, 52] width 140 height 18
type input "14051922"
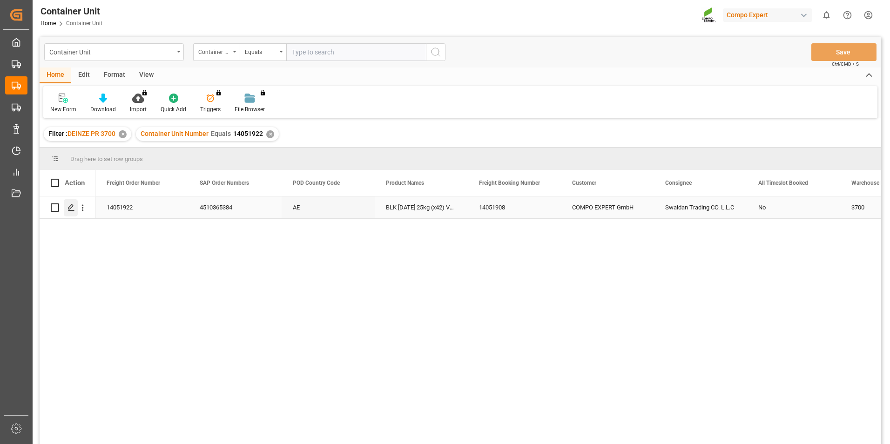
click at [72, 205] on icon "Press SPACE to select this row." at bounding box center [70, 207] width 7 height 7
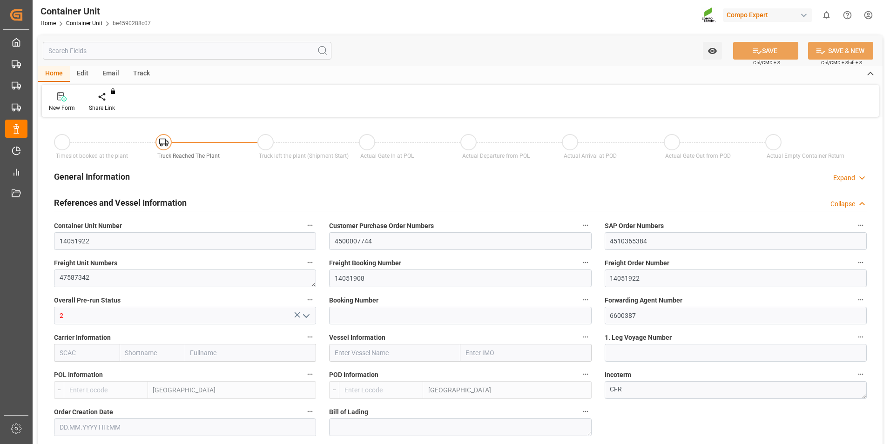
type input "BEANR"
type input "AEJEA"
type input "7"
type input "0"
type input "8"
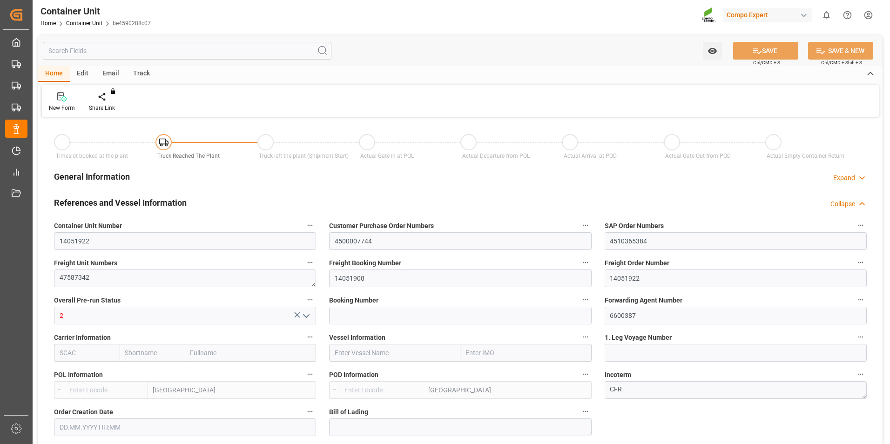
type input "0"
type input "480"
type input "21252"
type input "[DATE] 10:06"
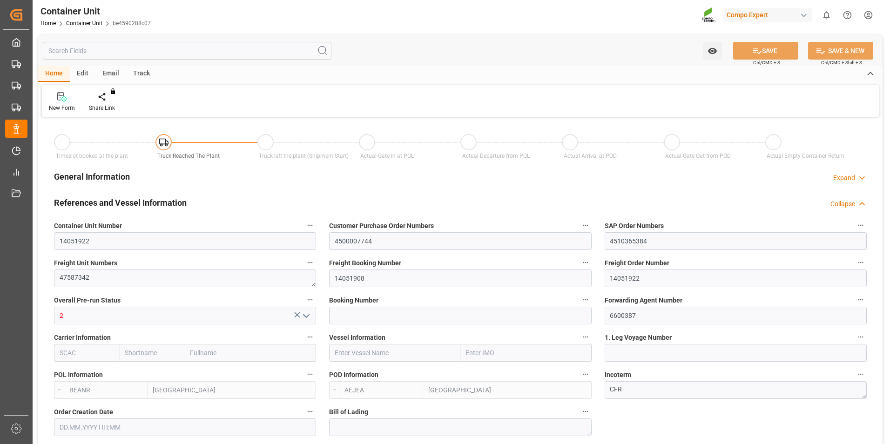
type input "[DATE]"
click at [108, 99] on icon at bounding box center [109, 96] width 7 height 8
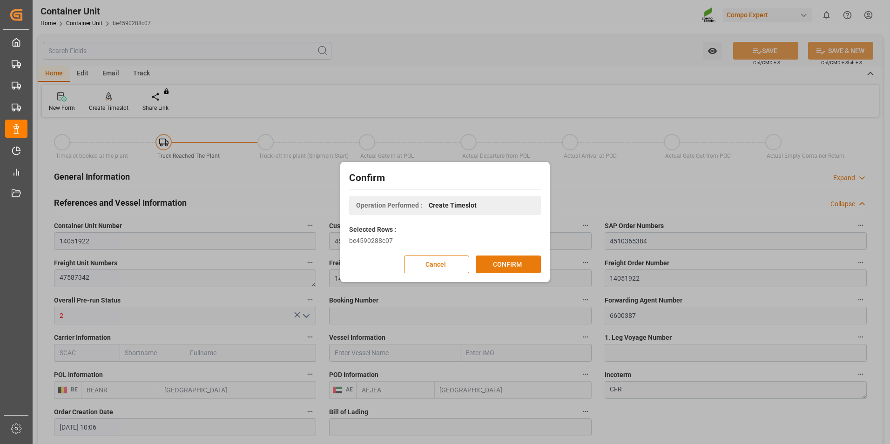
click at [510, 263] on button "CONFIRM" at bounding box center [508, 265] width 65 height 18
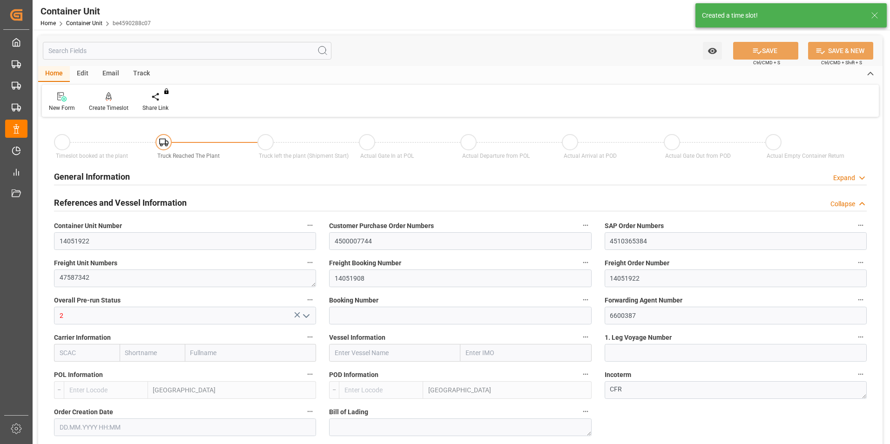
type input "BEANR"
type input "AEJEA"
type input "7"
type input "0"
type input "8"
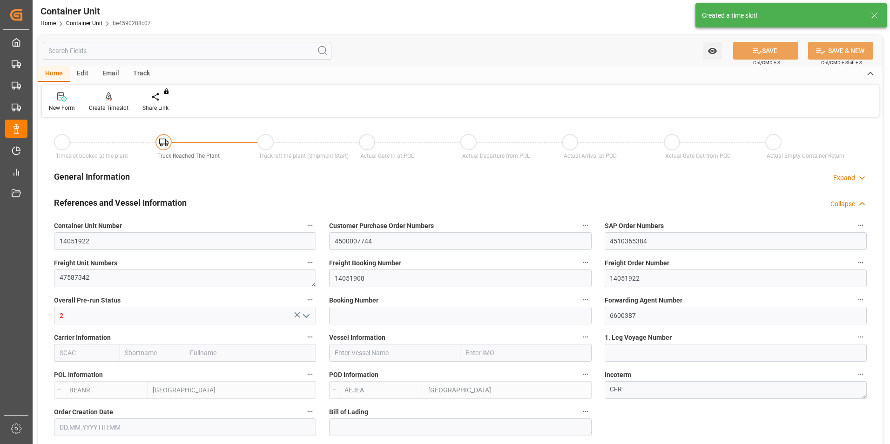
type input "0"
type input "480"
type input "21252"
type input "[DATE] 10:06"
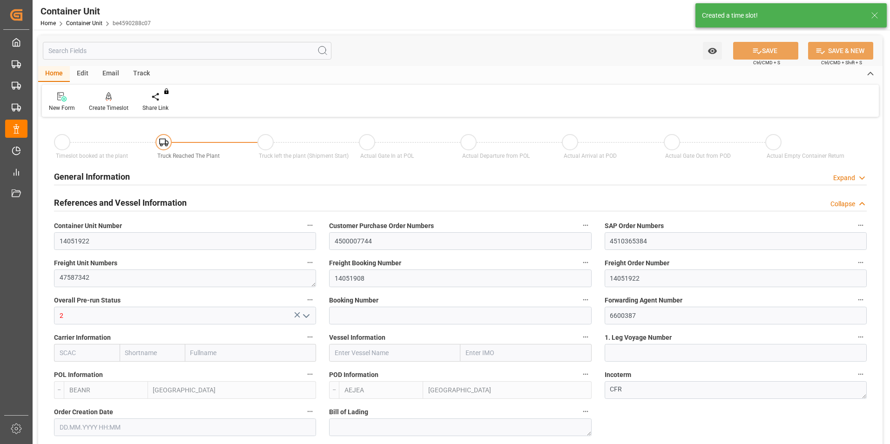
type input "[DATE]"
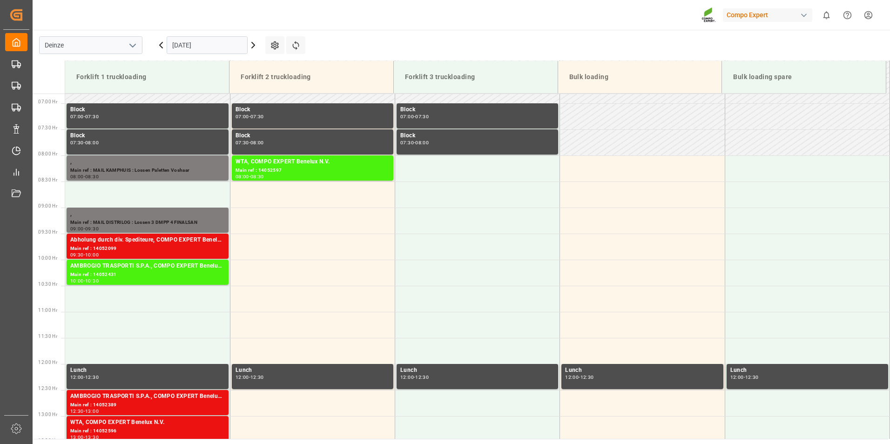
scroll to position [463, 0]
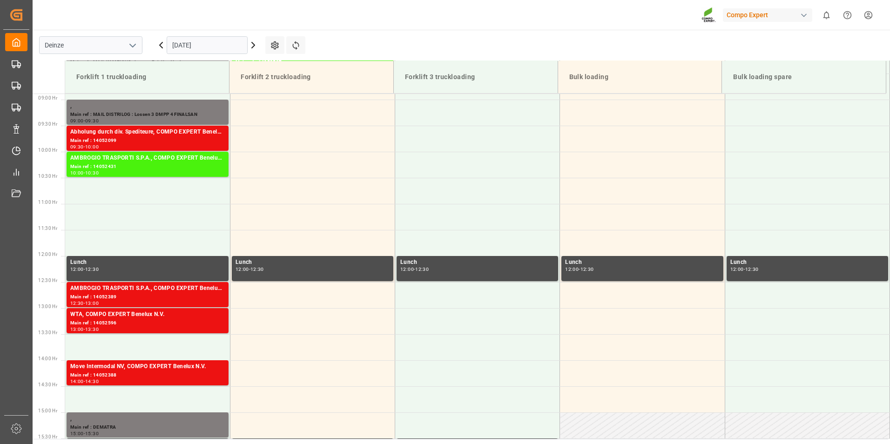
click at [252, 43] on icon at bounding box center [253, 45] width 3 height 6
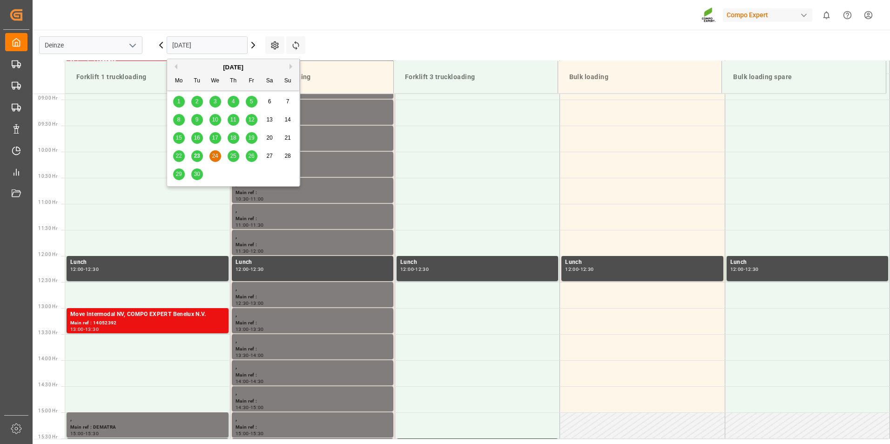
click at [221, 44] on input "[DATE]" at bounding box center [207, 45] width 81 height 18
click at [290, 64] on button "Next Month" at bounding box center [293, 67] width 6 height 6
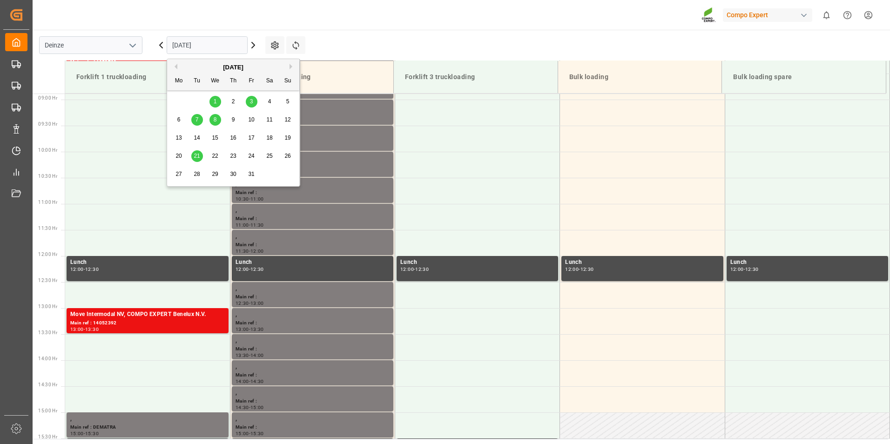
click at [214, 119] on span "8" at bounding box center [215, 119] width 3 height 7
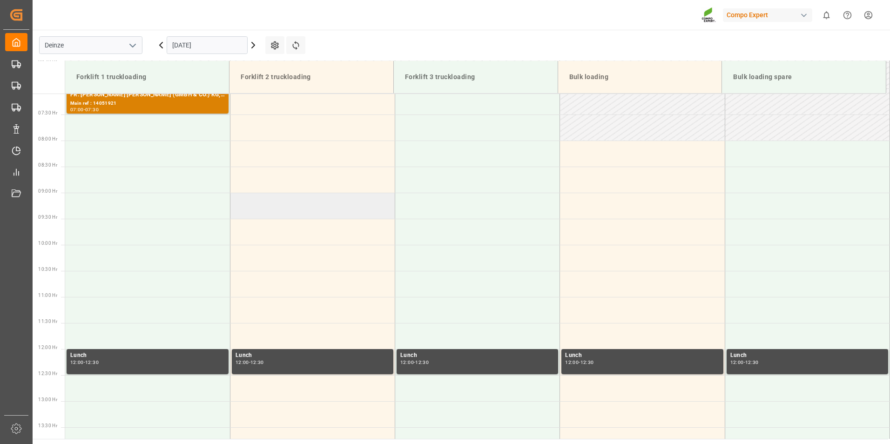
scroll to position [324, 0]
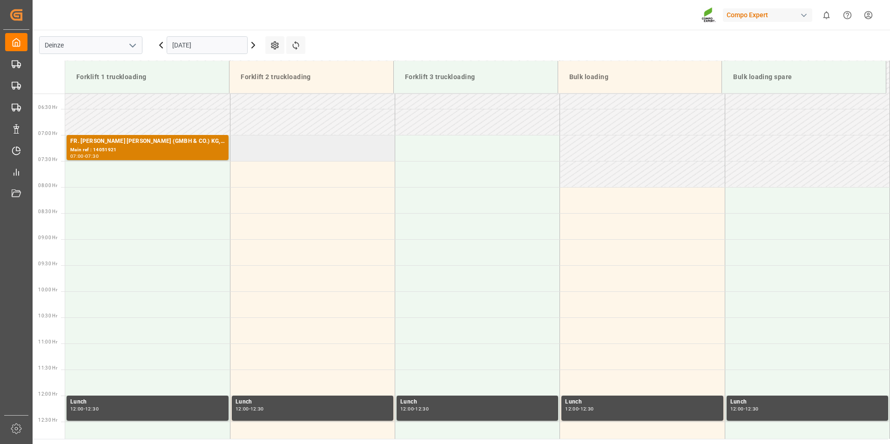
click at [267, 153] on td at bounding box center [312, 148] width 165 height 26
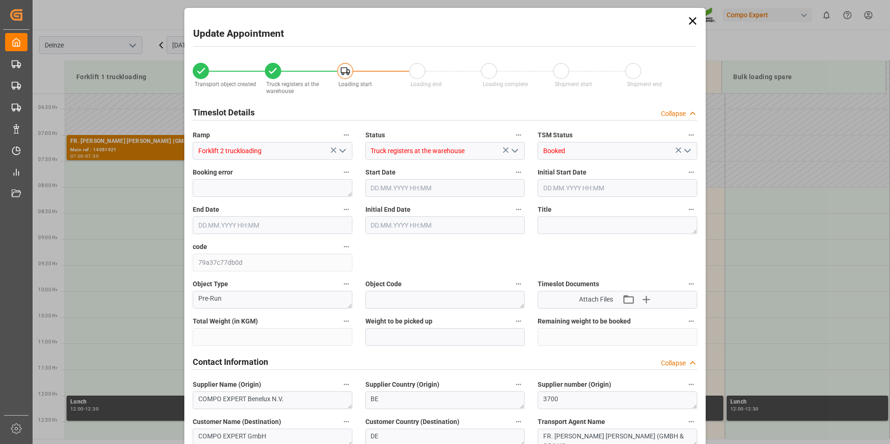
type input "21252"
type input "480"
type input "[DATE] 07:00"
type input "[DATE] 07:30"
type input "[DATE] 10:06"
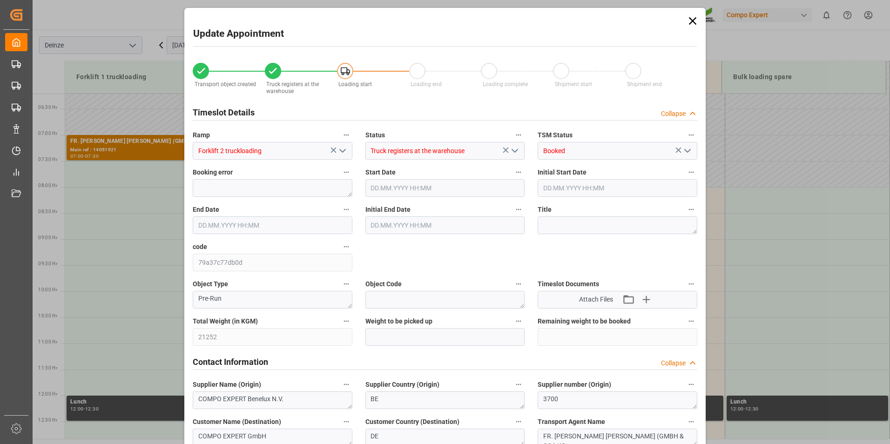
type input "[DATE] 09:20"
type input "[DATE] 07:37"
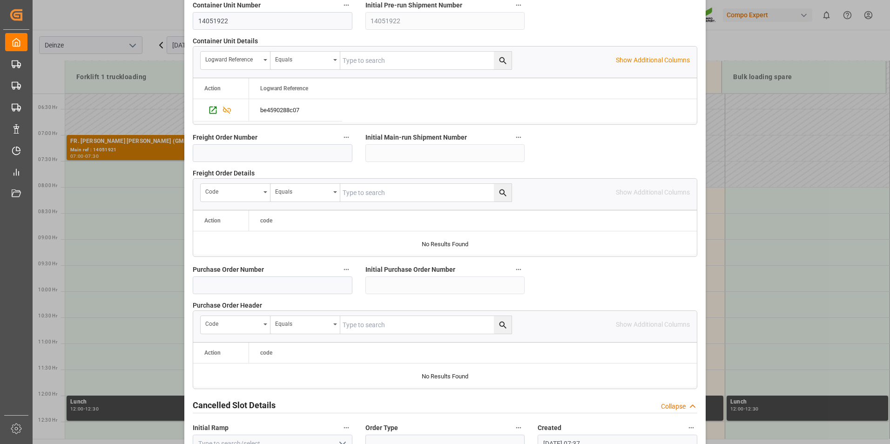
scroll to position [848, 0]
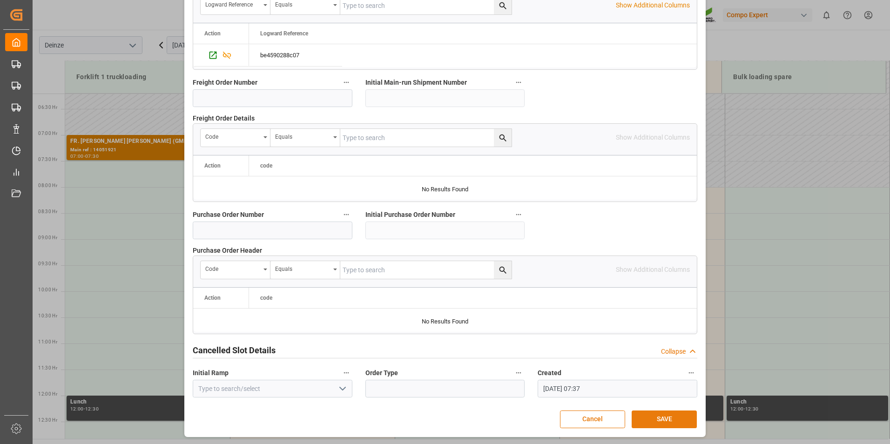
drag, startPoint x: 655, startPoint y: 419, endPoint x: 591, endPoint y: 405, distance: 65.3
click at [653, 419] on button "SAVE" at bounding box center [664, 420] width 65 height 18
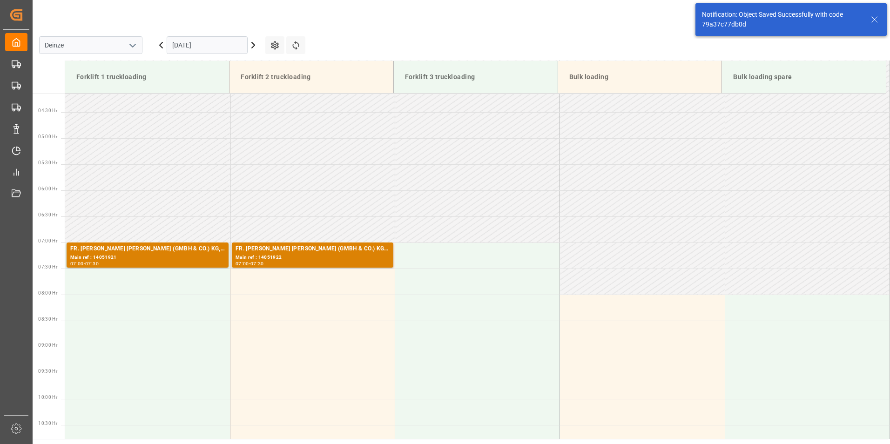
scroll to position [307, 0]
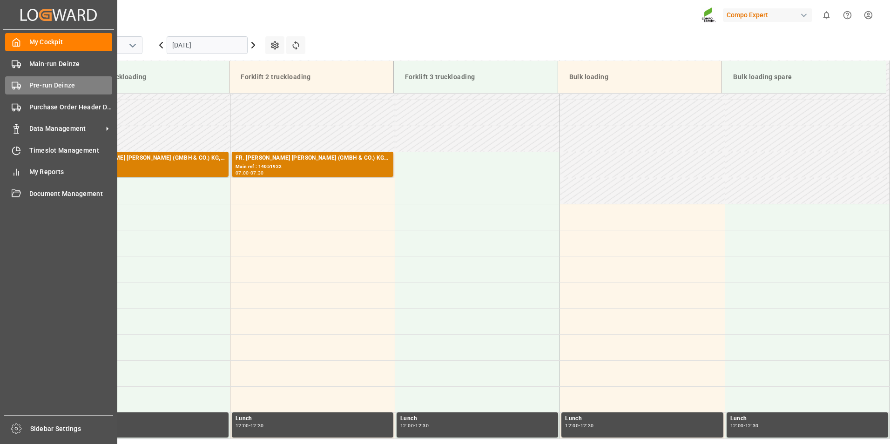
click at [15, 81] on icon at bounding box center [16, 85] width 9 height 9
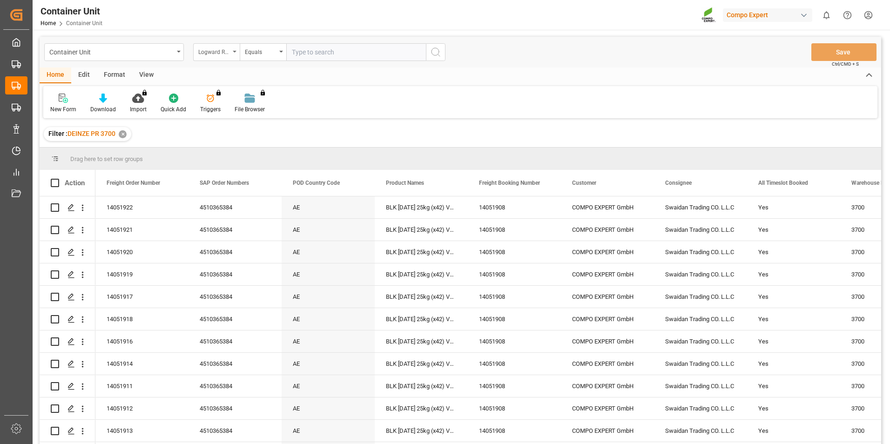
click at [233, 51] on icon "open menu" at bounding box center [235, 52] width 4 height 2
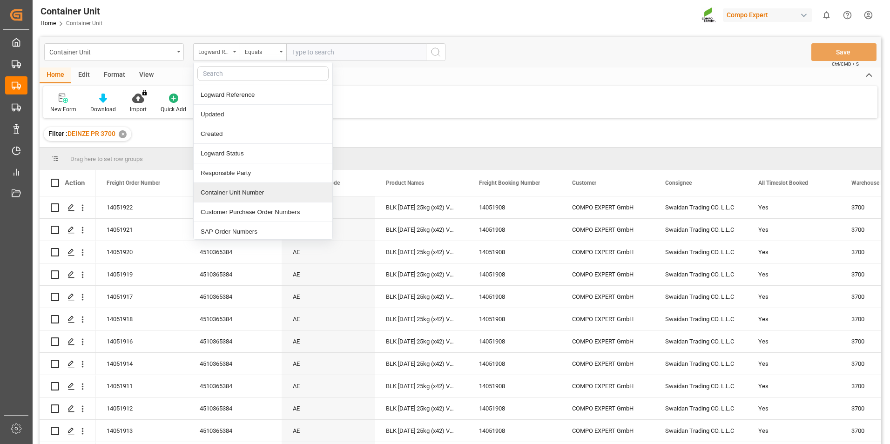
drag, startPoint x: 220, startPoint y: 192, endPoint x: 297, endPoint y: 94, distance: 124.0
click at [220, 191] on div "Container Unit Number" at bounding box center [263, 193] width 139 height 20
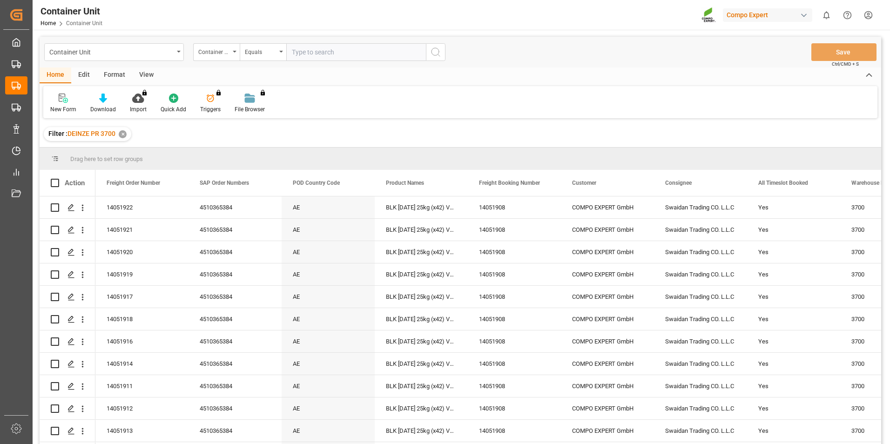
click at [299, 54] on input "text" at bounding box center [356, 52] width 140 height 18
type input "14051923"
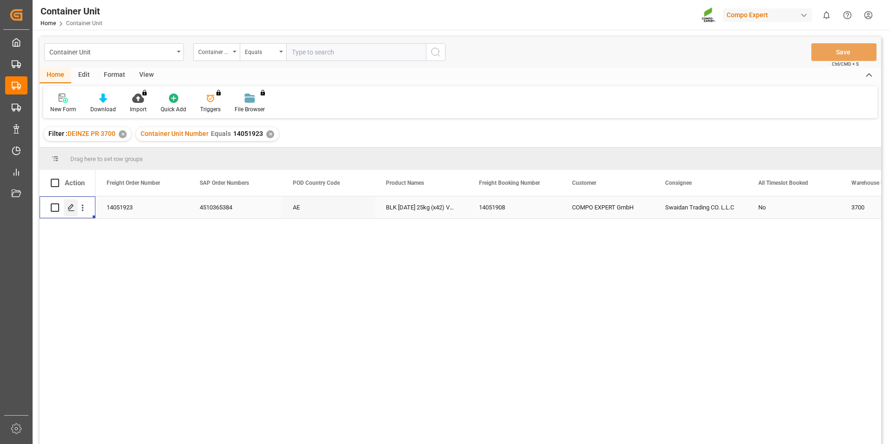
click at [72, 209] on icon "Press SPACE to select this row." at bounding box center [70, 207] width 7 height 7
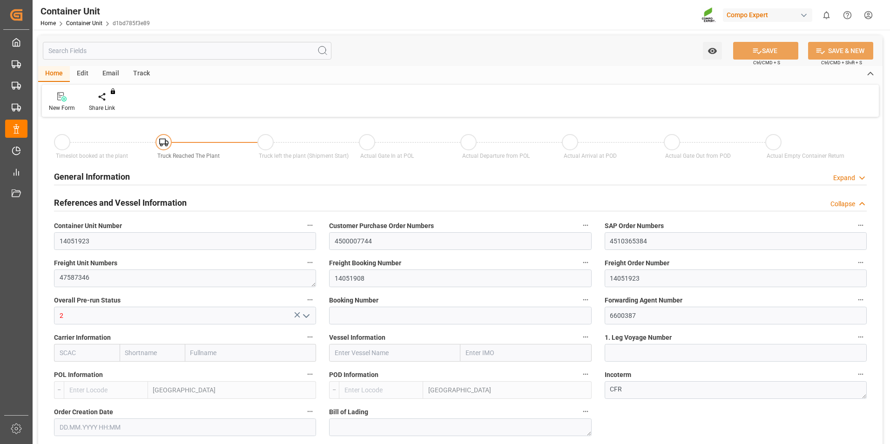
type input "BEANR"
type input "AEJEA"
type input "7"
type input "0"
type input "8"
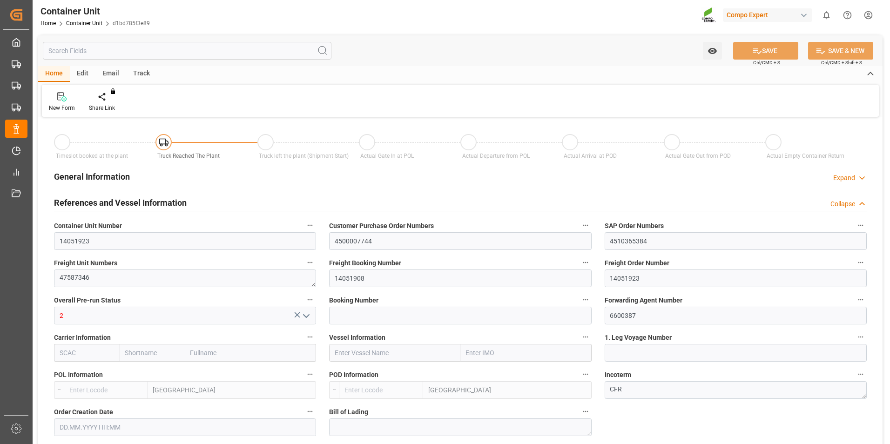
type input "0"
type input "480"
type input "21252"
type input "[DATE] 10:06"
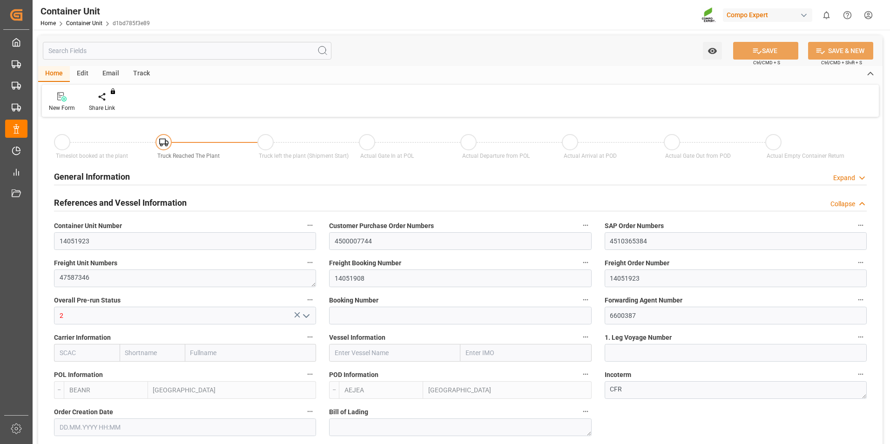
type input "[DATE]"
click at [106, 96] on icon at bounding box center [109, 96] width 7 height 8
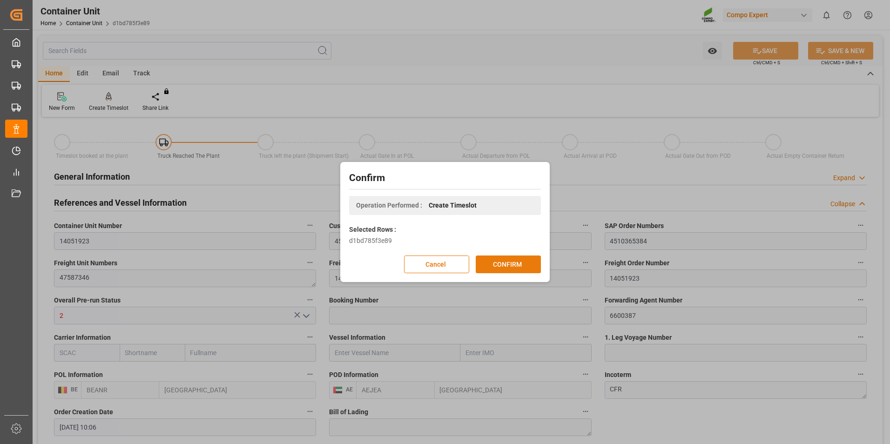
click at [511, 265] on button "CONFIRM" at bounding box center [508, 265] width 65 height 18
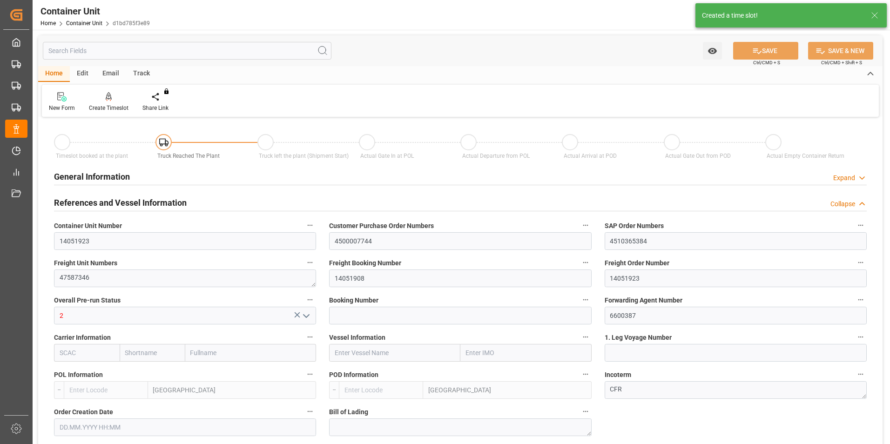
type input "BEANR"
type input "AEJEA"
type input "7"
type input "0"
type input "8"
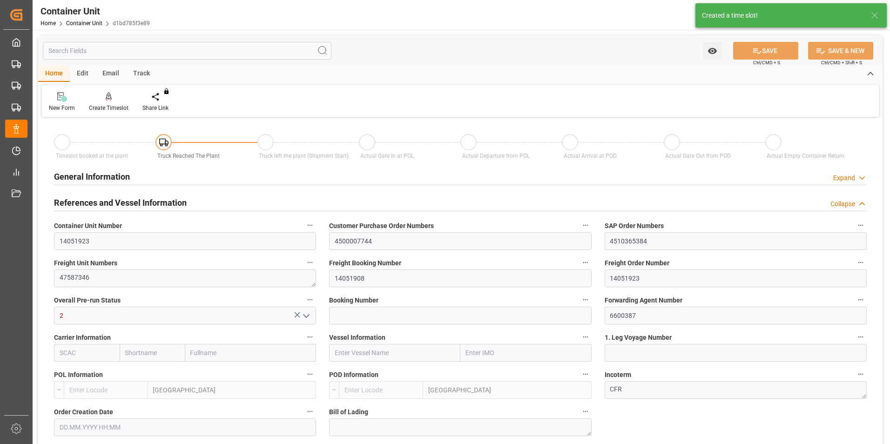
type input "0"
type input "480"
type input "21252"
type input "[DATE] 10:06"
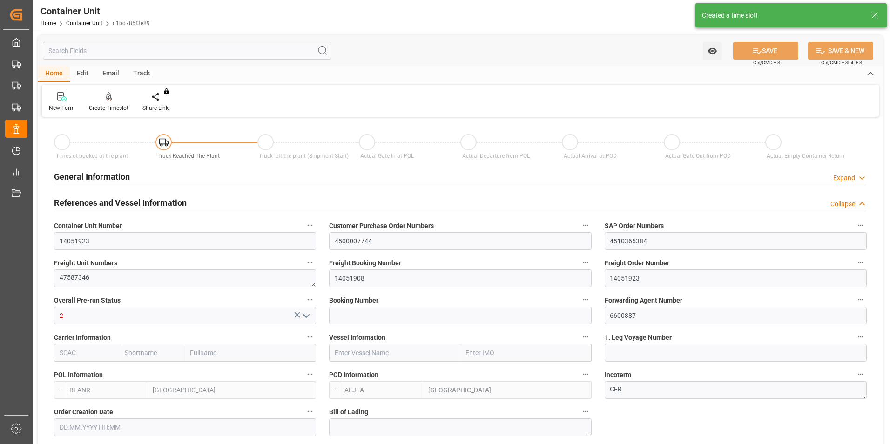
type input "[DATE]"
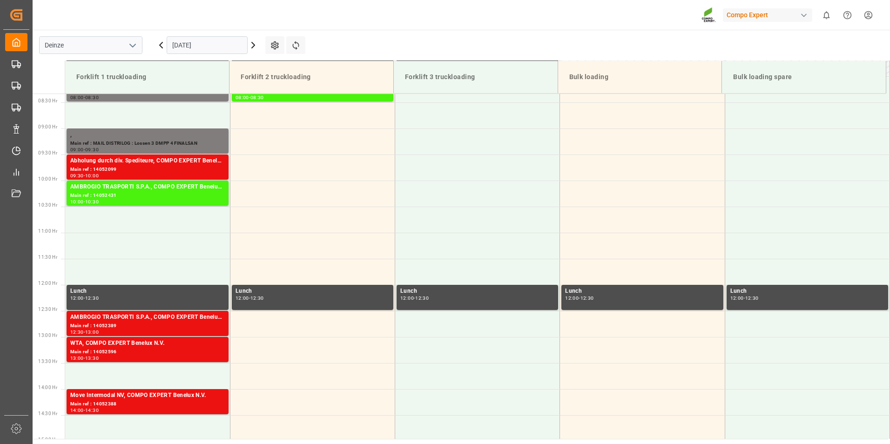
scroll to position [463, 0]
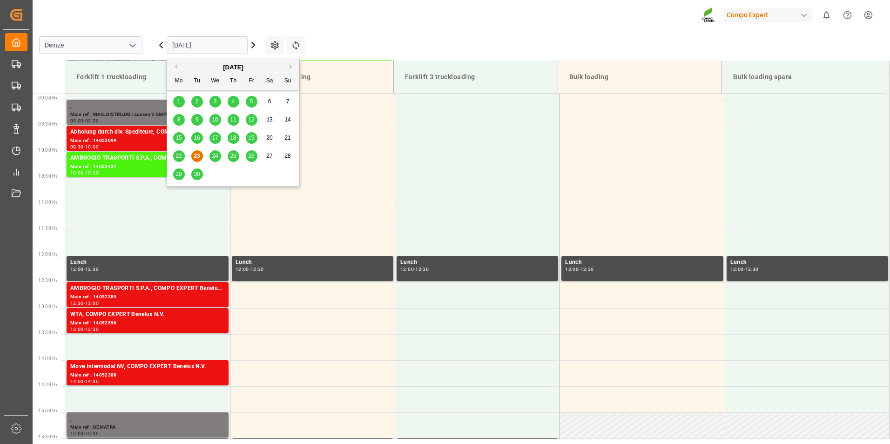
click at [217, 46] on input "[DATE]" at bounding box center [207, 45] width 81 height 18
click at [290, 63] on div "[DATE]" at bounding box center [233, 67] width 132 height 9
click at [291, 67] on button "Next Month" at bounding box center [293, 67] width 6 height 6
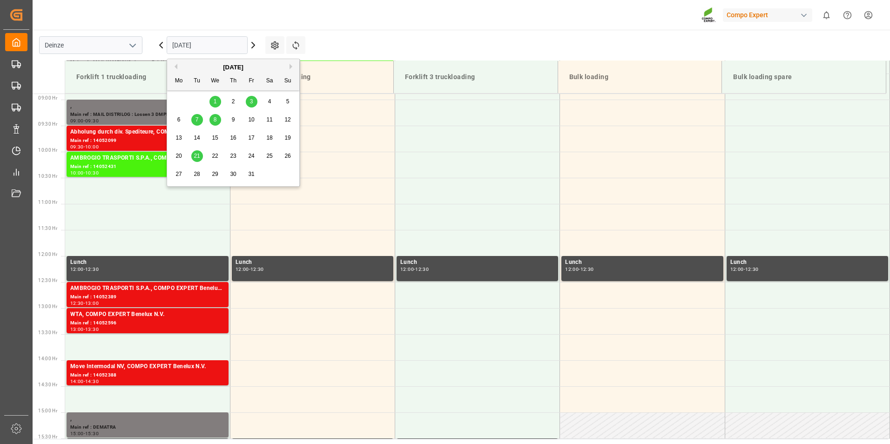
click at [218, 122] on div "8" at bounding box center [215, 120] width 12 height 11
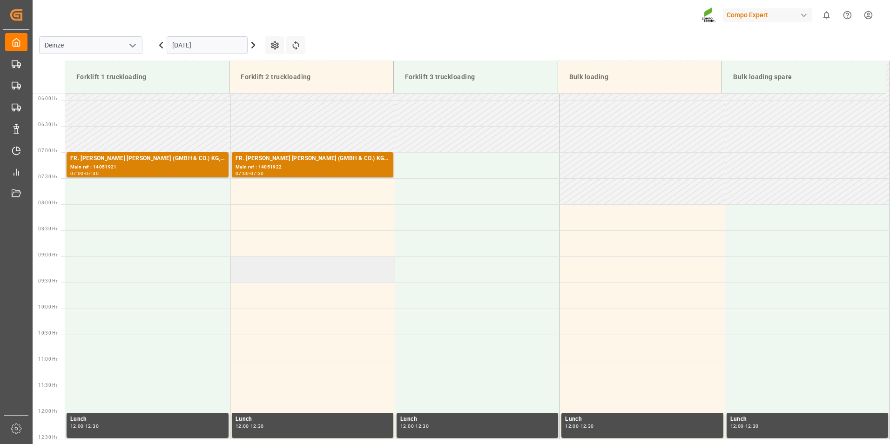
scroll to position [230, 0]
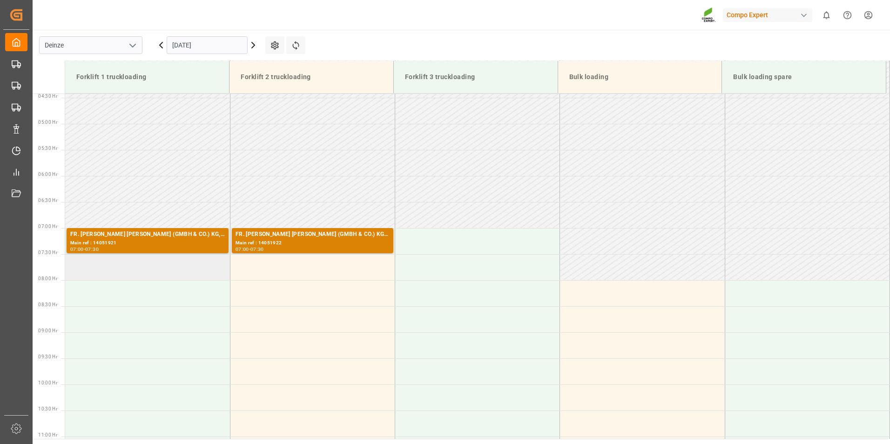
click at [96, 273] on td at bounding box center [147, 267] width 165 height 26
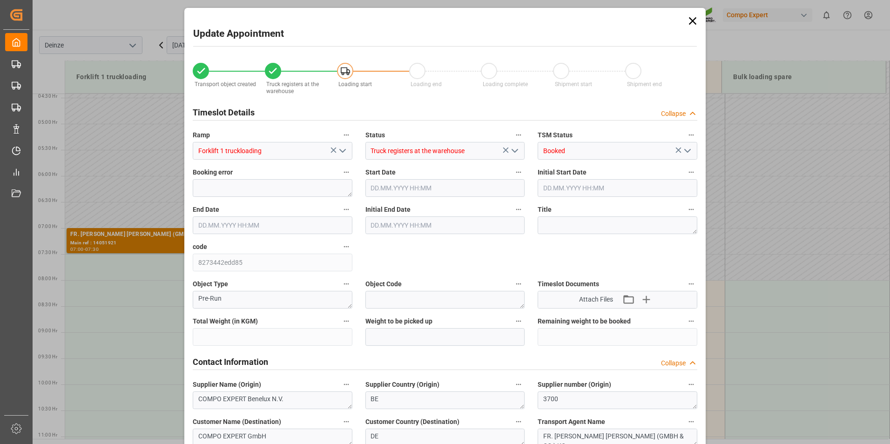
type input "21252"
type input "480"
type input "[DATE] 07:30"
type input "[DATE] 08:00"
type input "[DATE] 10:06"
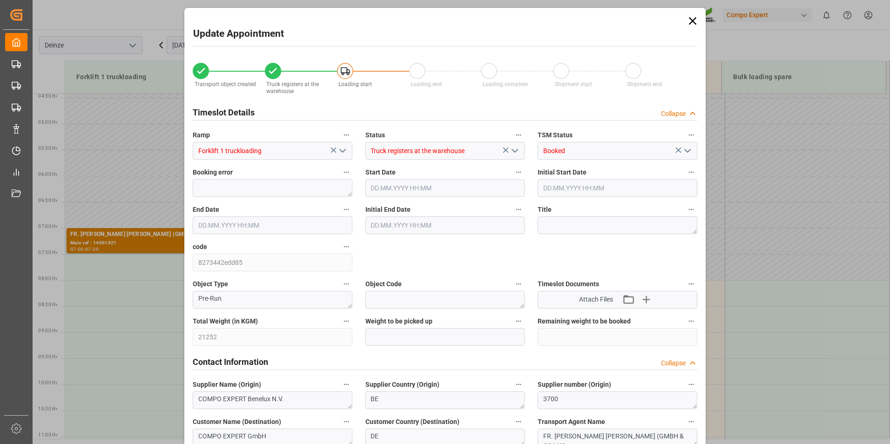
type input "[DATE] 09:21"
type input "[DATE] 07:38"
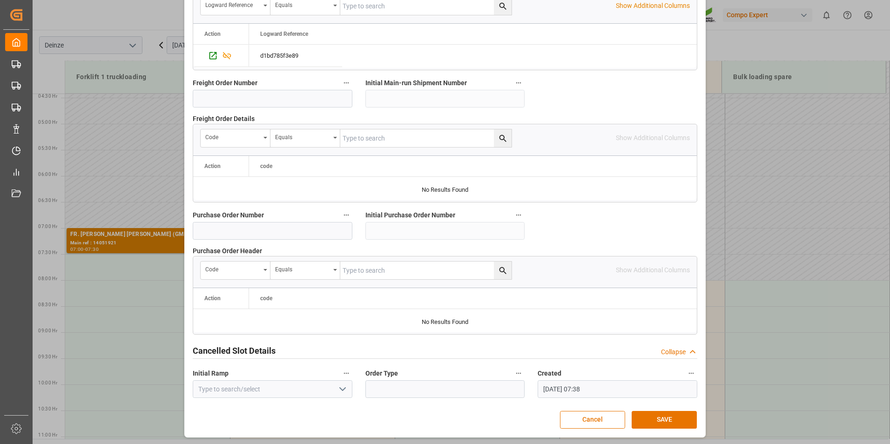
scroll to position [848, 0]
drag, startPoint x: 666, startPoint y: 418, endPoint x: 573, endPoint y: 417, distance: 93.1
click at [665, 419] on button "SAVE" at bounding box center [664, 420] width 65 height 18
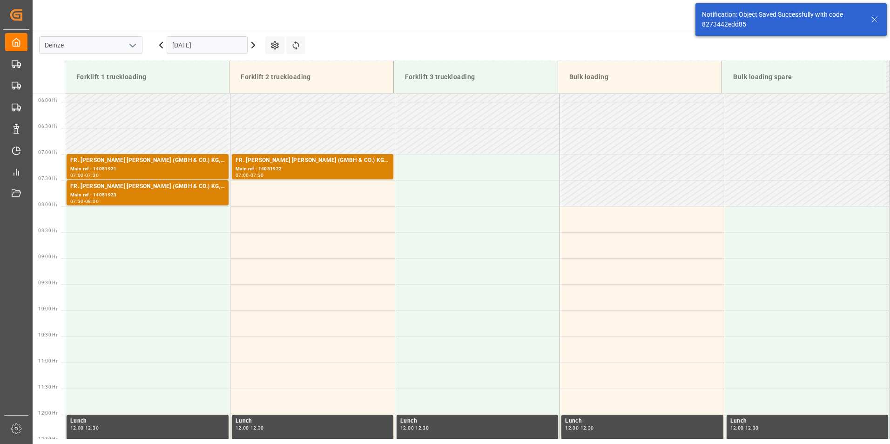
scroll to position [307, 0]
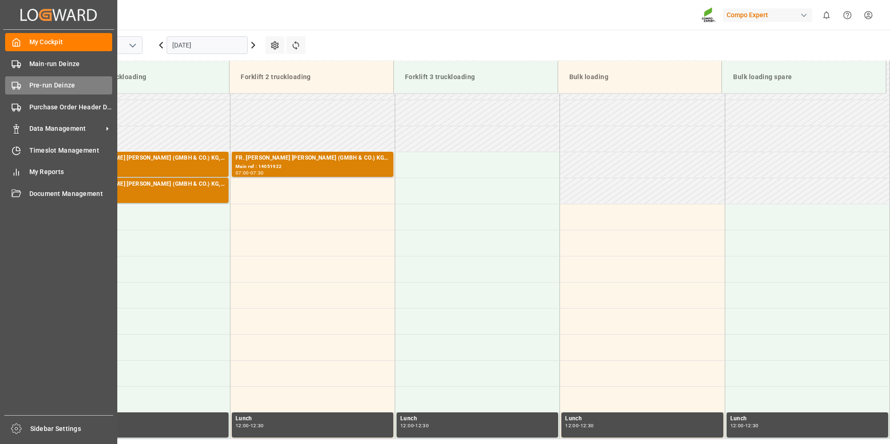
click at [14, 86] on icon at bounding box center [16, 85] width 9 height 9
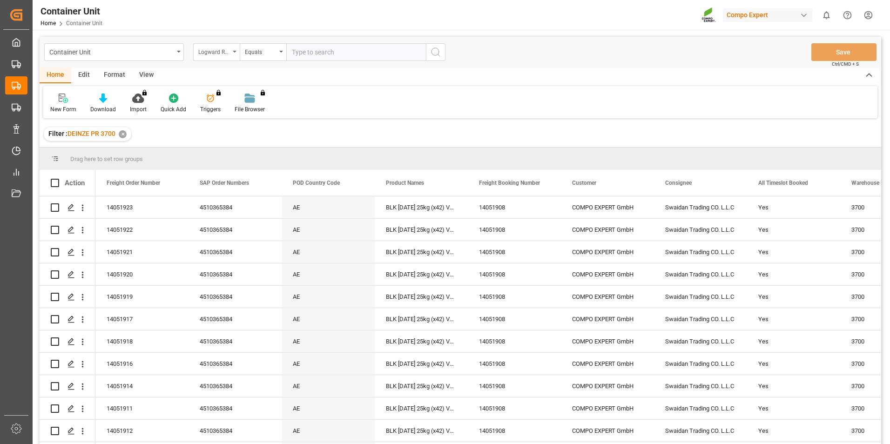
click at [236, 52] on div "Logward Reference" at bounding box center [216, 52] width 47 height 18
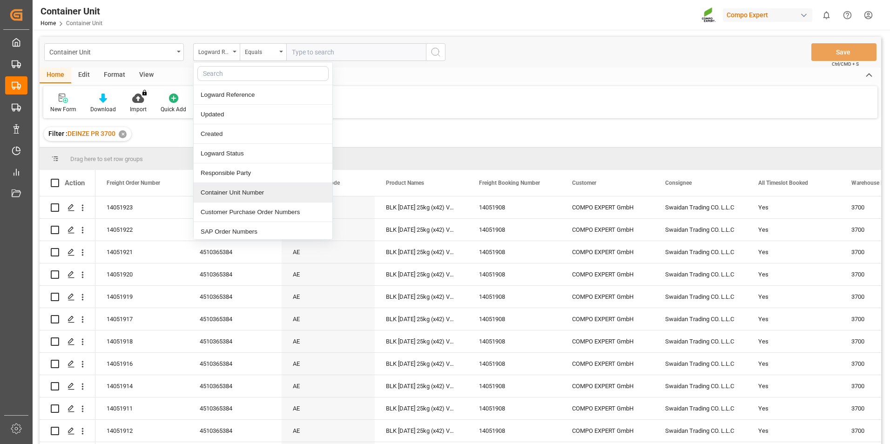
click at [219, 194] on div "Container Unit Number" at bounding box center [263, 193] width 139 height 20
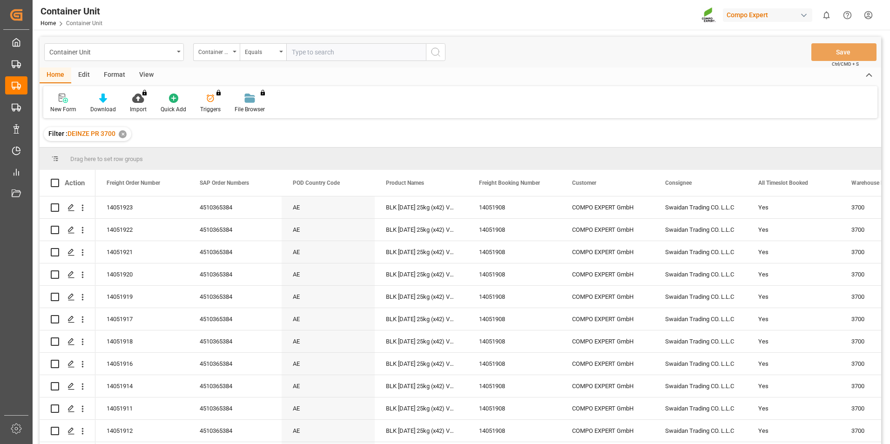
click at [296, 54] on input "text" at bounding box center [356, 52] width 140 height 18
type input "14051924"
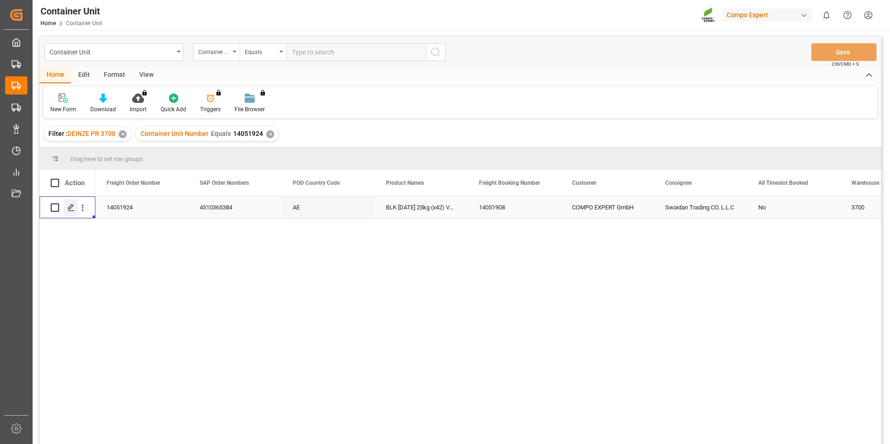
click at [71, 209] on icon "Press SPACE to select this row." at bounding box center [70, 207] width 7 height 7
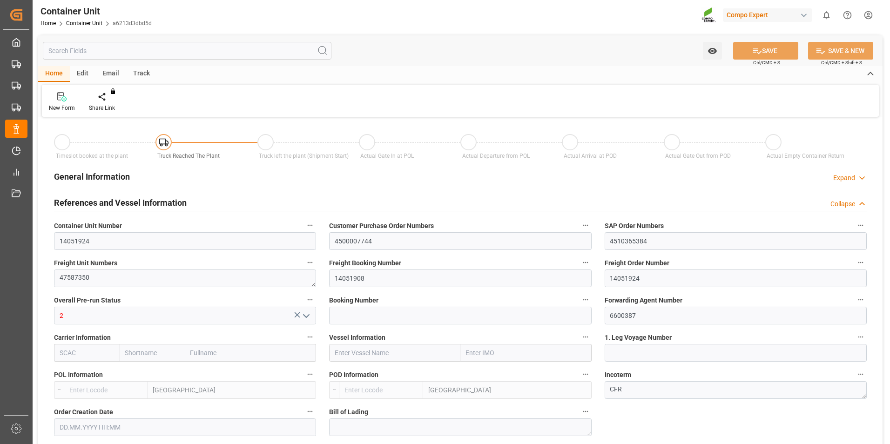
type input "BEANR"
type input "AEJEA"
type input "7"
type input "0"
type input "8"
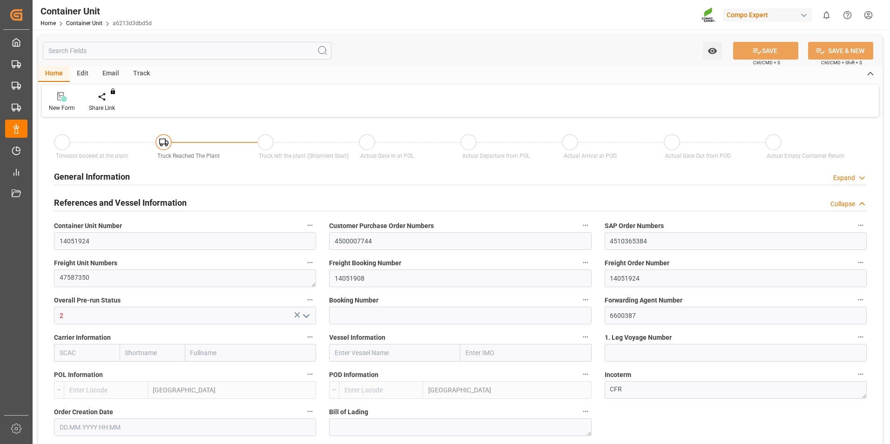
type input "0"
type input "480"
type input "21252"
type input "[DATE] 10:06"
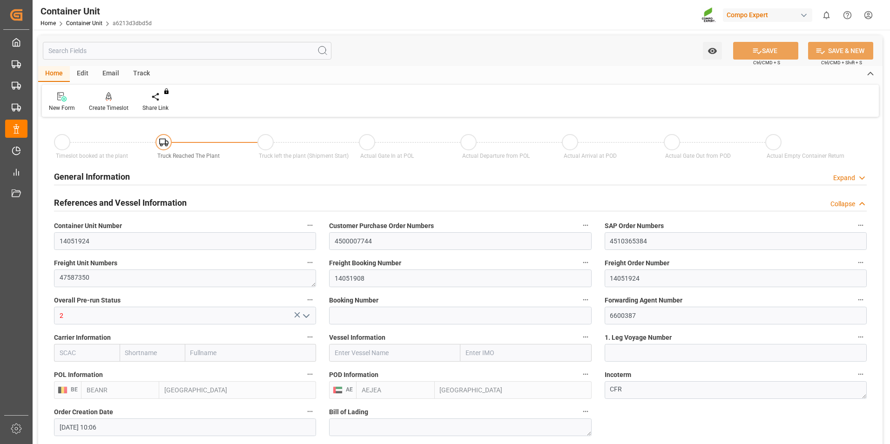
type input "[DATE]"
click at [109, 99] on icon at bounding box center [109, 96] width 7 height 9
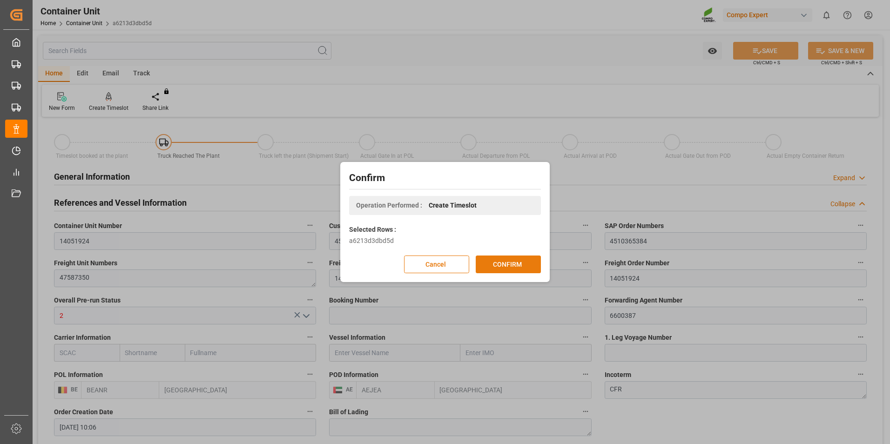
click at [513, 261] on button "CONFIRM" at bounding box center [508, 265] width 65 height 18
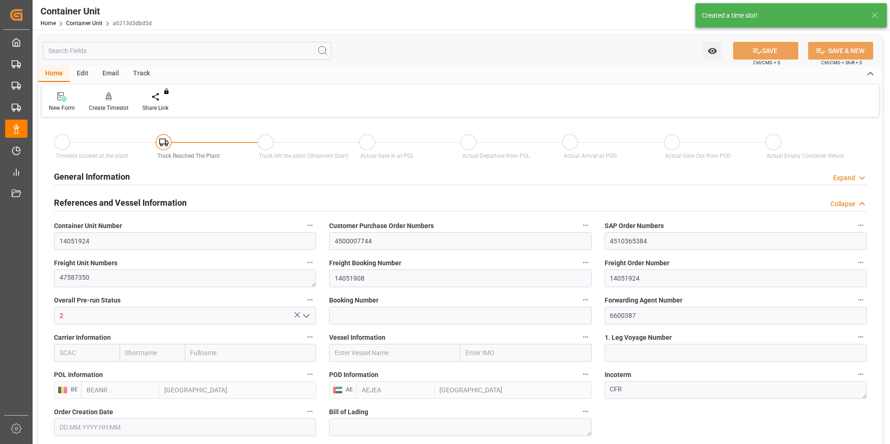
type input "[DATE] 10:06"
type input "[DATE]"
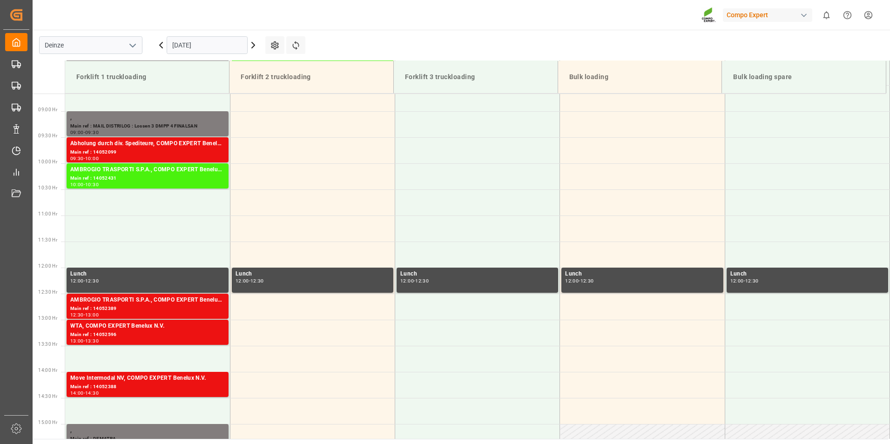
scroll to position [463, 0]
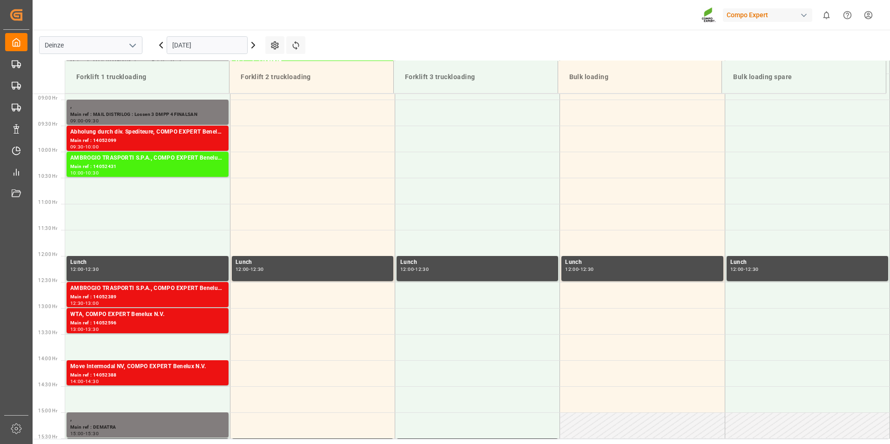
click at [232, 47] on input "[DATE]" at bounding box center [207, 45] width 81 height 18
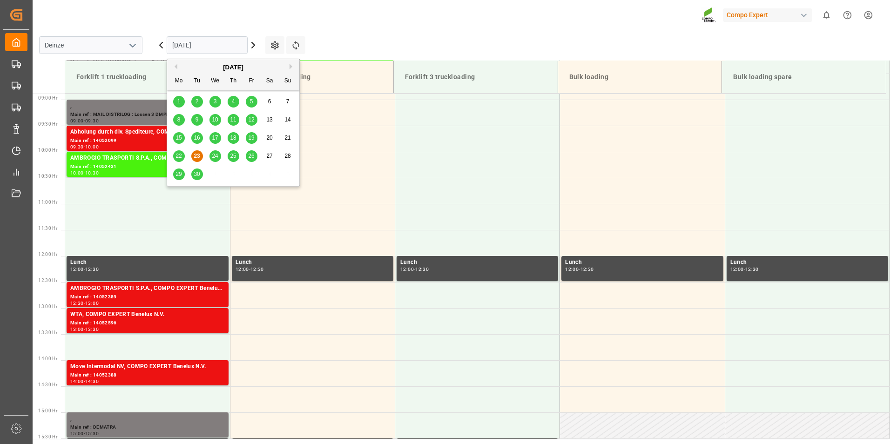
click at [291, 65] on button "Next Month" at bounding box center [293, 67] width 6 height 6
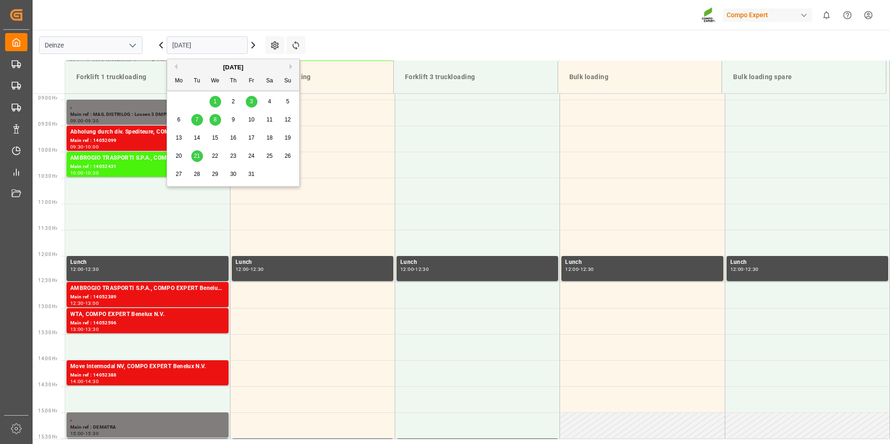
click at [216, 121] on span "8" at bounding box center [215, 119] width 3 height 7
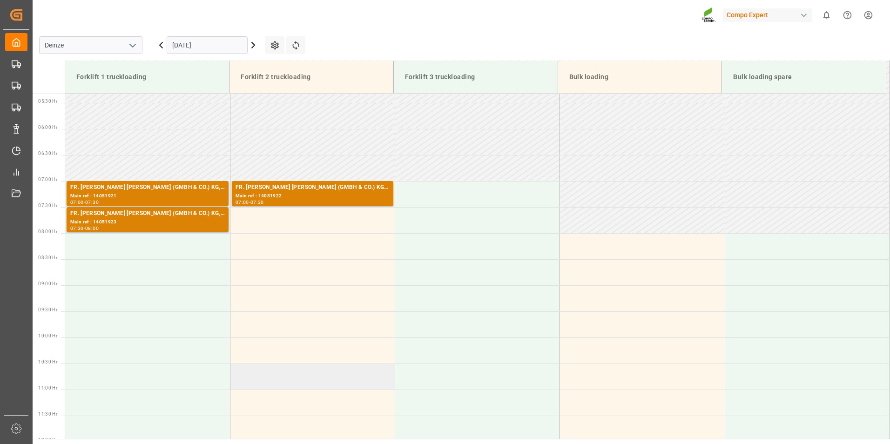
scroll to position [277, 0]
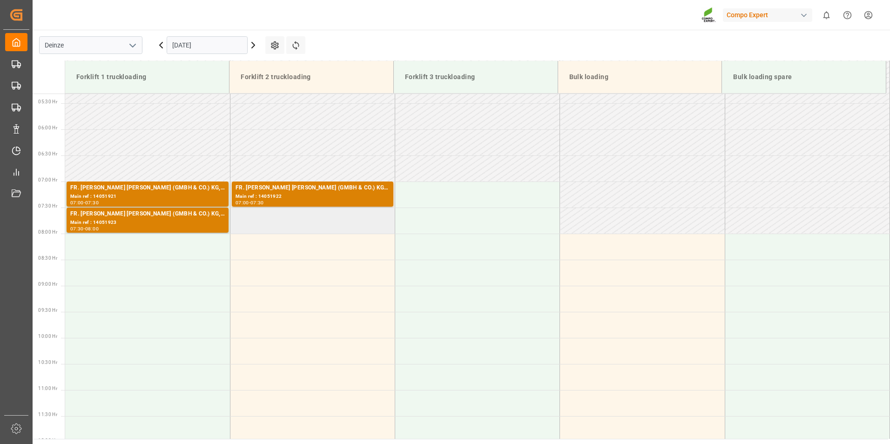
click at [264, 223] on td at bounding box center [312, 221] width 165 height 26
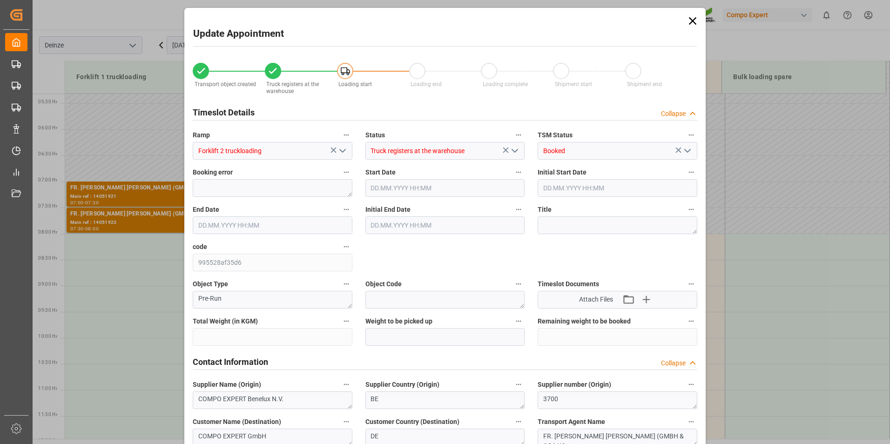
type input "21252"
type input "480"
type input "[DATE] 07:30"
type input "[DATE] 08:00"
type input "[DATE] 10:06"
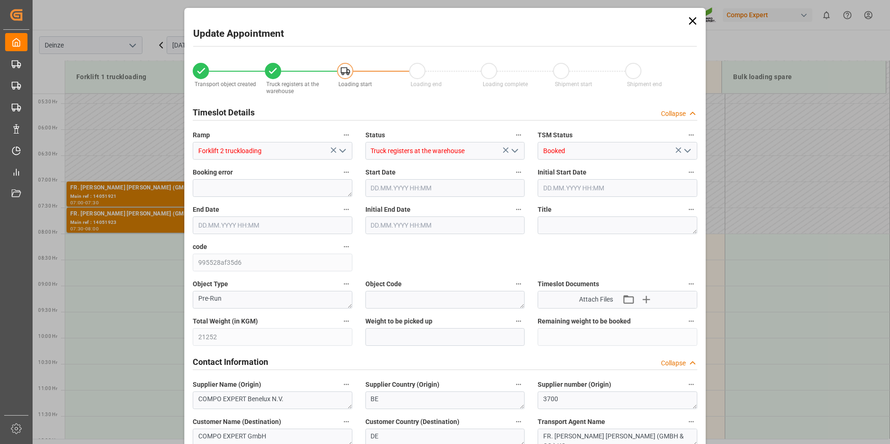
type input "[DATE] 09:21"
type input "[DATE] 07:39"
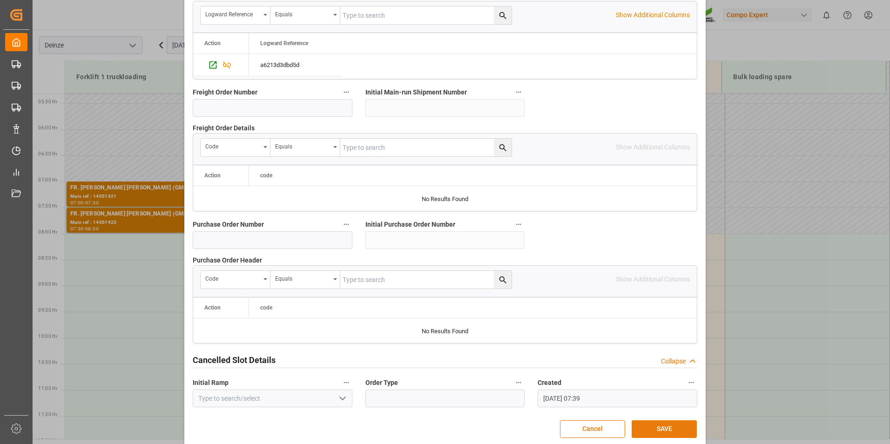
scroll to position [848, 0]
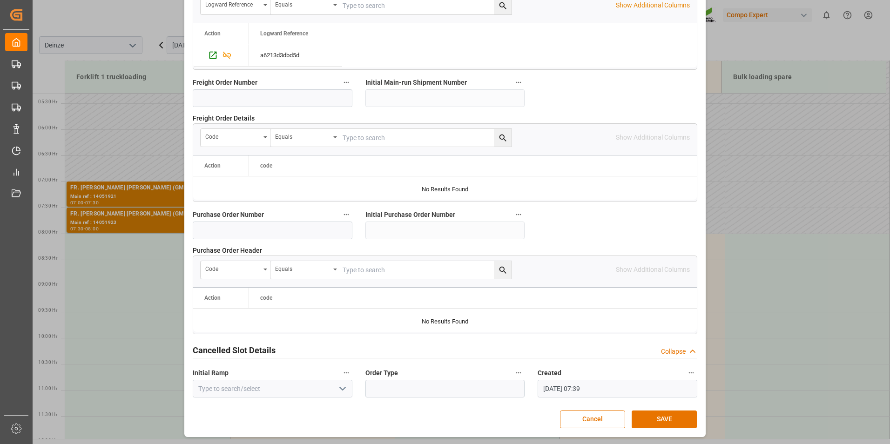
drag, startPoint x: 655, startPoint y: 421, endPoint x: 498, endPoint y: 443, distance: 159.3
click at [652, 422] on button "SAVE" at bounding box center [664, 420] width 65 height 18
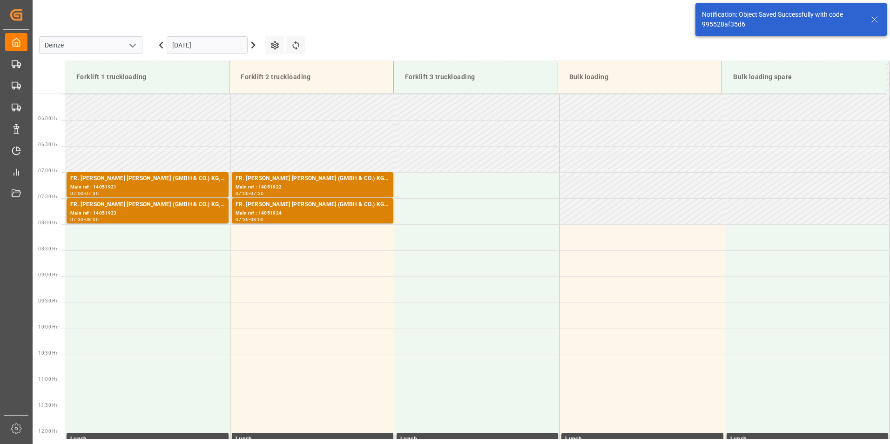
scroll to position [307, 0]
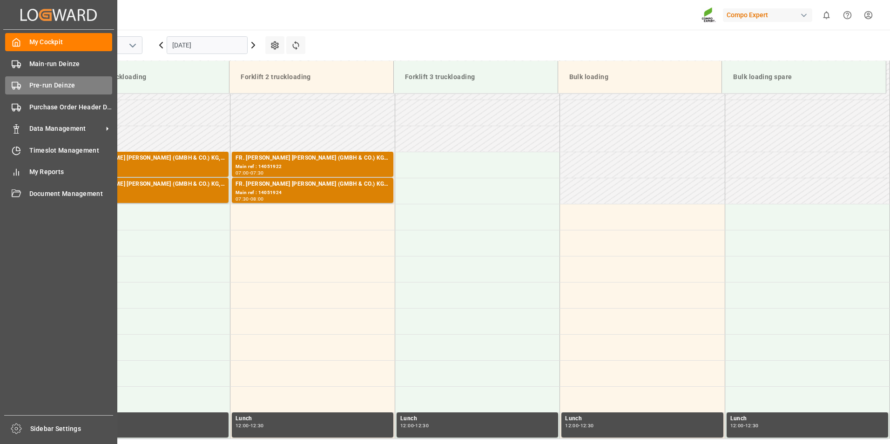
click at [14, 84] on icon at bounding box center [16, 85] width 9 height 9
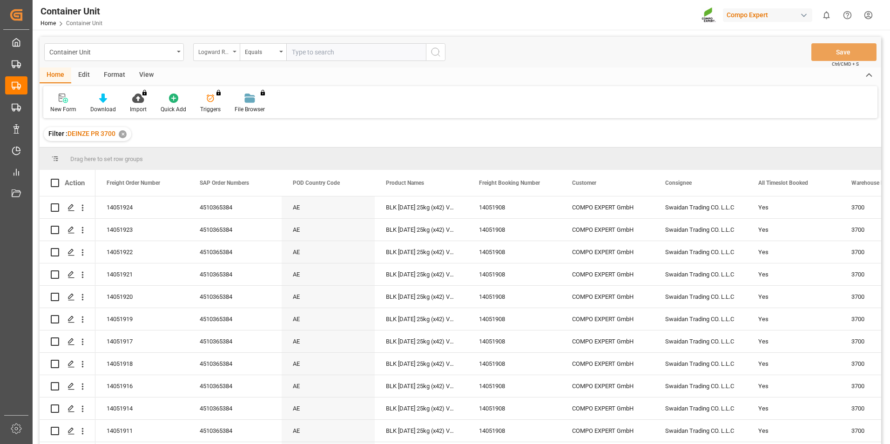
click at [235, 51] on icon "open menu" at bounding box center [235, 52] width 4 height 2
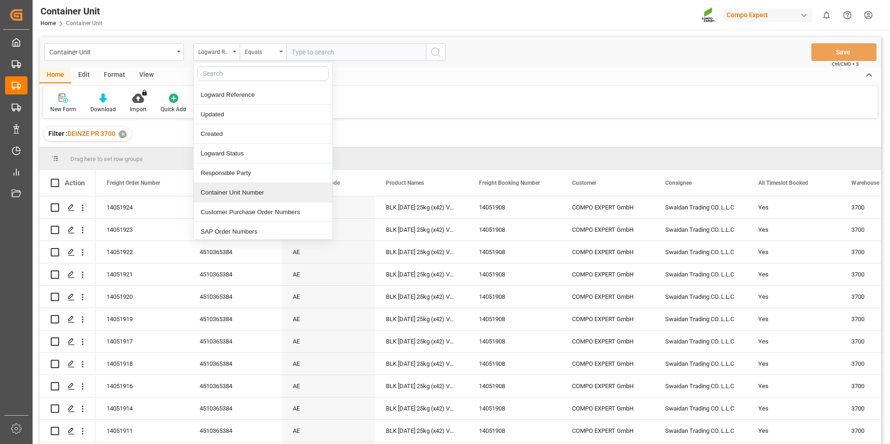
click at [214, 196] on div "Container Unit Number" at bounding box center [263, 193] width 139 height 20
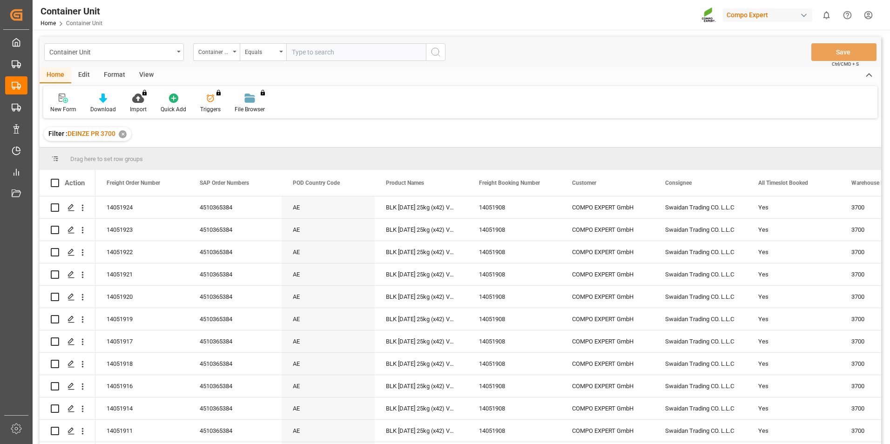
click at [307, 49] on input "text" at bounding box center [356, 52] width 140 height 18
type input "14051926"
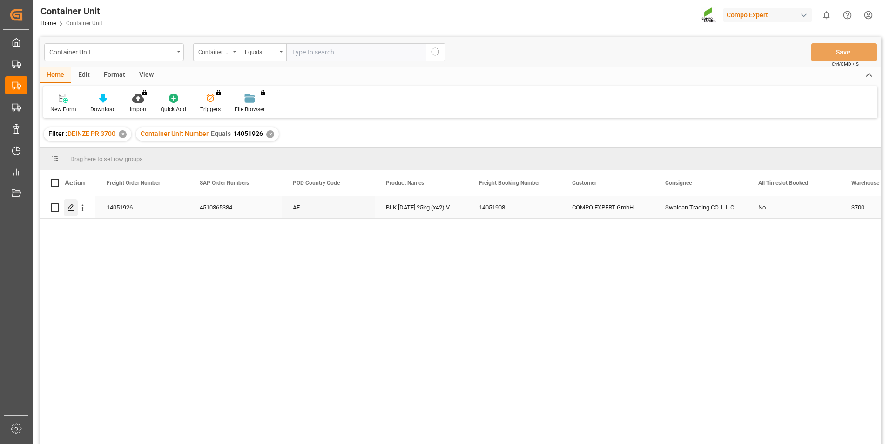
click at [68, 207] on icon "Press SPACE to select this row." at bounding box center [70, 207] width 7 height 7
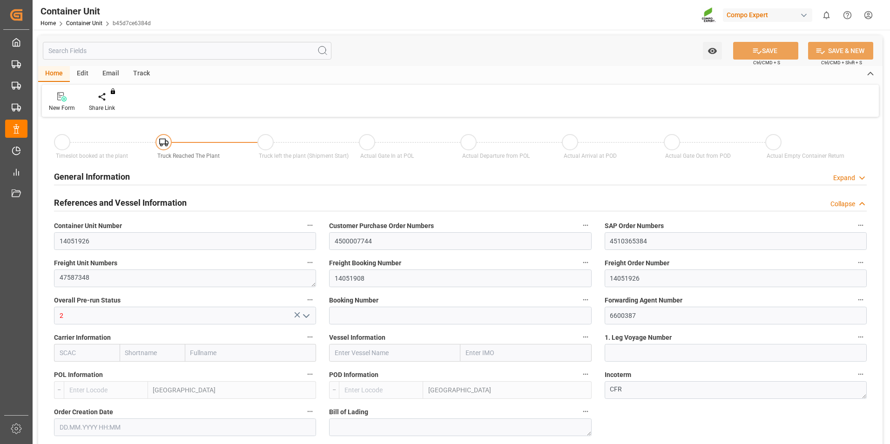
type input "BEANR"
type input "AEJEA"
type input "7"
type input "0"
type input "8"
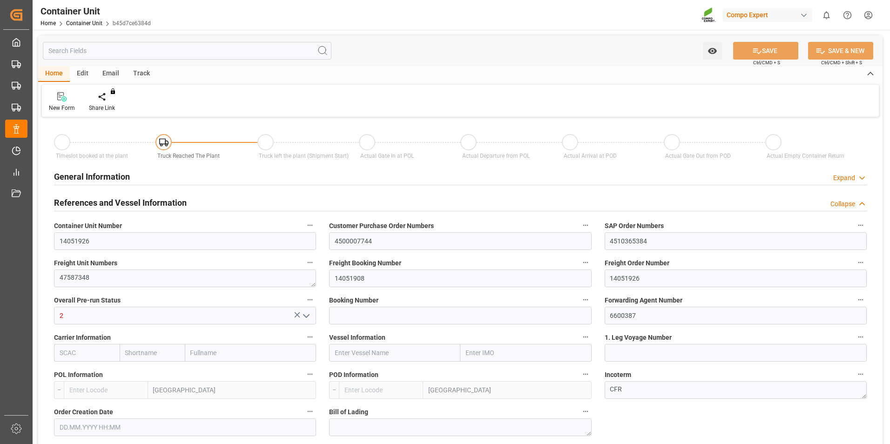
type input "0"
type input "480"
type input "21252"
type input "[DATE] 10:06"
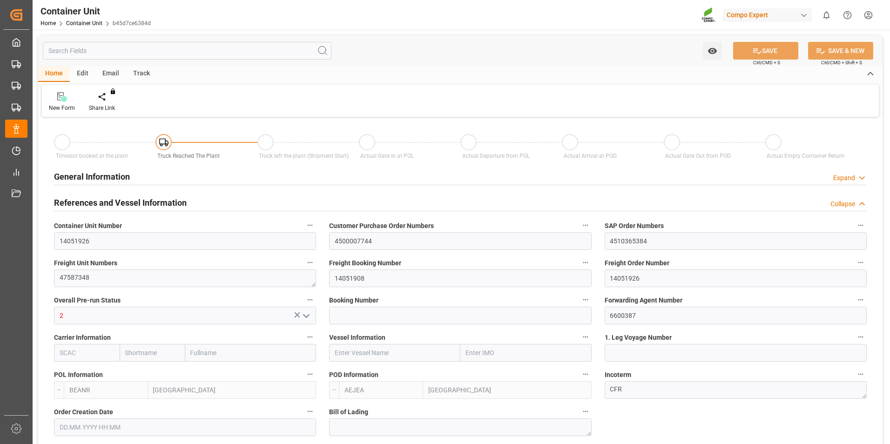
type input "[DATE]"
click at [106, 98] on icon at bounding box center [109, 96] width 7 height 8
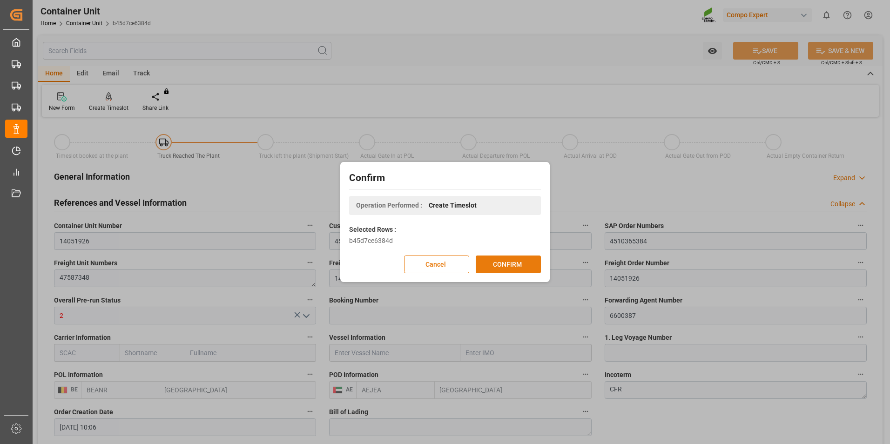
click at [518, 264] on button "CONFIRM" at bounding box center [508, 265] width 65 height 18
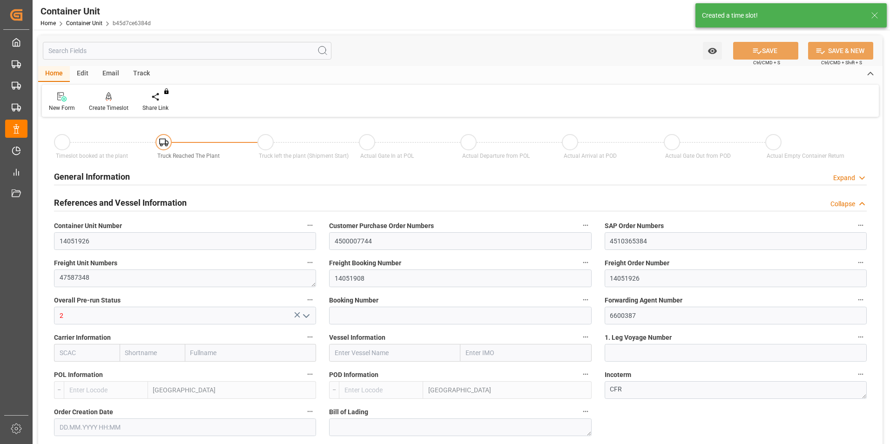
type input "BEANR"
type input "AEJEA"
type input "7"
type input "0"
type input "8"
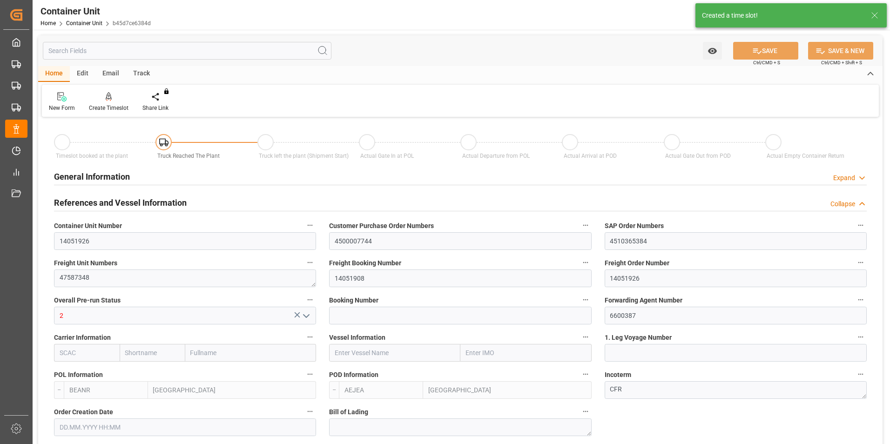
type input "0"
type input "480"
type input "21252"
type input "[DATE] 10:06"
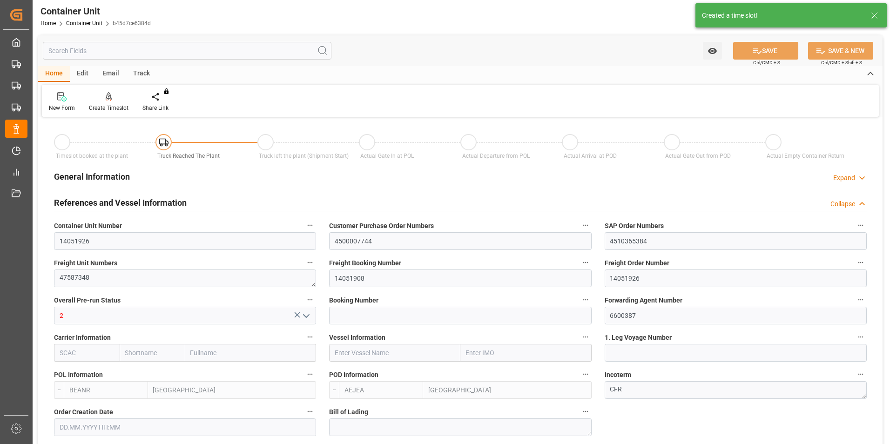
type input "[DATE]"
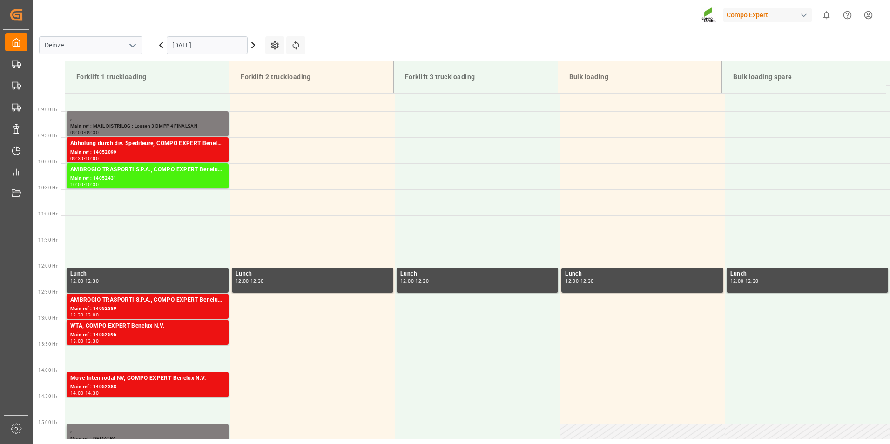
scroll to position [463, 0]
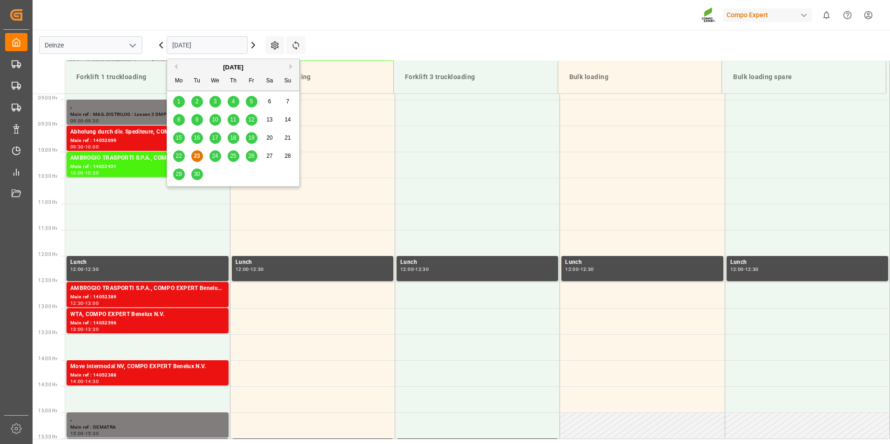
click at [227, 46] on input "[DATE]" at bounding box center [207, 45] width 81 height 18
click at [291, 66] on button "Next Month" at bounding box center [293, 67] width 6 height 6
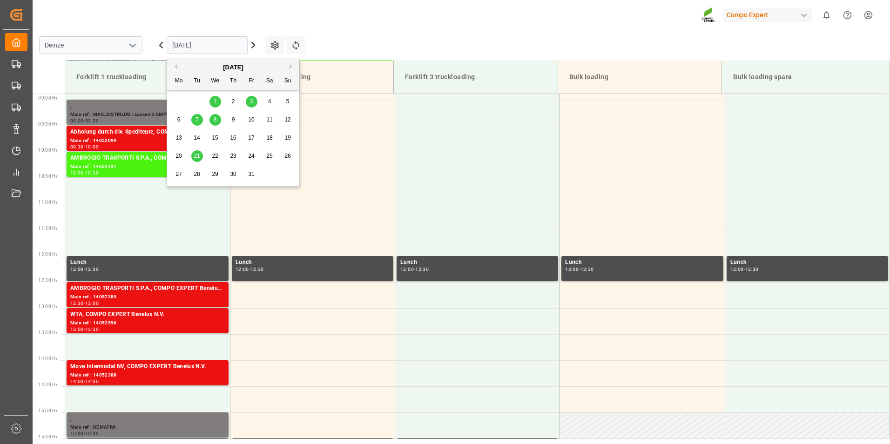
click at [214, 121] on span "8" at bounding box center [215, 119] width 3 height 7
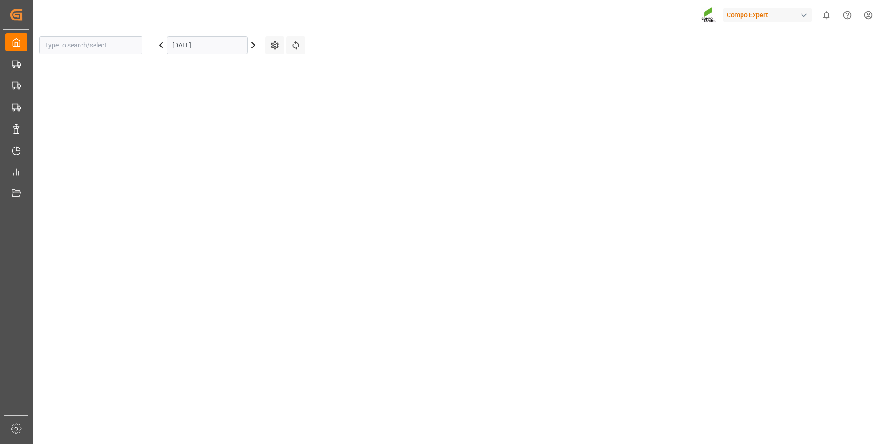
type input "Deinze"
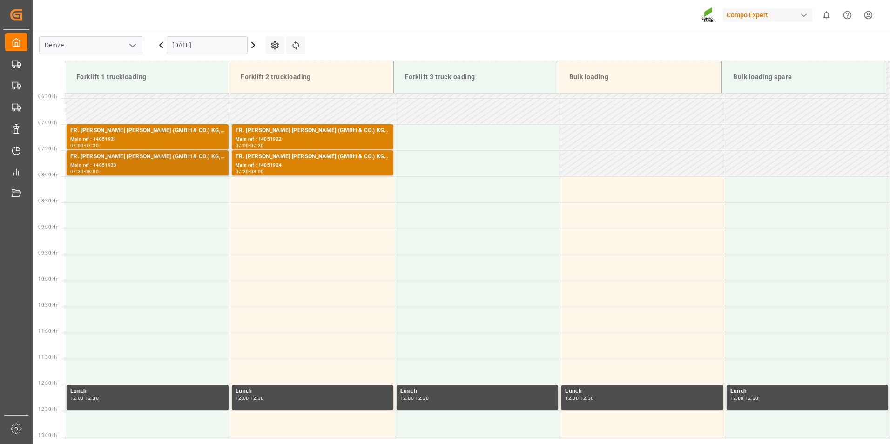
scroll to position [324, 0]
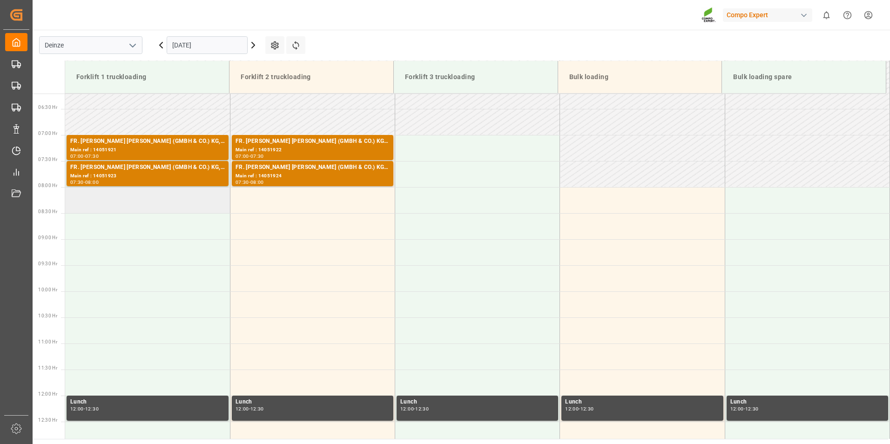
click at [82, 203] on td at bounding box center [147, 200] width 165 height 26
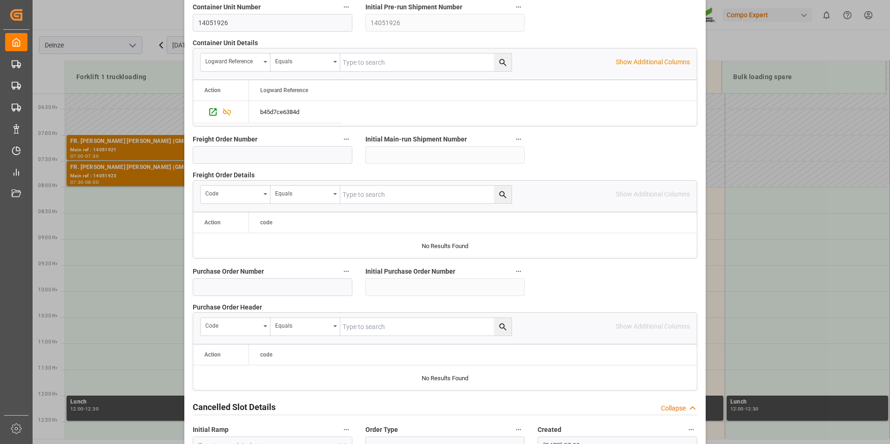
scroll to position [848, 0]
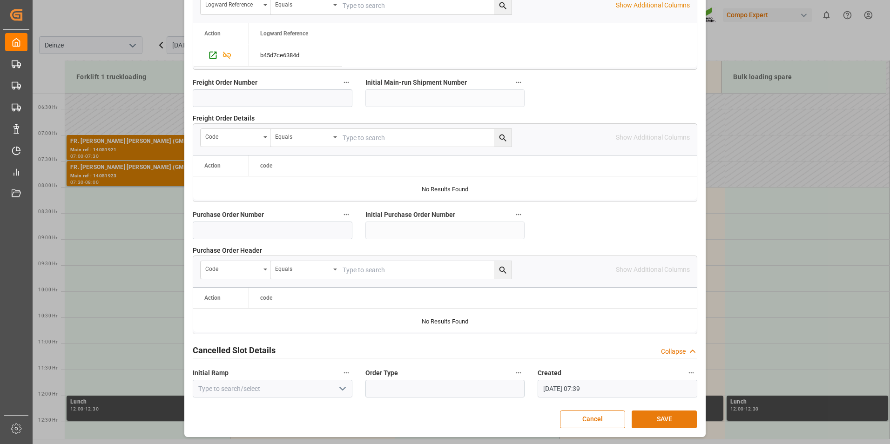
click at [663, 417] on button "SAVE" at bounding box center [664, 420] width 65 height 18
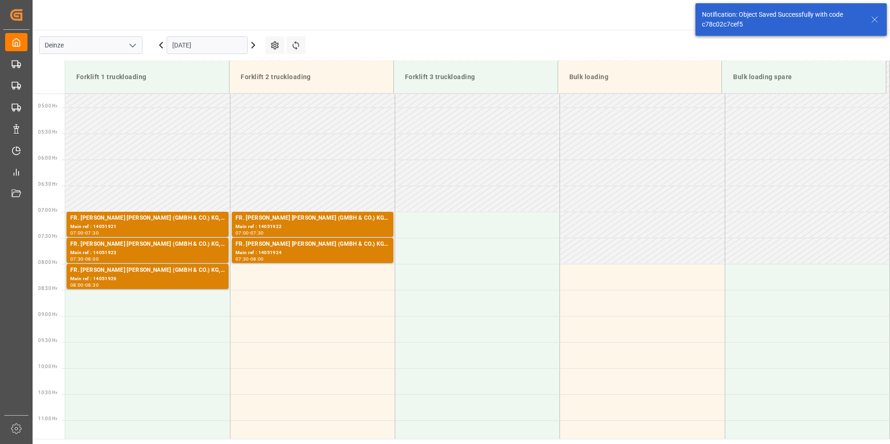
scroll to position [359, 0]
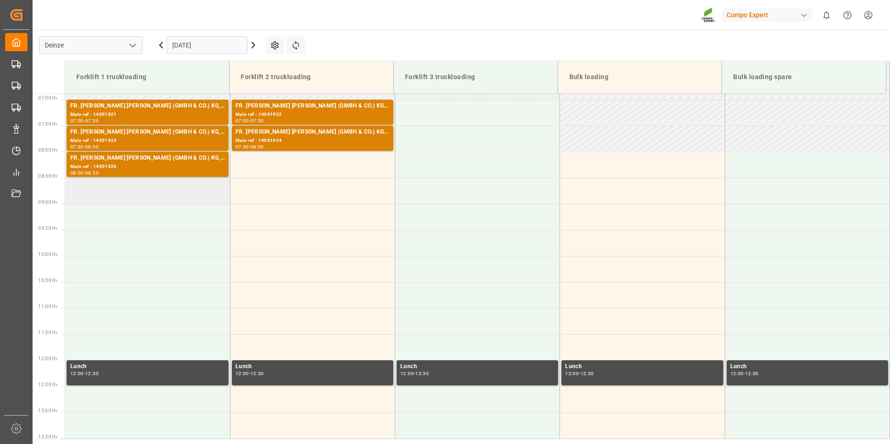
click at [96, 185] on td at bounding box center [147, 191] width 165 height 26
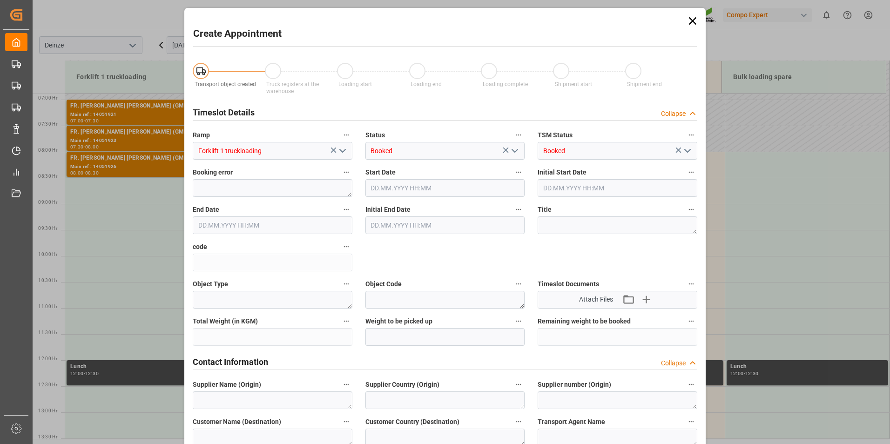
type input "[DATE] 08:30"
type input "[DATE] 09:00"
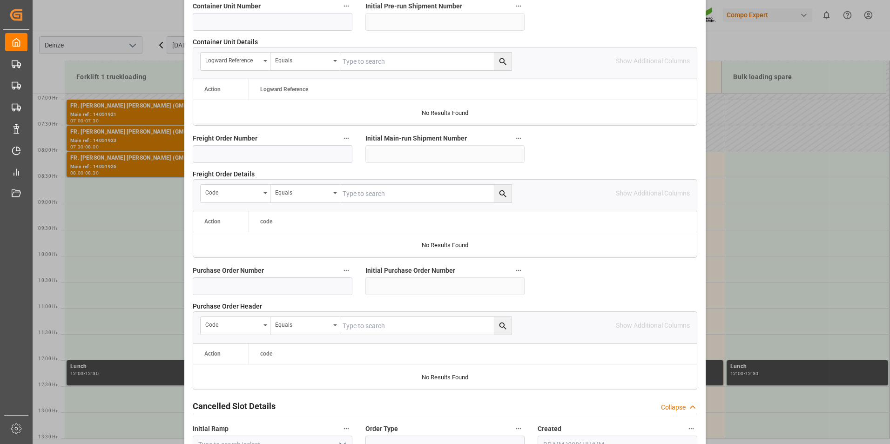
scroll to position [848, 0]
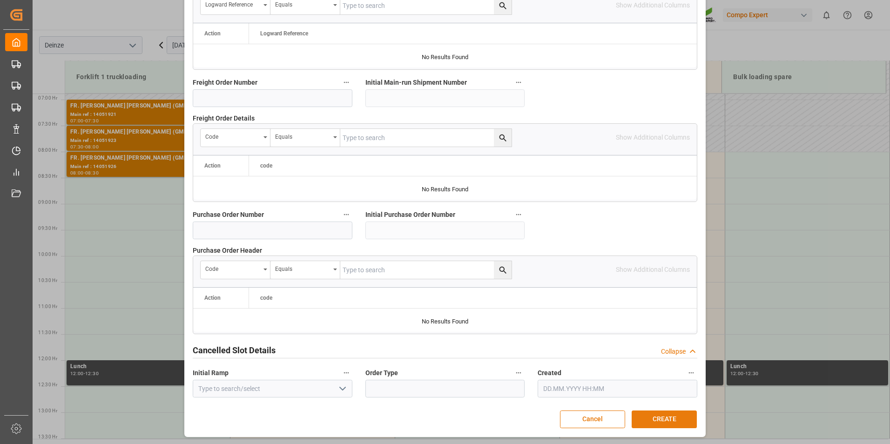
click at [658, 419] on button "CREATE" at bounding box center [664, 420] width 65 height 18
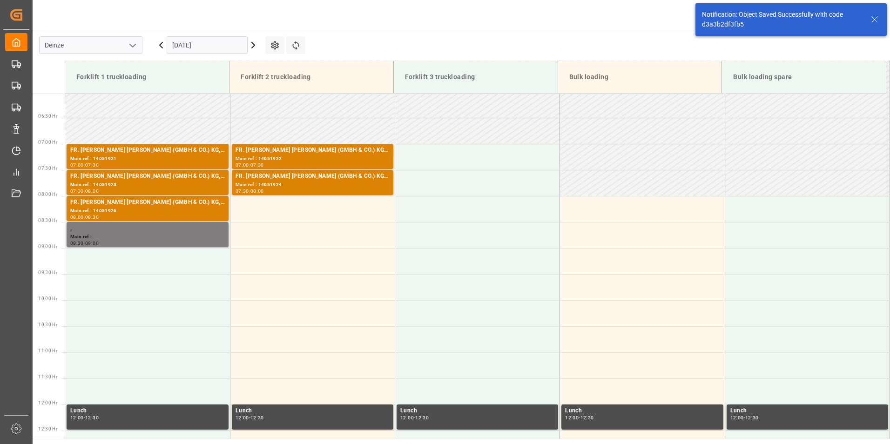
scroll to position [359, 0]
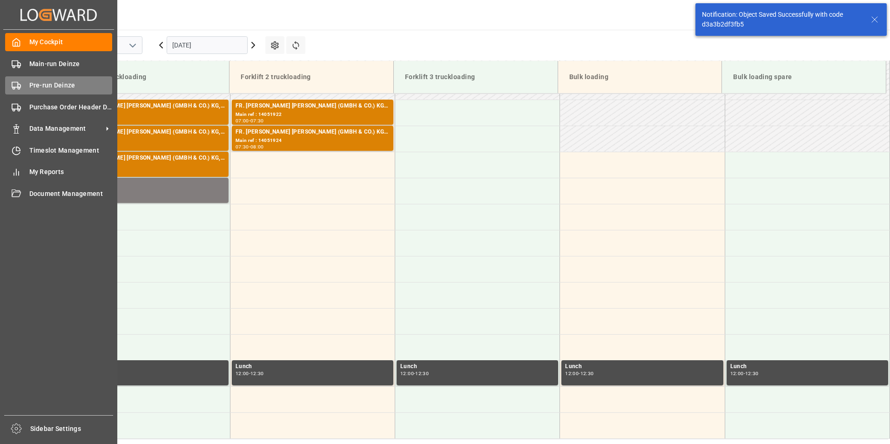
click at [13, 86] on icon at bounding box center [16, 85] width 9 height 9
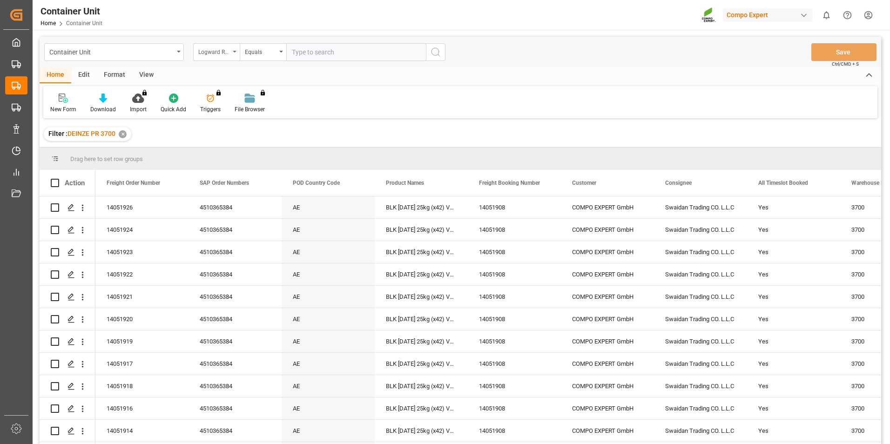
click at [235, 52] on icon "open menu" at bounding box center [235, 52] width 4 height 2
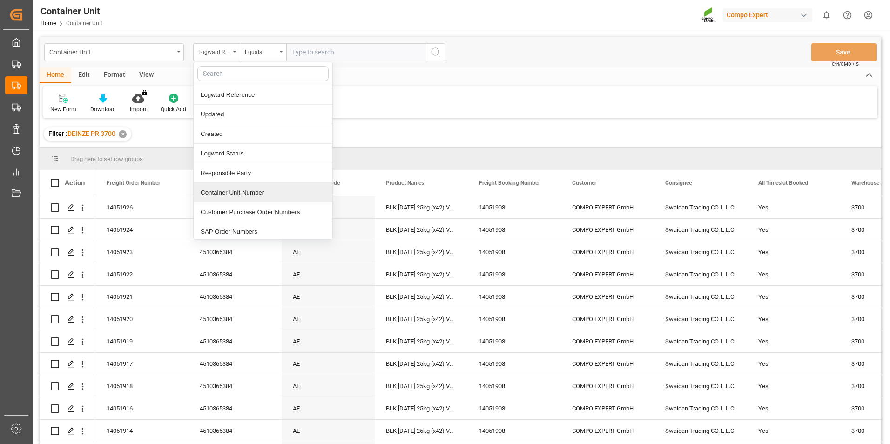
click at [233, 192] on div "Container Unit Number" at bounding box center [263, 193] width 139 height 20
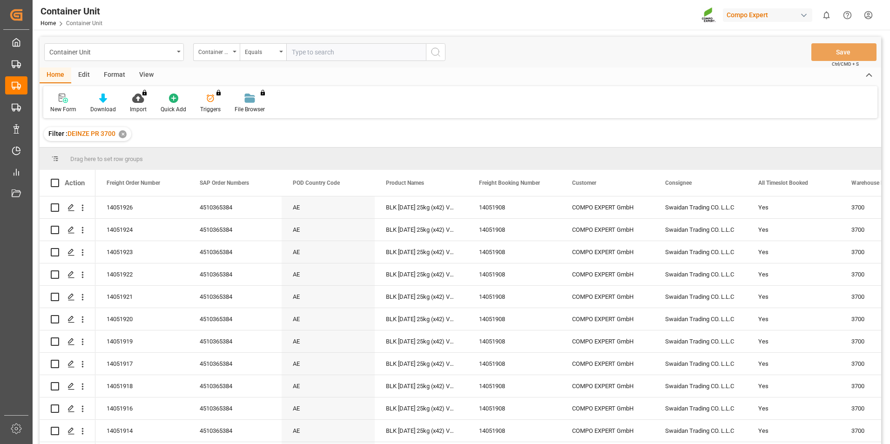
click at [303, 59] on input "text" at bounding box center [356, 52] width 140 height 18
type input "14051925"
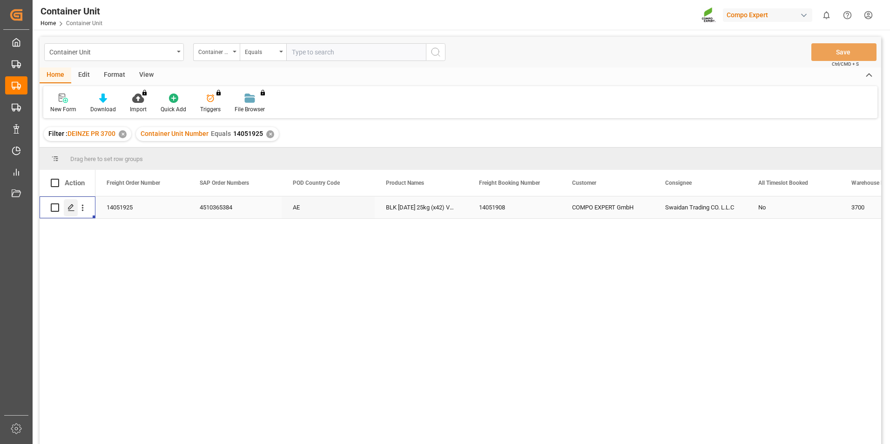
click at [72, 207] on polygon "Press SPACE to select this row." at bounding box center [70, 207] width 5 height 5
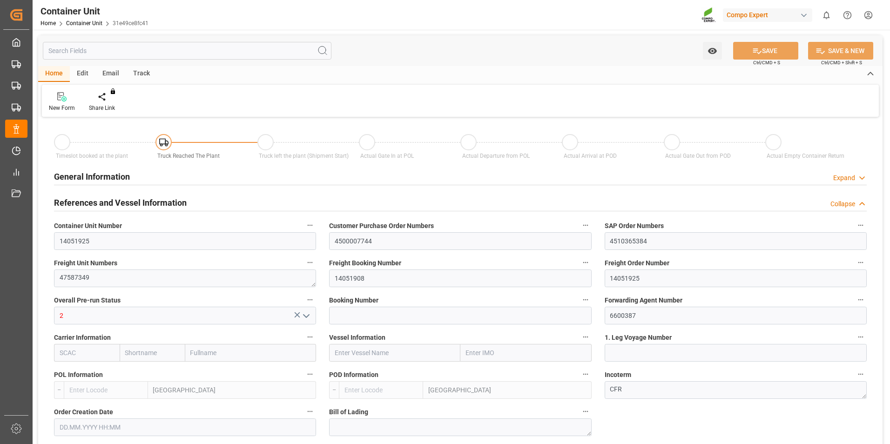
type input "BEANR"
type input "AEJEA"
type input "7"
type input "0"
type input "8"
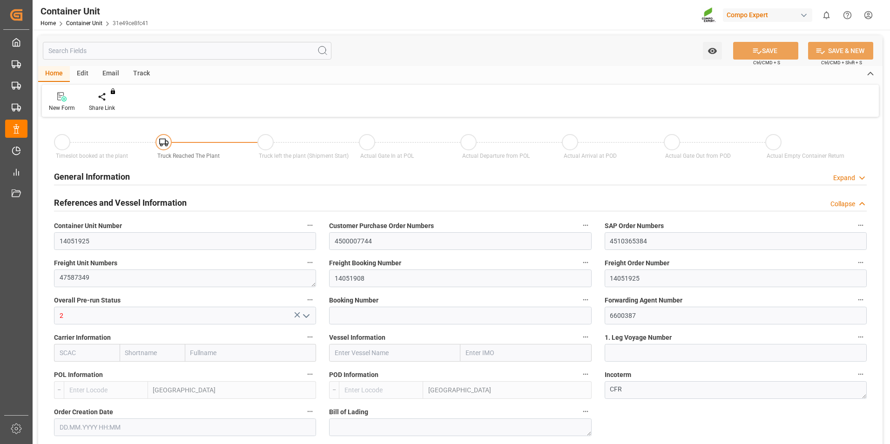
type input "0"
type input "480"
type input "21252"
type input "[DATE] 10:06"
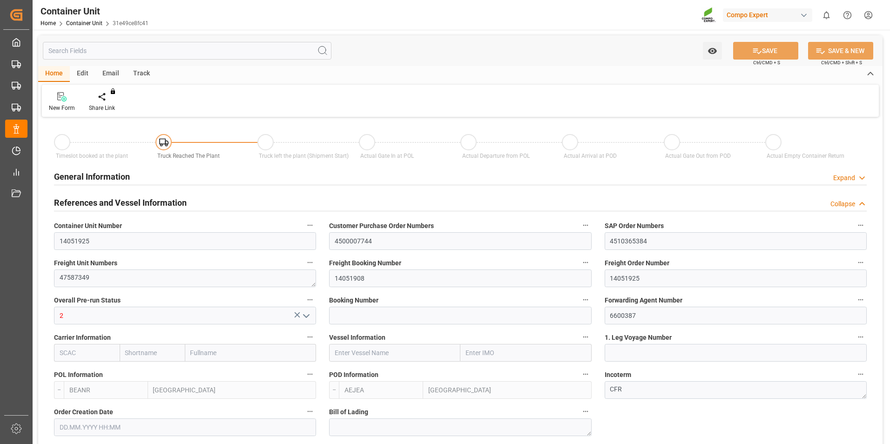
type input "[DATE]"
click at [109, 96] on icon at bounding box center [109, 96] width 7 height 8
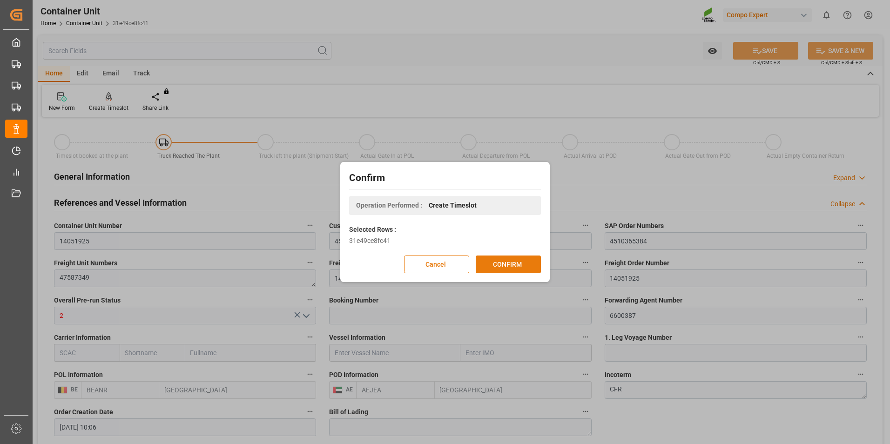
click at [503, 261] on button "CONFIRM" at bounding box center [508, 265] width 65 height 18
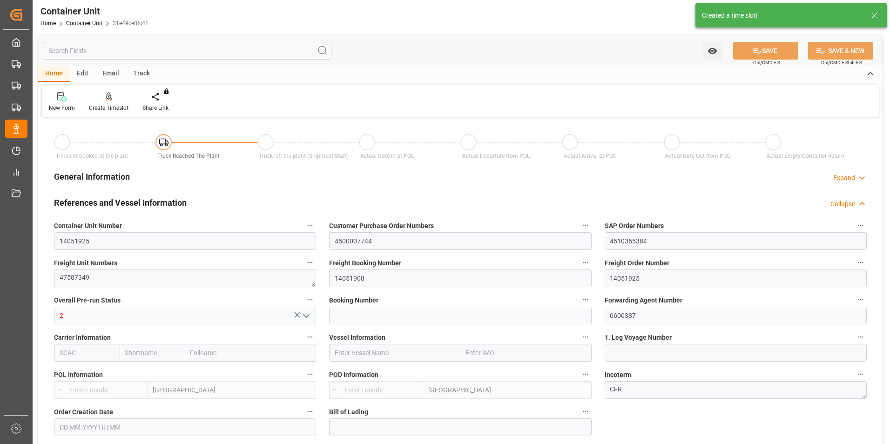
type input "BEANR"
type input "AEJEA"
type input "7"
type input "0"
type input "8"
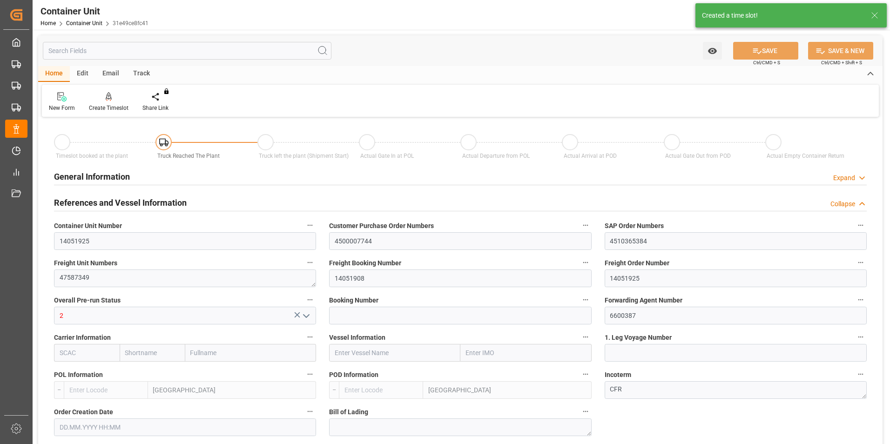
type input "0"
type input "480"
type input "21252"
type input "[DATE] 10:06"
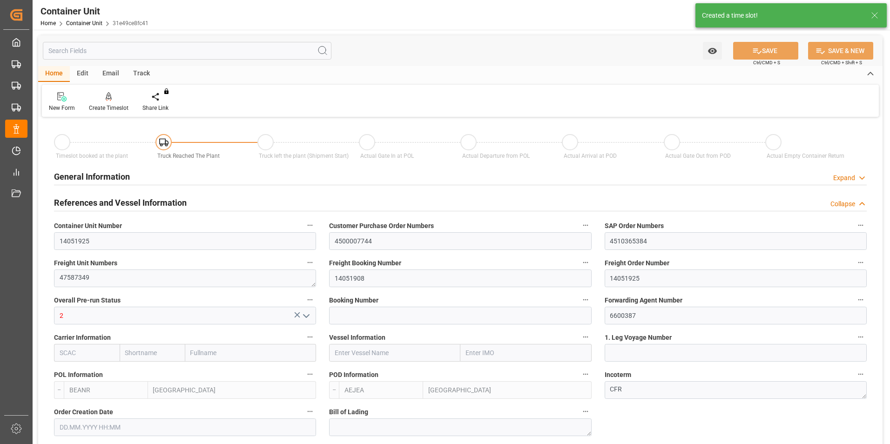
type input "[DATE]"
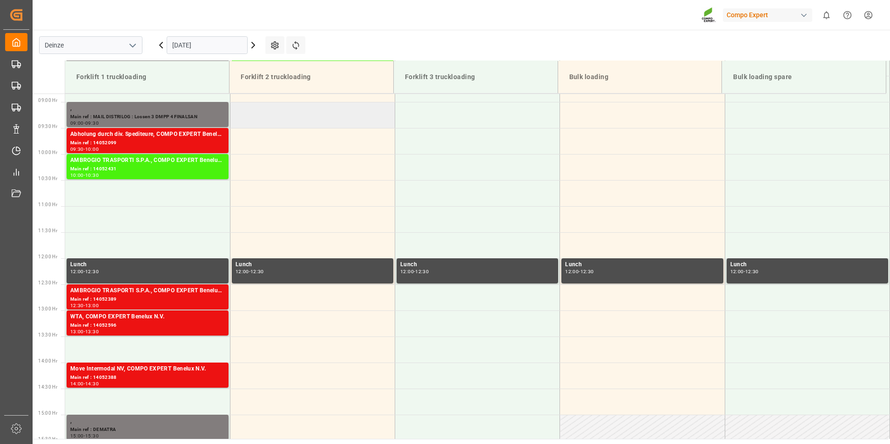
scroll to position [463, 0]
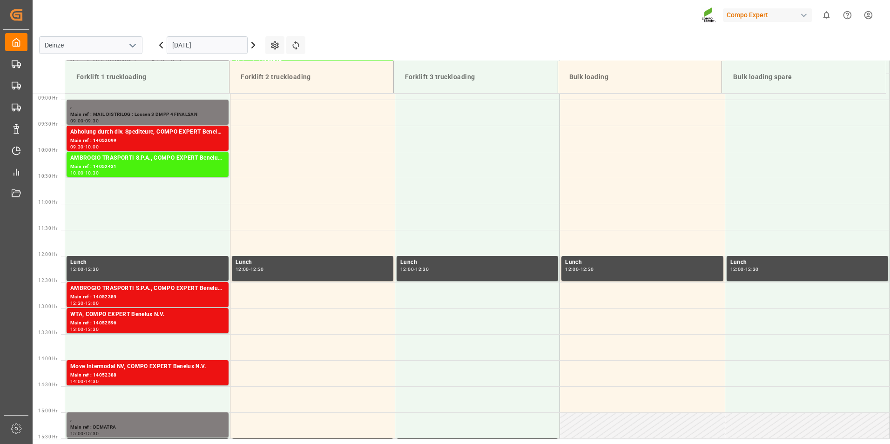
click at [241, 46] on input "[DATE]" at bounding box center [207, 45] width 81 height 18
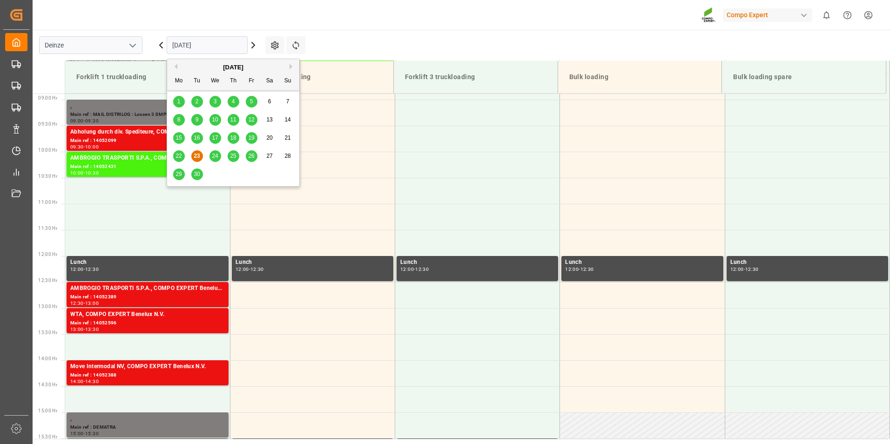
click at [288, 67] on div "[DATE]" at bounding box center [233, 67] width 132 height 9
click at [290, 66] on button "Next Month" at bounding box center [293, 67] width 6 height 6
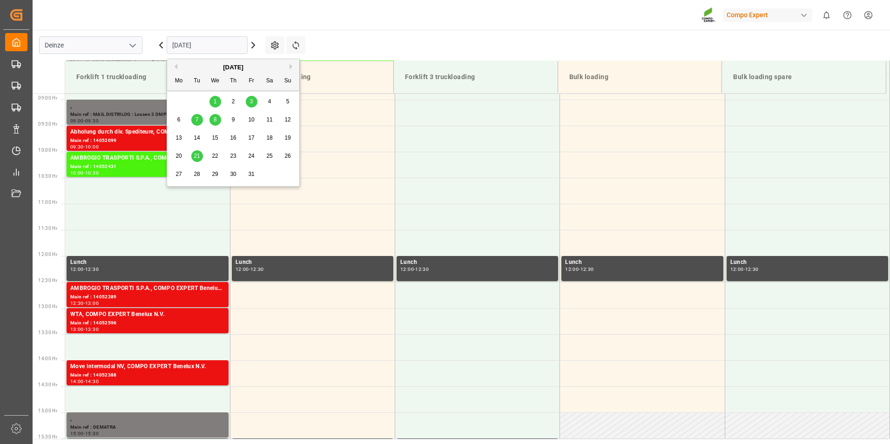
click at [214, 118] on span "8" at bounding box center [215, 119] width 3 height 7
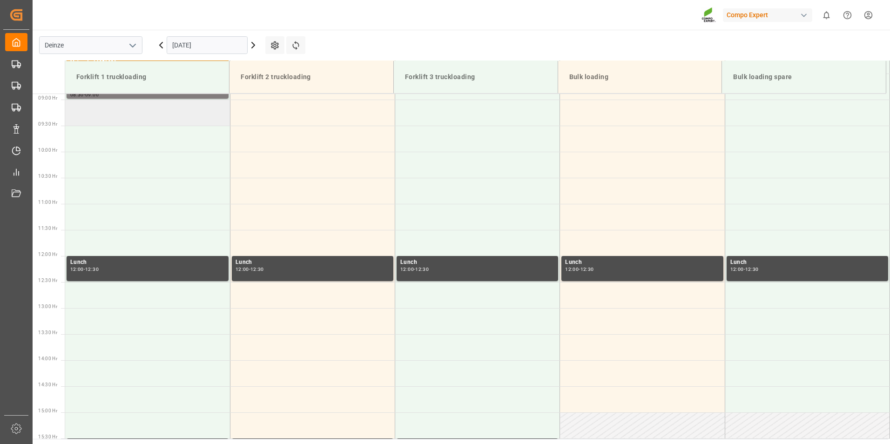
click at [95, 113] on td at bounding box center [147, 113] width 165 height 26
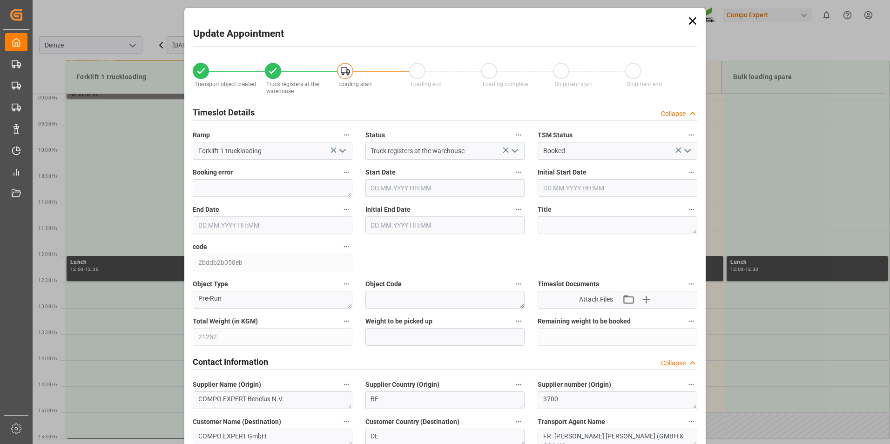
type input "[DATE] 09:00"
type input "[DATE] 09:30"
type input "[DATE] 10:06"
type input "[DATE] 09:21"
type input "[DATE] 07:40"
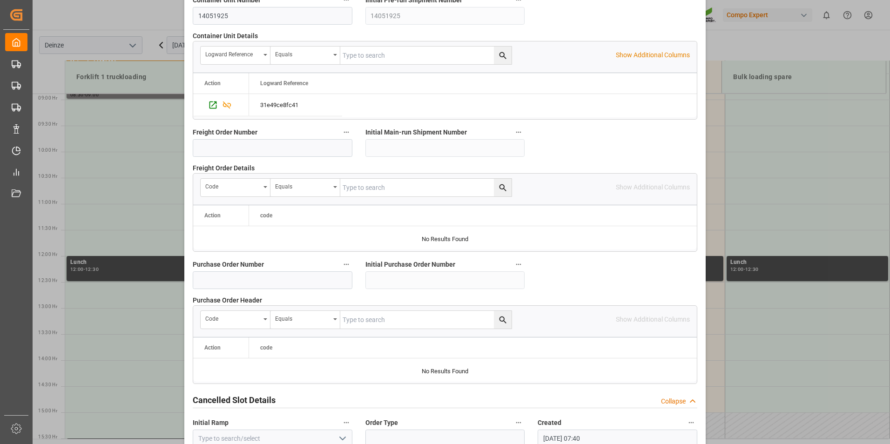
scroll to position [848, 0]
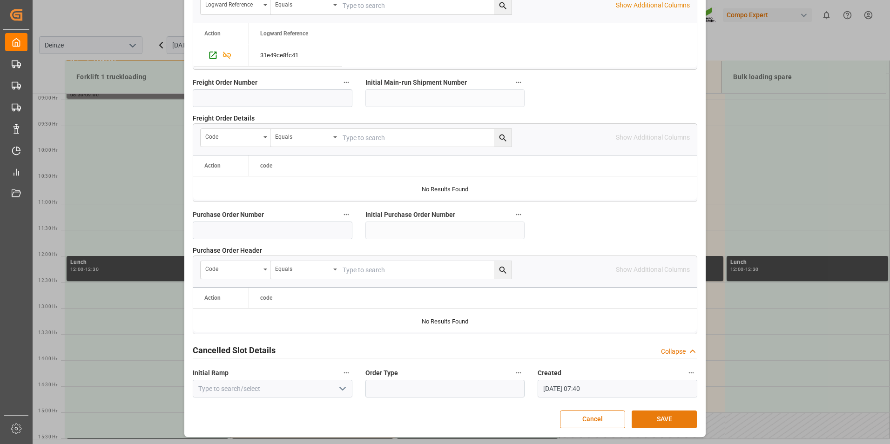
click at [658, 418] on button "SAVE" at bounding box center [664, 420] width 65 height 18
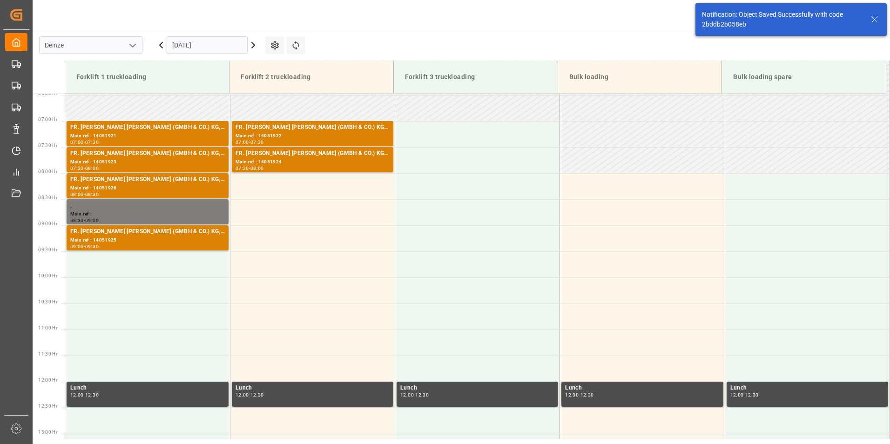
scroll to position [411, 0]
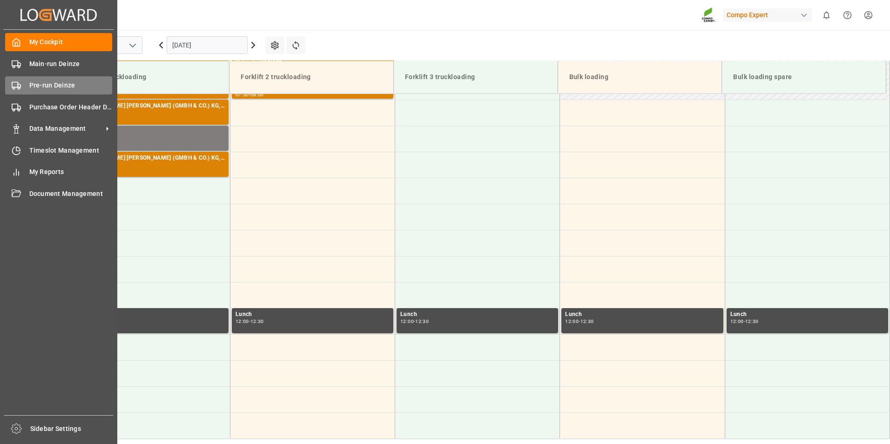
click at [11, 88] on div at bounding box center [13, 86] width 16 height 10
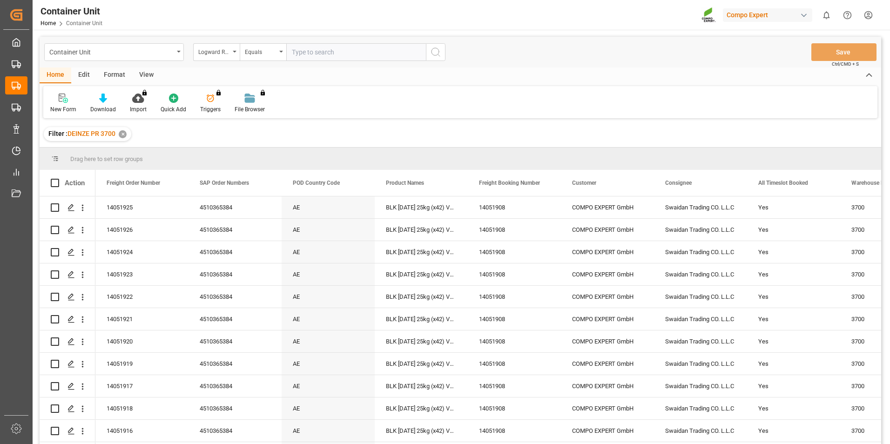
click at [234, 54] on div "Logward Reference" at bounding box center [216, 52] width 47 height 18
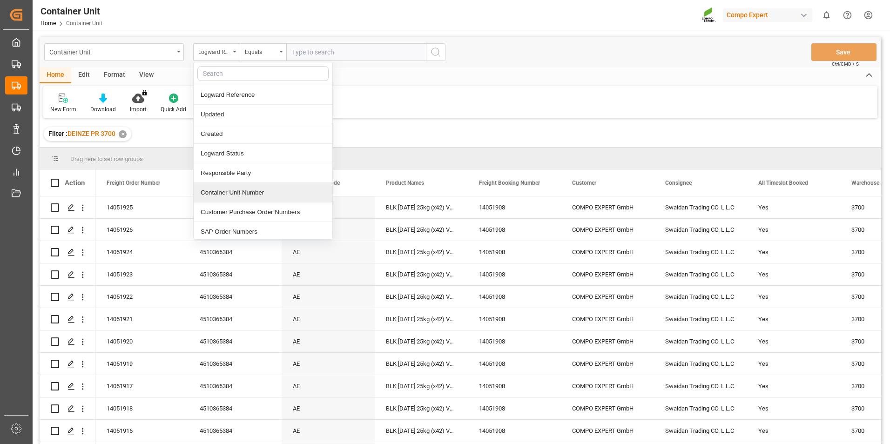
click at [229, 189] on div "Container Unit Number" at bounding box center [263, 193] width 139 height 20
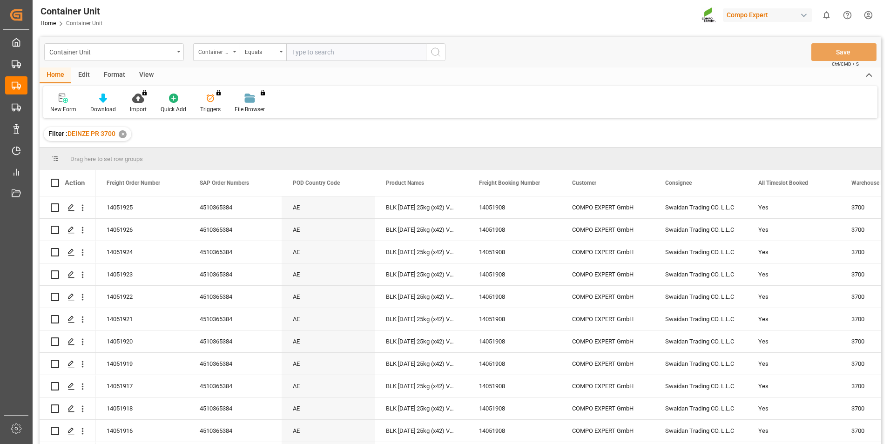
click at [310, 51] on input "text" at bounding box center [356, 52] width 140 height 18
type input "14051928"
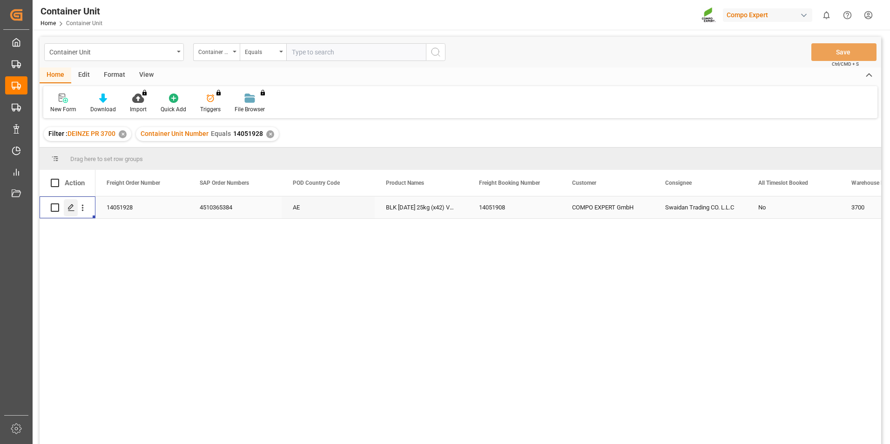
click at [68, 208] on icon "Press SPACE to select this row." at bounding box center [70, 207] width 7 height 7
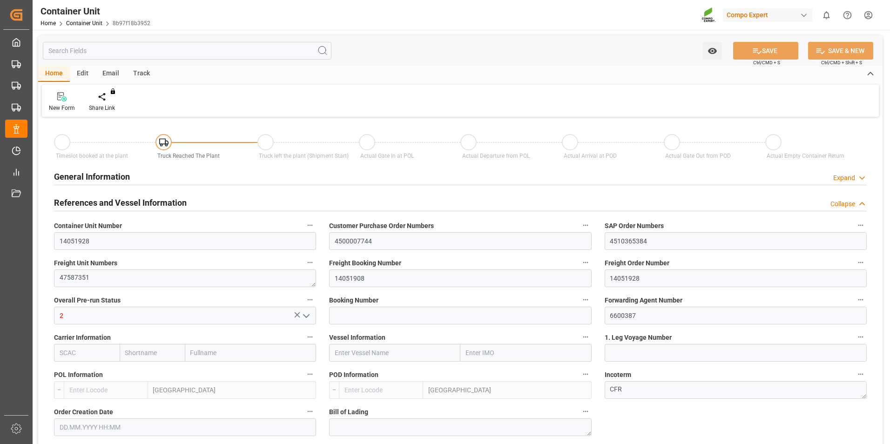
type input "BEANR"
type input "AEJEA"
type input "7"
type input "0"
type input "8"
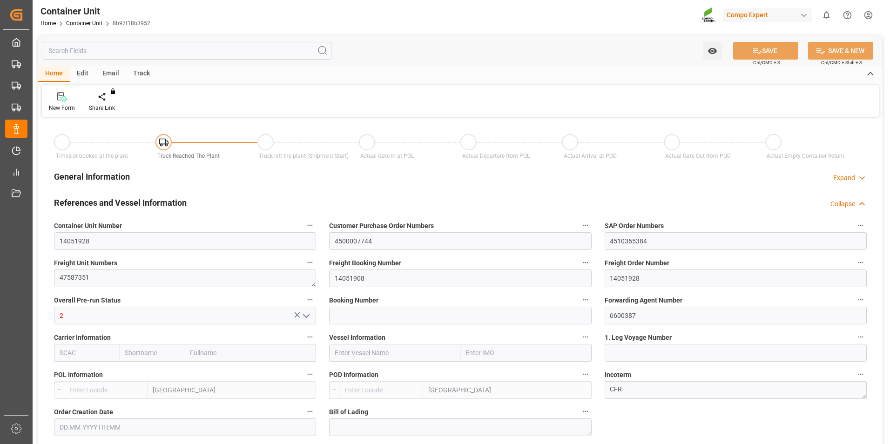
type input "0"
type input "480"
type input "21252"
type input "[DATE] 10:06"
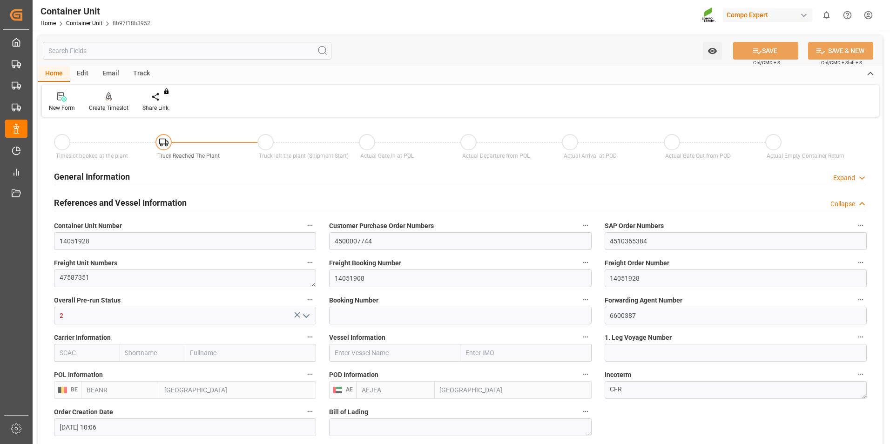
type input "[DATE]"
click at [107, 94] on icon at bounding box center [109, 96] width 7 height 8
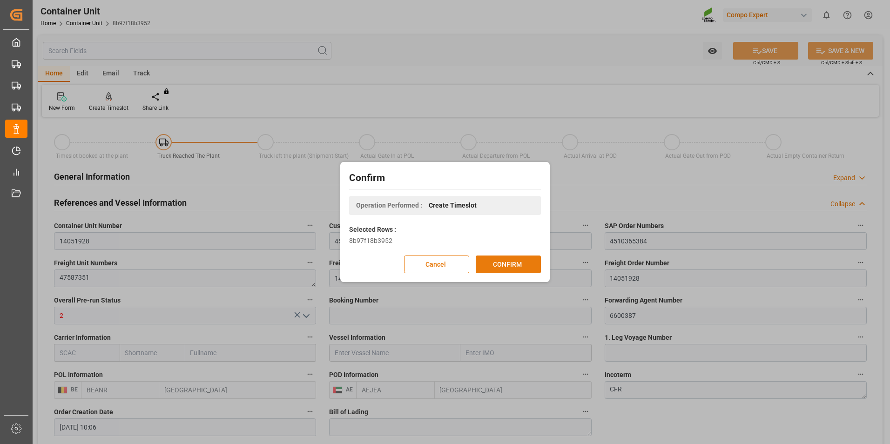
click at [505, 267] on button "CONFIRM" at bounding box center [508, 265] width 65 height 18
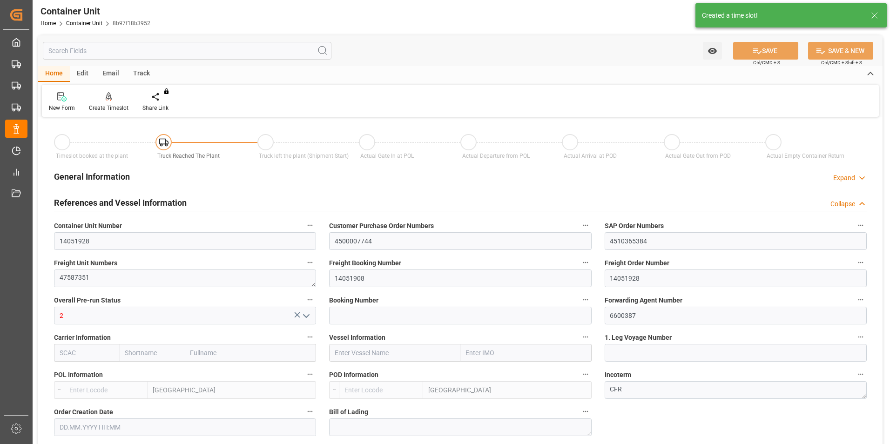
type input "BEANR"
type input "AEJEA"
type input "7"
type input "0"
type input "8"
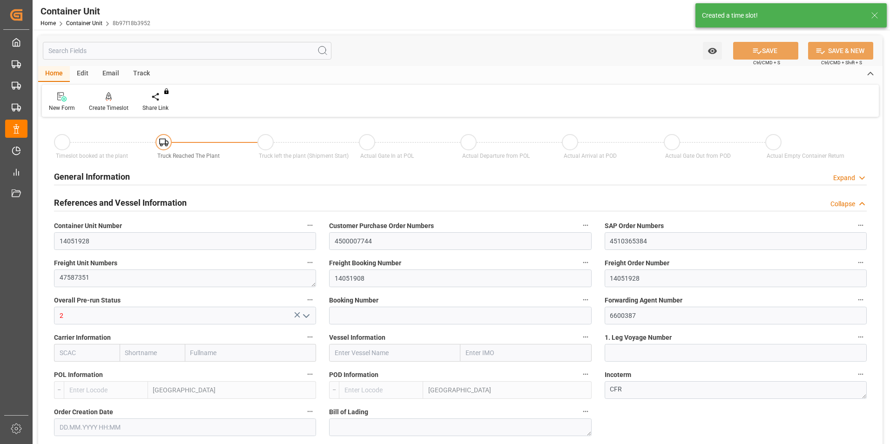
type input "0"
type input "480"
type input "21252"
type input "[DATE] 10:06"
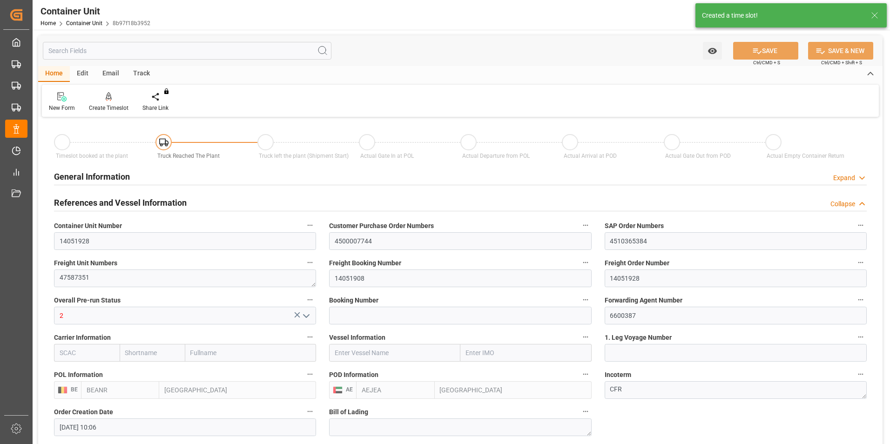
type input "[DATE]"
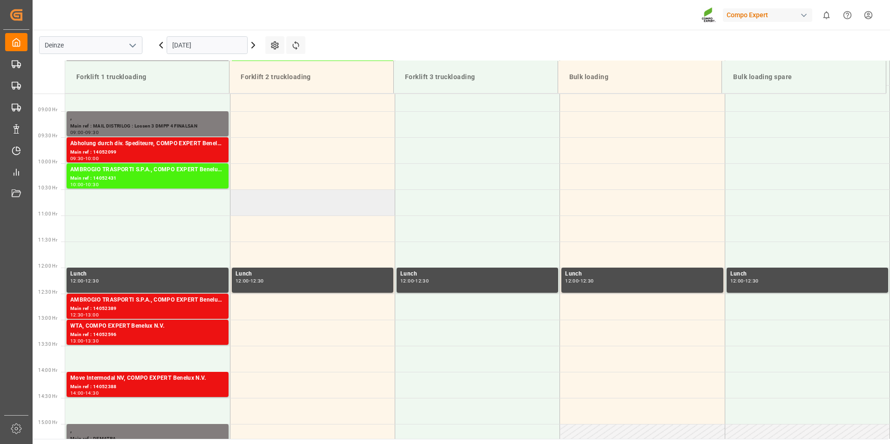
scroll to position [463, 0]
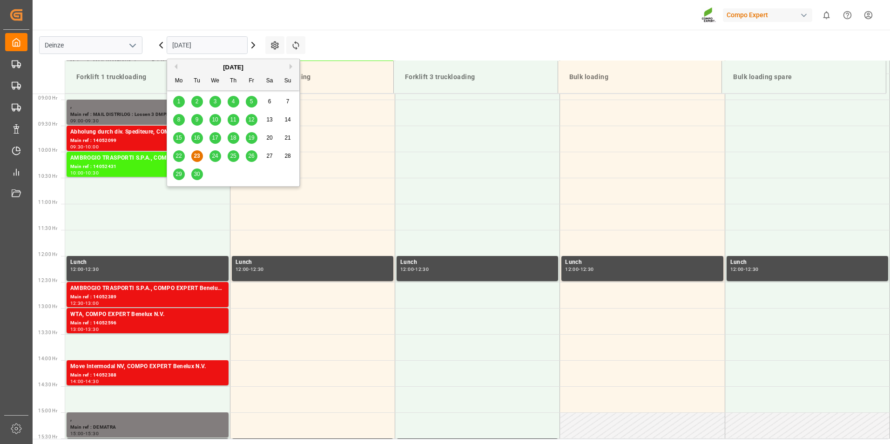
click at [218, 47] on input "[DATE]" at bounding box center [207, 45] width 81 height 18
click at [290, 66] on button "Next Month" at bounding box center [293, 67] width 6 height 6
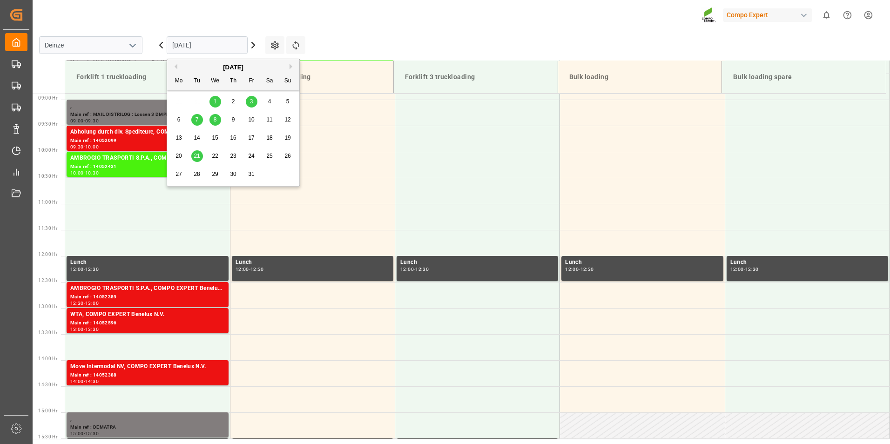
click at [212, 121] on div "8" at bounding box center [215, 120] width 12 height 11
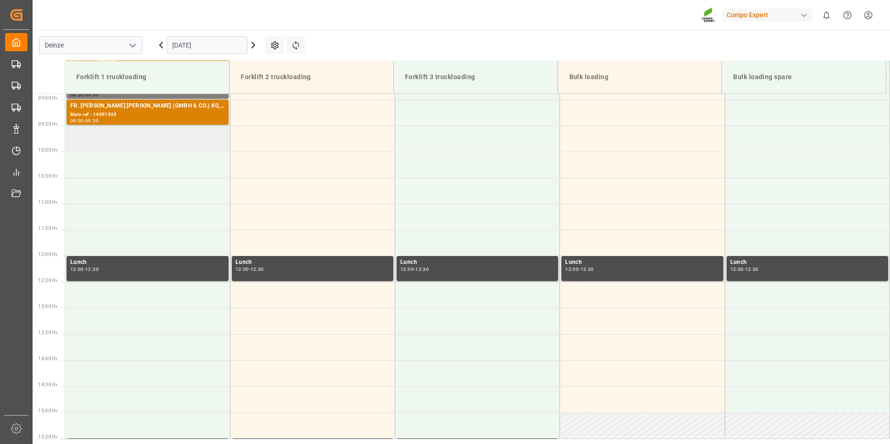
click at [96, 140] on td at bounding box center [147, 139] width 165 height 26
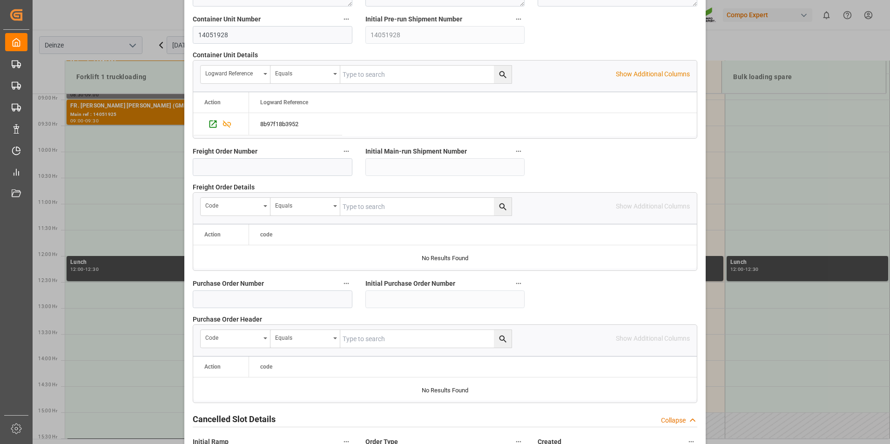
scroll to position [848, 0]
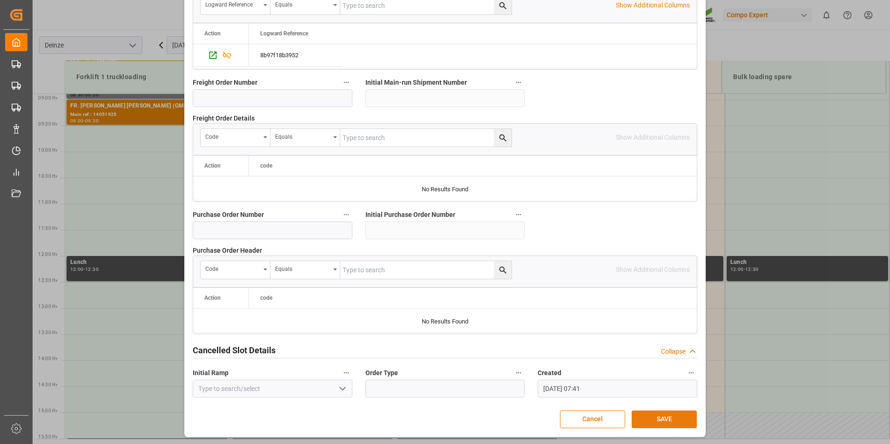
click at [658, 418] on button "SAVE" at bounding box center [664, 420] width 65 height 18
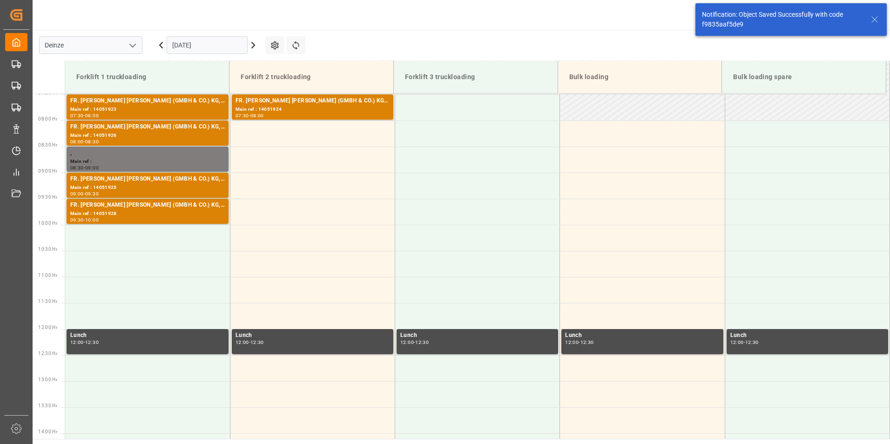
scroll to position [411, 0]
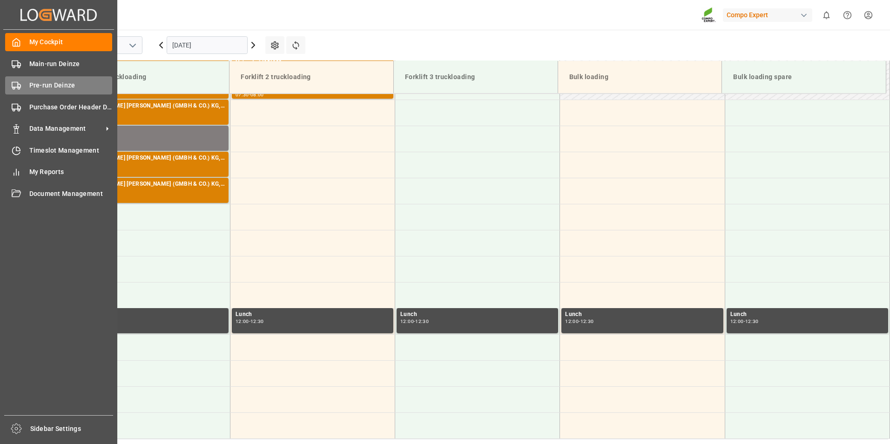
click at [12, 82] on rect at bounding box center [15, 84] width 6 height 5
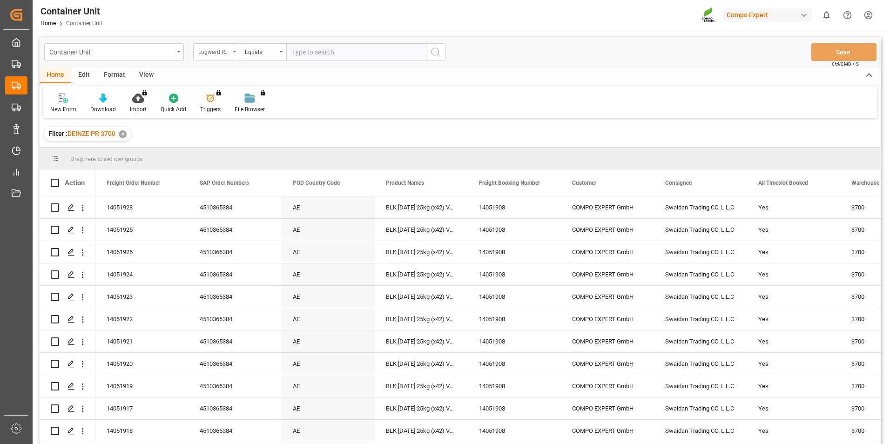
click at [236, 47] on div "Logward Reference" at bounding box center [216, 52] width 47 height 18
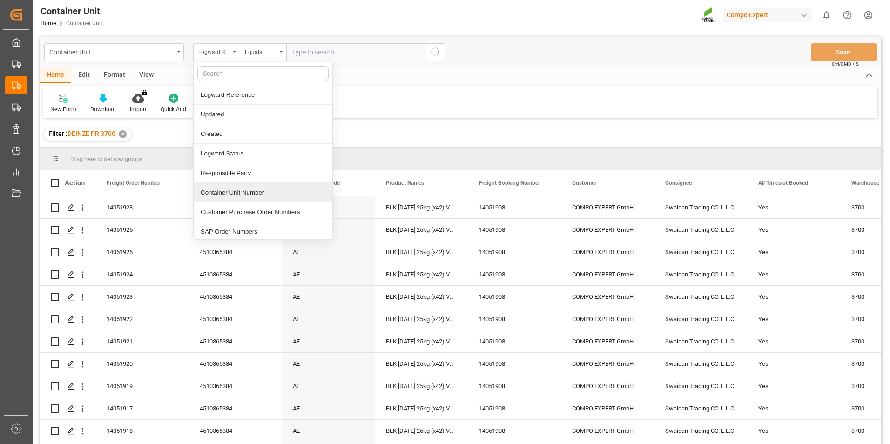
click at [226, 193] on div "Container Unit Number" at bounding box center [263, 193] width 139 height 20
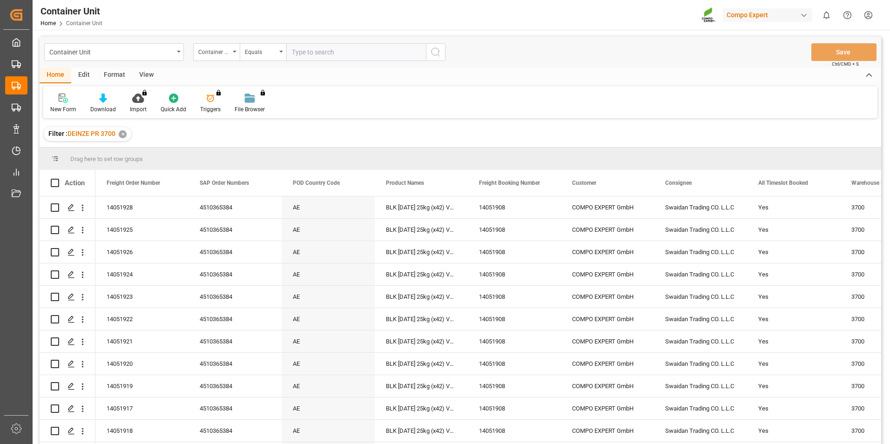
click at [306, 52] on input "text" at bounding box center [356, 52] width 140 height 18
type input "14051927"
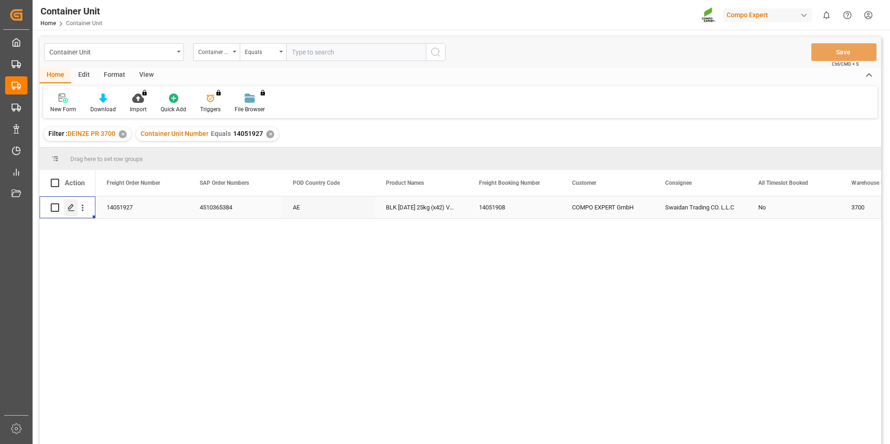
click at [67, 208] on icon "Press SPACE to select this row." at bounding box center [70, 207] width 7 height 7
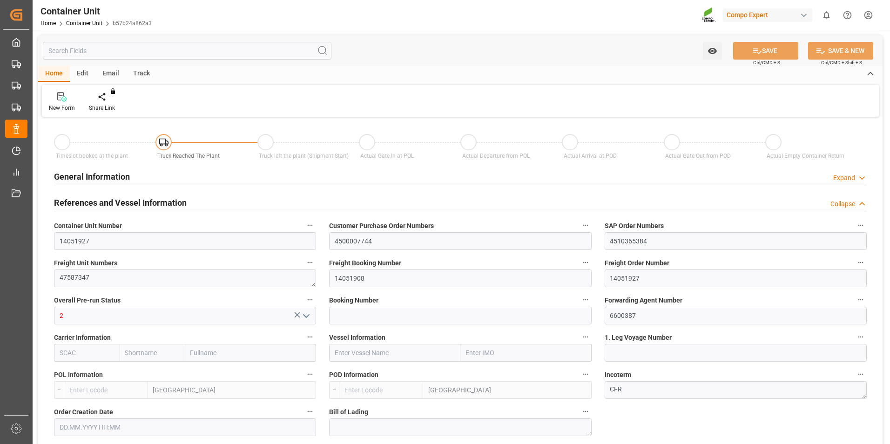
type input "BEANR"
type input "AEJEA"
type input "7"
type input "0"
type input "8"
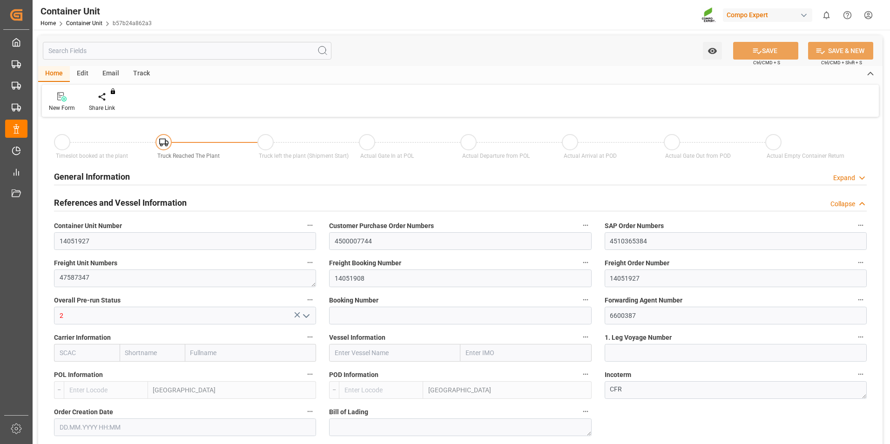
type input "0"
type input "480"
type input "21252"
type input "[DATE] 10:06"
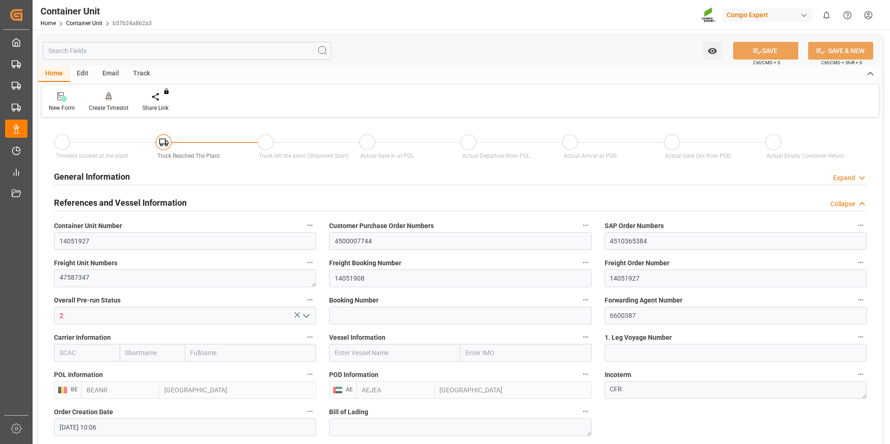
type input "[DATE]"
click at [109, 104] on div "Create Timeslot" at bounding box center [109, 108] width 40 height 8
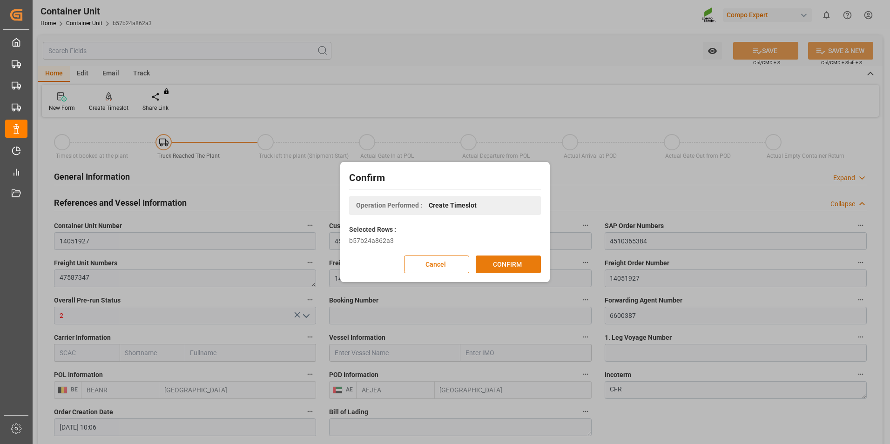
click at [505, 264] on button "CONFIRM" at bounding box center [508, 265] width 65 height 18
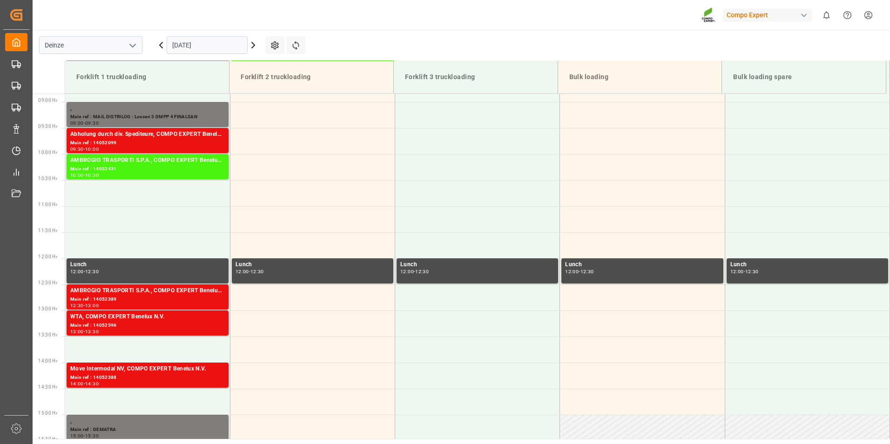
scroll to position [463, 0]
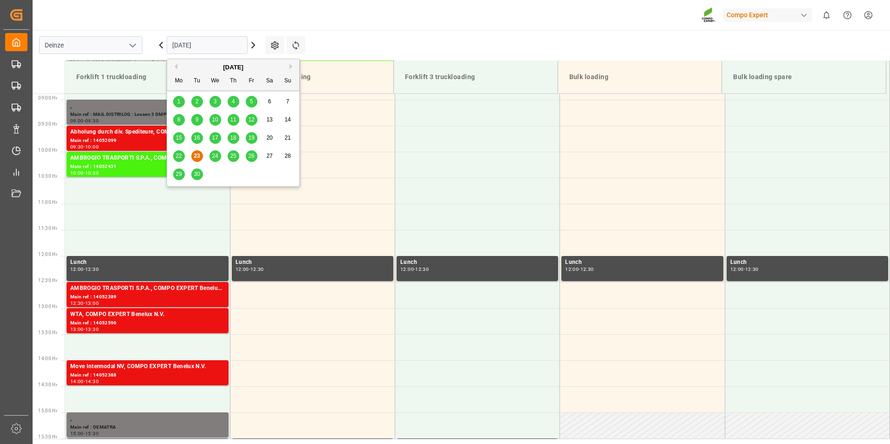
click at [224, 40] on input "[DATE]" at bounding box center [207, 45] width 81 height 18
click at [290, 67] on button "Next Month" at bounding box center [293, 67] width 6 height 6
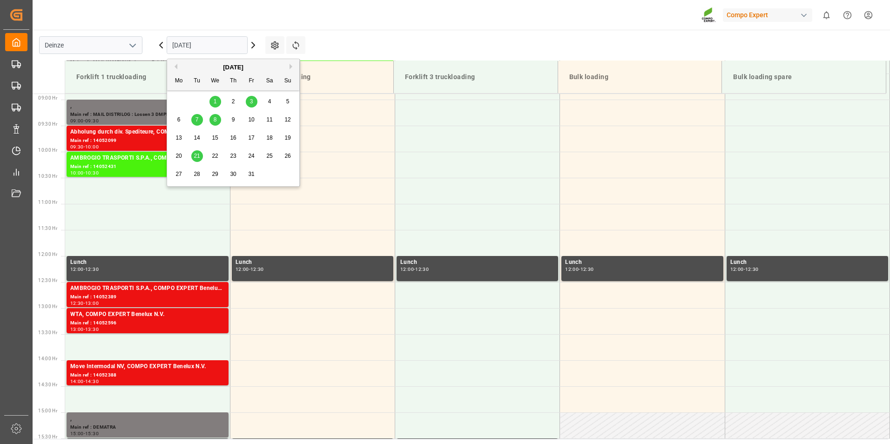
click at [216, 123] on span "8" at bounding box center [215, 119] width 3 height 7
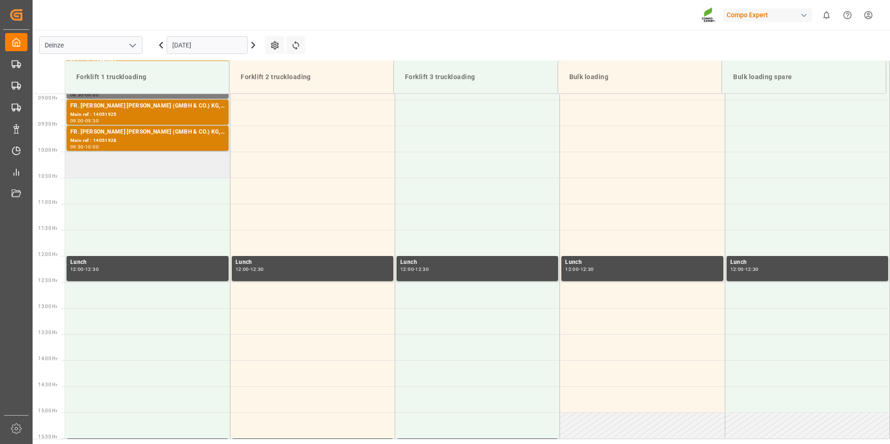
click at [88, 165] on td at bounding box center [147, 165] width 165 height 26
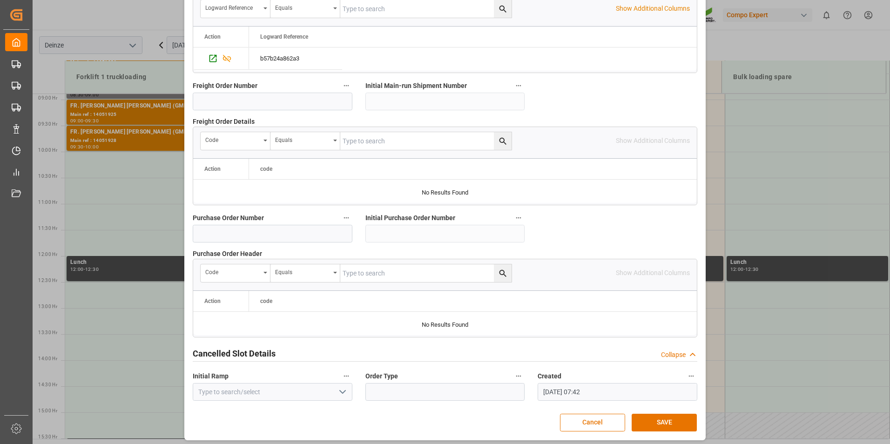
scroll to position [848, 0]
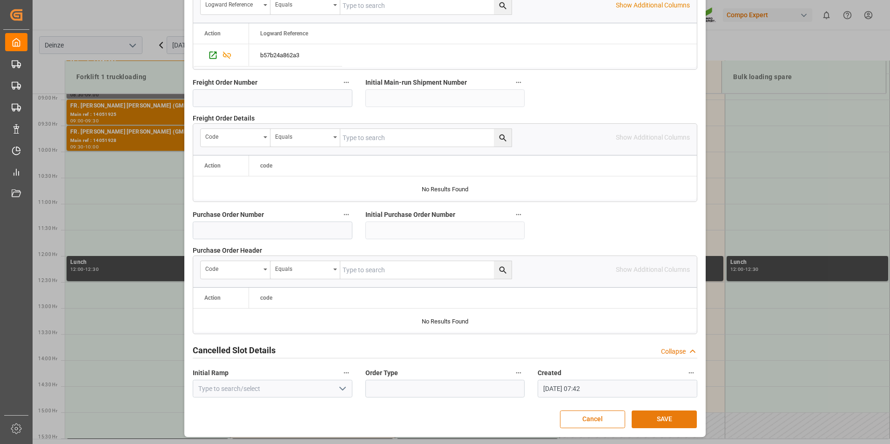
drag, startPoint x: 659, startPoint y: 421, endPoint x: 646, endPoint y: 423, distance: 13.2
click at [658, 421] on button "SAVE" at bounding box center [664, 420] width 65 height 18
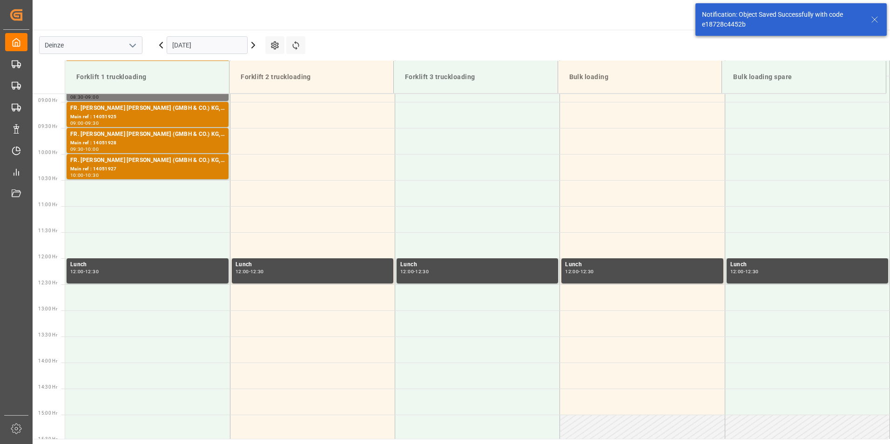
scroll to position [463, 0]
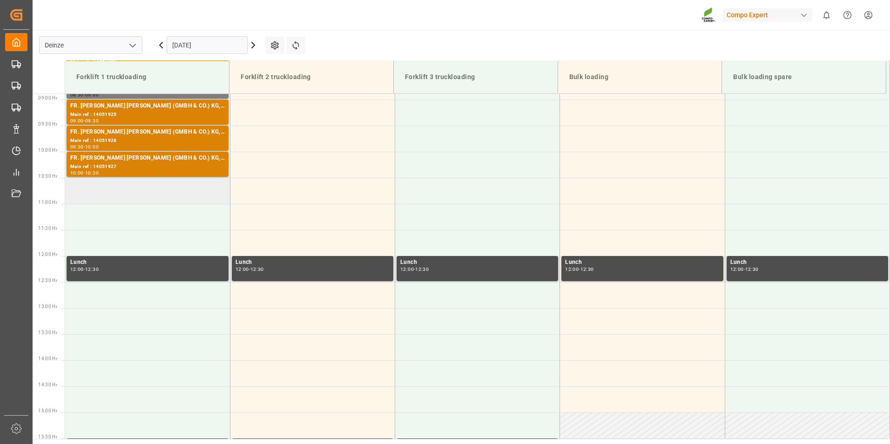
click at [76, 197] on td at bounding box center [147, 191] width 165 height 26
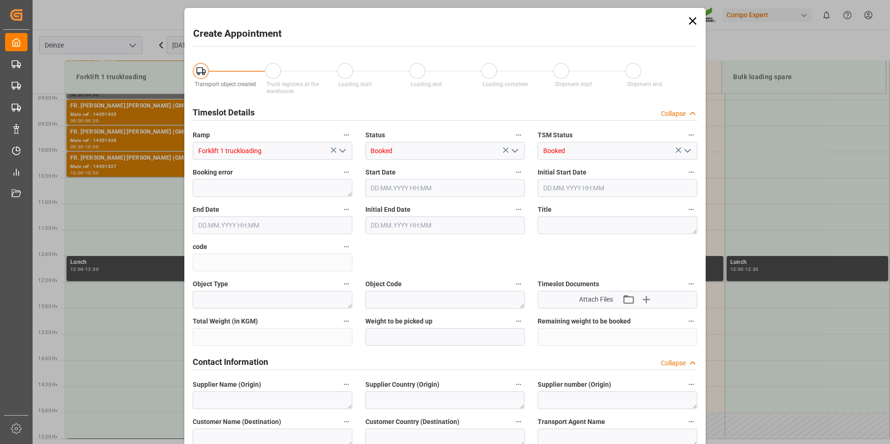
type input "08.10.2025 10:30"
type input "08.10.2025 11:00"
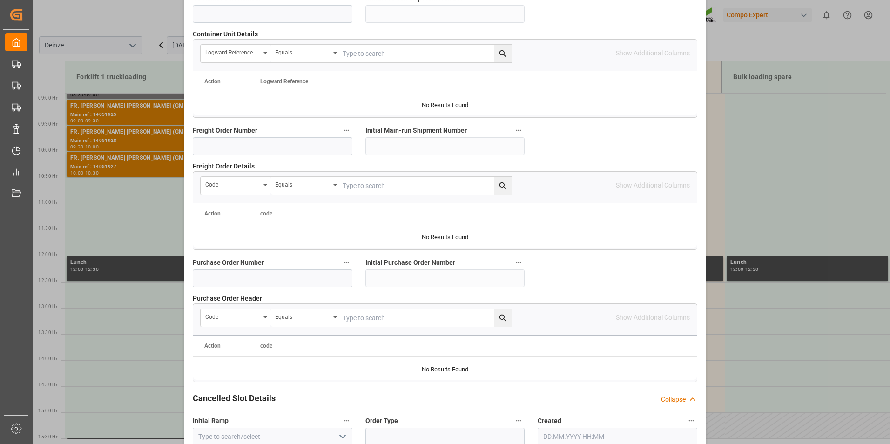
scroll to position [848, 0]
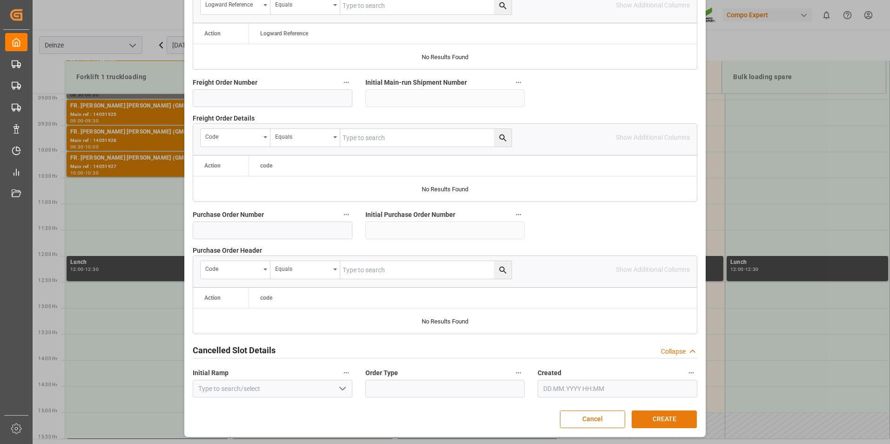
drag, startPoint x: 651, startPoint y: 420, endPoint x: 635, endPoint y: 418, distance: 15.4
click at [648, 420] on button "CREATE" at bounding box center [664, 420] width 65 height 18
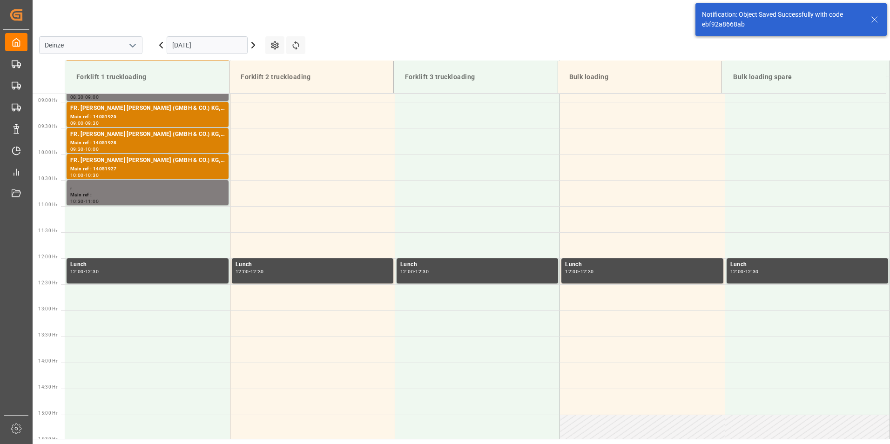
scroll to position [463, 0]
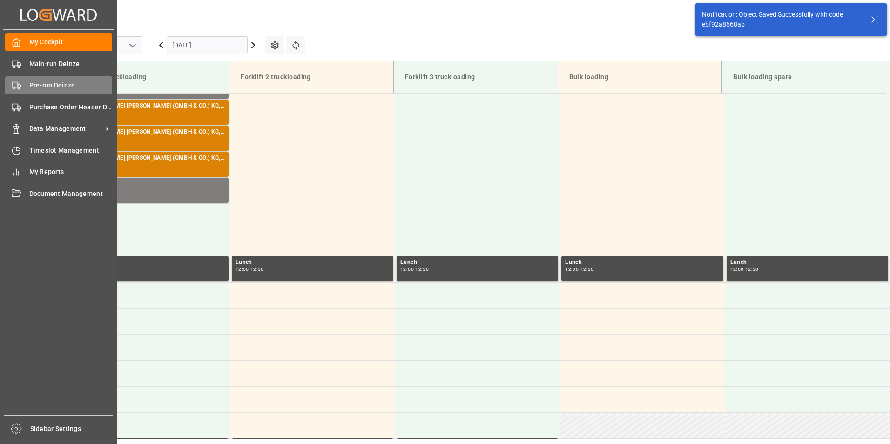
click at [12, 87] on rect at bounding box center [15, 84] width 6 height 5
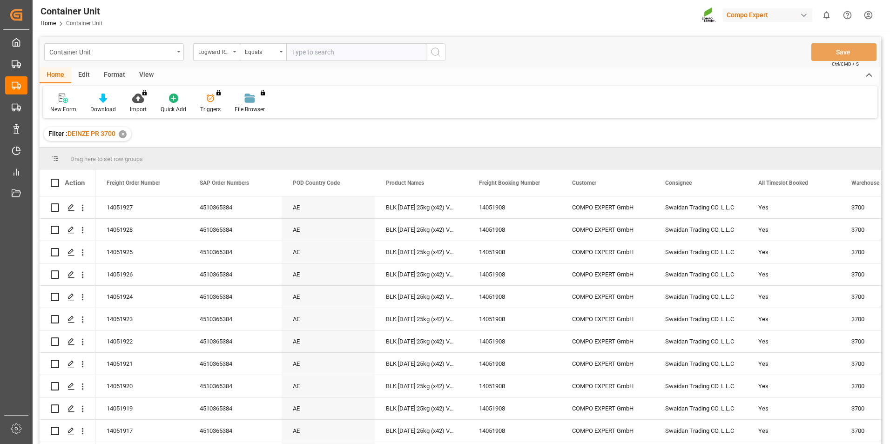
click at [235, 53] on div "Logward Reference" at bounding box center [216, 52] width 47 height 18
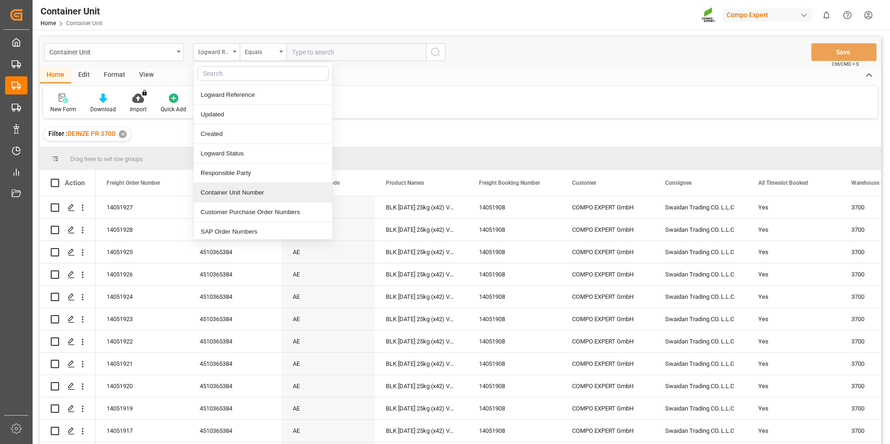
click at [222, 196] on div "Container Unit Number" at bounding box center [263, 193] width 139 height 20
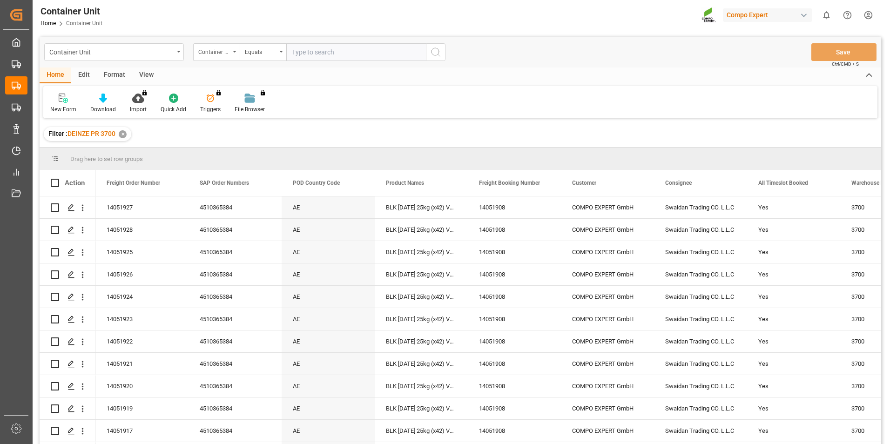
click at [298, 50] on input "text" at bounding box center [356, 52] width 140 height 18
type input "14051929"
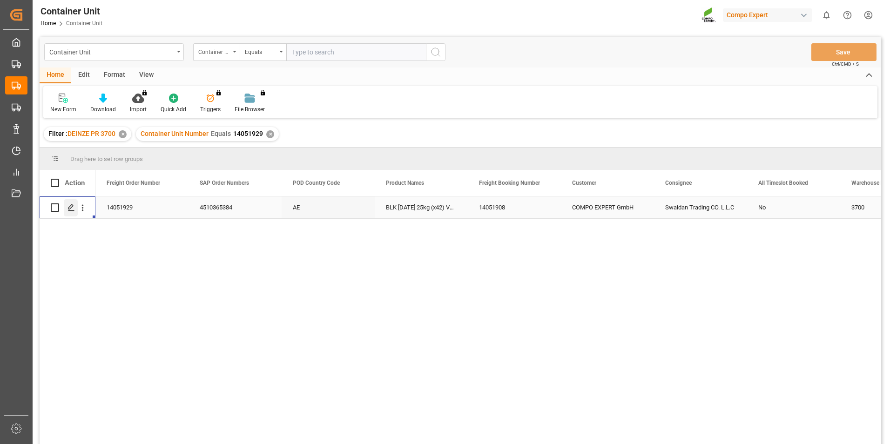
click at [71, 209] on icon "Press SPACE to select this row." at bounding box center [70, 207] width 7 height 7
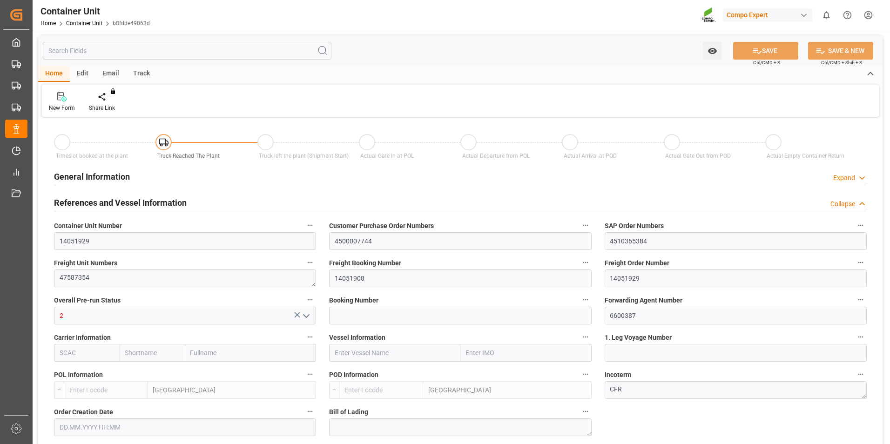
type input "BEANR"
type input "AEJEA"
type input "7"
type input "0"
type input "8"
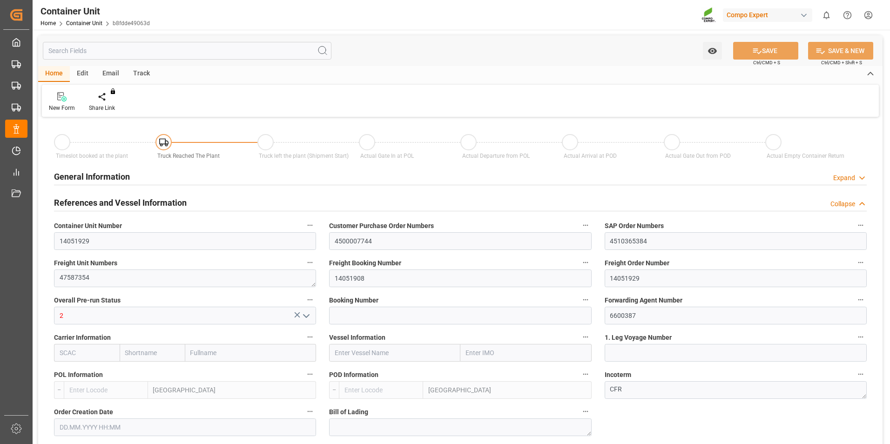
type input "0"
type input "480"
type input "21252"
type input "[DATE] 10:06"
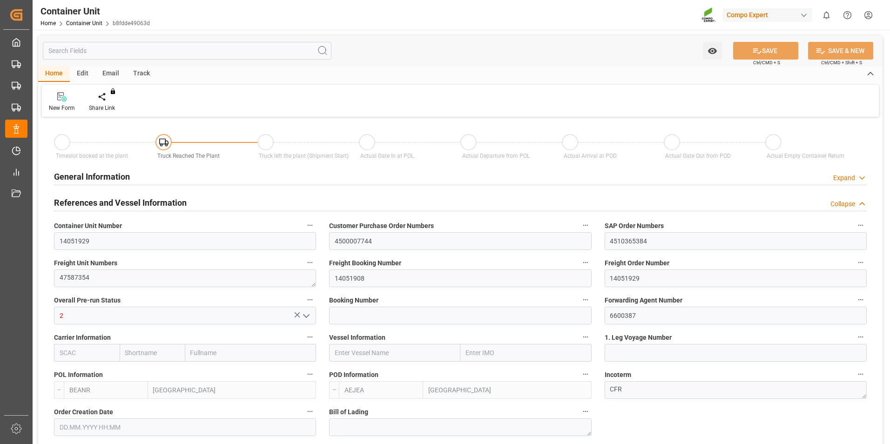
type input "29.09.2025"
click at [108, 103] on div "Create Timeslot" at bounding box center [109, 102] width 54 height 20
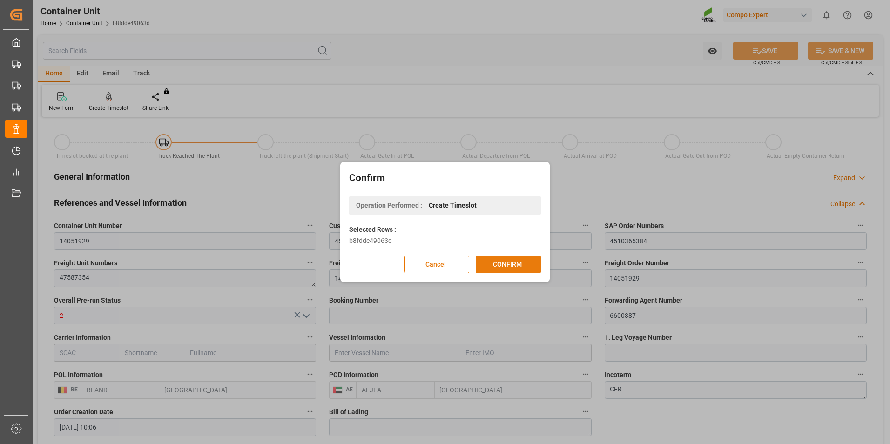
click at [494, 265] on button "CONFIRM" at bounding box center [508, 265] width 65 height 18
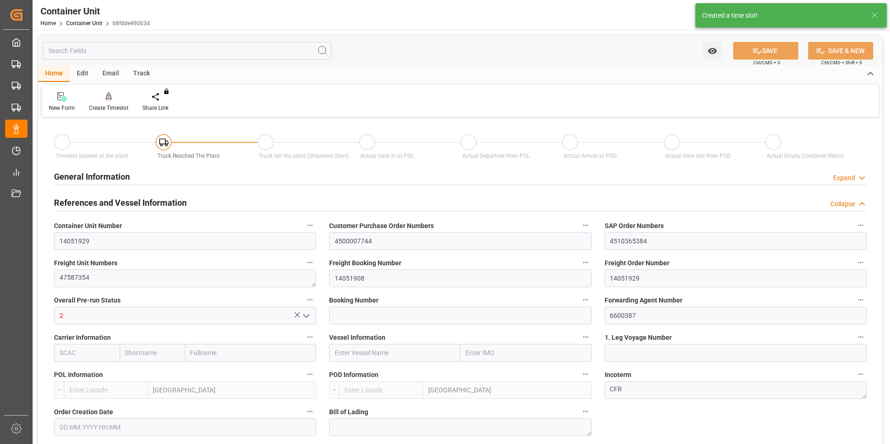
type input "BEANR"
type input "AEJEA"
type input "7"
type input "0"
type input "8"
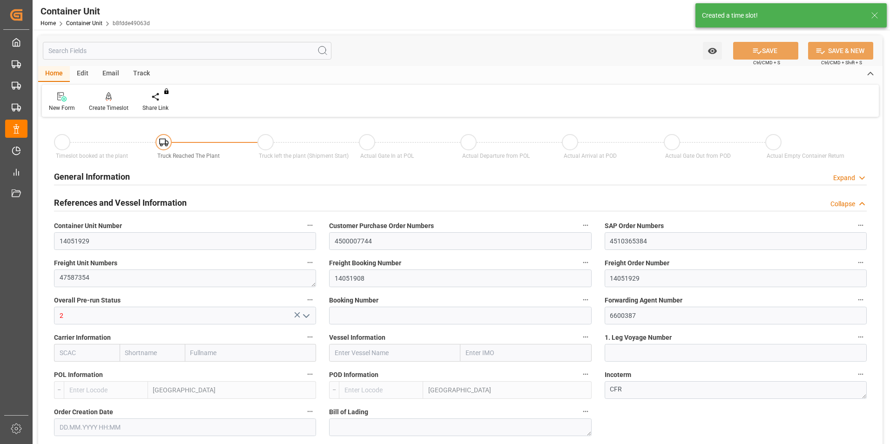
type input "0"
type input "480"
type input "21252"
type input "[DATE] 10:06"
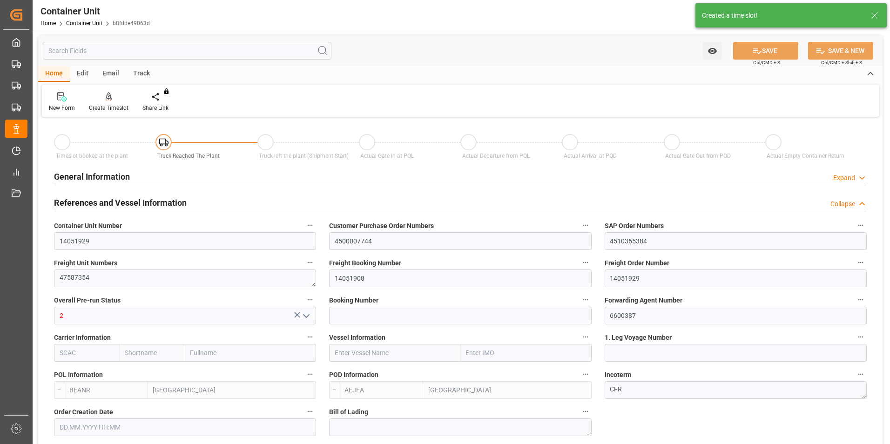
type input "29.09.2025"
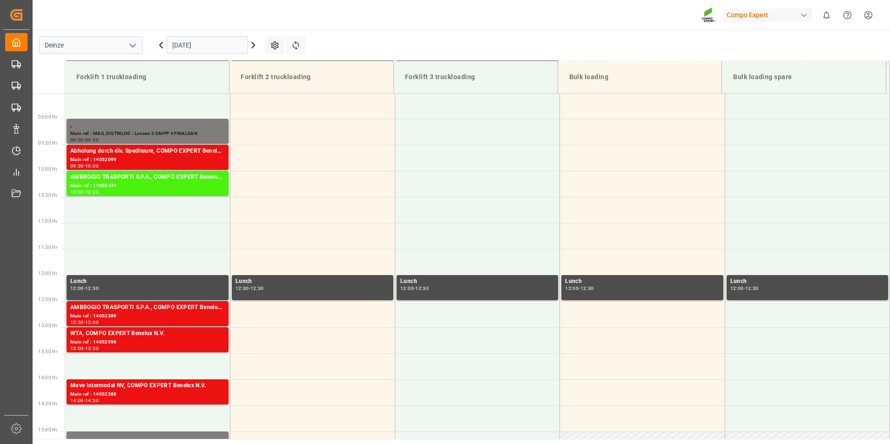
scroll to position [463, 0]
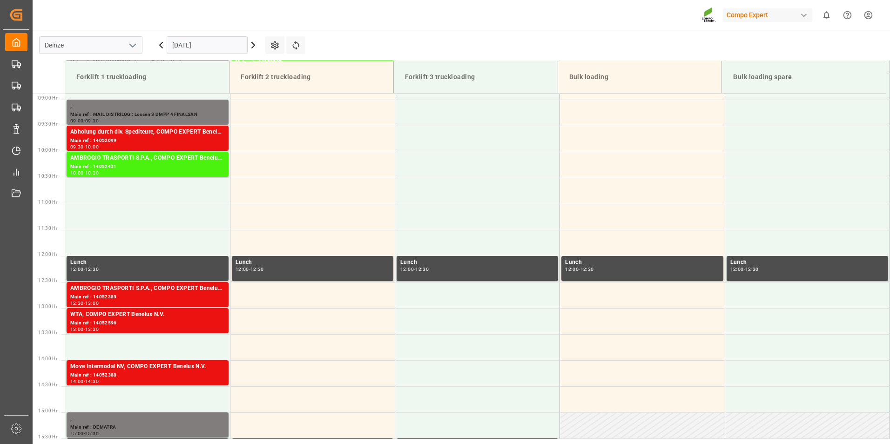
click at [215, 47] on input "[DATE]" at bounding box center [207, 45] width 81 height 18
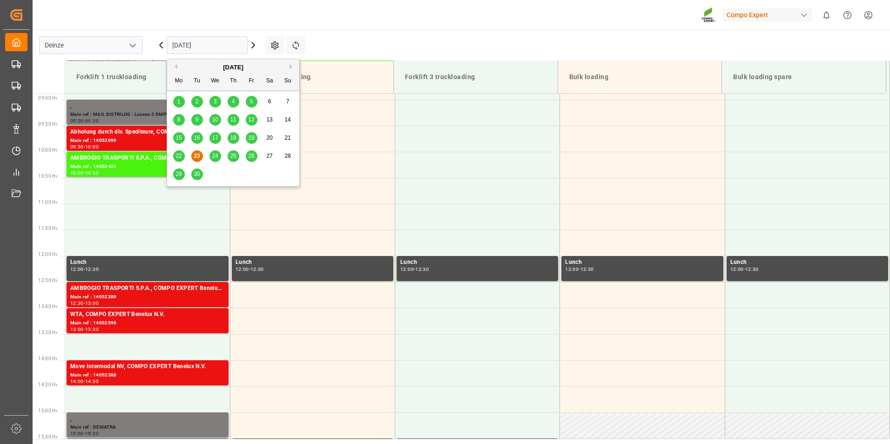
click at [288, 66] on div "[DATE]" at bounding box center [233, 67] width 132 height 9
click at [289, 65] on div "[DATE]" at bounding box center [233, 67] width 132 height 9
click at [290, 65] on button "Next Month" at bounding box center [293, 67] width 6 height 6
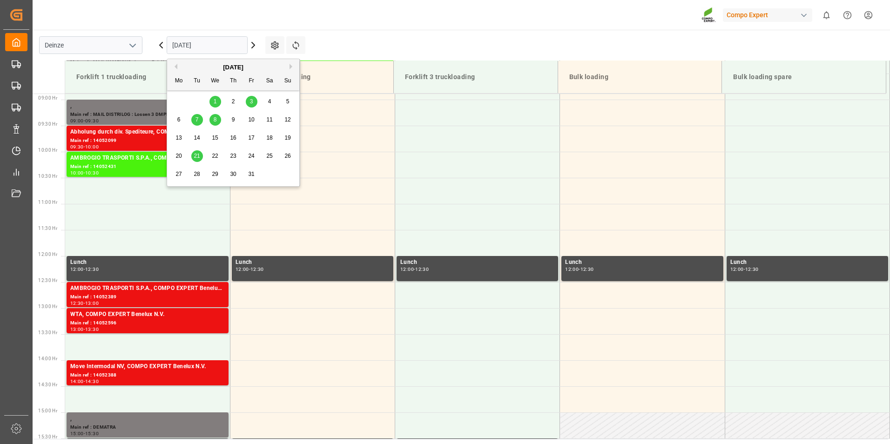
click at [216, 120] on span "8" at bounding box center [215, 119] width 3 height 7
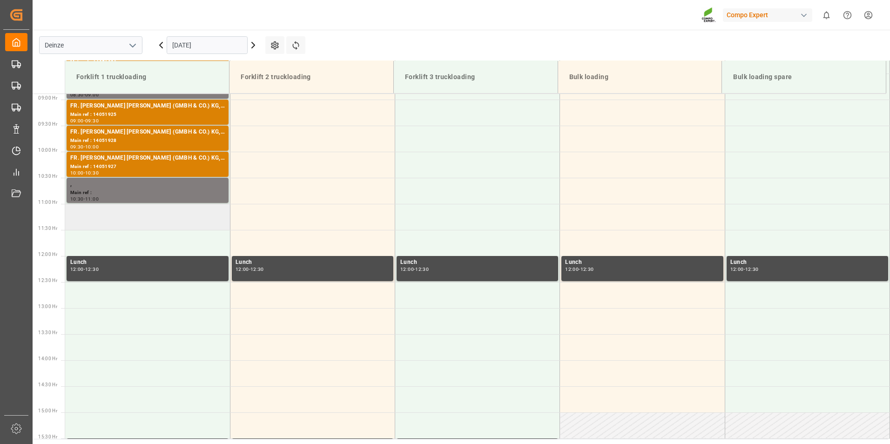
click at [99, 222] on td at bounding box center [147, 217] width 165 height 26
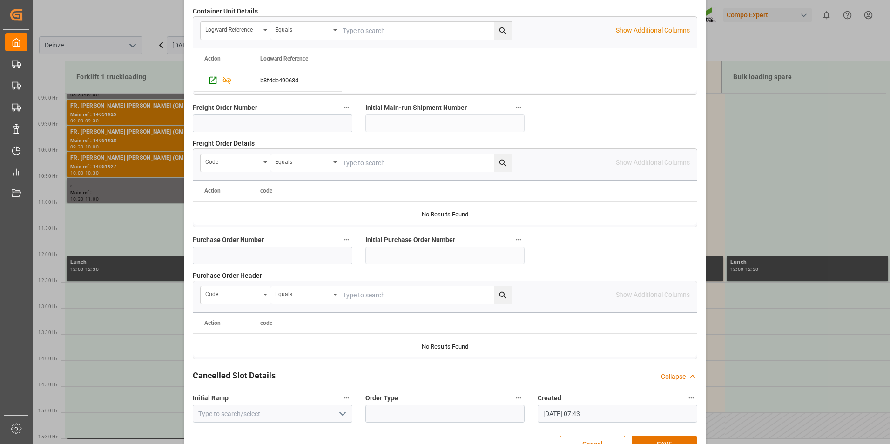
scroll to position [848, 0]
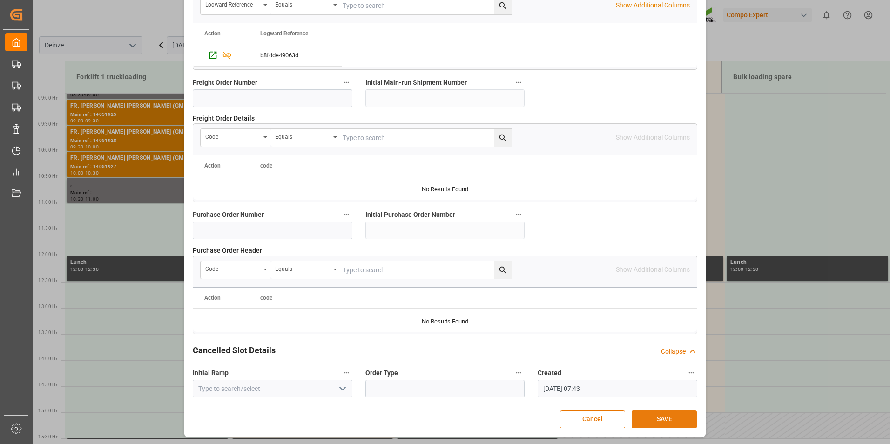
click at [658, 417] on button "SAVE" at bounding box center [664, 420] width 65 height 18
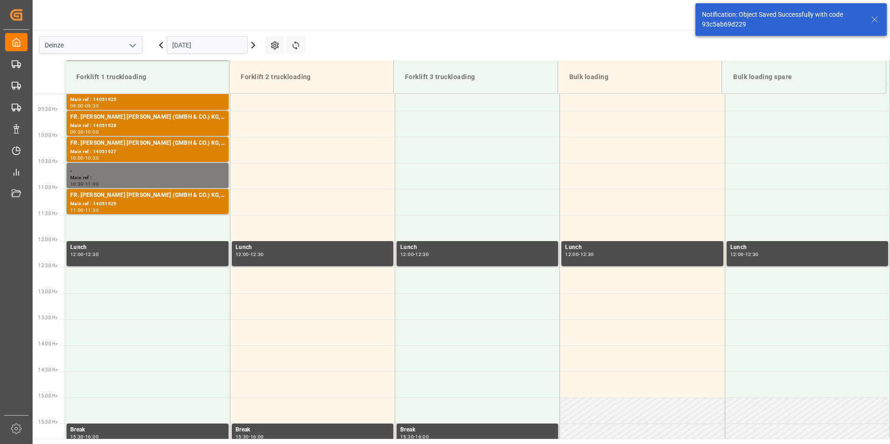
scroll to position [515, 0]
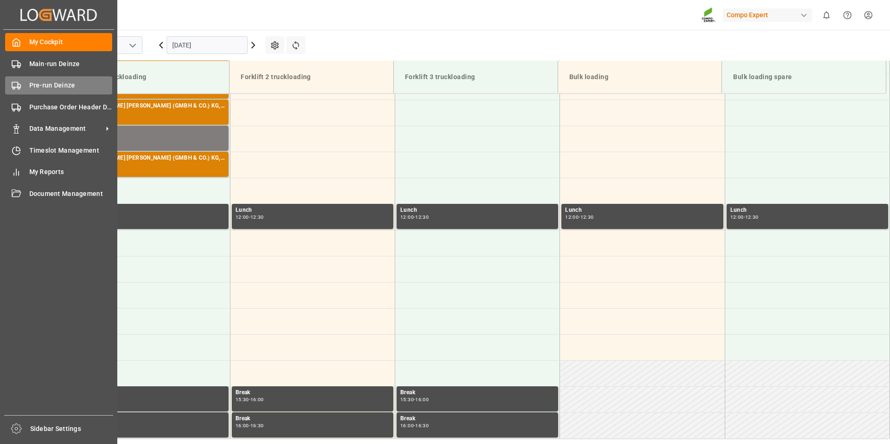
click at [12, 86] on rect at bounding box center [15, 84] width 6 height 5
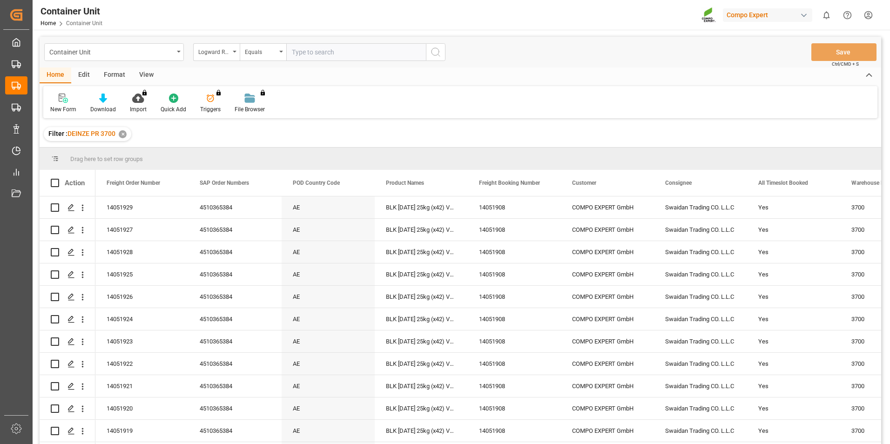
click at [236, 53] on div "Logward Reference" at bounding box center [216, 52] width 47 height 18
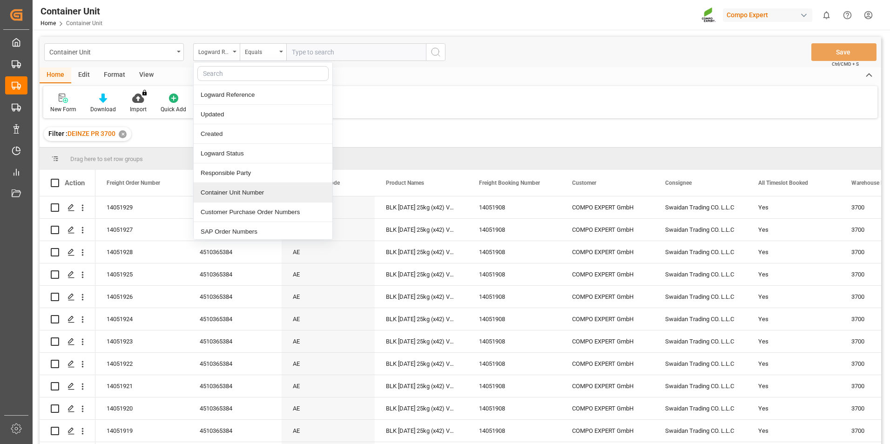
click at [214, 195] on div "Container Unit Number" at bounding box center [263, 193] width 139 height 20
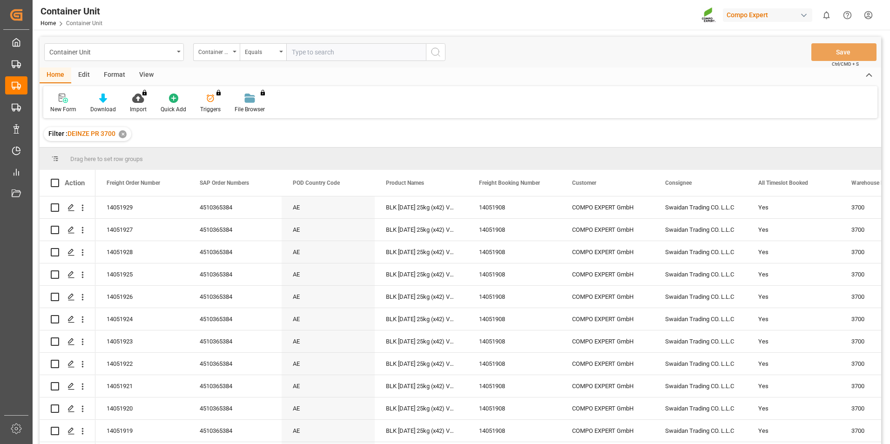
click at [294, 57] on input "text" at bounding box center [356, 52] width 140 height 18
type input "14051930"
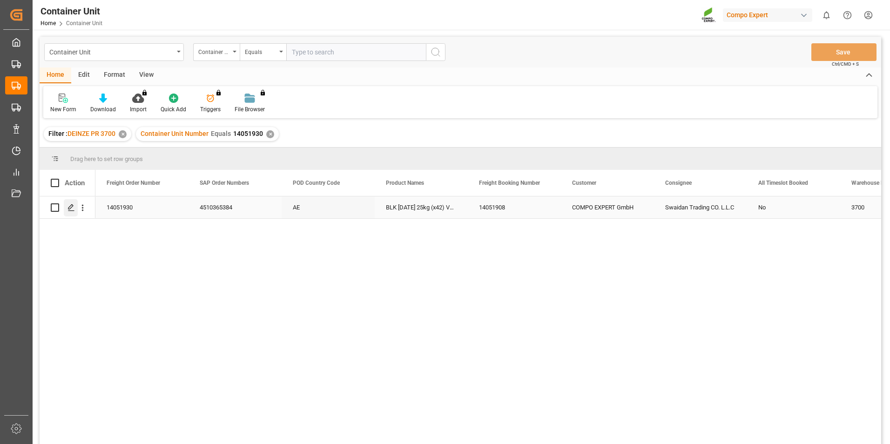
click at [73, 206] on polygon "Press SPACE to select this row." at bounding box center [70, 207] width 5 height 5
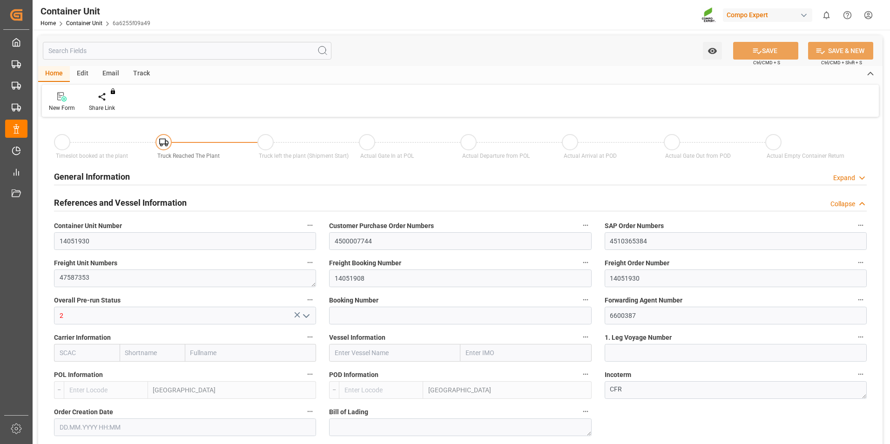
type input "BEANR"
type input "AEJEA"
type input "7"
type input "0"
type input "8"
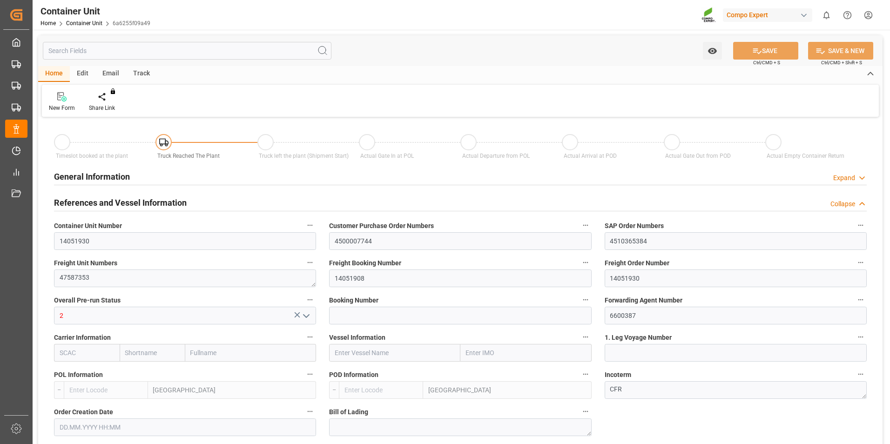
type input "0"
type input "480"
type input "21252"
type input "[DATE] 10:06"
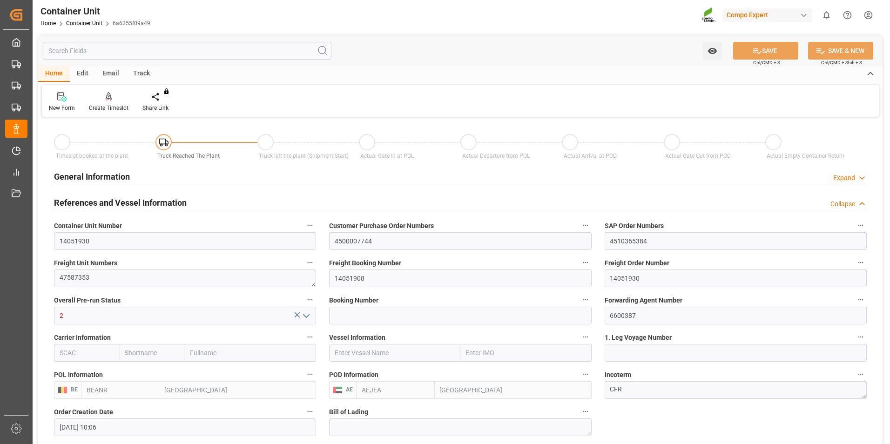
type input "[DATE]"
click at [111, 99] on icon at bounding box center [109, 96] width 7 height 9
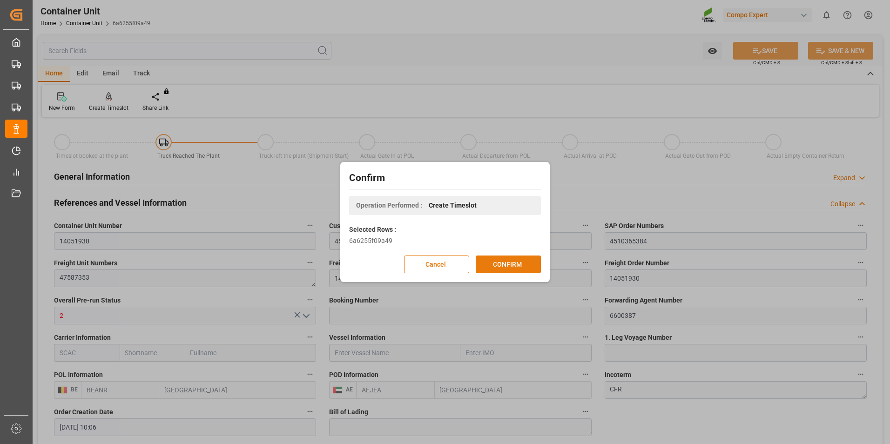
click at [499, 262] on button "CONFIRM" at bounding box center [508, 265] width 65 height 18
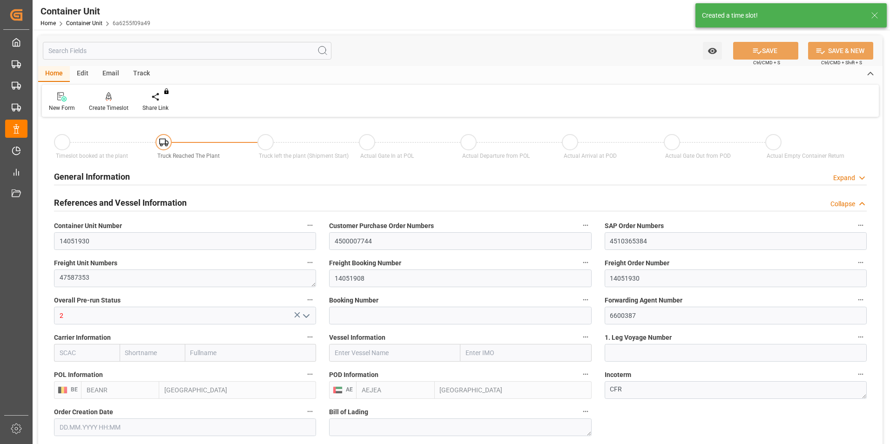
type input "[DATE] 10:06"
type input "[DATE]"
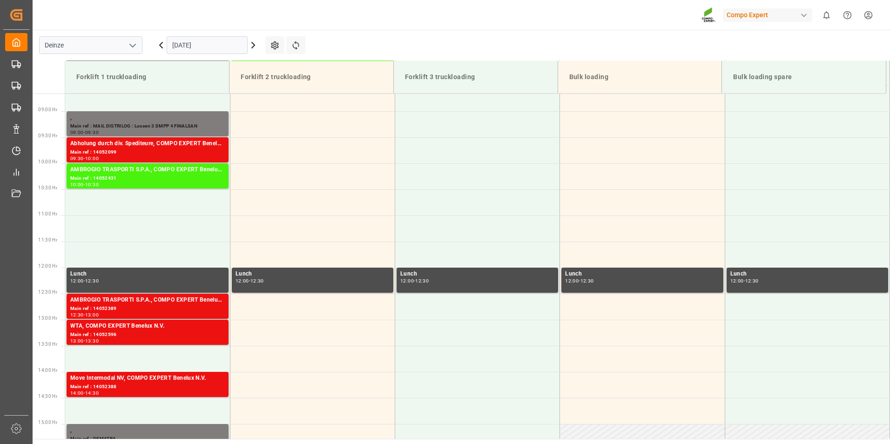
scroll to position [463, 0]
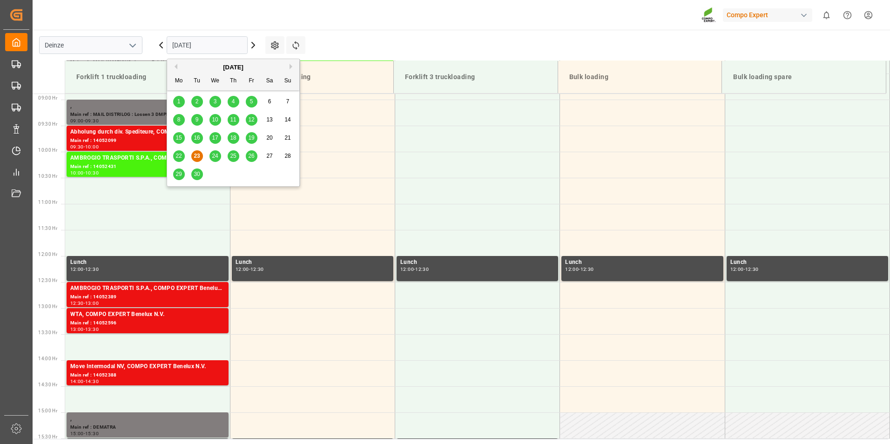
click at [214, 44] on input "[DATE]" at bounding box center [207, 45] width 81 height 18
click at [291, 66] on button "Next Month" at bounding box center [293, 67] width 6 height 6
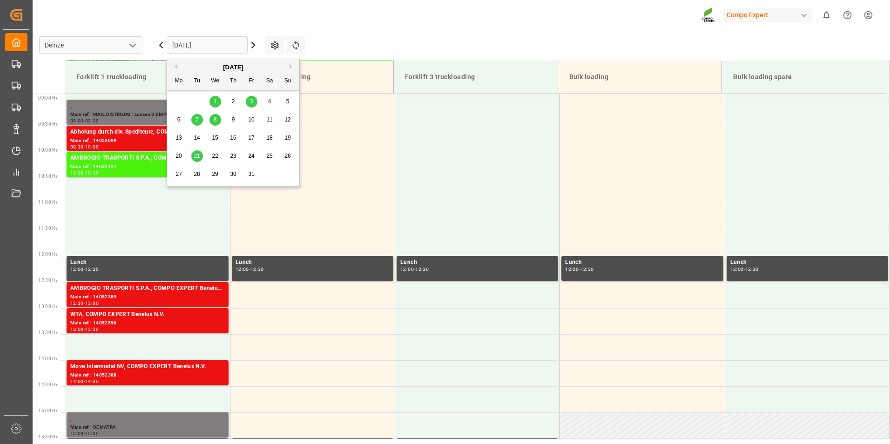
click at [216, 122] on span "8" at bounding box center [215, 119] width 3 height 7
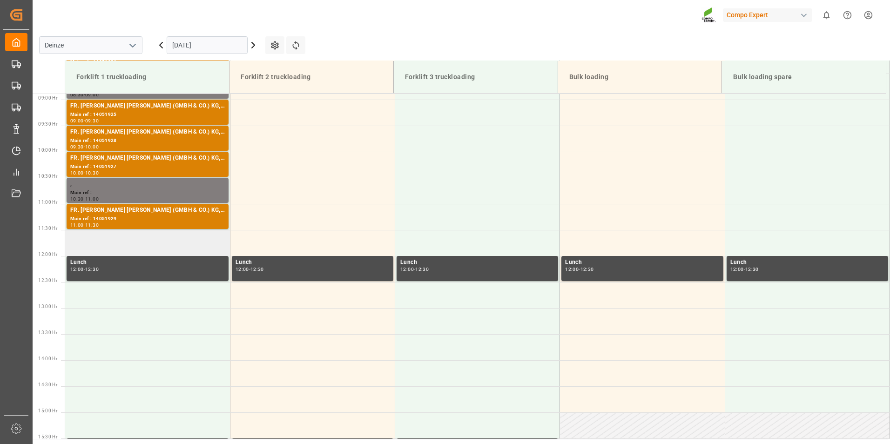
click at [85, 244] on td at bounding box center [147, 243] width 165 height 26
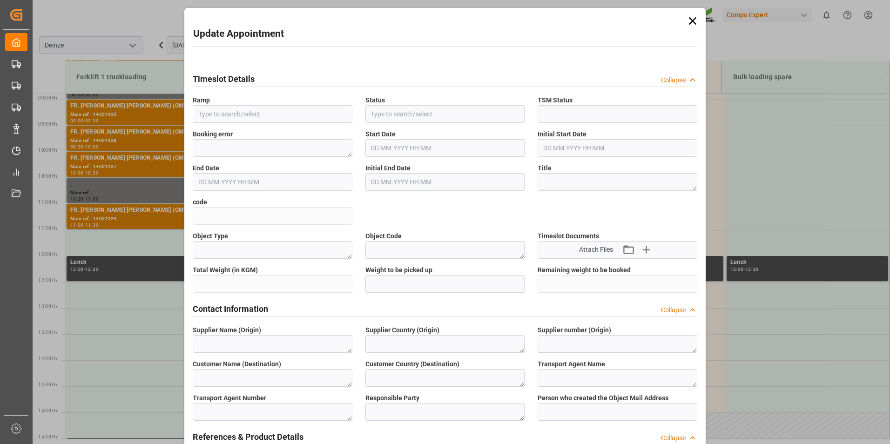
type input "Forklift 1 truckloading"
type input "Truck registers at the warehouse"
type input "Booked"
type input "97d91e957160"
type textarea "Pre-Run"
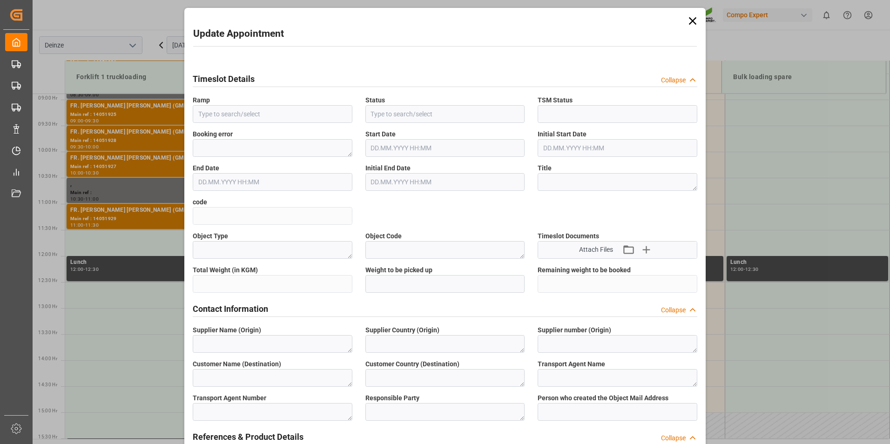
type textarea "COMPO EXPERT Benelux N.V."
type textarea "BE"
type textarea "3700"
type textarea "COMPO EXPERT GmbH"
type textarea "DE"
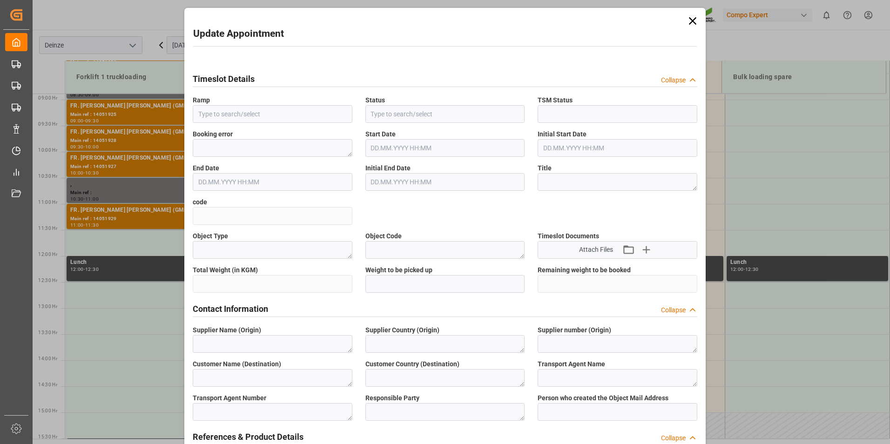
type textarea "FR. [PERSON_NAME] [PERSON_NAME] (GMBH & CO.) KG"
type textarea "6600387"
type textarea "Logistics Service Provider"
type input "[PERSON_NAME][EMAIL_ADDRESS][DOMAIN_NAME]"
type textarea "14051930"
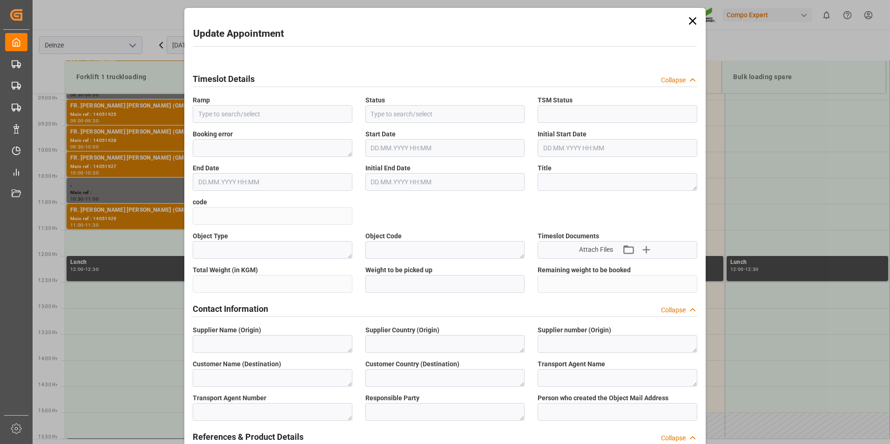
type textarea "4510365384"
type textarea "47587353"
type textarea "BLK [DATE] 25kg (x42) VAE MTO"
type textarea "4331802647"
type textarea "20GP"
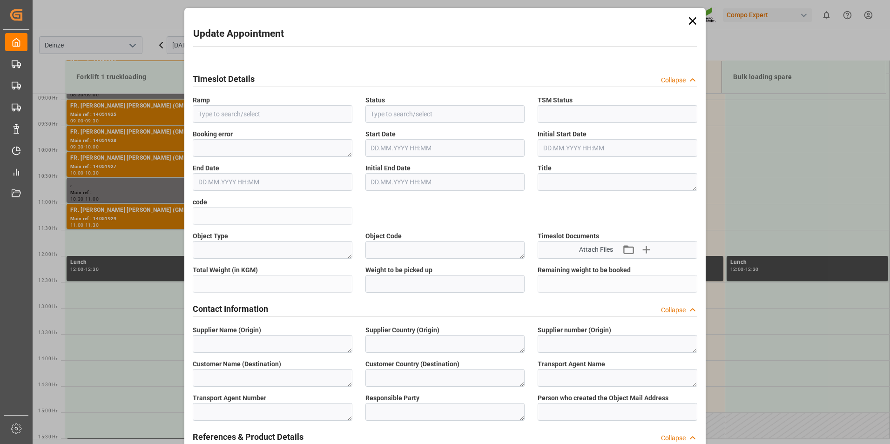
type input "14051930"
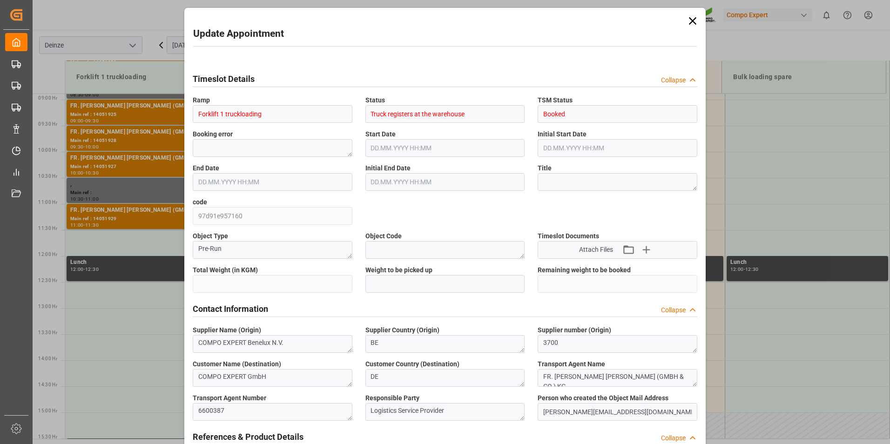
type input "21252"
type input "480"
type input "08.10.2025 11:30"
type input "08.10.2025 12:00"
type input "[DATE] 10:06"
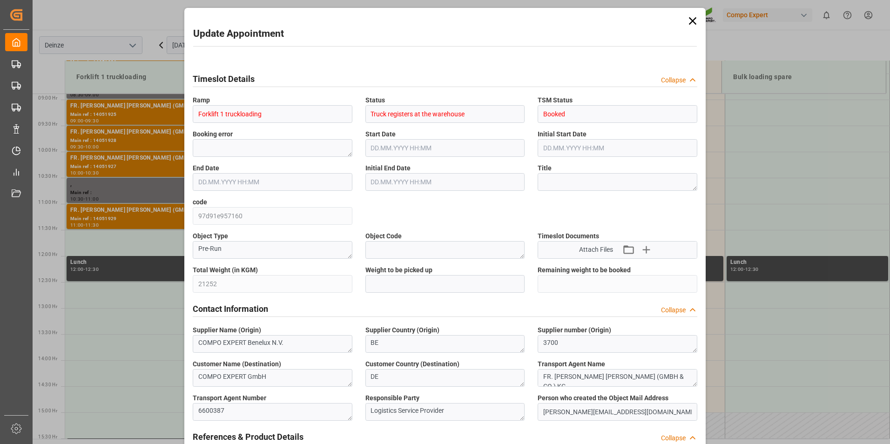
type input "[DATE] 09:22"
type input "23.09.2025 07:44"
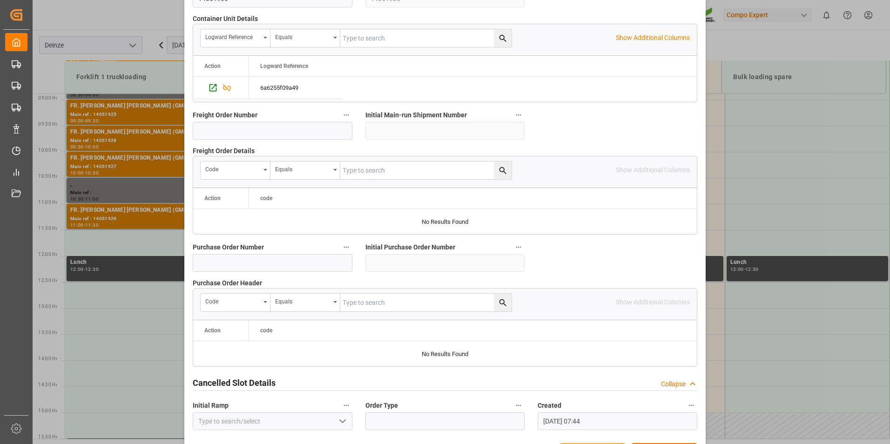
scroll to position [838, 0]
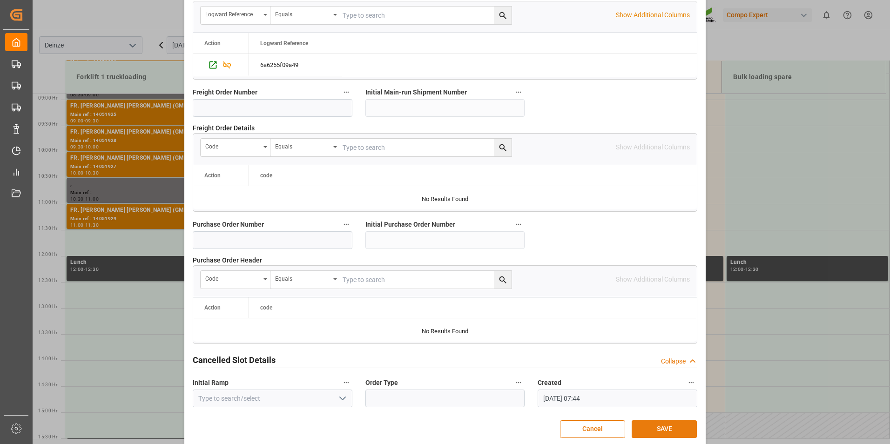
click at [664, 425] on button "SAVE" at bounding box center [664, 429] width 65 height 18
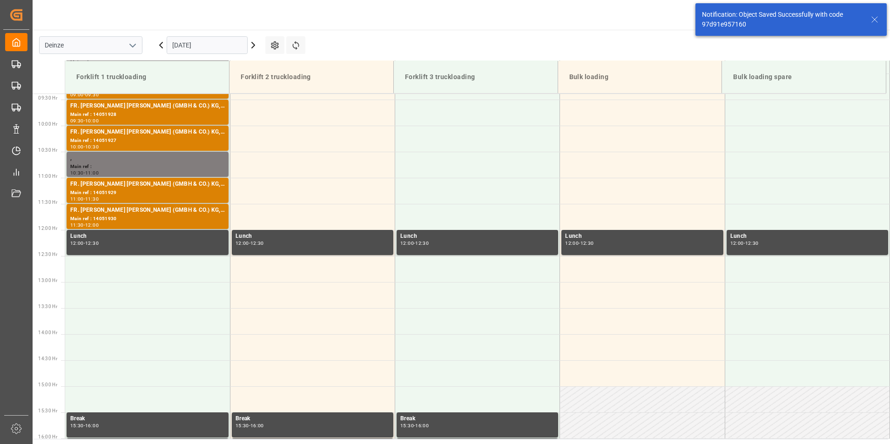
scroll to position [515, 0]
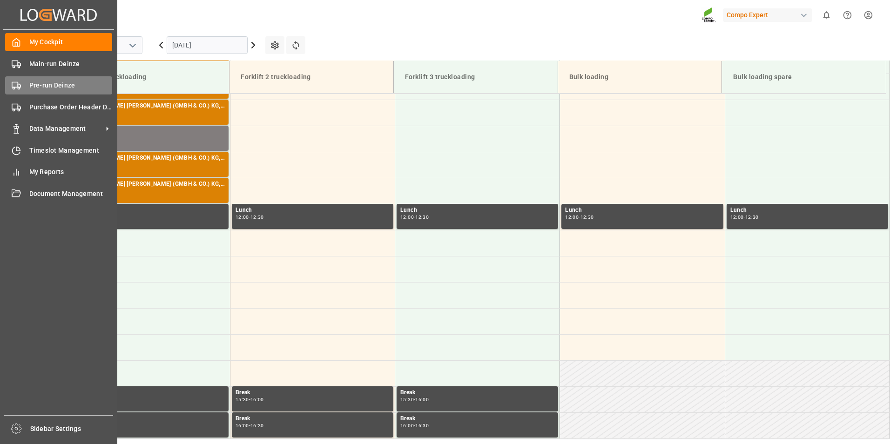
click at [20, 86] on icon at bounding box center [16, 85] width 9 height 9
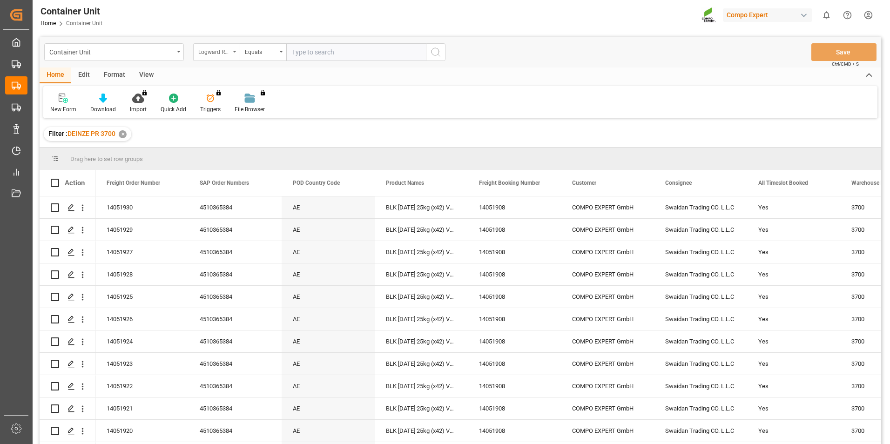
click at [234, 50] on div "Logward Reference" at bounding box center [216, 52] width 47 height 18
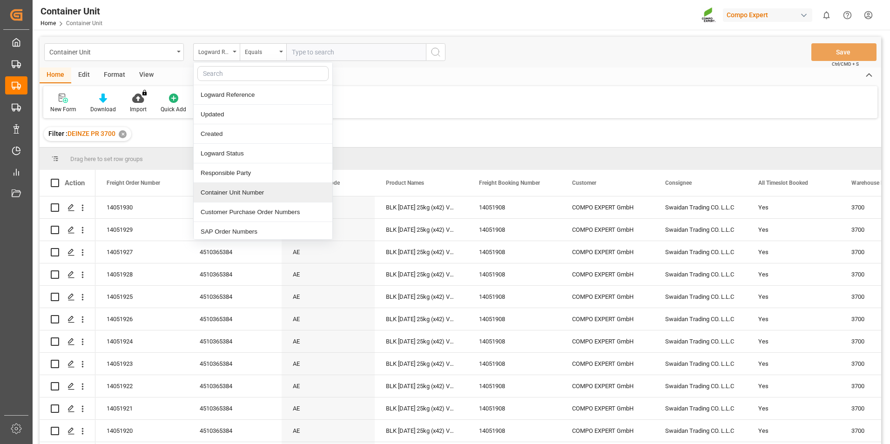
click at [229, 196] on div "Container Unit Number" at bounding box center [263, 193] width 139 height 20
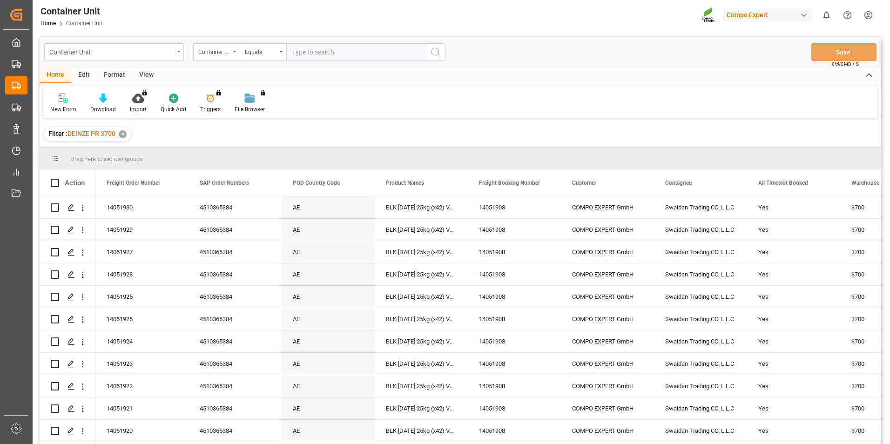
click at [291, 51] on input "text" at bounding box center [356, 52] width 140 height 18
type input "14051931"
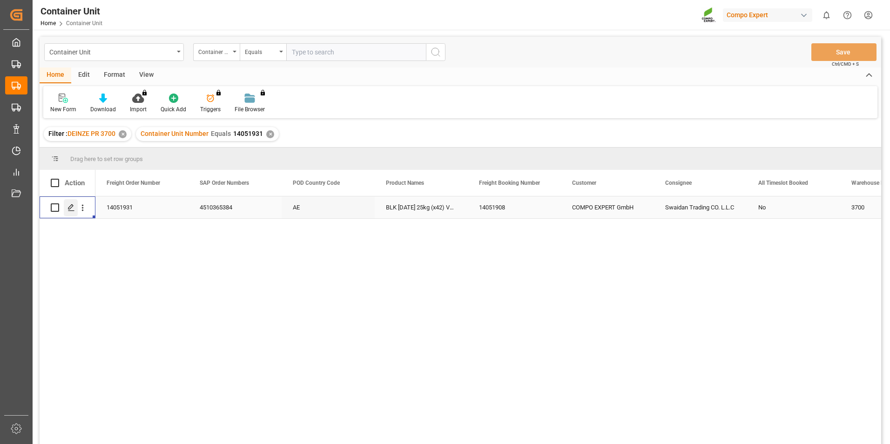
click at [70, 208] on icon "Press SPACE to select this row." at bounding box center [70, 207] width 7 height 7
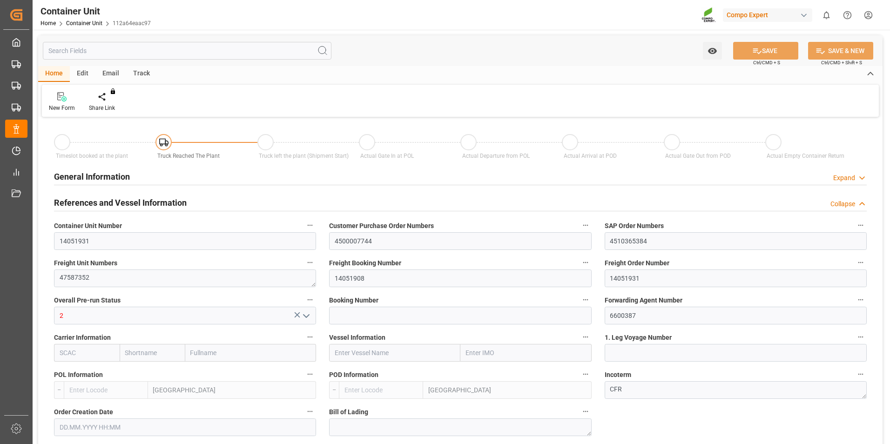
type input "BEANR"
type input "AEJEA"
type input "7"
type input "0"
type input "8"
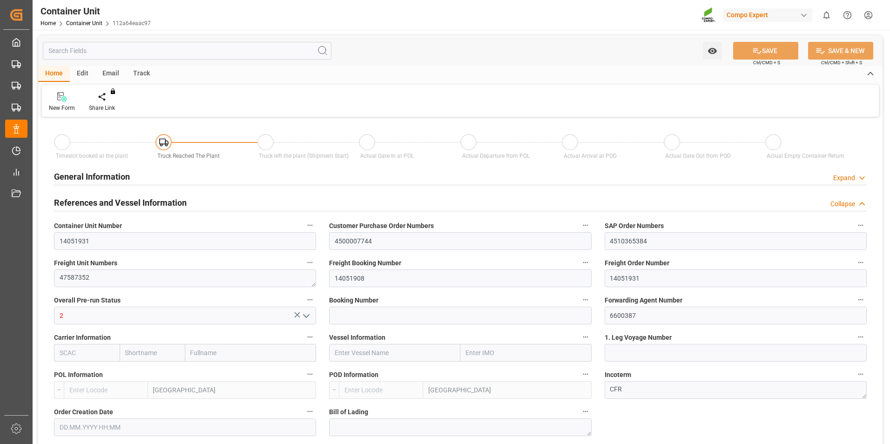
type input "0"
type input "480"
type input "21252"
type input "[DATE] 10:06"
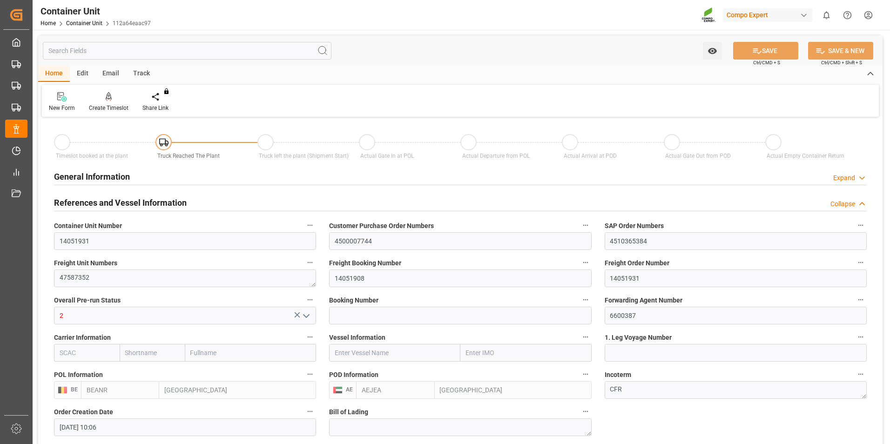
type input "29.09.2025"
click at [112, 95] on div at bounding box center [109, 97] width 40 height 10
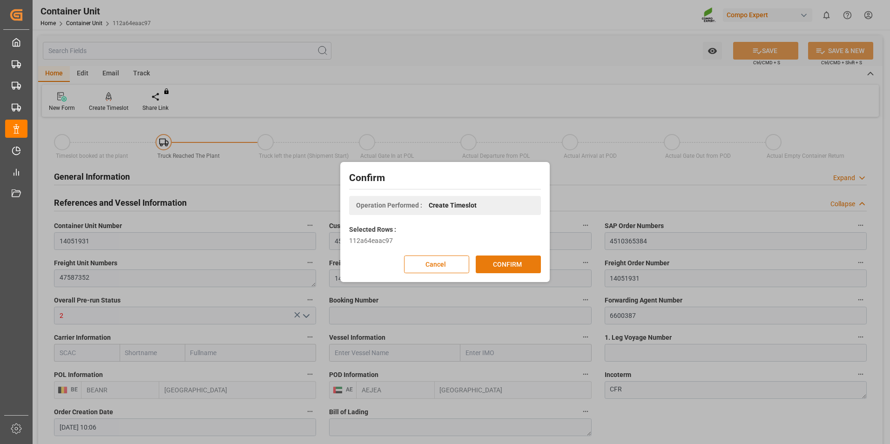
click at [507, 263] on button "CONFIRM" at bounding box center [508, 265] width 65 height 18
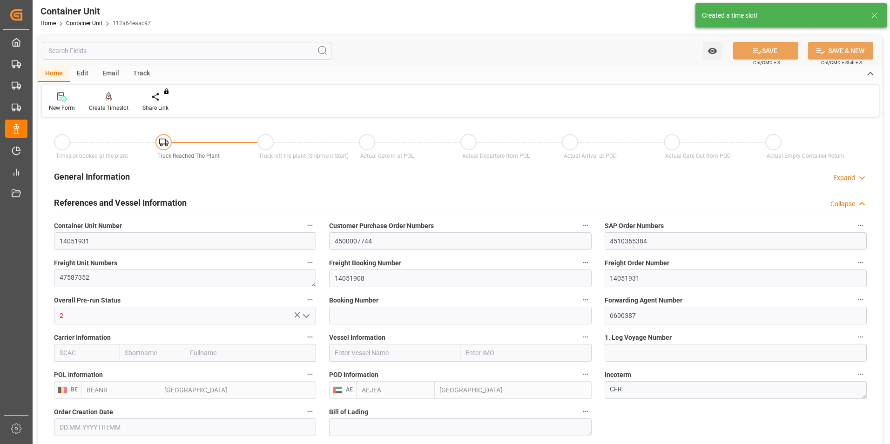
type input "[DATE] 10:06"
type input "29.09.2025"
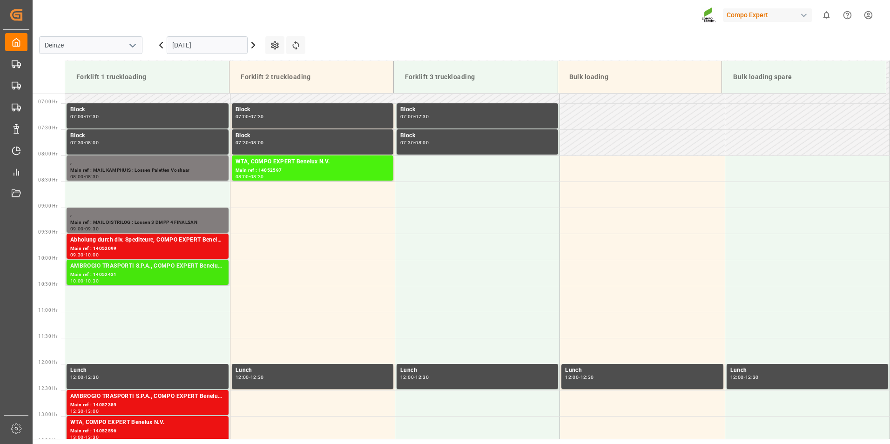
scroll to position [463, 0]
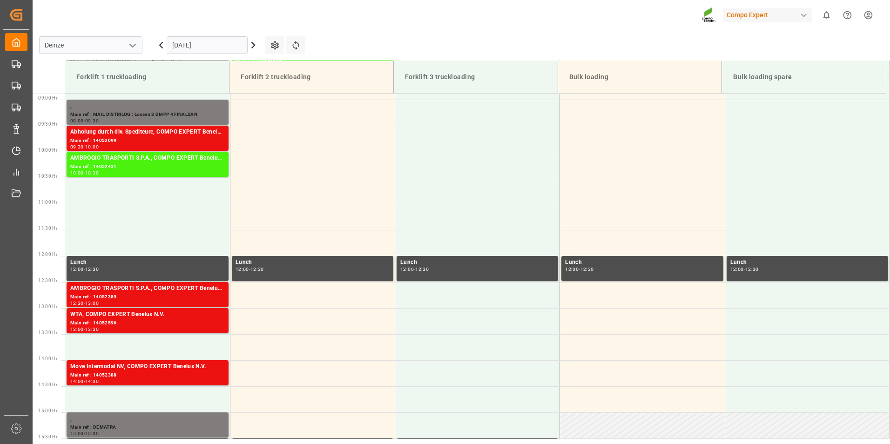
click at [212, 45] on input "[DATE]" at bounding box center [207, 45] width 81 height 18
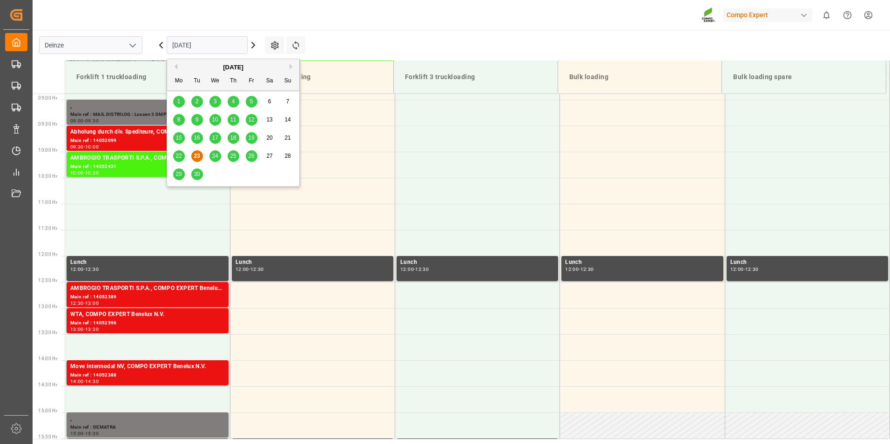
click at [290, 66] on button "Next Month" at bounding box center [293, 67] width 6 height 6
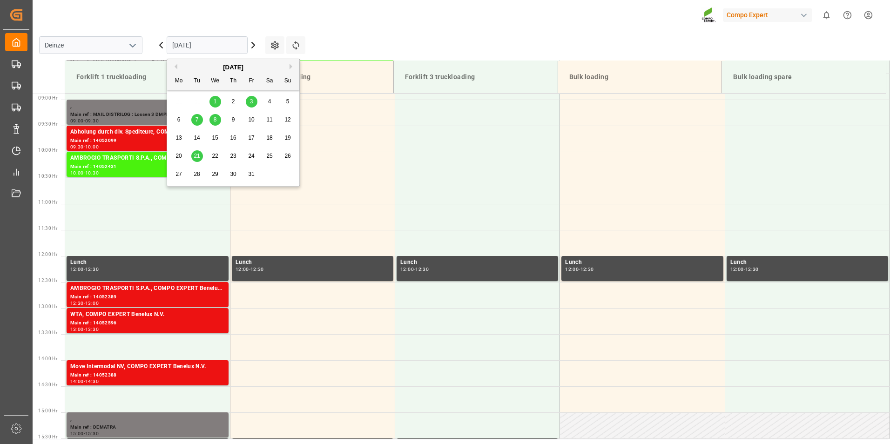
click at [217, 119] on div "8" at bounding box center [215, 120] width 12 height 11
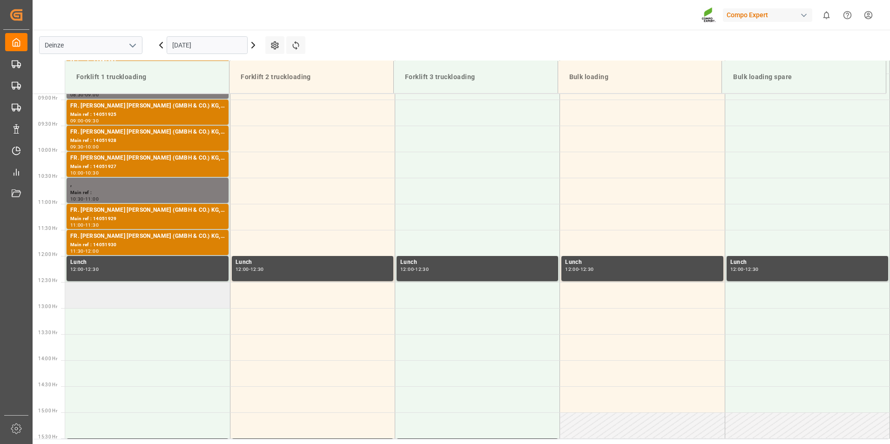
click at [81, 297] on td at bounding box center [147, 295] width 165 height 26
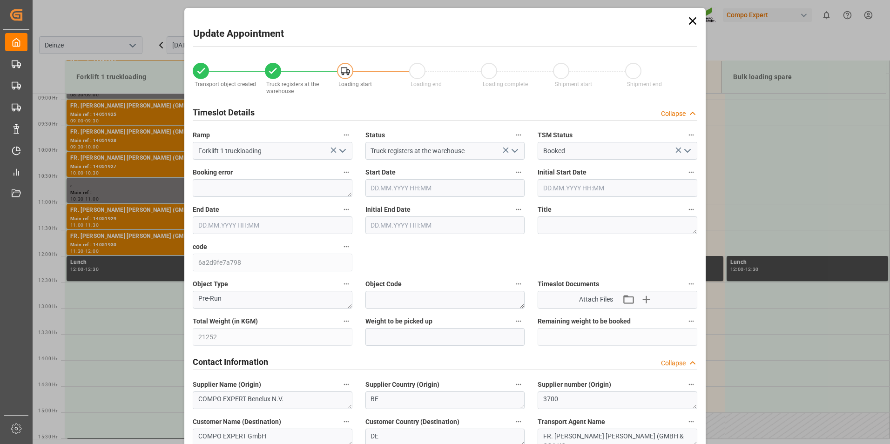
type input "[DATE] 12:30"
type input "[DATE] 13:00"
type input "[DATE] 10:06"
type input "[DATE] 09:22"
type input "[DATE] 07:45"
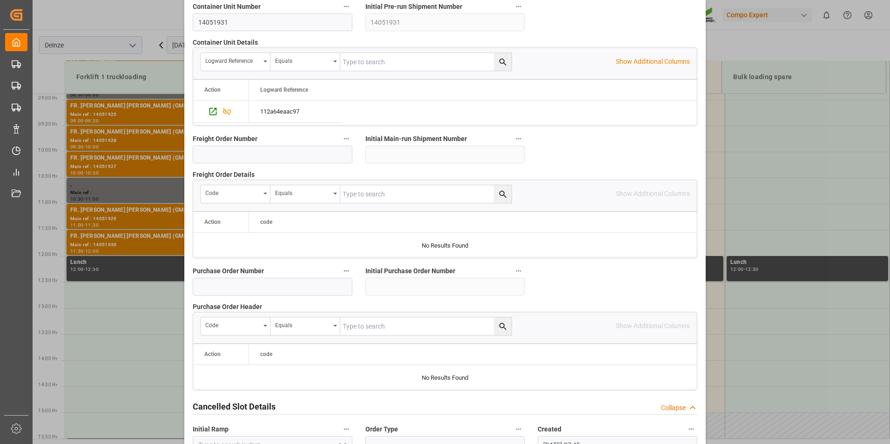
scroll to position [848, 0]
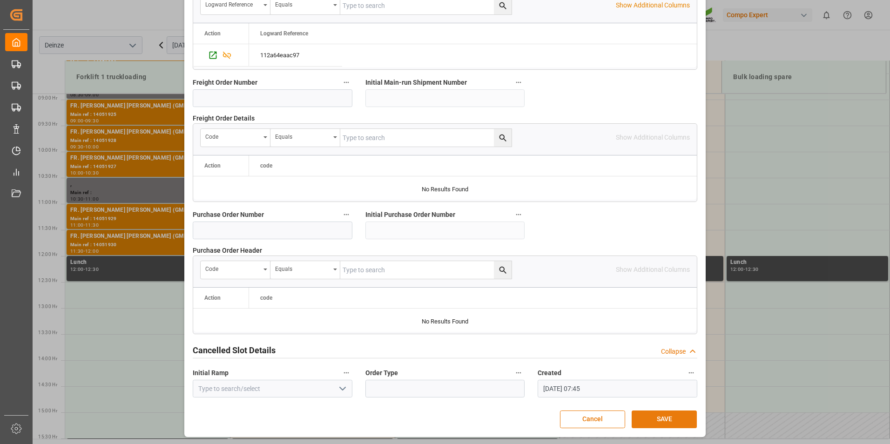
click at [666, 419] on button "SAVE" at bounding box center [664, 420] width 65 height 18
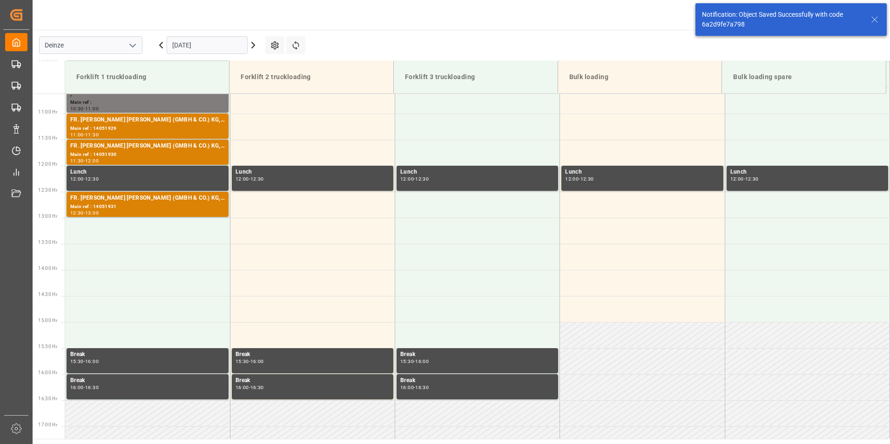
scroll to position [567, 0]
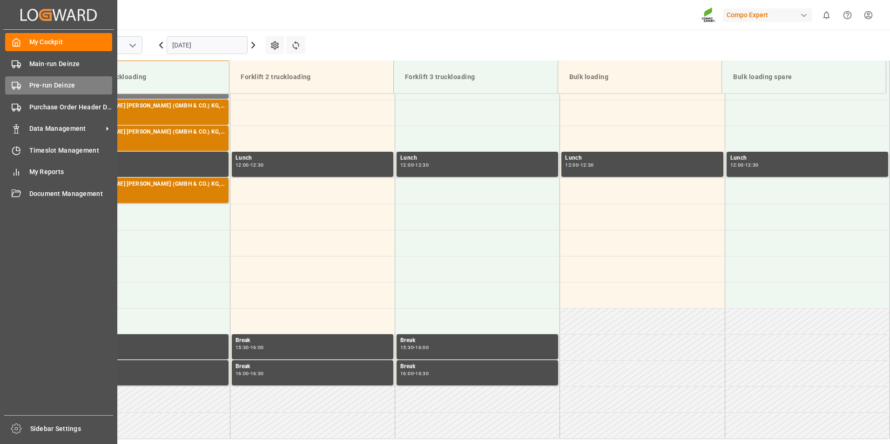
click at [15, 86] on icon at bounding box center [16, 85] width 9 height 9
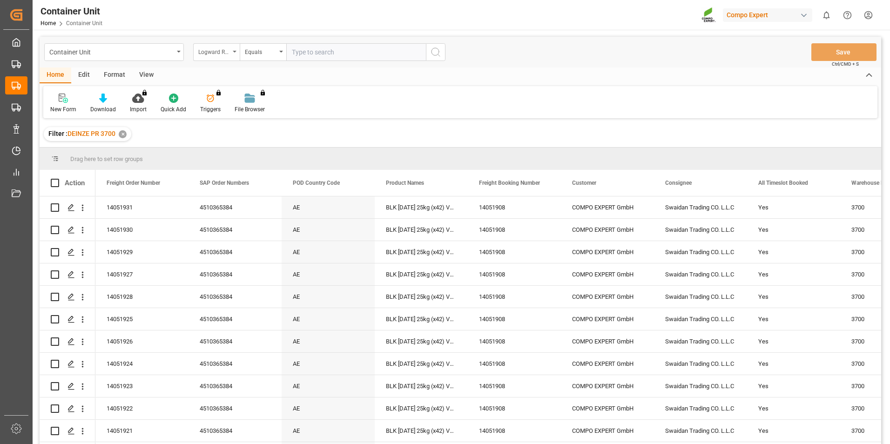
click at [235, 51] on icon "open menu" at bounding box center [235, 52] width 4 height 2
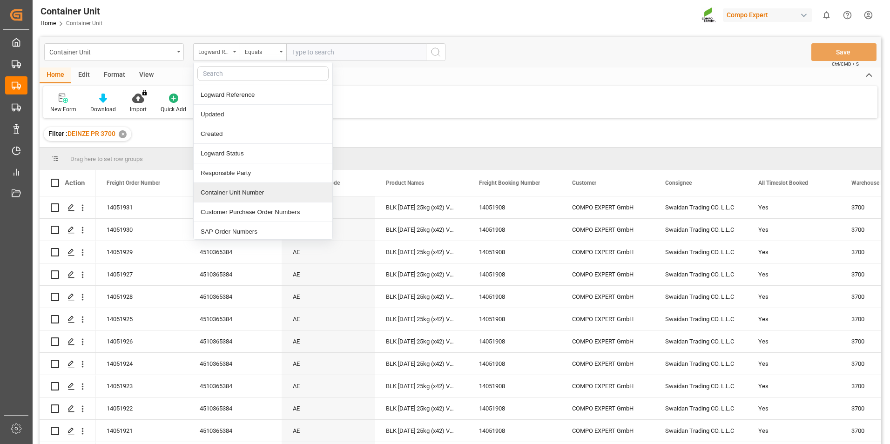
click at [212, 194] on div "Container Unit Number" at bounding box center [263, 193] width 139 height 20
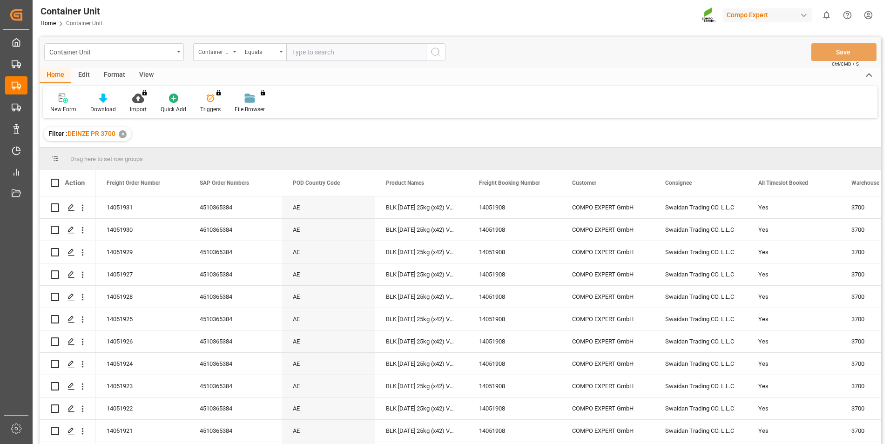
click at [306, 55] on input "text" at bounding box center [356, 52] width 140 height 18
type input "14051932"
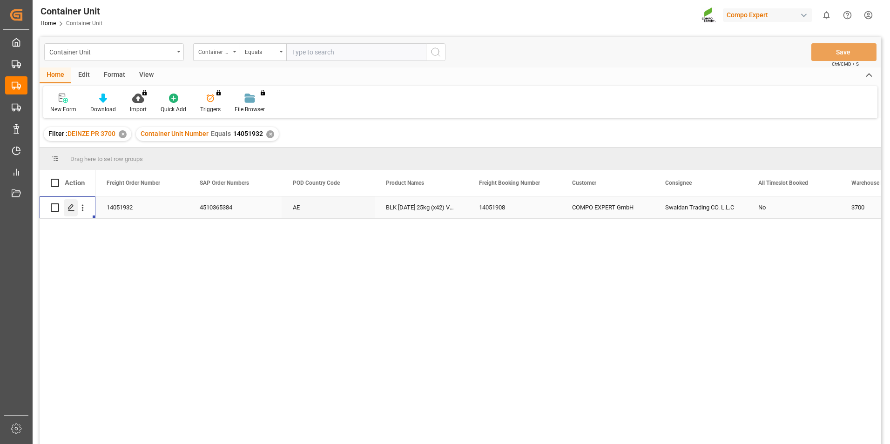
click at [72, 208] on polygon "Press SPACE to select this row." at bounding box center [70, 207] width 5 height 5
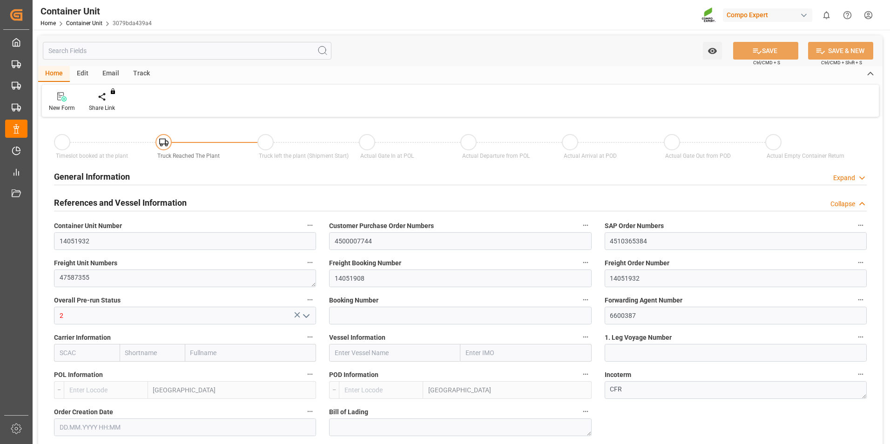
type input "BEANR"
type input "AEJEA"
type input "7"
type input "0"
type input "8"
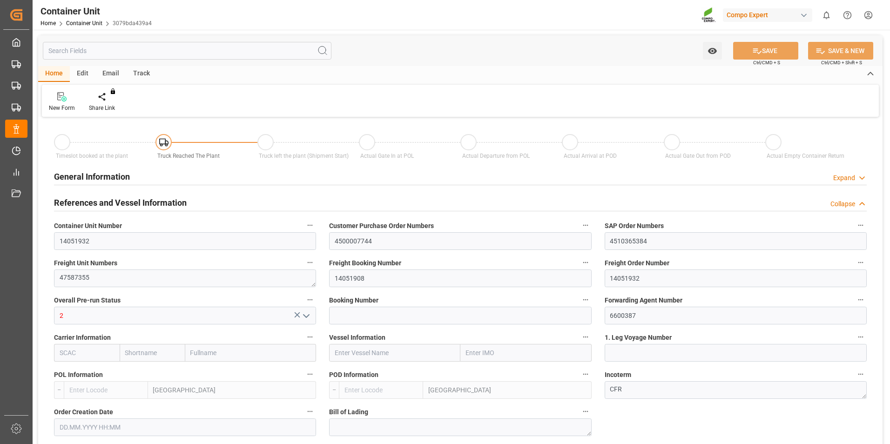
type input "0"
type input "480"
type input "21252"
type input "[DATE] 10:06"
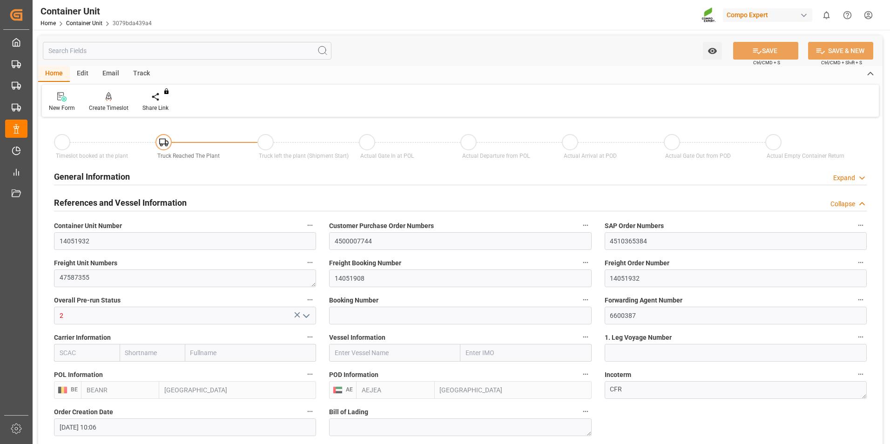
type input "[DATE]"
click at [109, 94] on icon at bounding box center [109, 96] width 7 height 8
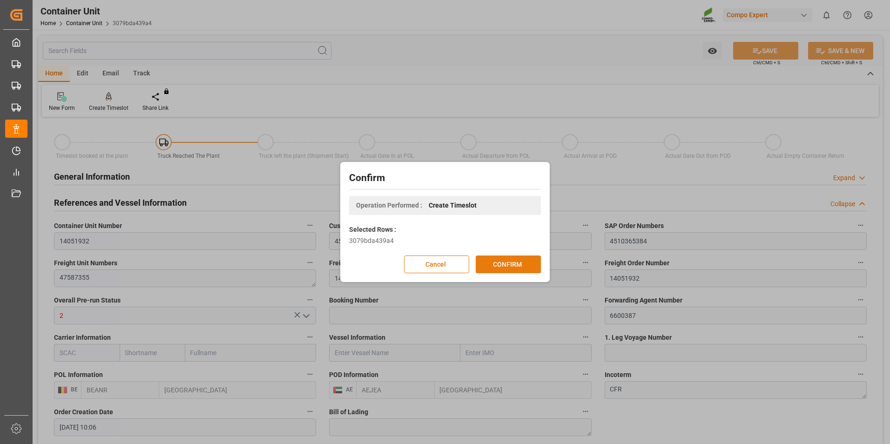
click at [498, 264] on button "CONFIRM" at bounding box center [508, 265] width 65 height 18
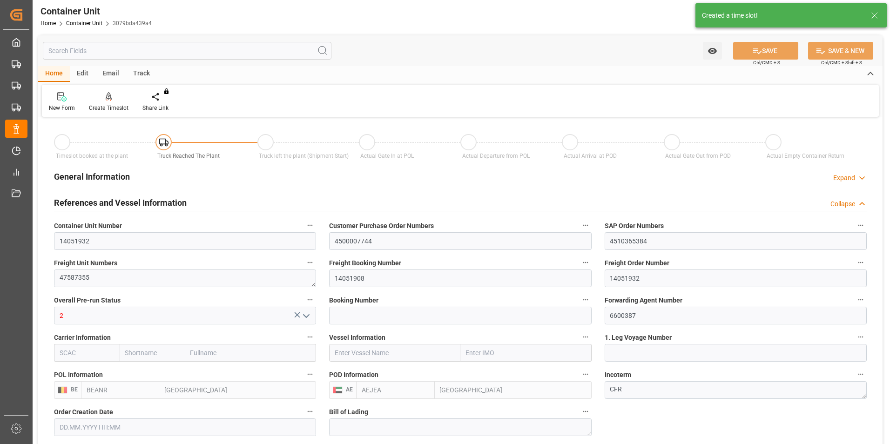
type input "[DATE] 10:06"
type input "[DATE]"
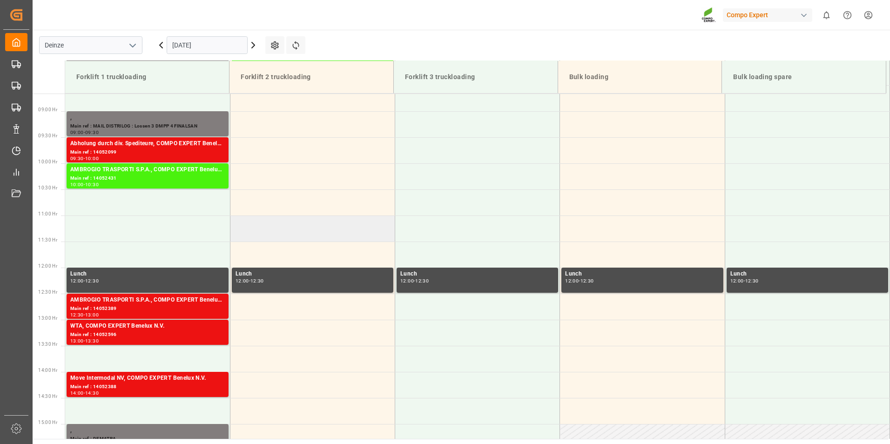
scroll to position [463, 0]
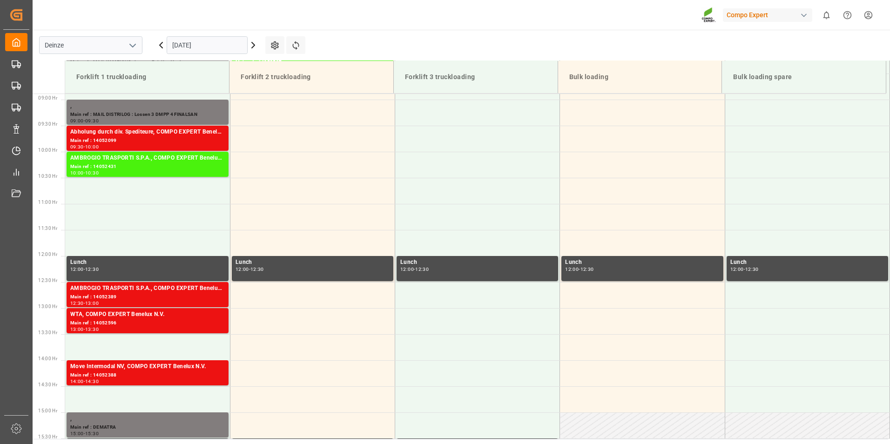
click at [229, 44] on input "[DATE]" at bounding box center [207, 45] width 81 height 18
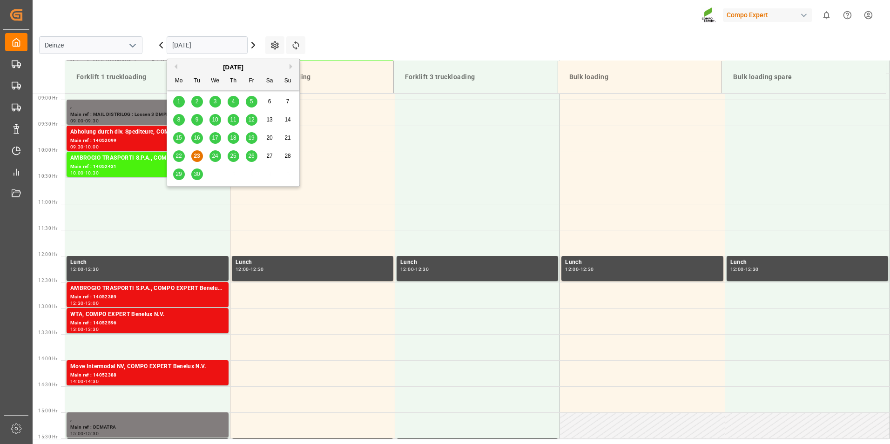
click at [288, 67] on div "[DATE]" at bounding box center [233, 67] width 132 height 9
click at [291, 67] on button "Next Month" at bounding box center [293, 67] width 6 height 6
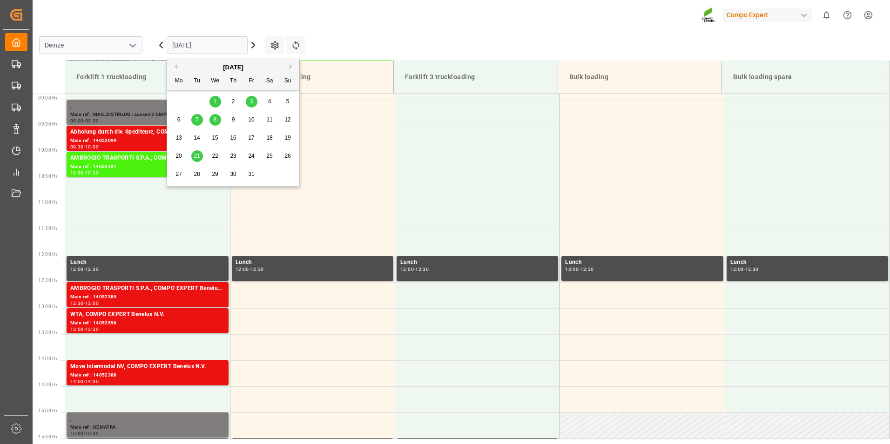
click at [216, 120] on span "8" at bounding box center [215, 119] width 3 height 7
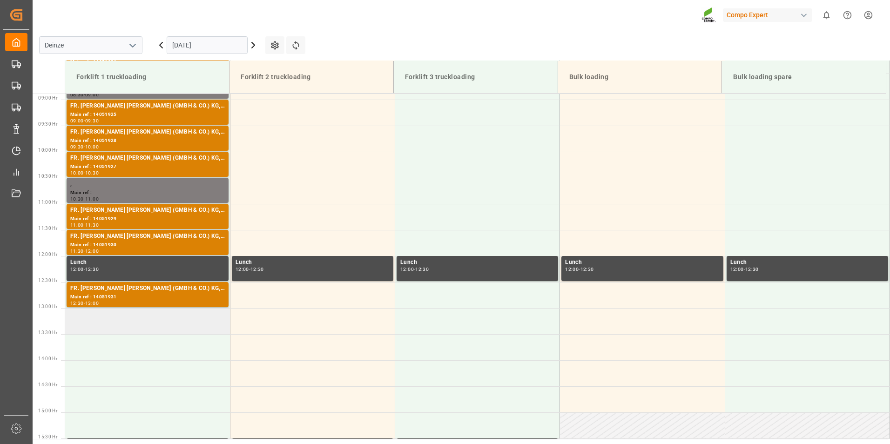
click at [90, 323] on td at bounding box center [147, 321] width 165 height 26
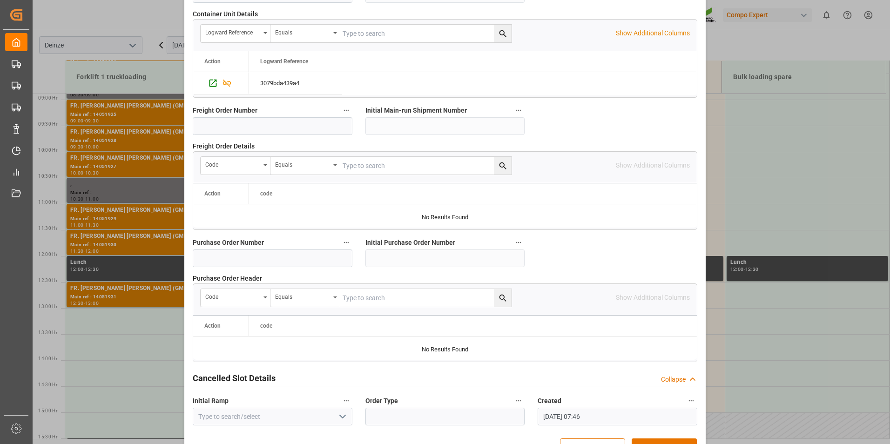
scroll to position [848, 0]
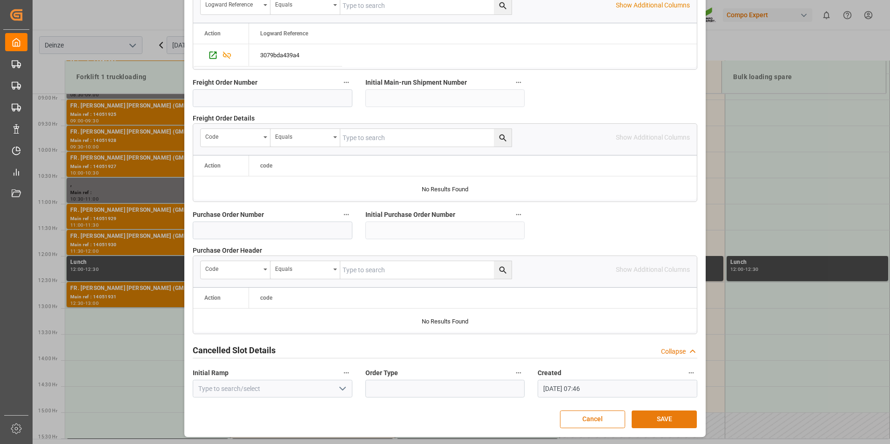
click at [663, 416] on button "SAVE" at bounding box center [664, 420] width 65 height 18
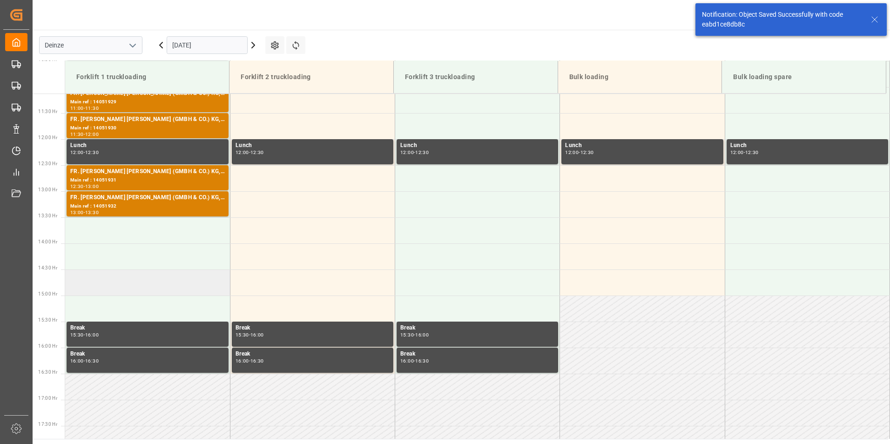
scroll to position [620, 0]
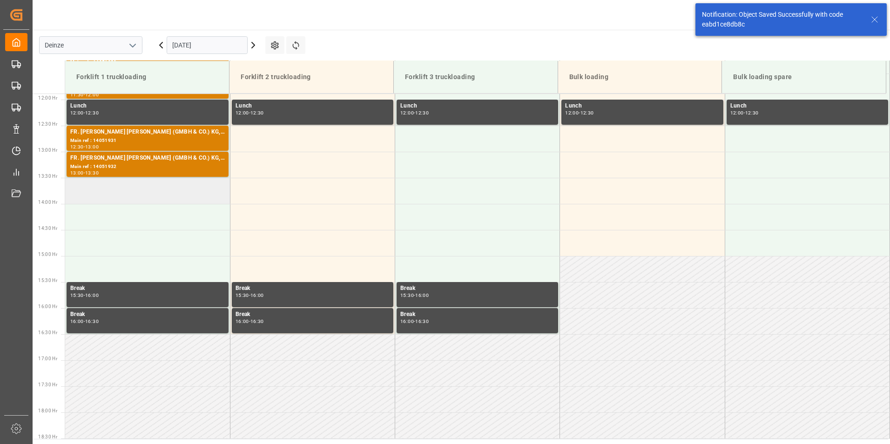
click at [81, 193] on td at bounding box center [147, 191] width 165 height 26
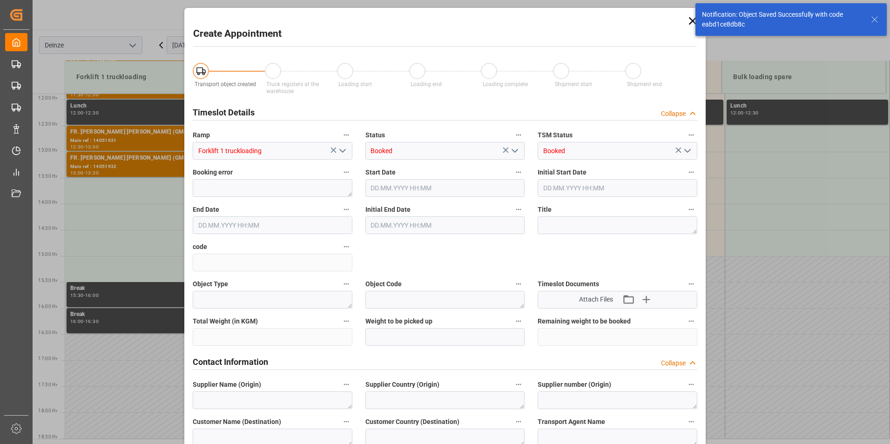
type input "[DATE] 13:30"
type input "[DATE] 14:00"
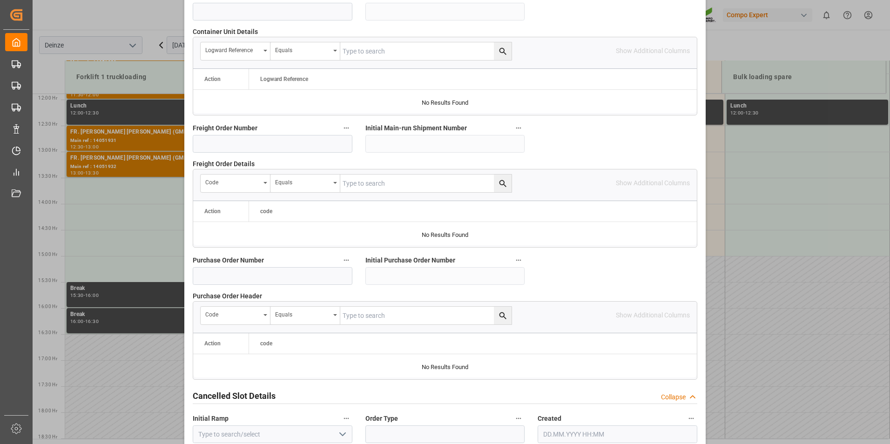
scroll to position [848, 0]
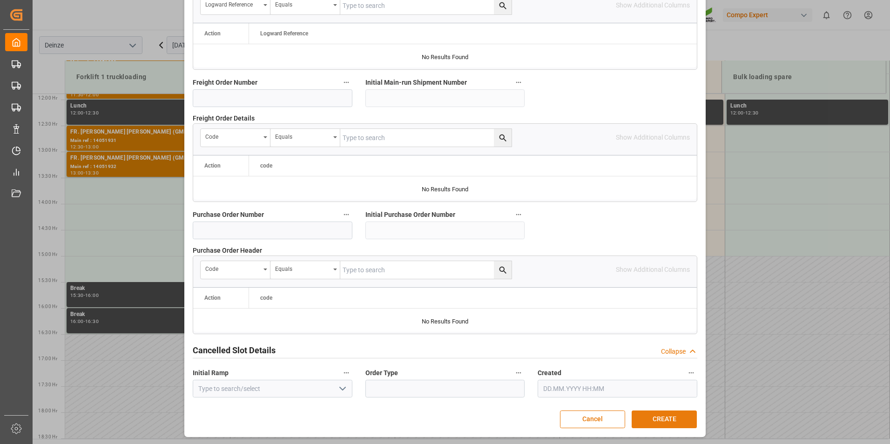
click at [651, 419] on button "CREATE" at bounding box center [664, 420] width 65 height 18
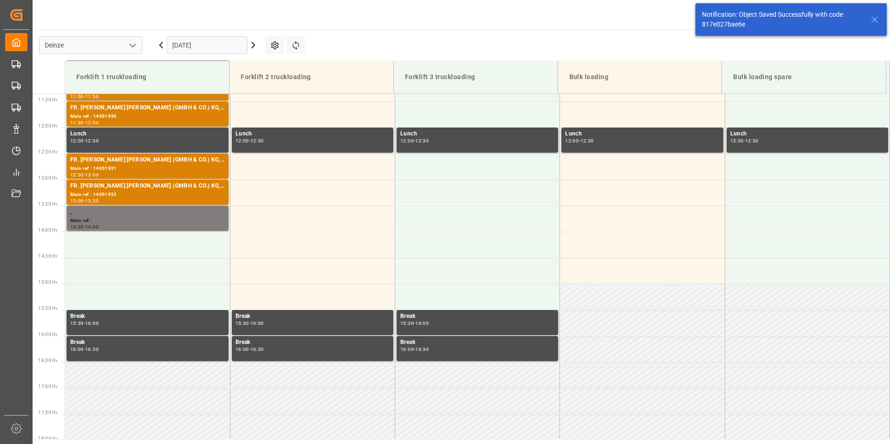
scroll to position [620, 0]
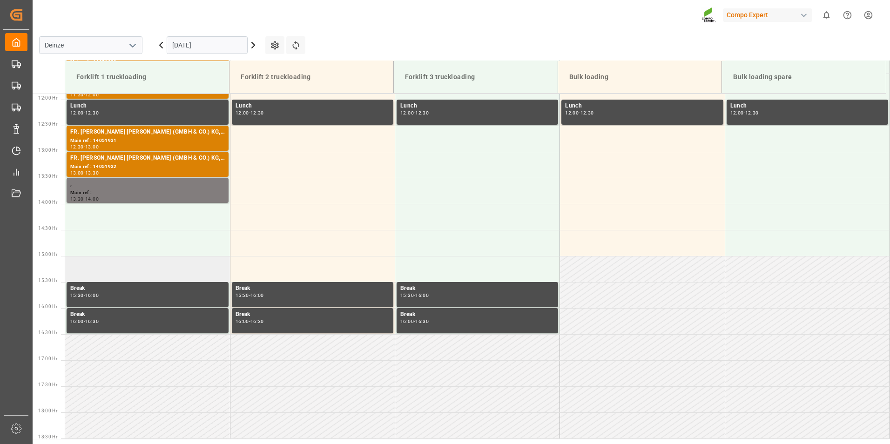
click at [97, 269] on td at bounding box center [147, 269] width 165 height 26
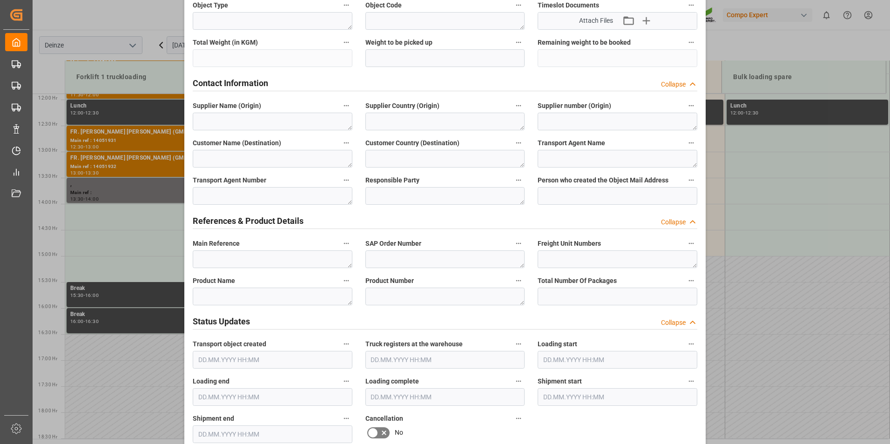
scroll to position [326, 0]
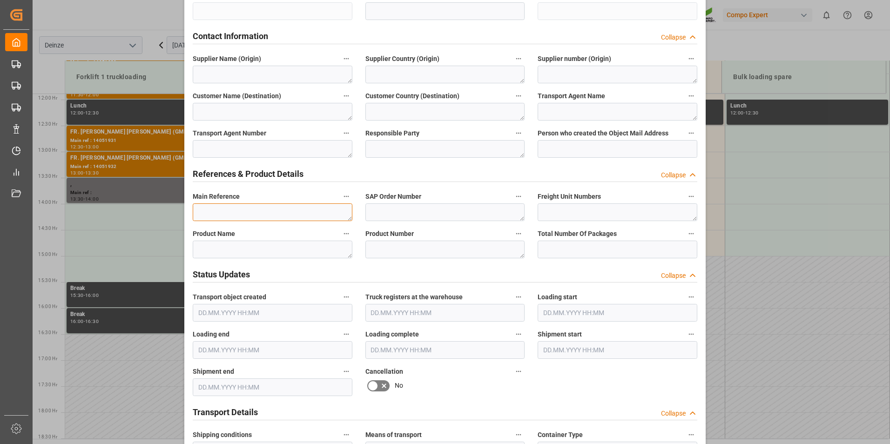
click at [211, 209] on textarea at bounding box center [273, 212] width 160 height 18
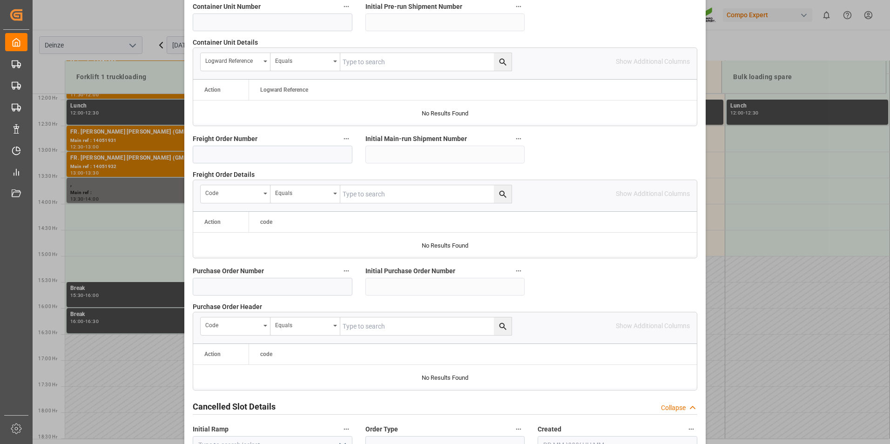
scroll to position [848, 0]
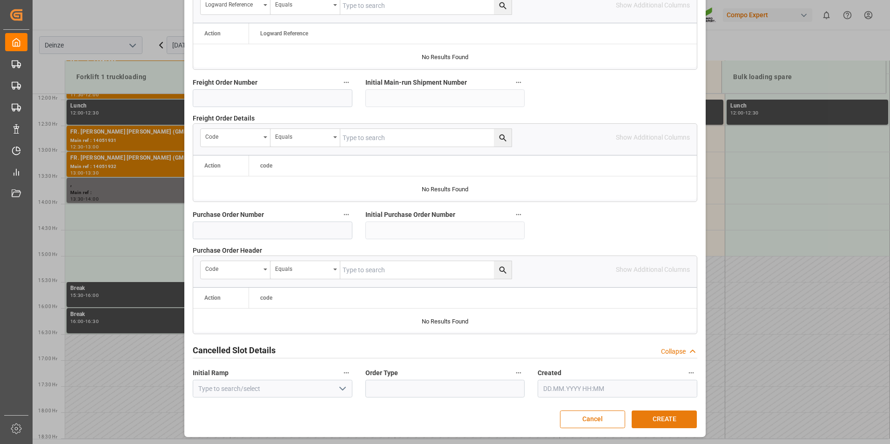
type textarea "DEMATRA"
click at [664, 419] on button "CREATE" at bounding box center [664, 420] width 65 height 18
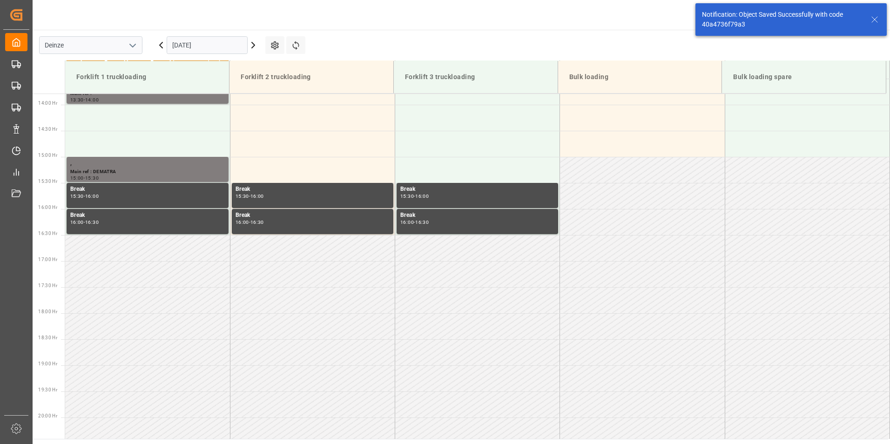
scroll to position [724, 0]
